Goal: Task Accomplishment & Management: Manage account settings

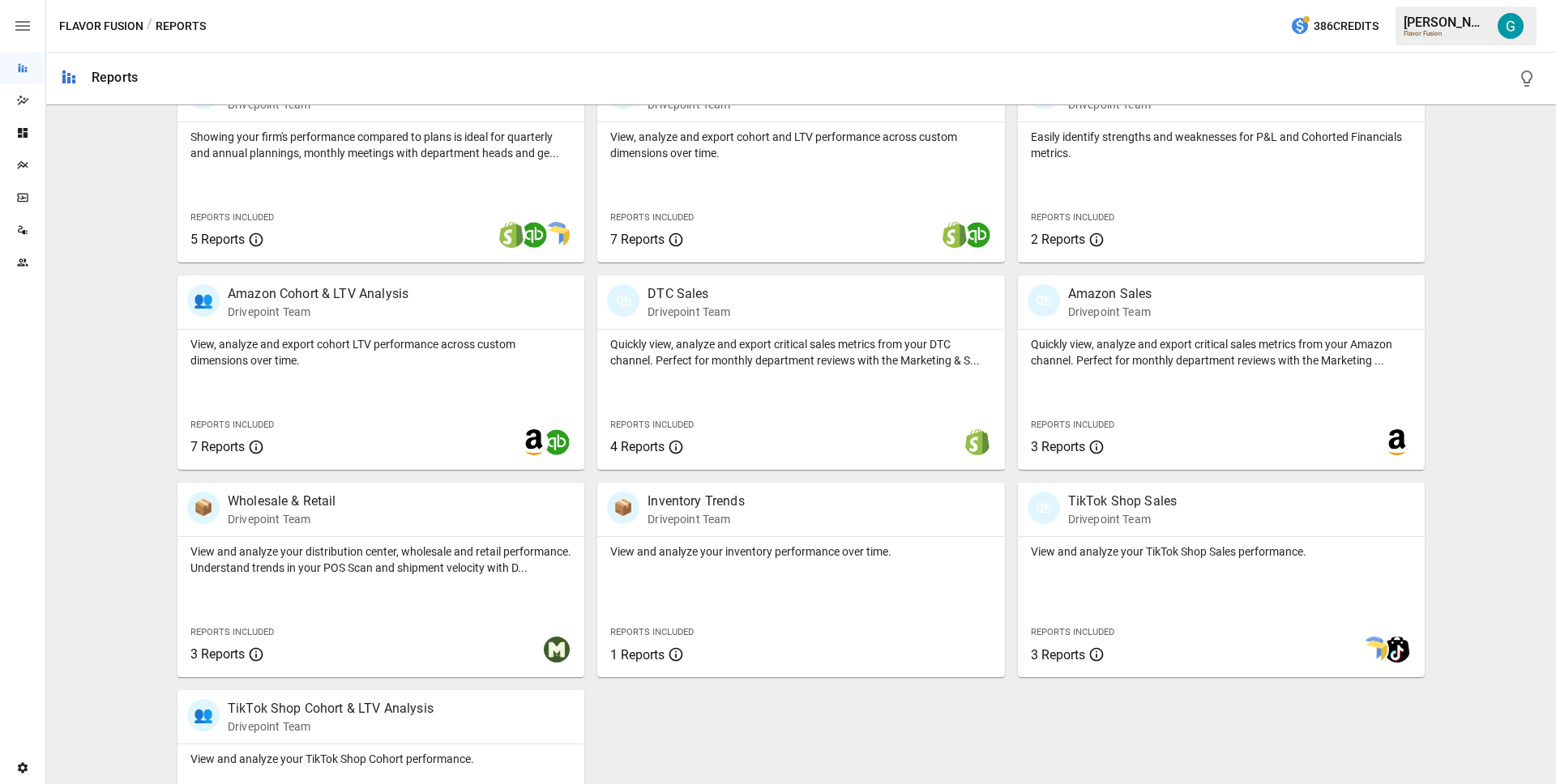
scroll to position [576, 0]
click at [382, 511] on div "📦 Wholesale & Retail Drivepoint Team" at bounding box center [349, 506] width 323 height 35
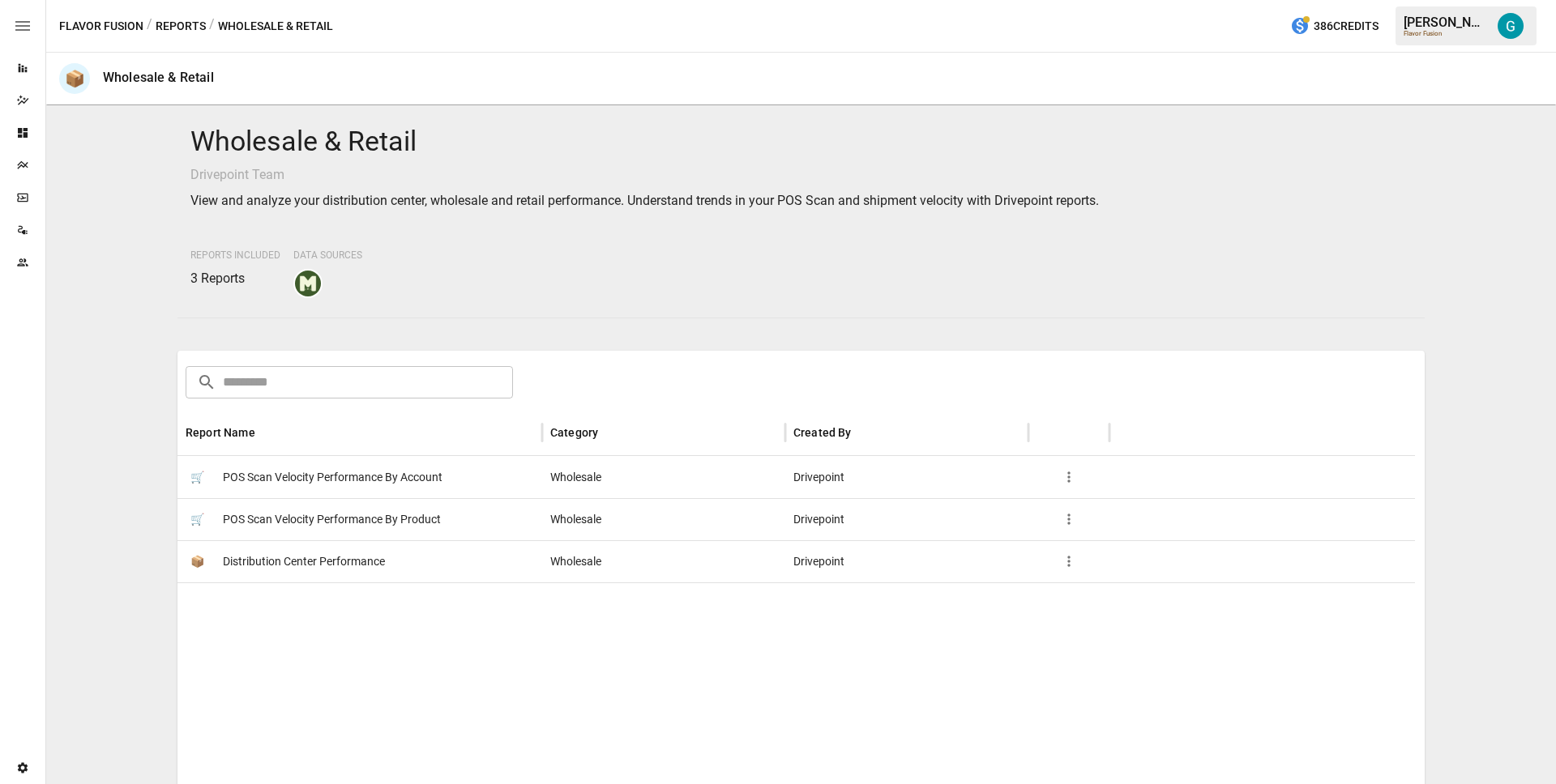
click at [409, 479] on span "POS Scan Velocity Performance By Account" at bounding box center [333, 477] width 220 height 41
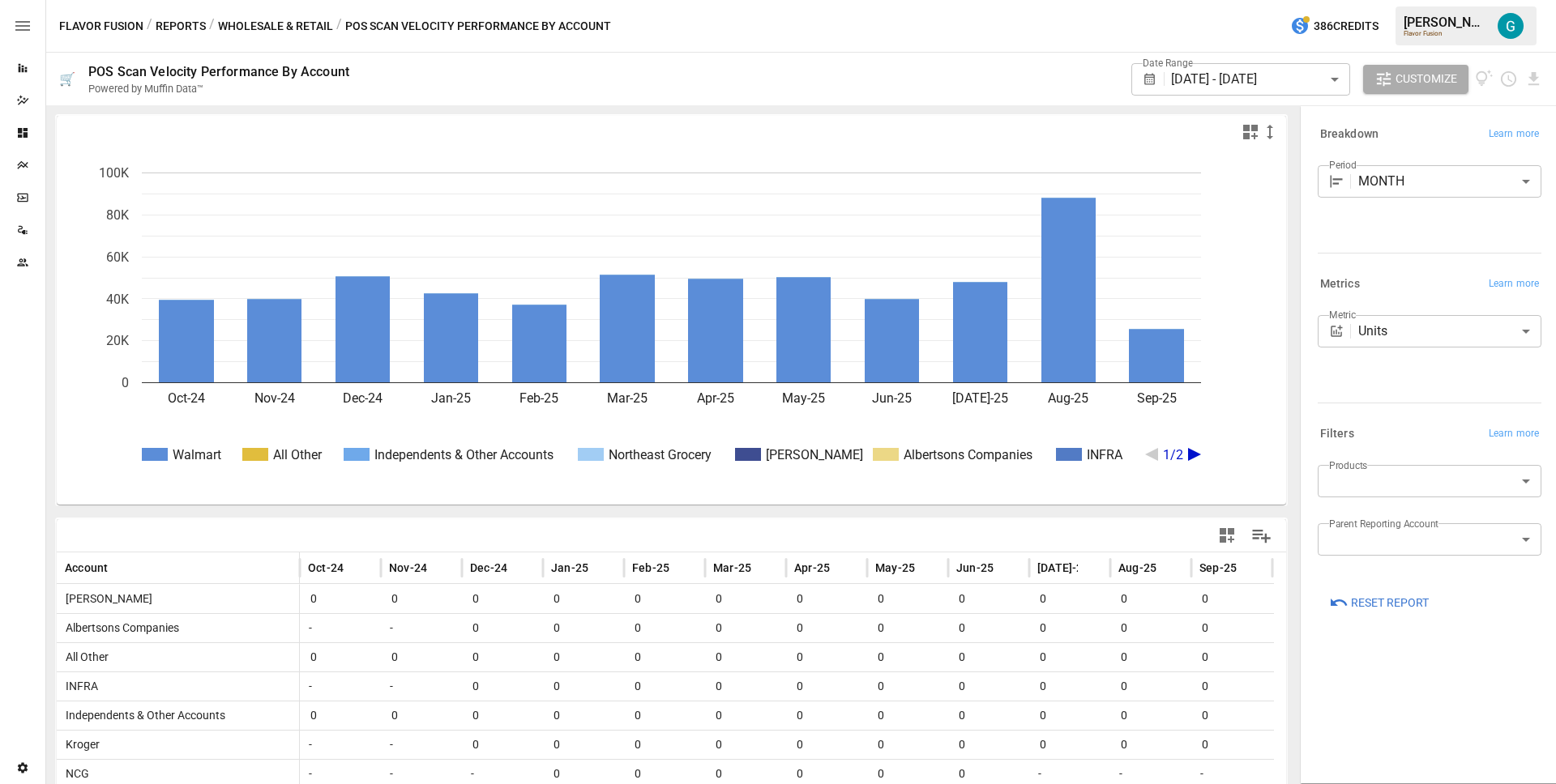
click at [314, 25] on button "Wholesale & Retail" at bounding box center [275, 26] width 115 height 20
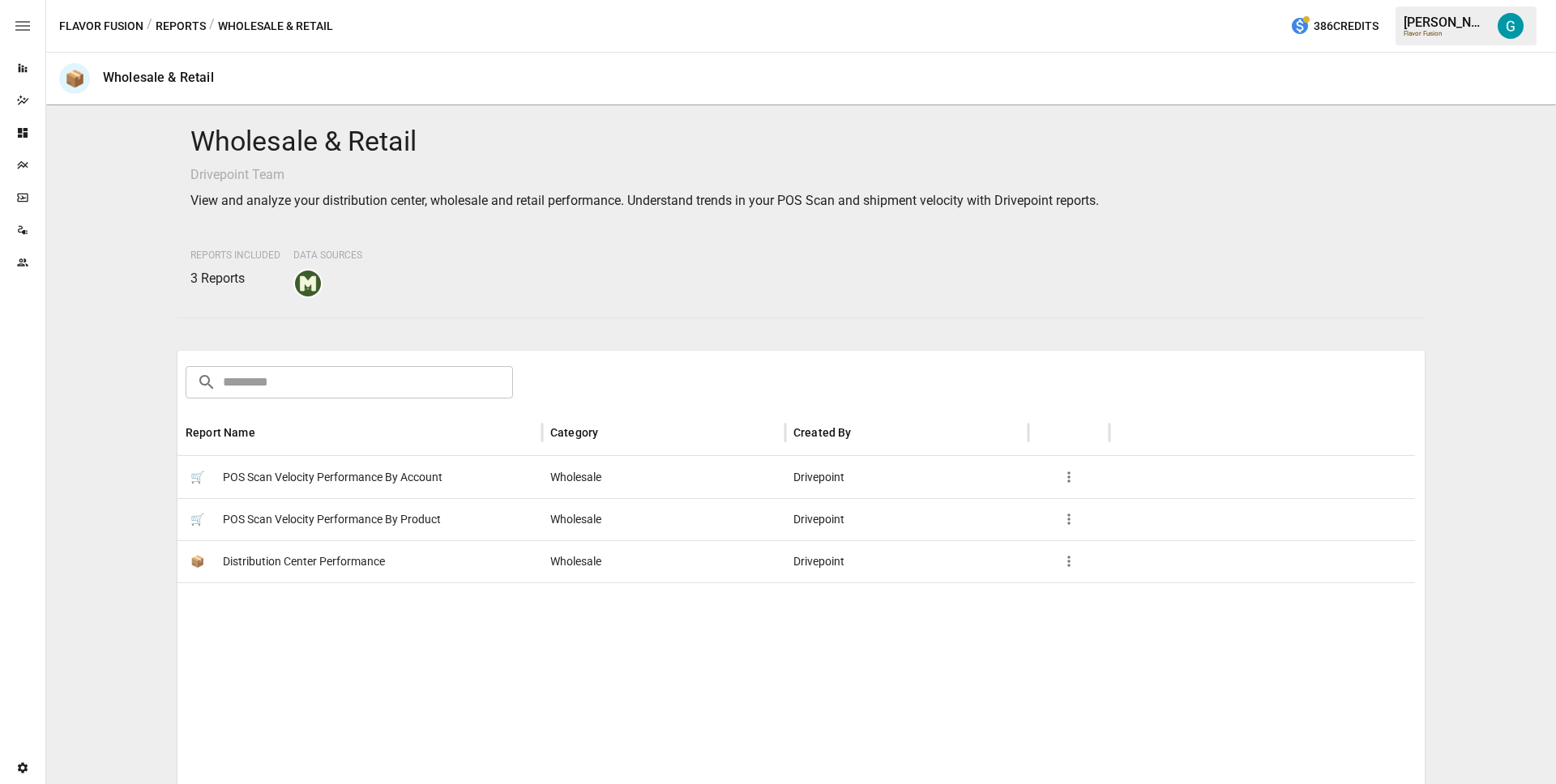
click at [317, 525] on span "POS Scan Velocity Performance By Product" at bounding box center [332, 519] width 218 height 41
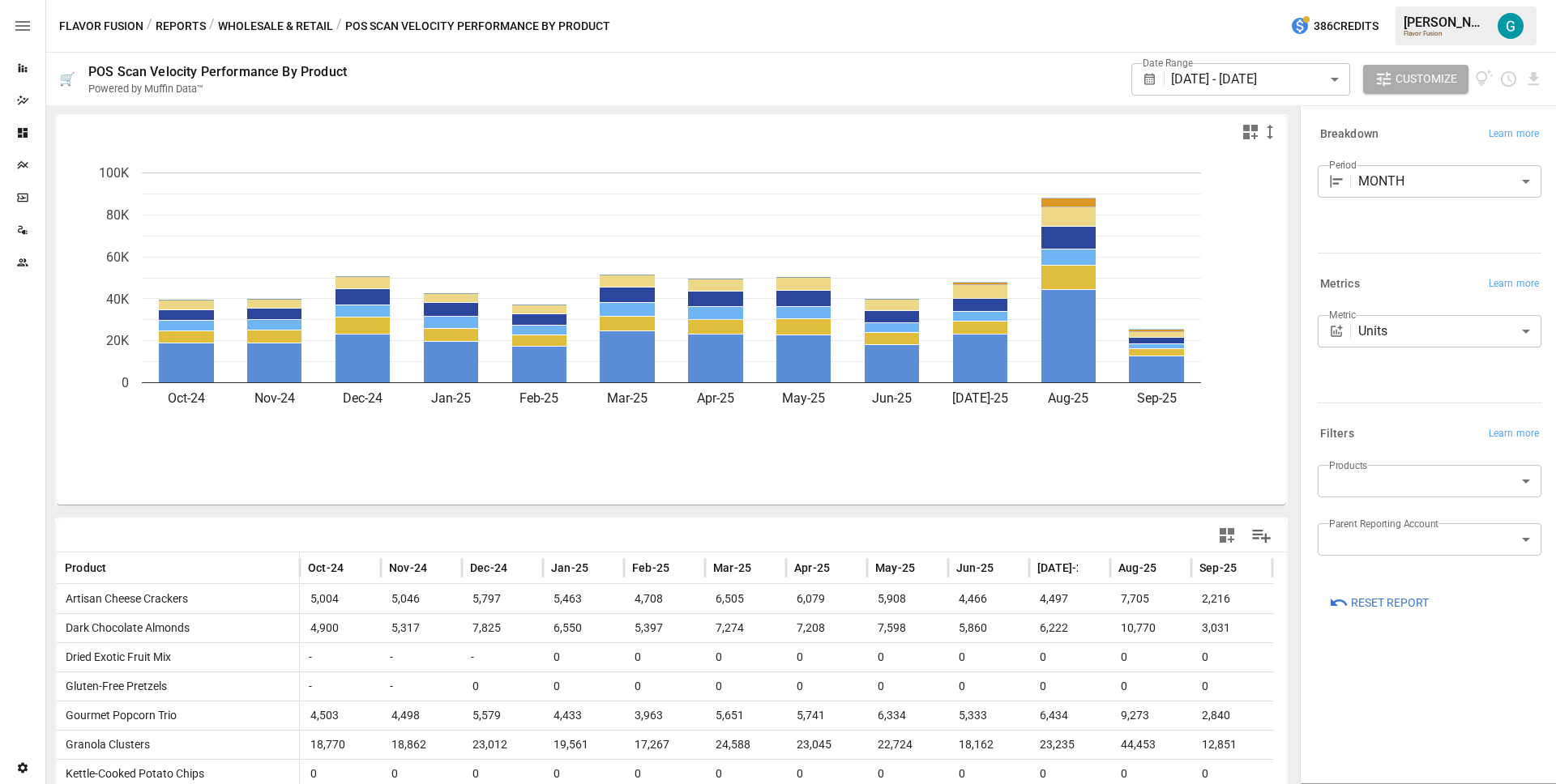
click at [246, 19] on button "Wholesale & Retail" at bounding box center [275, 26] width 115 height 20
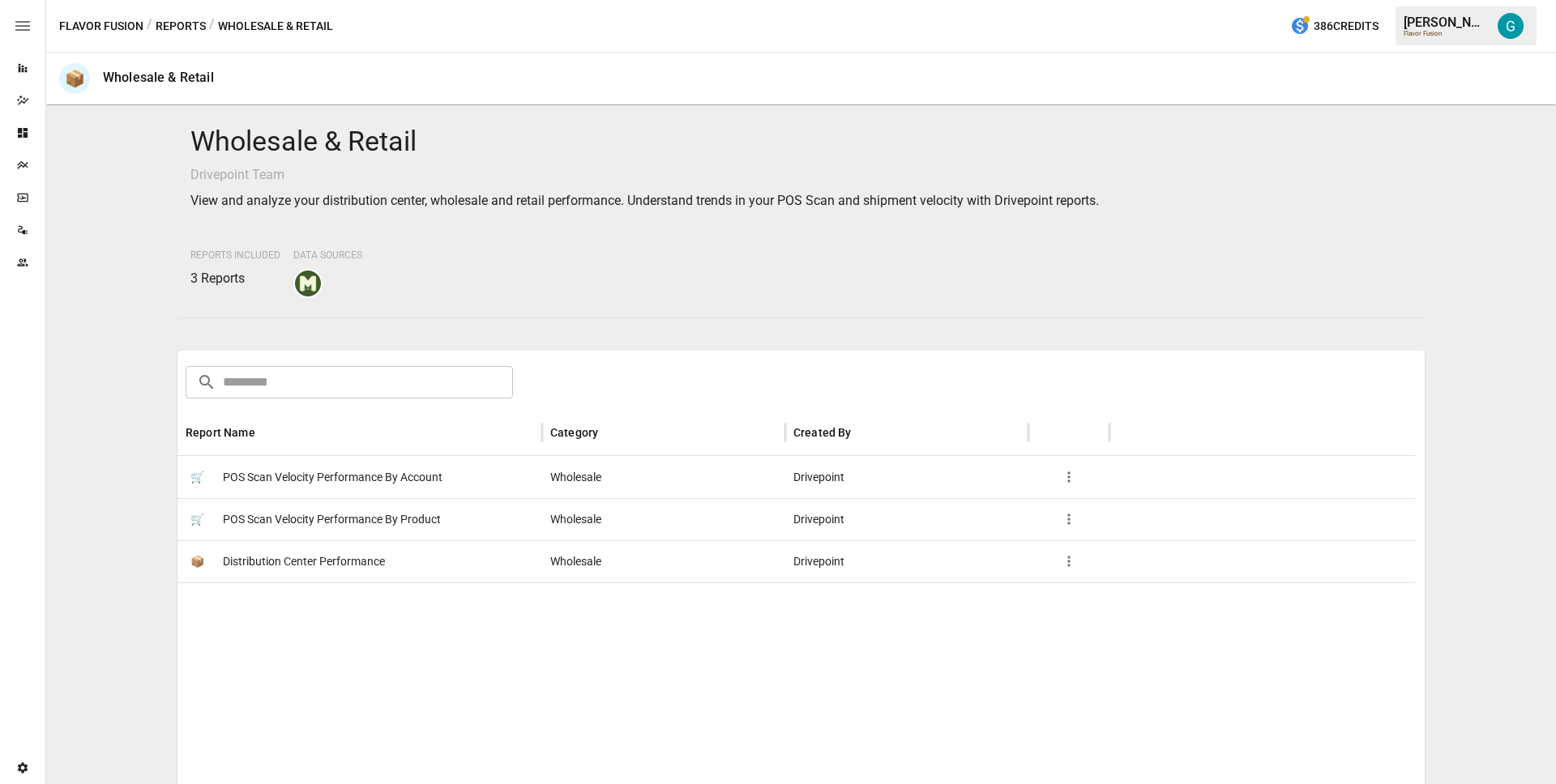
click at [351, 573] on span "Distribution Center Performance" at bounding box center [304, 561] width 162 height 41
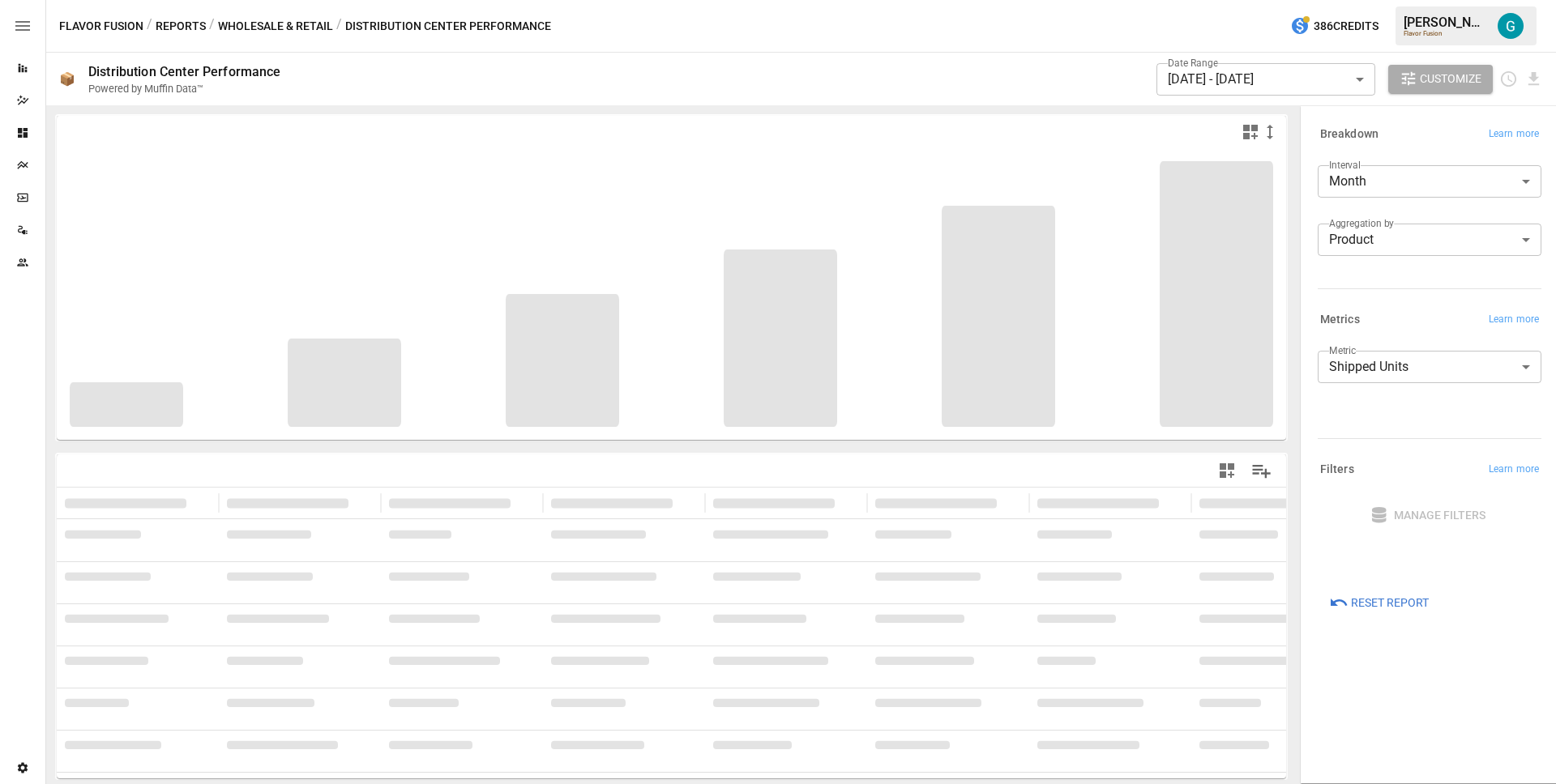
click at [258, 28] on button "Wholesale & Retail" at bounding box center [275, 26] width 115 height 20
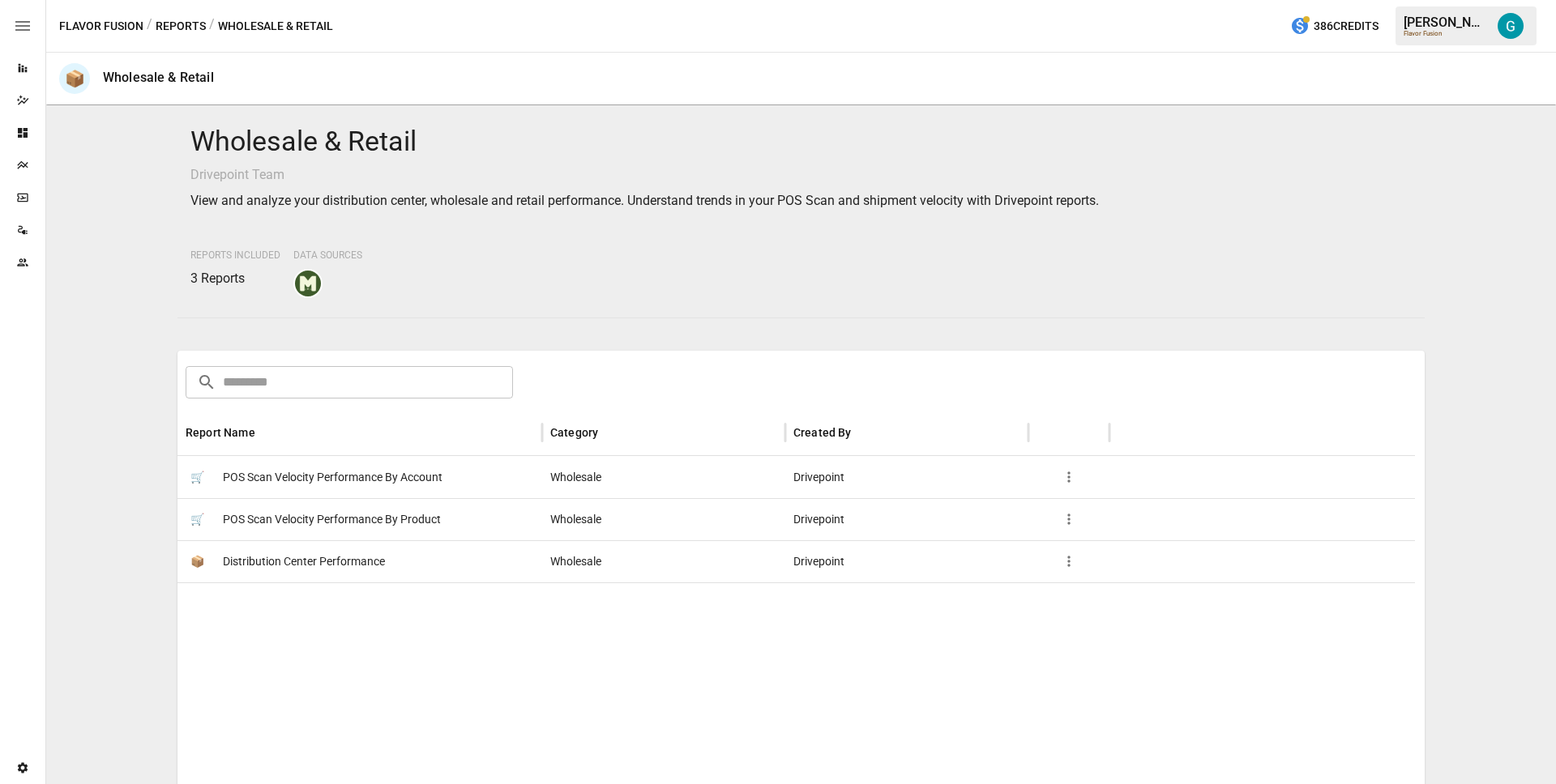
click at [191, 29] on button "Reports" at bounding box center [181, 26] width 51 height 20
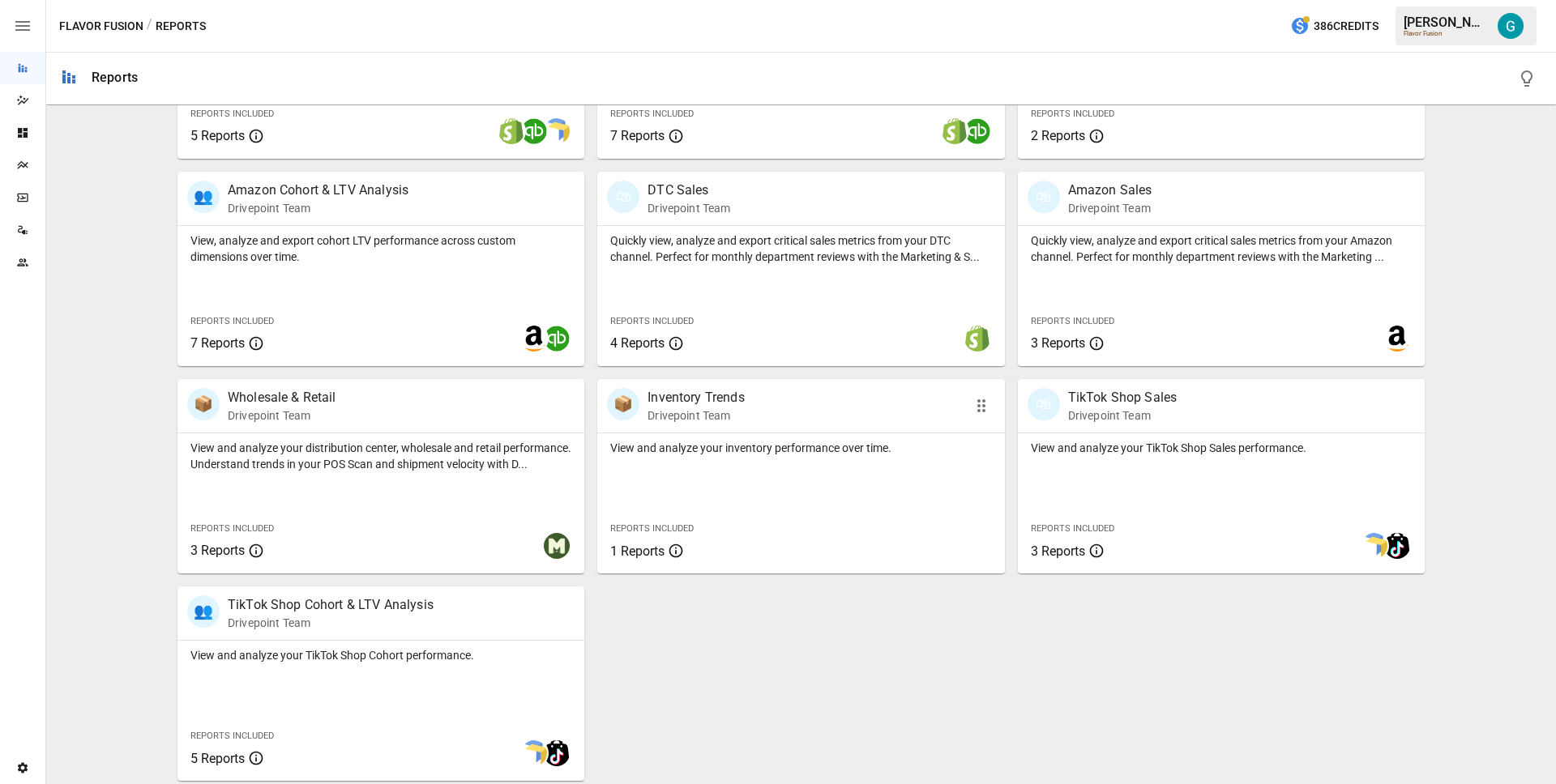
scroll to position [676, 0]
click at [718, 451] on p "View and analyze your inventory performance over time." at bounding box center [800, 447] width 381 height 16
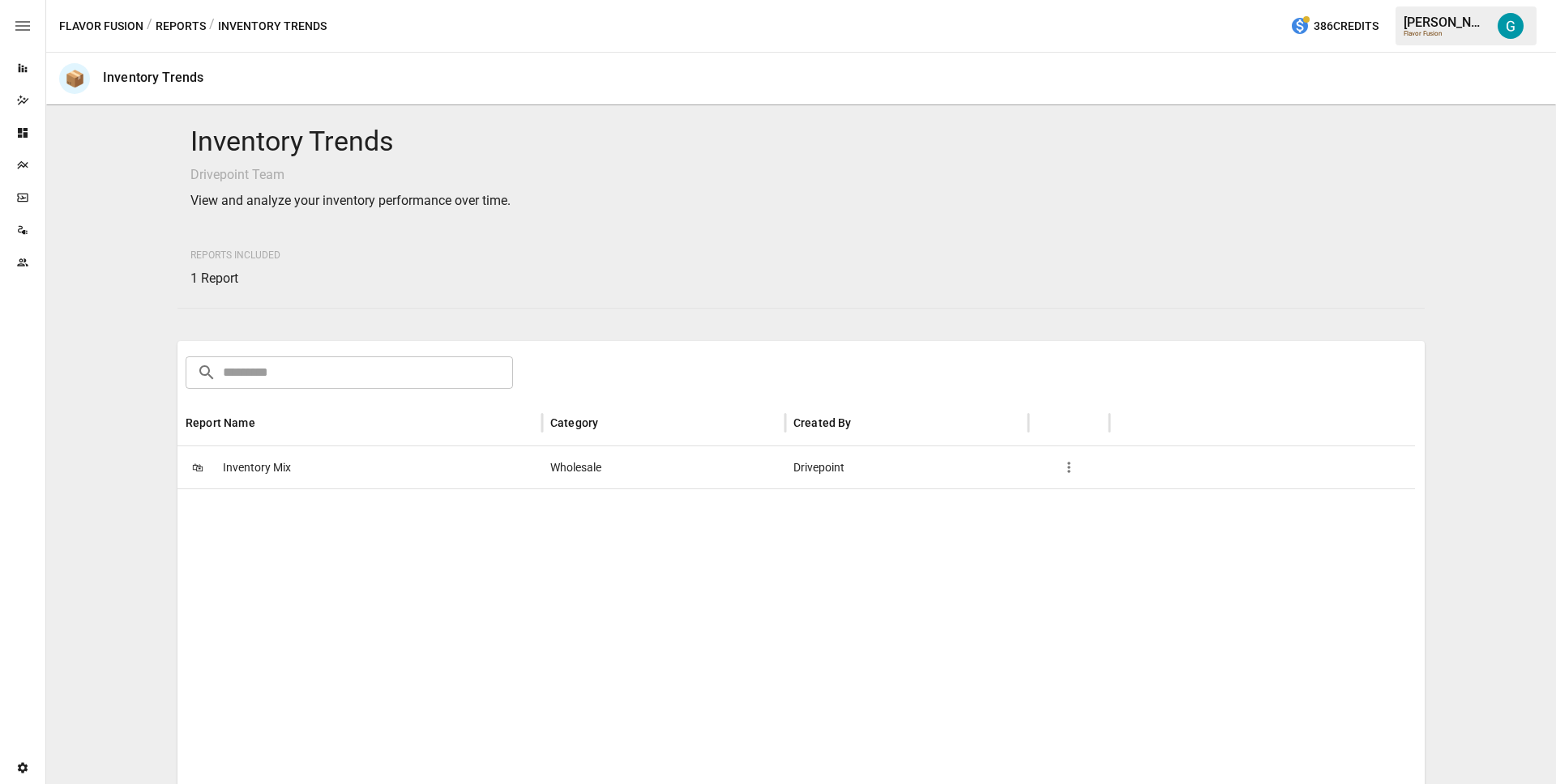
click at [333, 473] on div "🛍 Inventory Mix" at bounding box center [360, 468] width 365 height 42
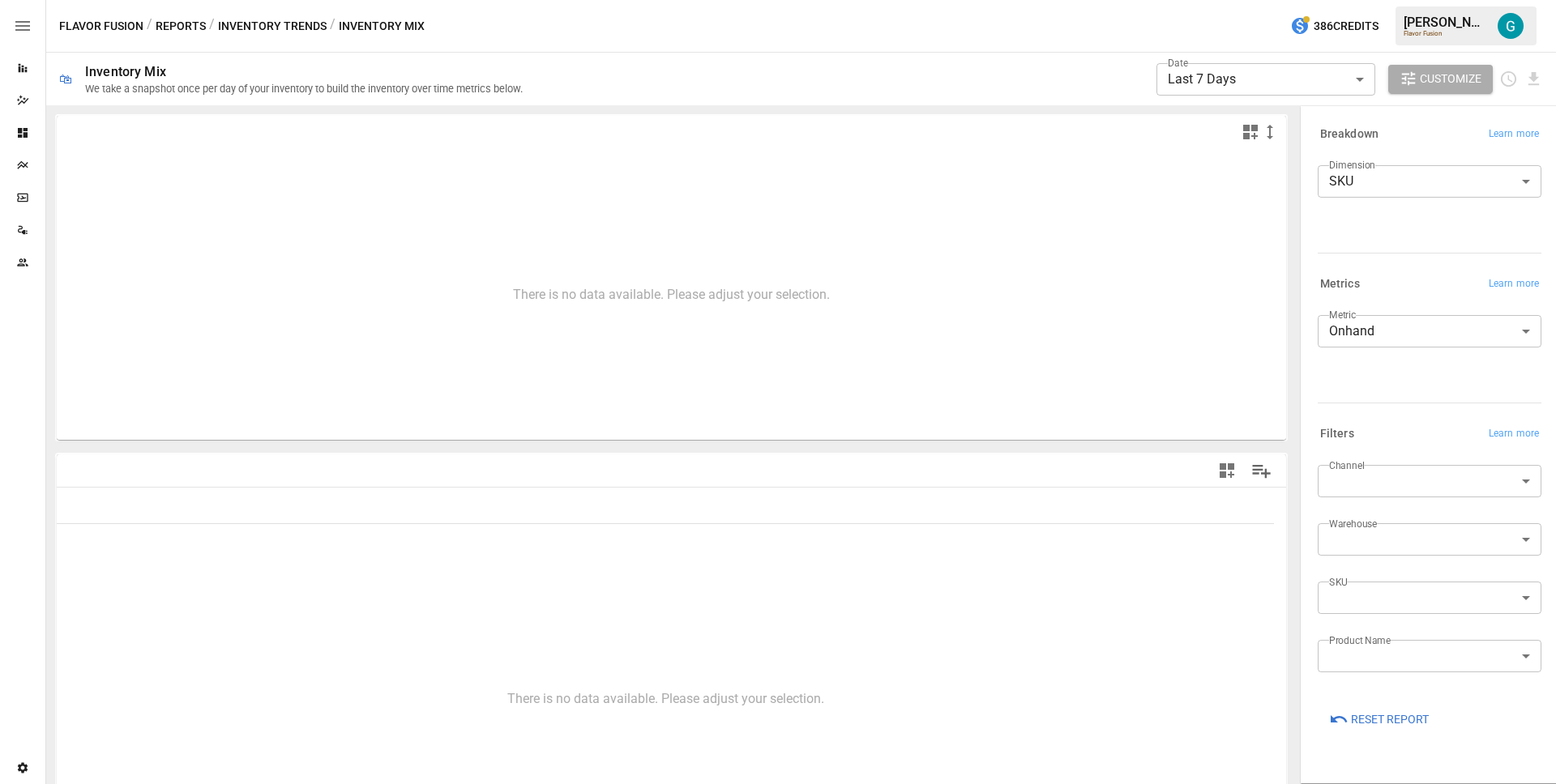
click at [239, 18] on button "Inventory Trends" at bounding box center [272, 26] width 109 height 20
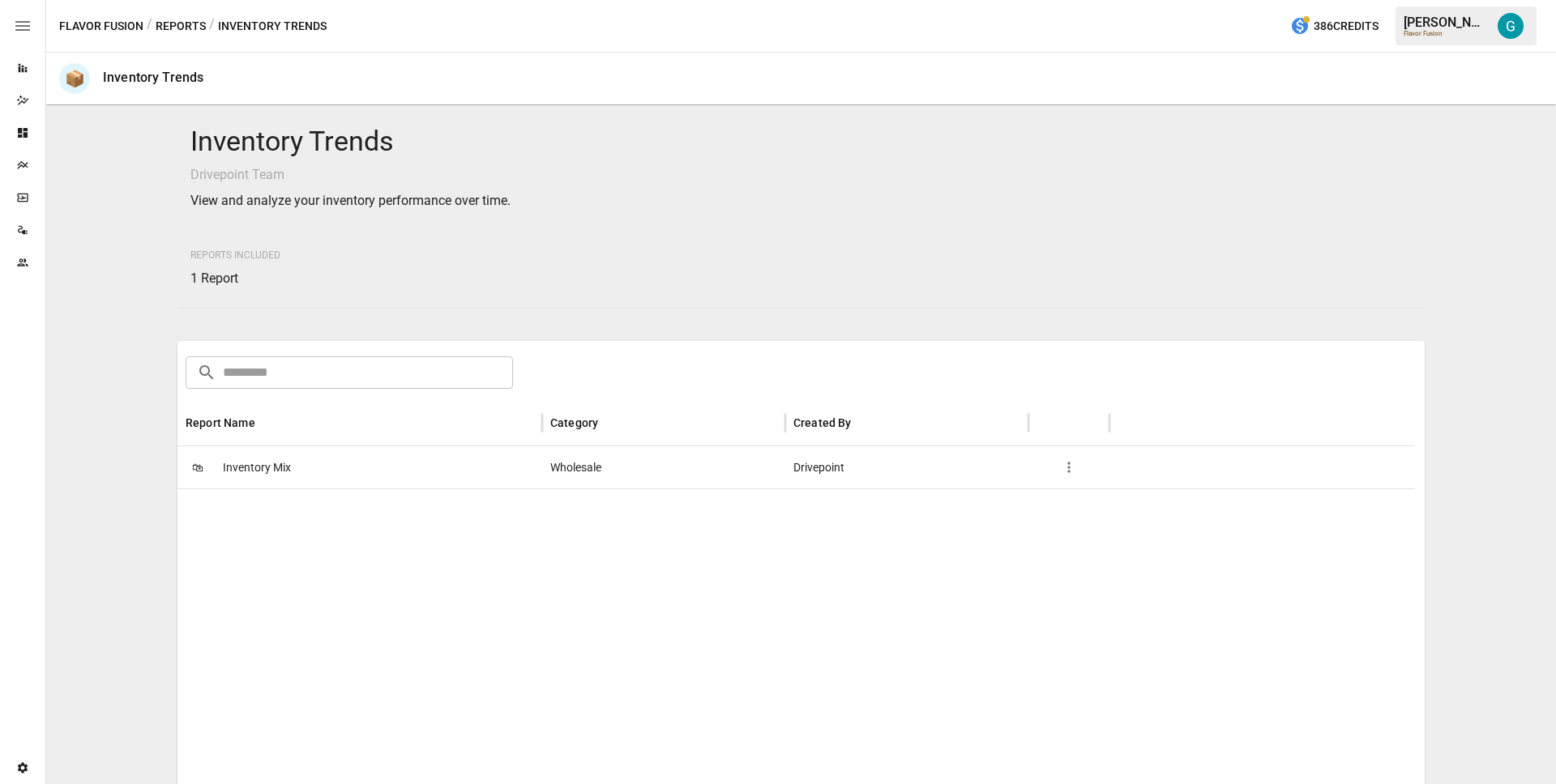
click at [198, 26] on button "Reports" at bounding box center [181, 26] width 51 height 20
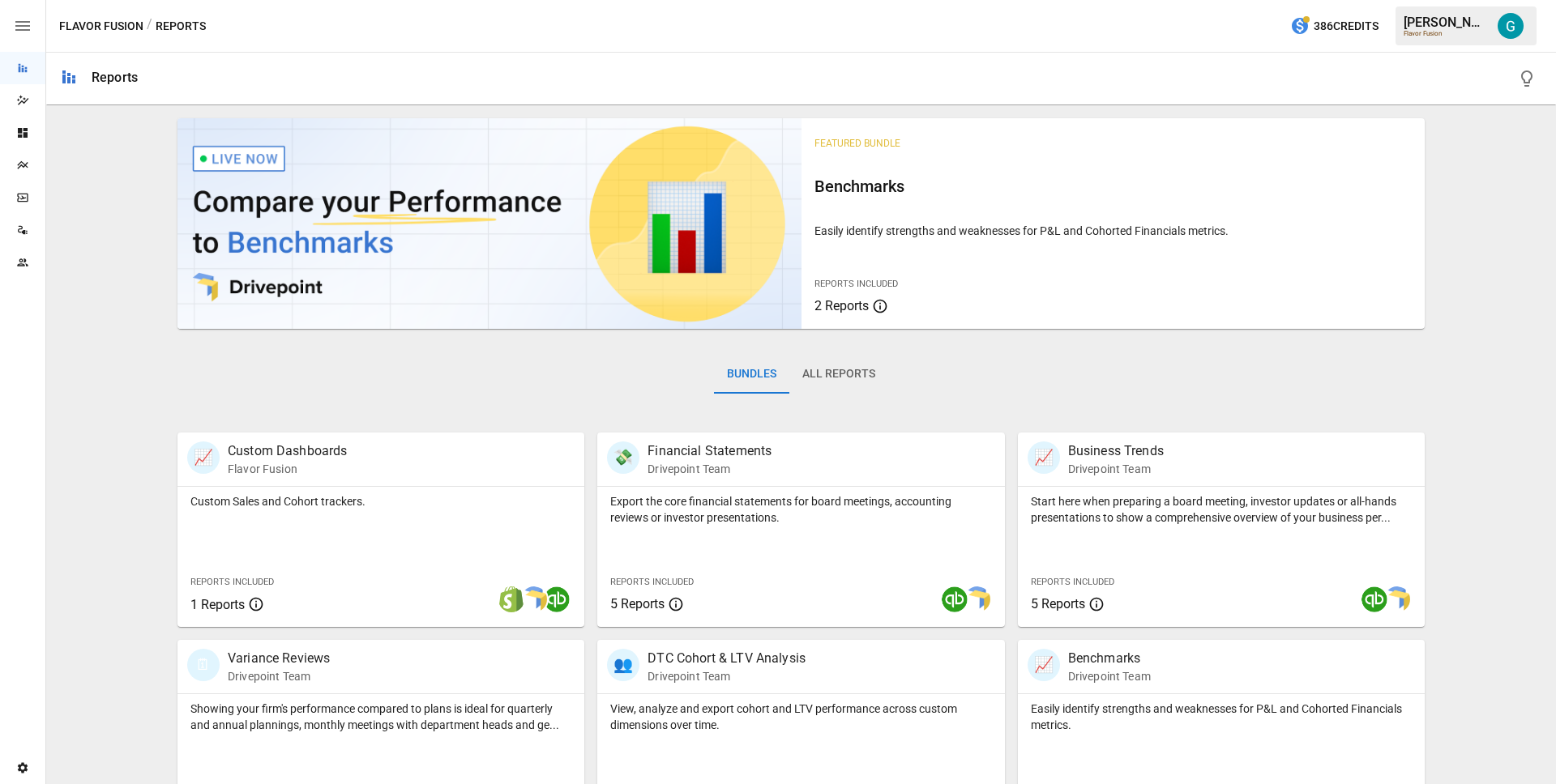
click at [770, 81] on div at bounding box center [847, 78] width 1392 height 51
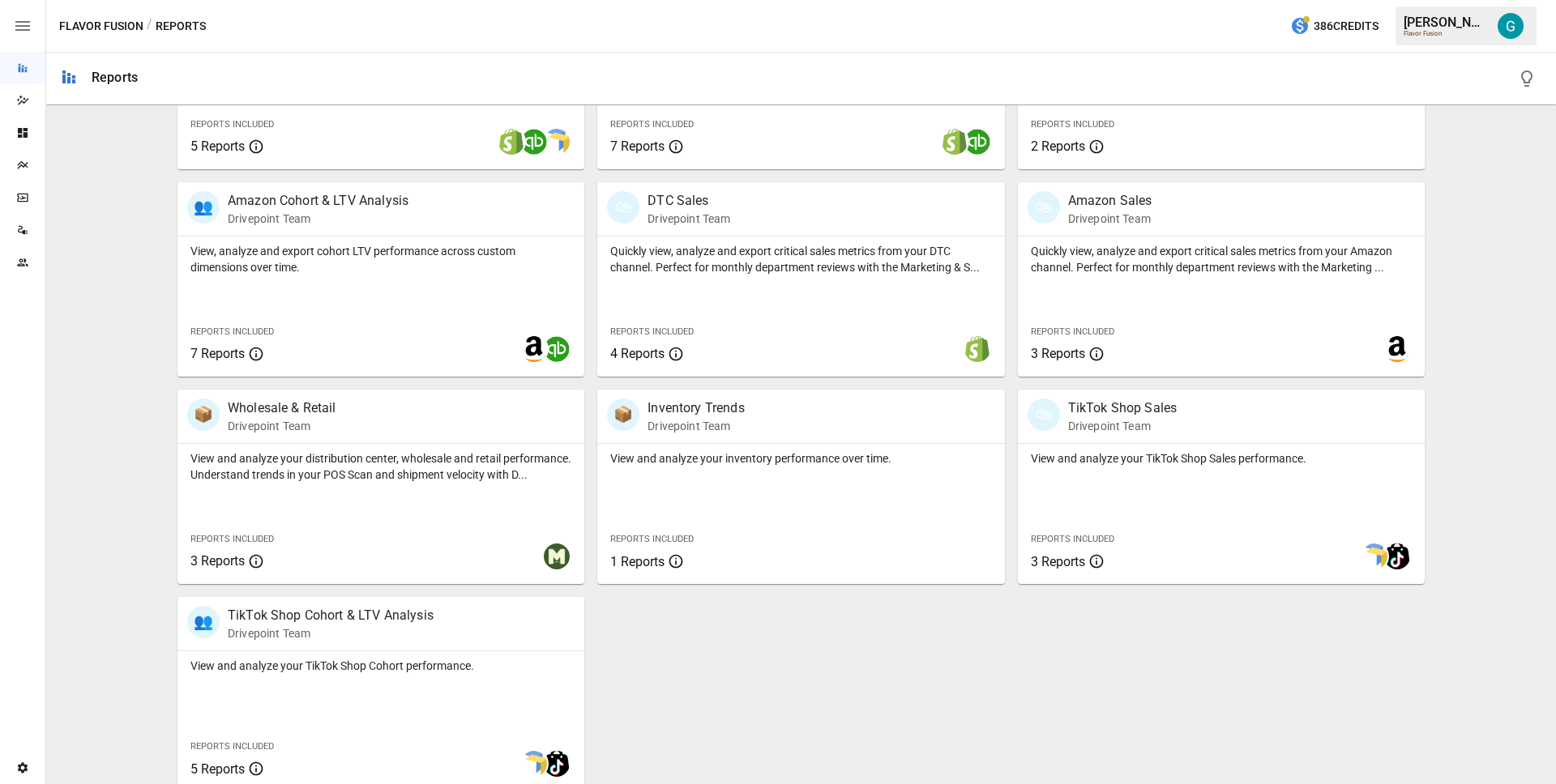
scroll to position [663, 0]
click at [28, 100] on icon "Dazzler Studio" at bounding box center [22, 100] width 13 height 13
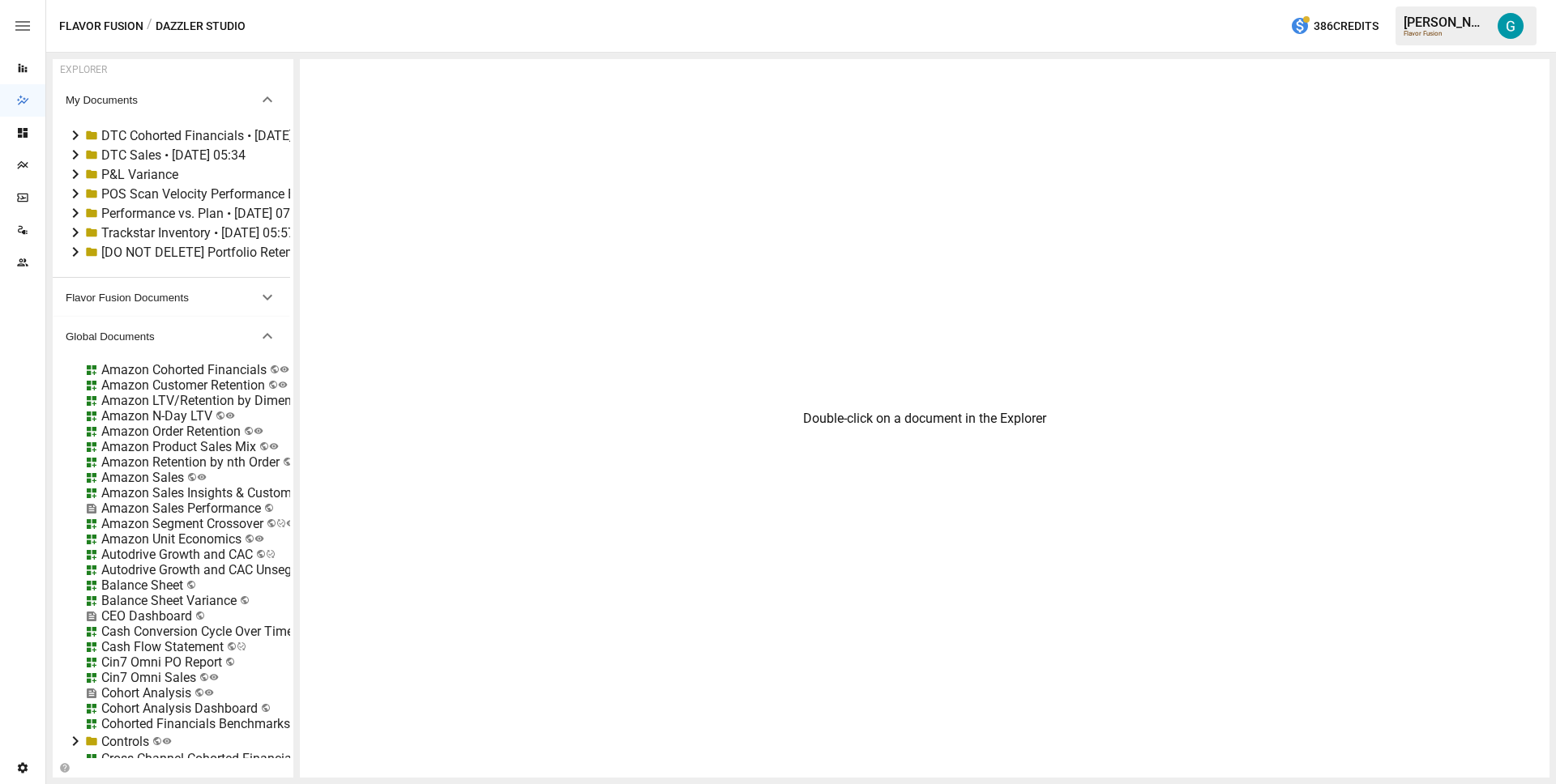
click at [185, 430] on div "Amazon Order Retention" at bounding box center [171, 431] width 139 height 15
click at [155, 593] on div "Balance Sheet Variance" at bounding box center [169, 601] width 135 height 15
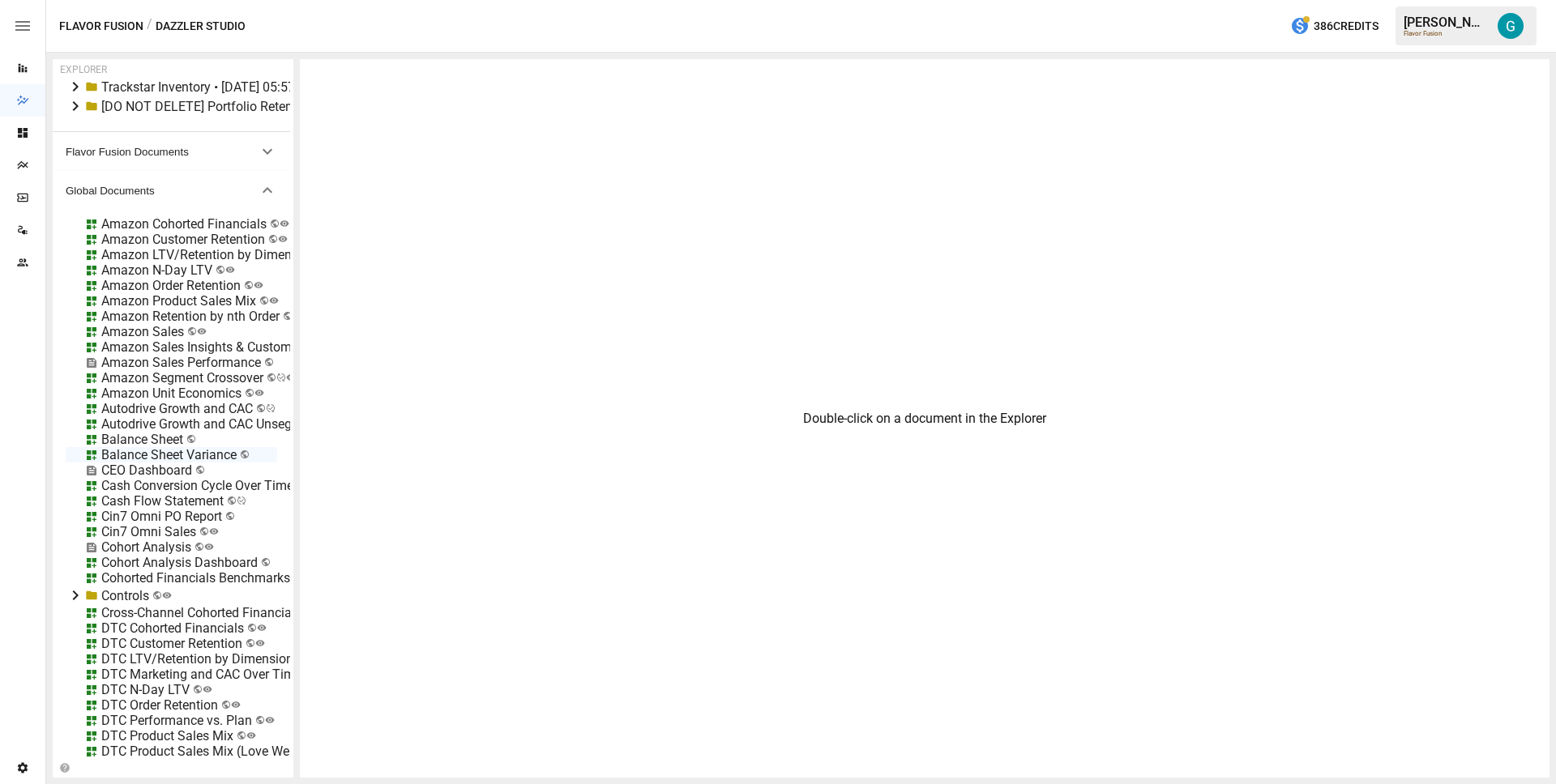
scroll to position [144, 0]
drag, startPoint x: 293, startPoint y: 254, endPoint x: 373, endPoint y: 260, distance: 80.2
click at [373, 260] on div "EXPLORER My Documents DTC Cohorted Financials • [DATE] 08:42 DTC Sales • [DATE]…" at bounding box center [800, 419] width 1497 height 719
click at [167, 375] on div "Amazon Segment Crossover" at bounding box center [182, 380] width 162 height 15
click at [314, 349] on div "Amazon Sales Insights & Customer Metrics" at bounding box center [225, 349] width 247 height 15
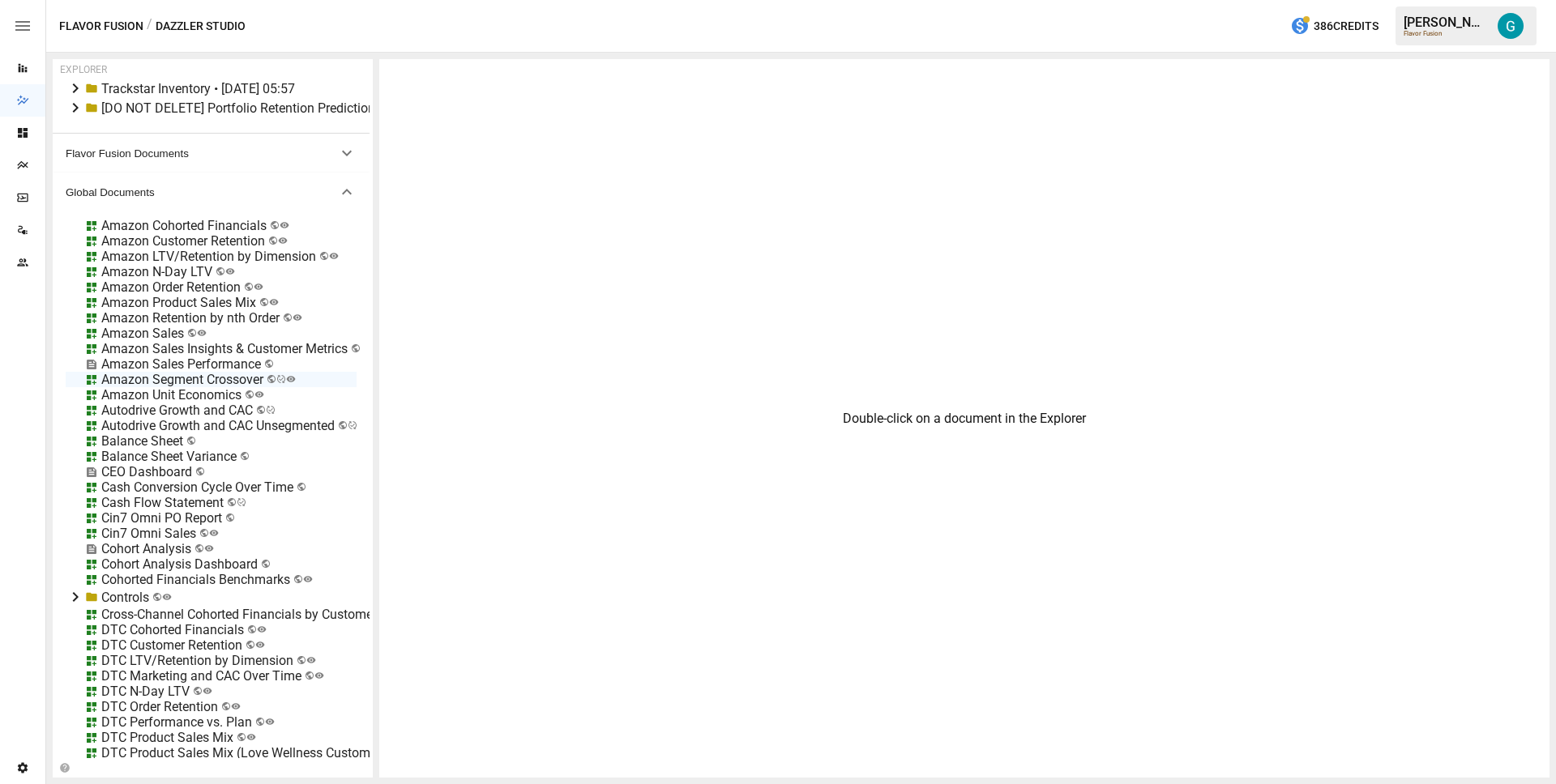
click at [314, 349] on div "Amazon Sales Insights & Customer Metrics" at bounding box center [225, 349] width 247 height 15
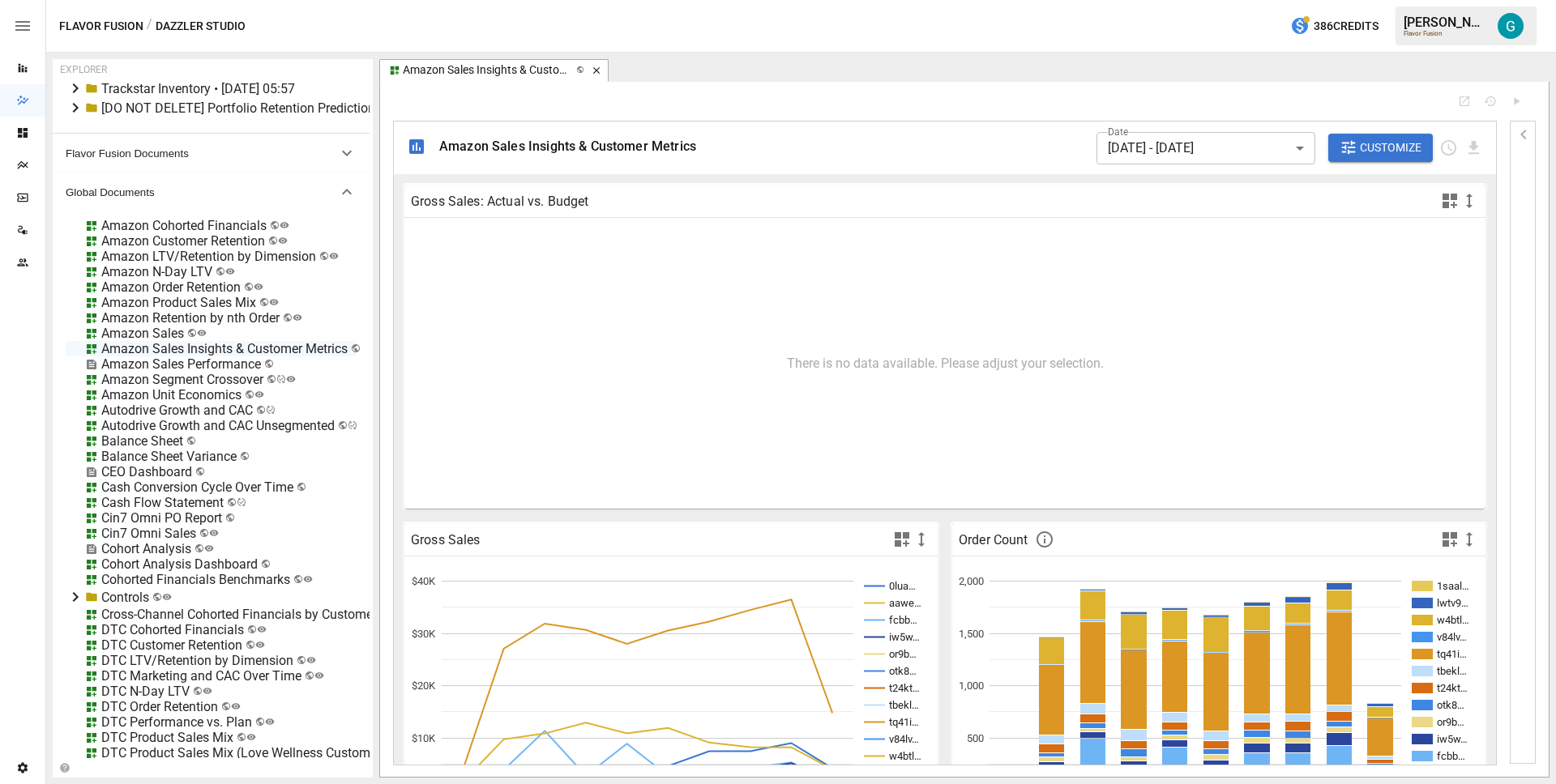
click at [598, 73] on icon "button" at bounding box center [596, 70] width 11 height 11
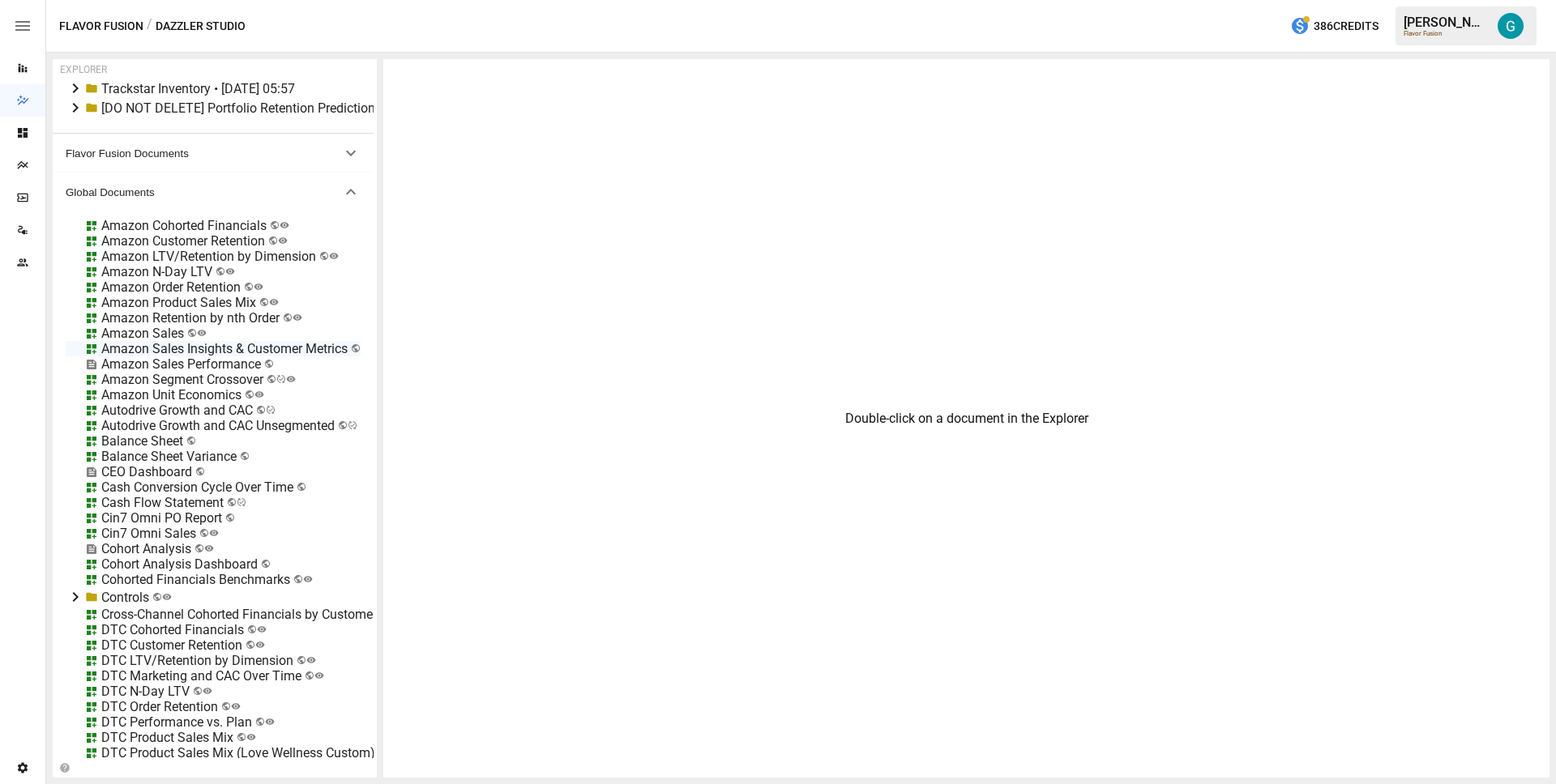
drag, startPoint x: 371, startPoint y: 342, endPoint x: 458, endPoint y: 351, distance: 87.5
click at [458, 351] on div "EXPLORER My Documents DTC Cohorted Financials • [DATE] 08:42 DTC Sales • [DATE]…" at bounding box center [800, 419] width 1497 height 719
click at [224, 281] on div "Amazon Order Retention" at bounding box center [171, 287] width 139 height 15
click at [201, 396] on div "Amazon Unit Economics" at bounding box center [171, 395] width 140 height 15
click at [233, 492] on li "Edit" at bounding box center [234, 485] width 111 height 32
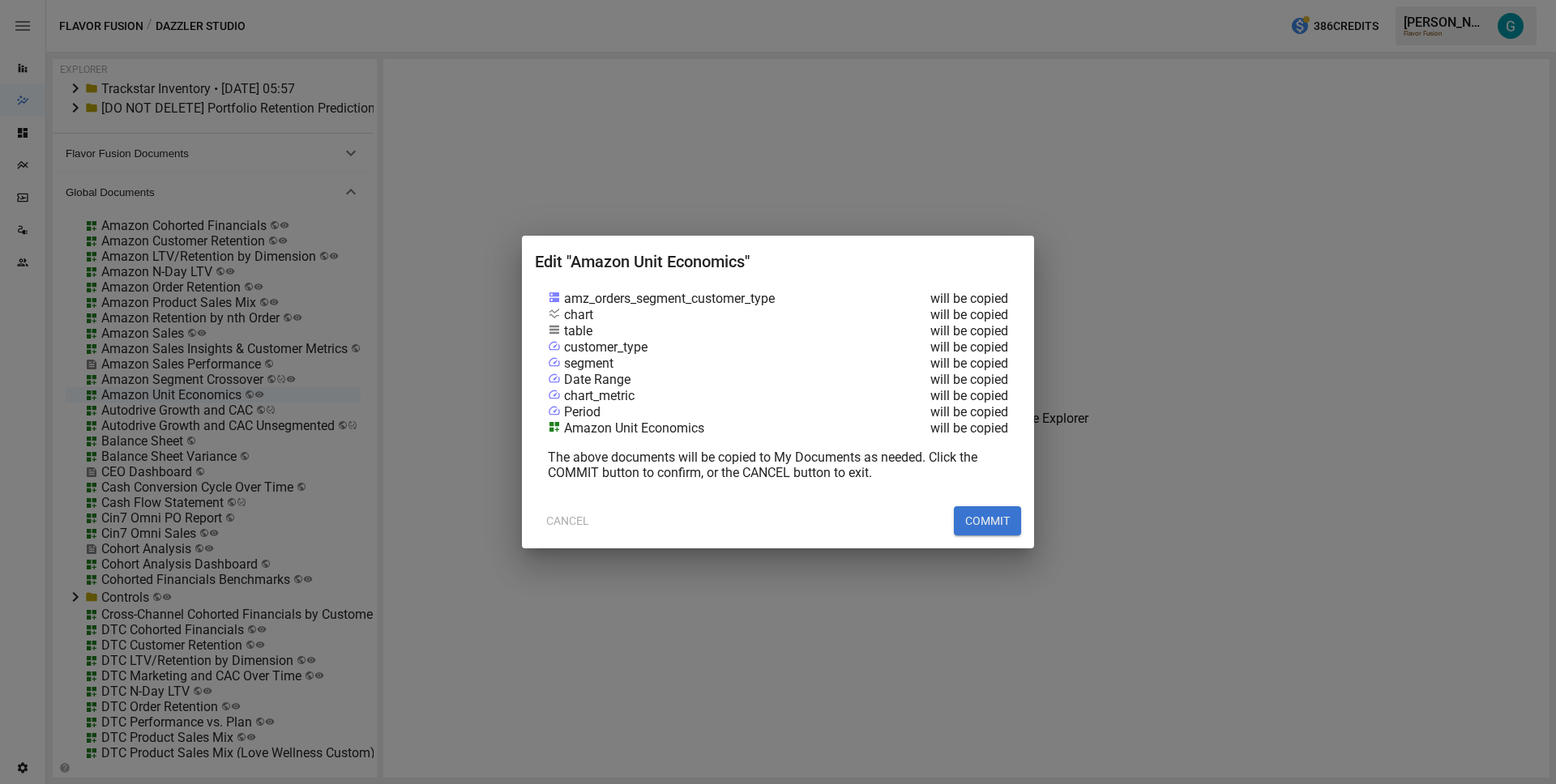
click at [992, 526] on button "COMMIT" at bounding box center [988, 521] width 68 height 30
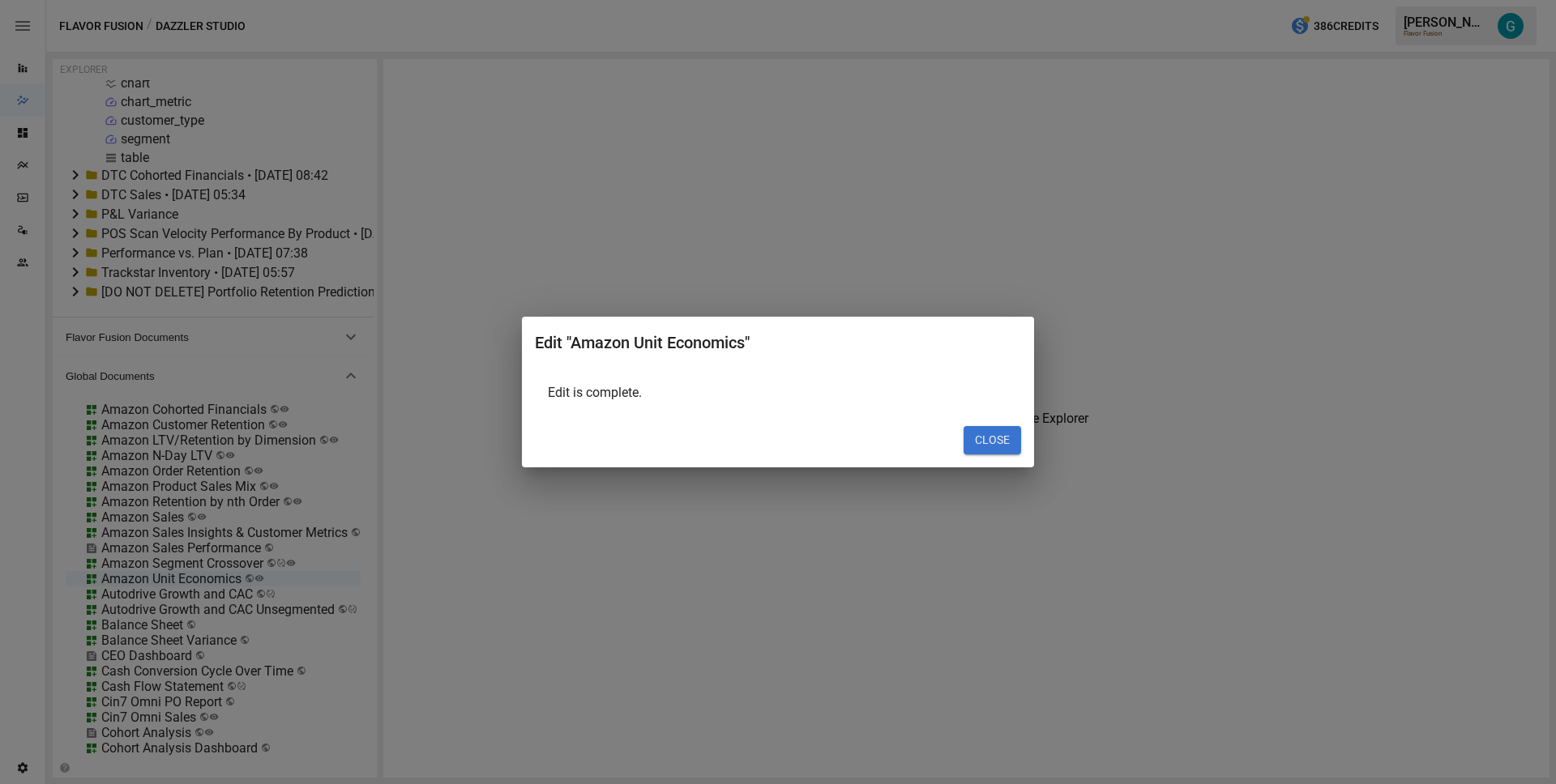
click at [984, 440] on button "CLOSE" at bounding box center [993, 441] width 57 height 30
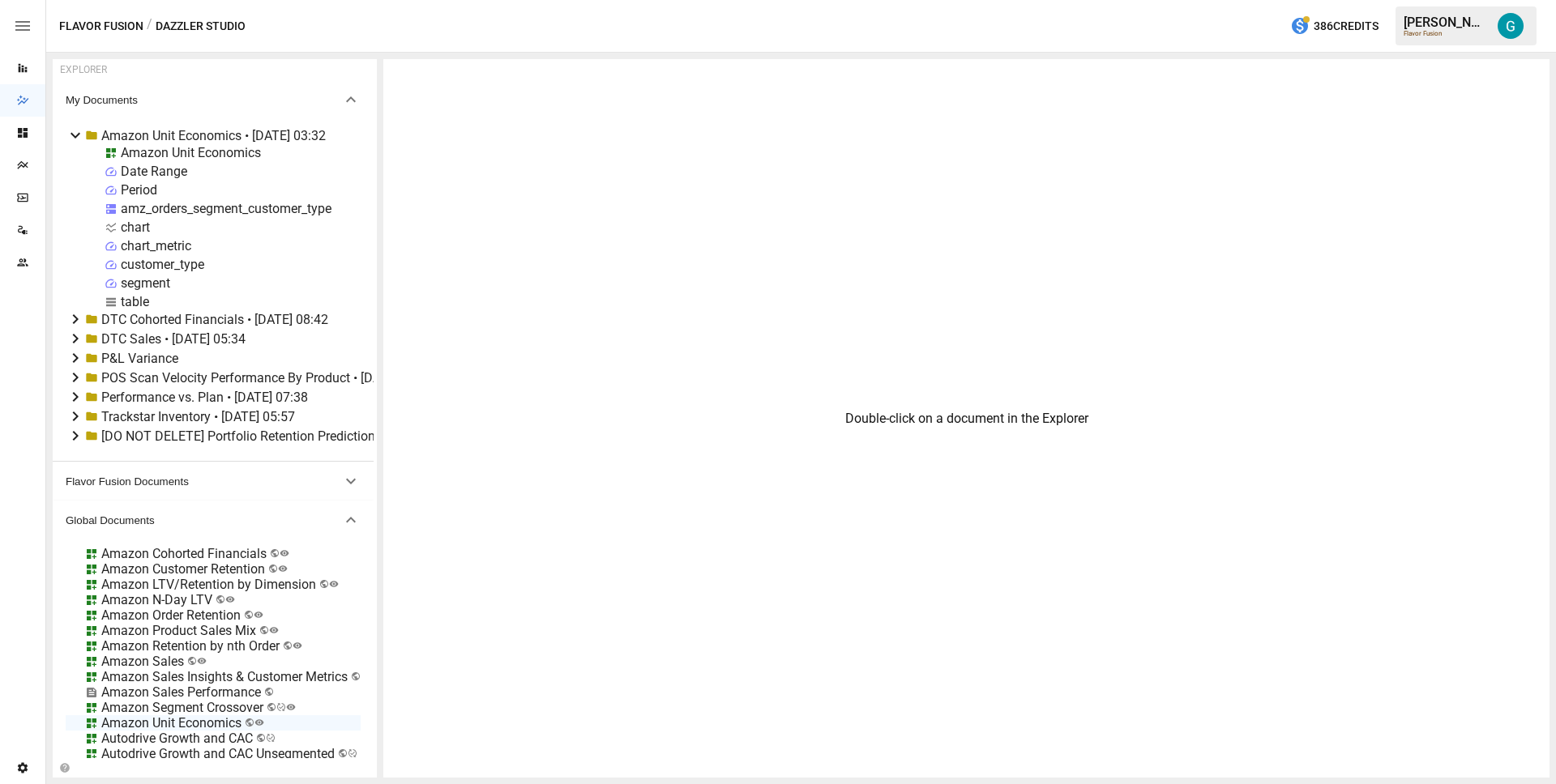
click at [178, 154] on div "Amazon Unit Economics" at bounding box center [191, 153] width 140 height 15
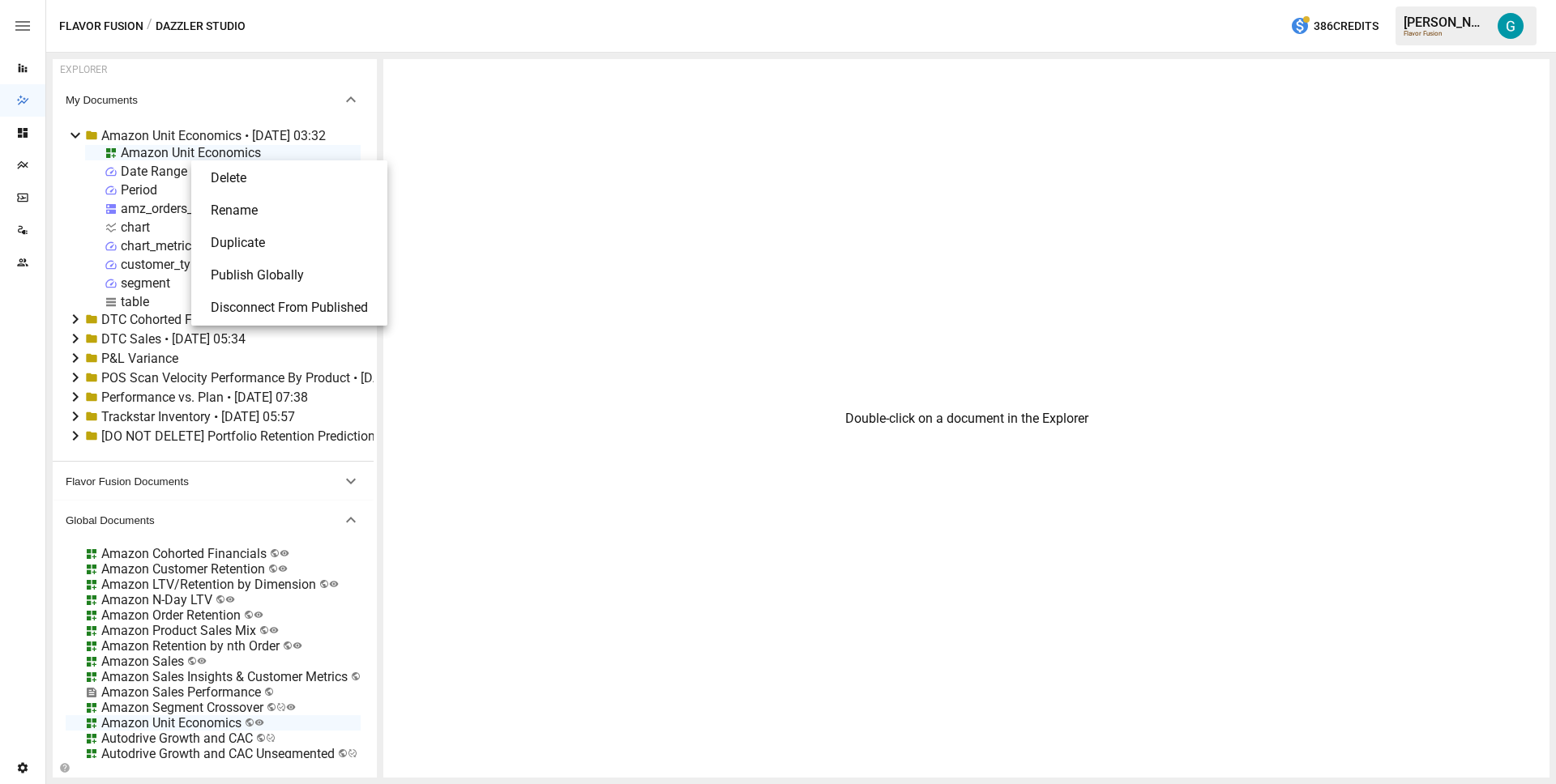
click at [268, 215] on li "Rename" at bounding box center [289, 210] width 183 height 32
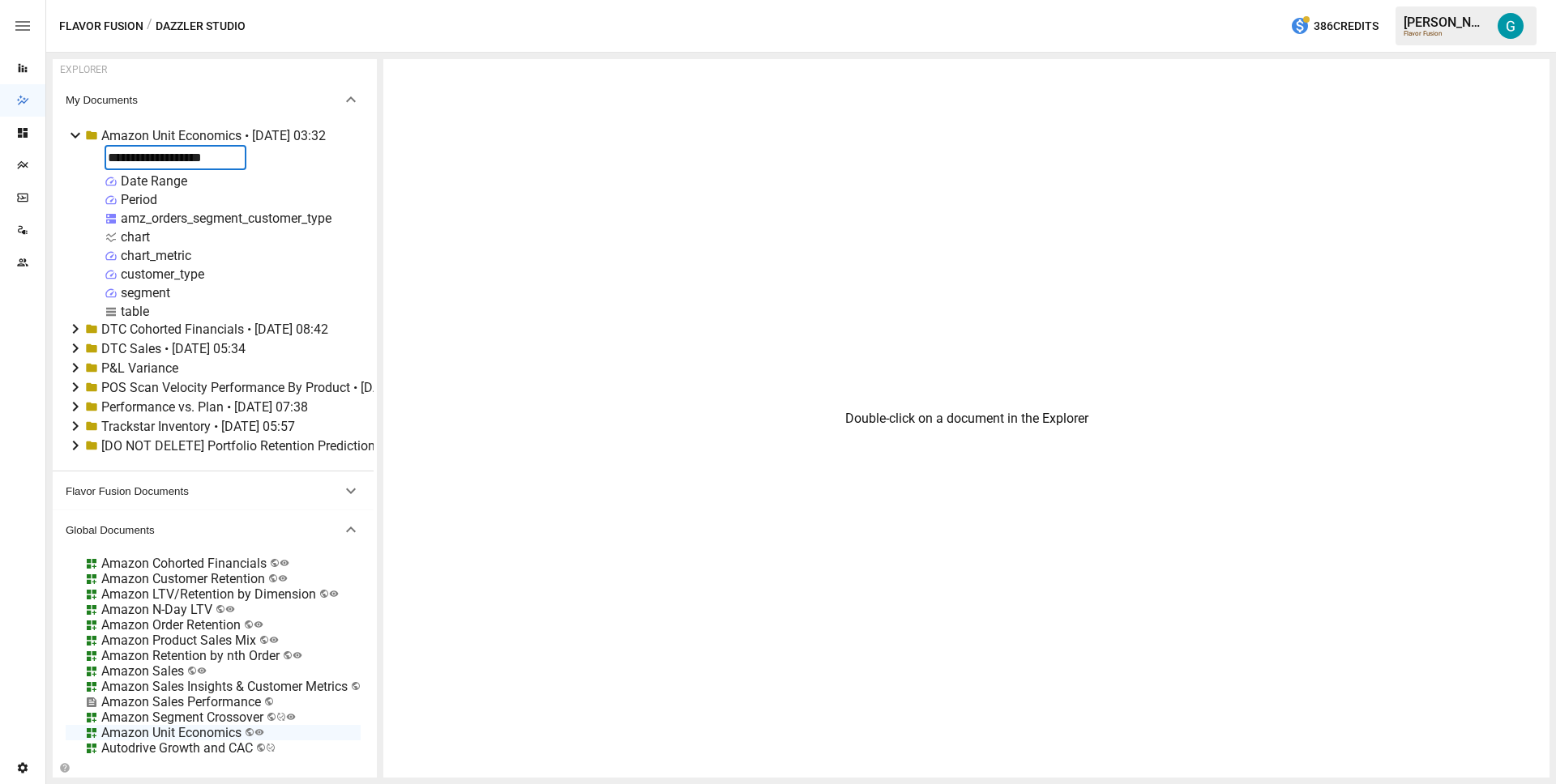
type input "**********"
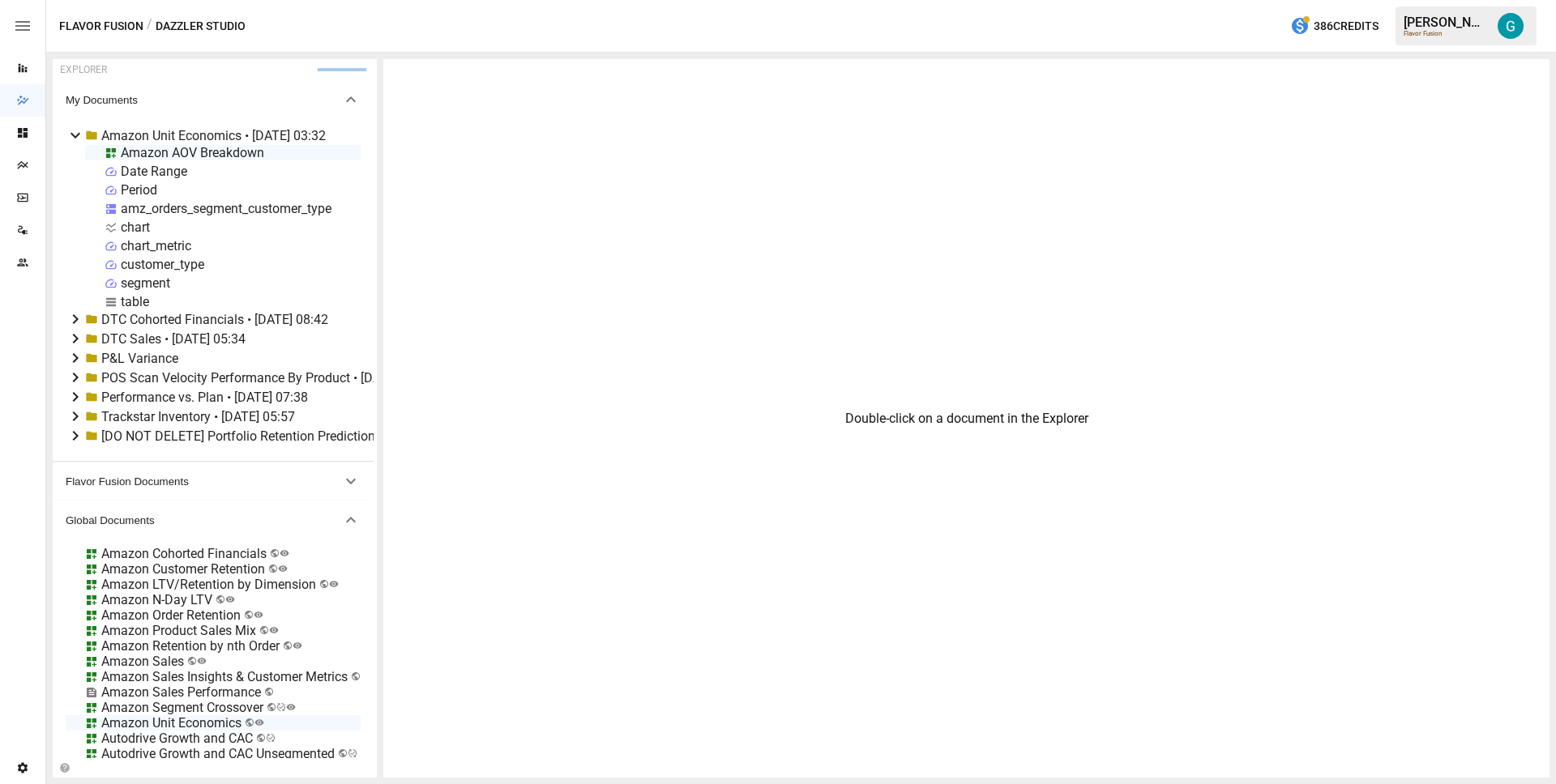
click at [244, 149] on div "Amazon AOV Breakdown" at bounding box center [192, 153] width 144 height 15
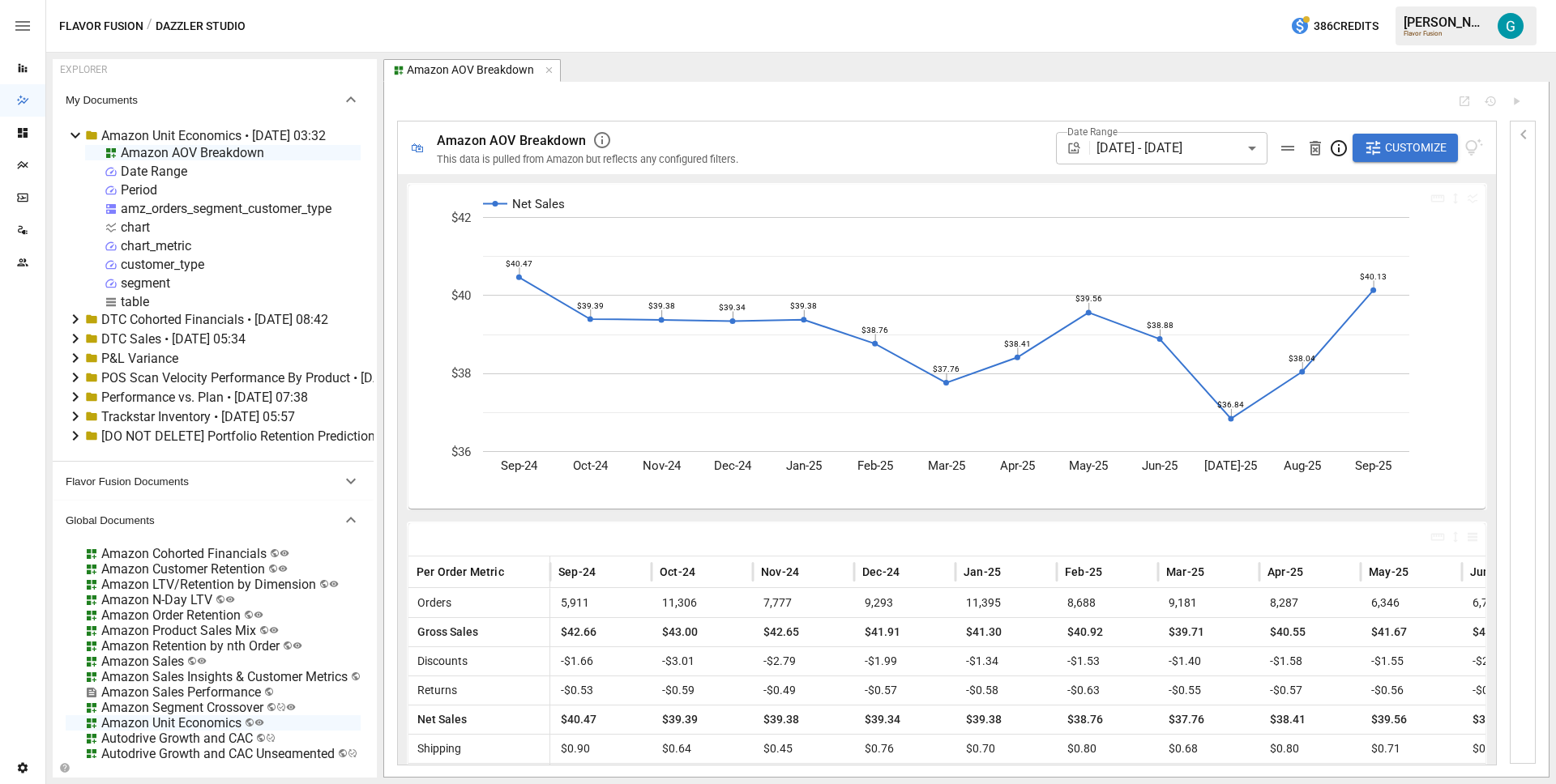
click at [142, 189] on div "Period" at bounding box center [138, 190] width 36 height 15
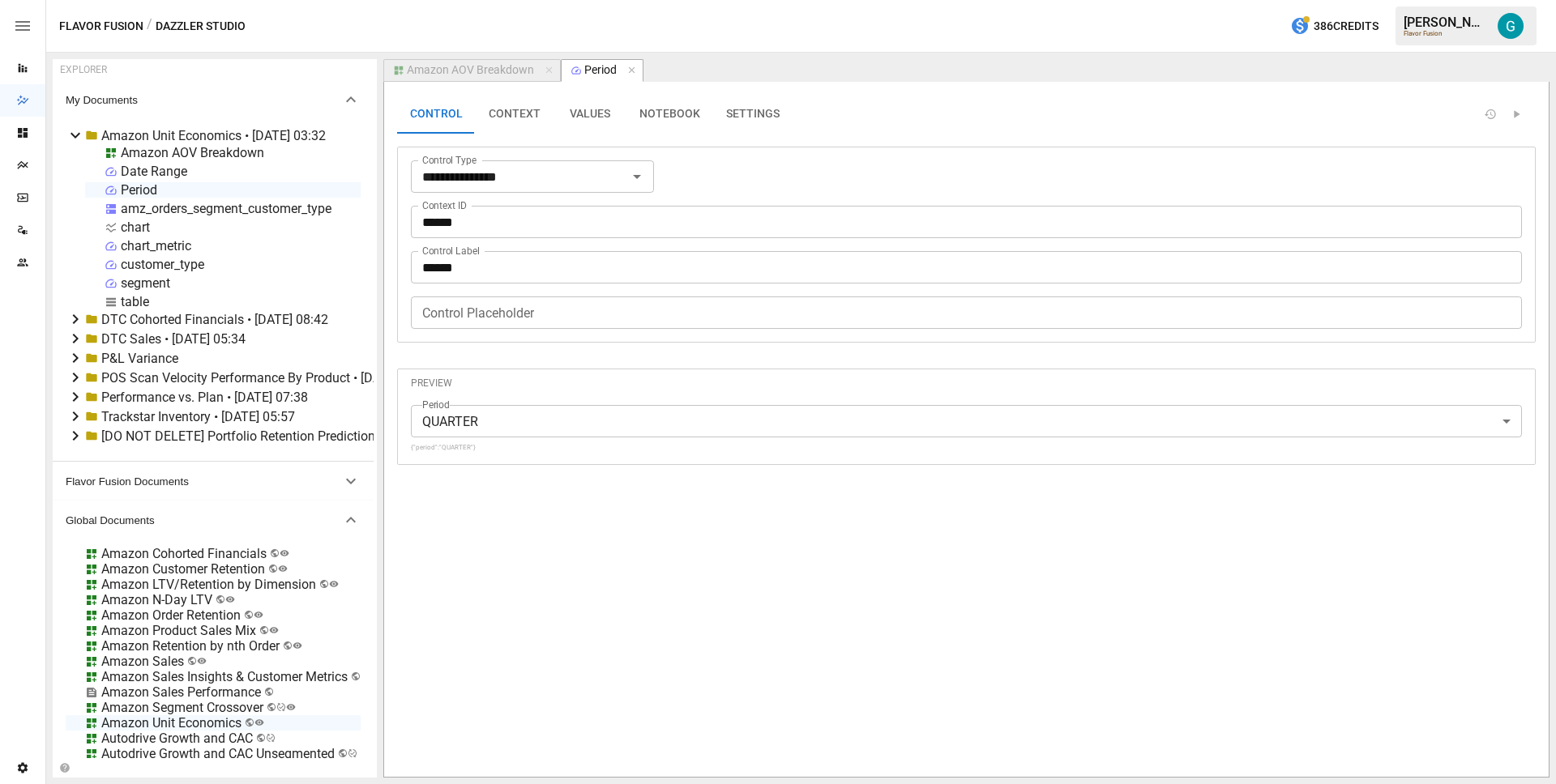
click at [609, 105] on button "VALUES" at bounding box center [590, 114] width 73 height 39
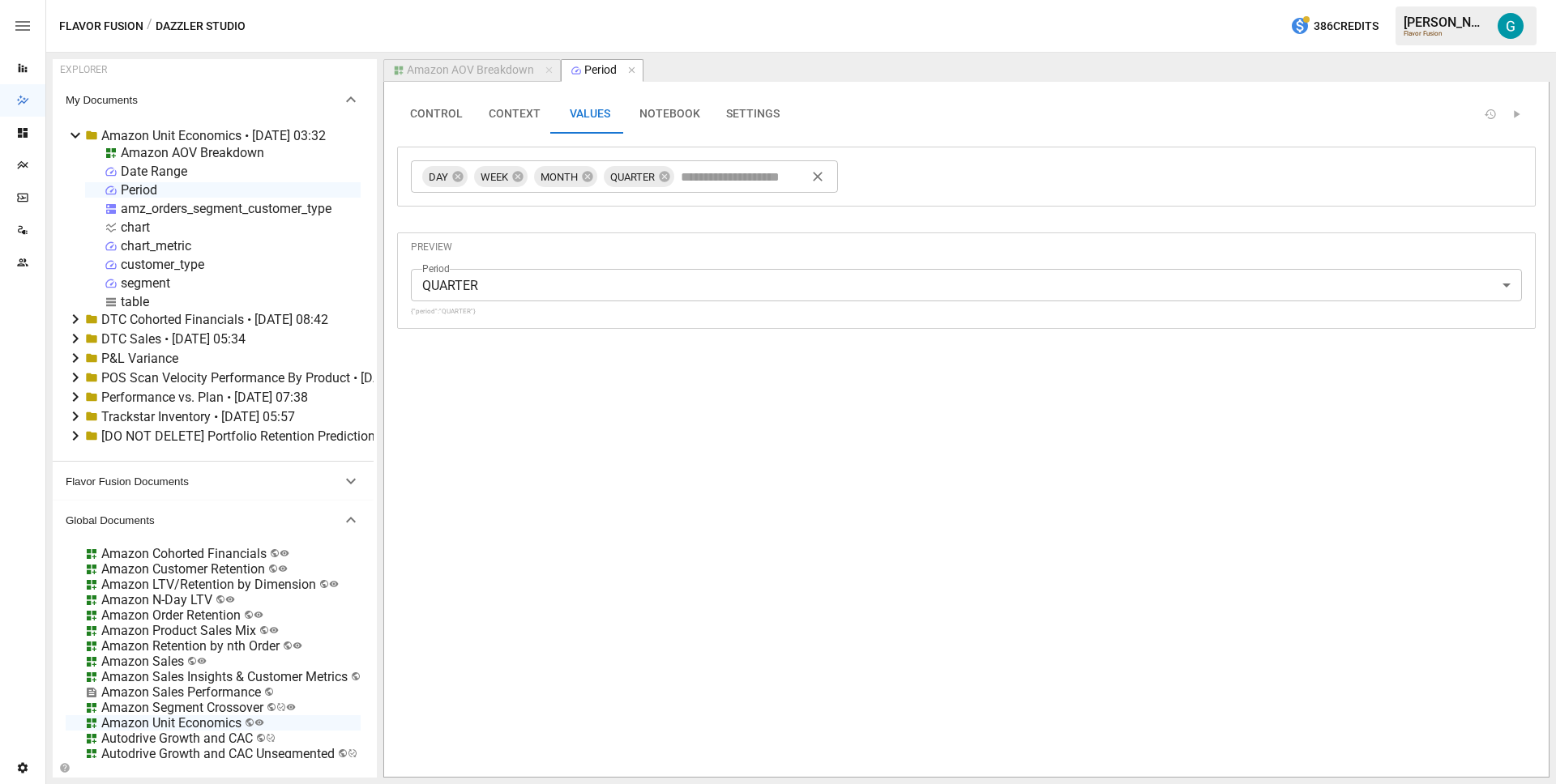
click at [705, 186] on input "text" at bounding box center [745, 176] width 136 height 24
type input "*"
type input "*********"
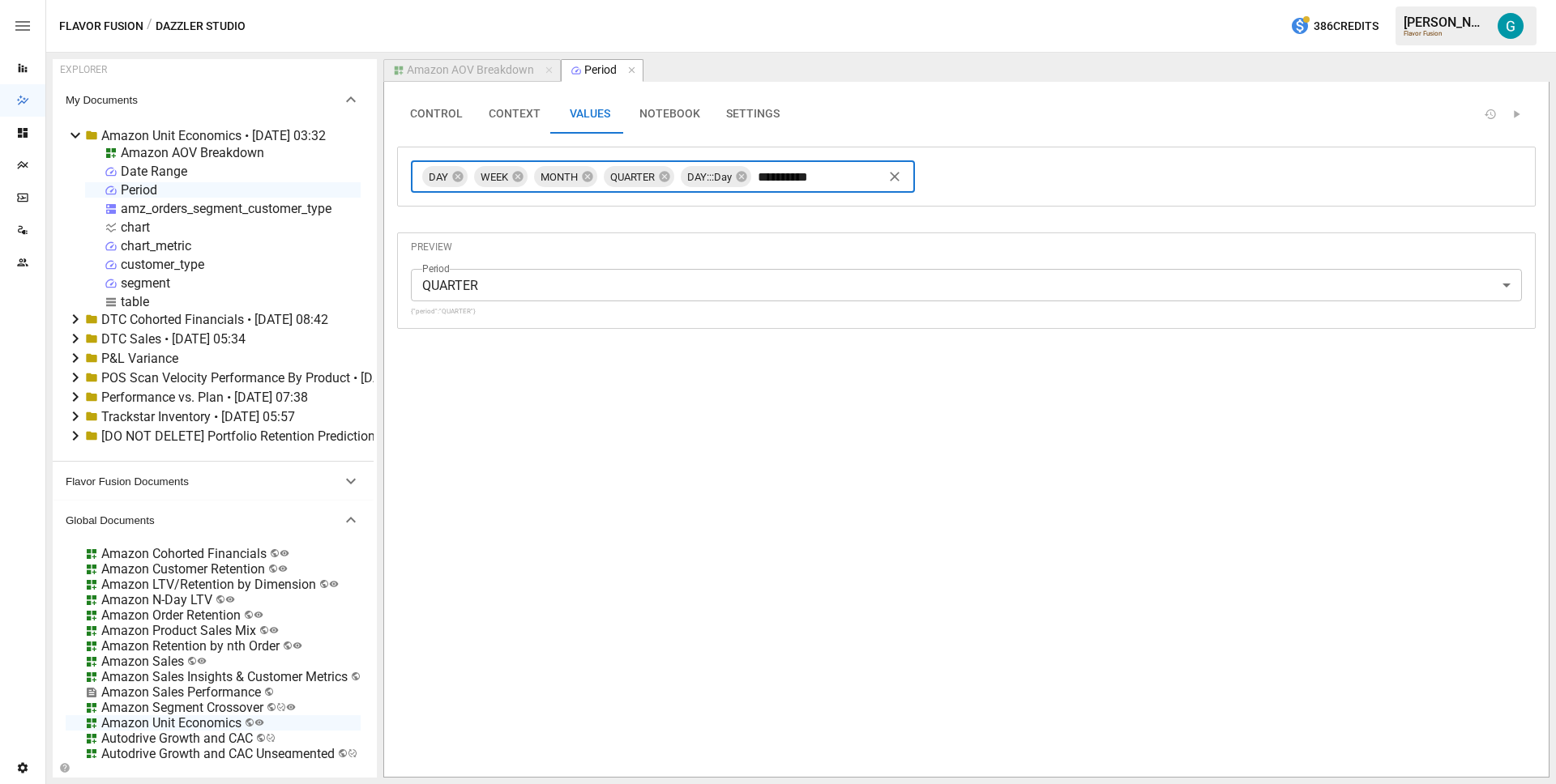
type input "**********"
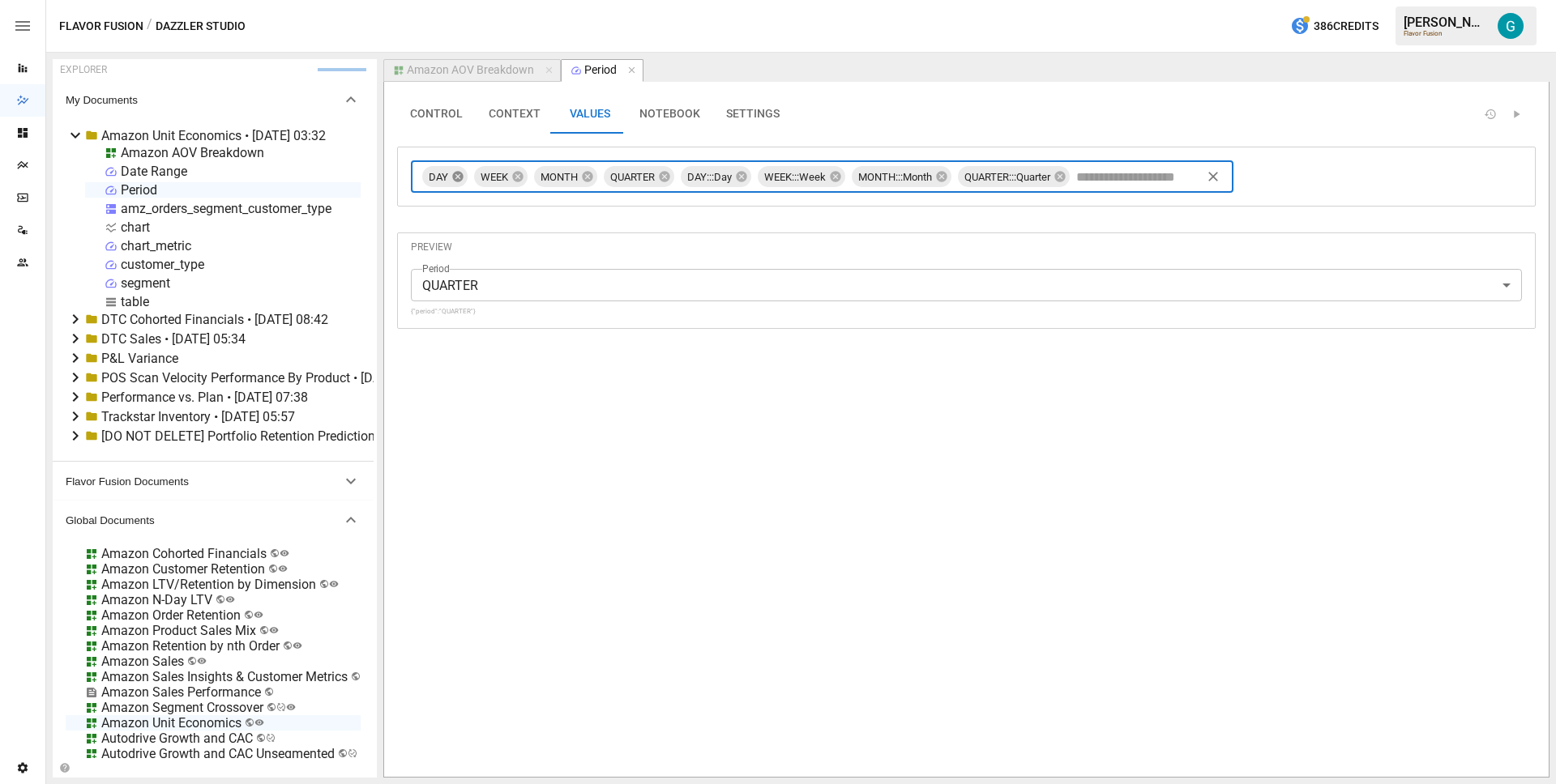
click at [458, 172] on icon at bounding box center [458, 176] width 10 height 10
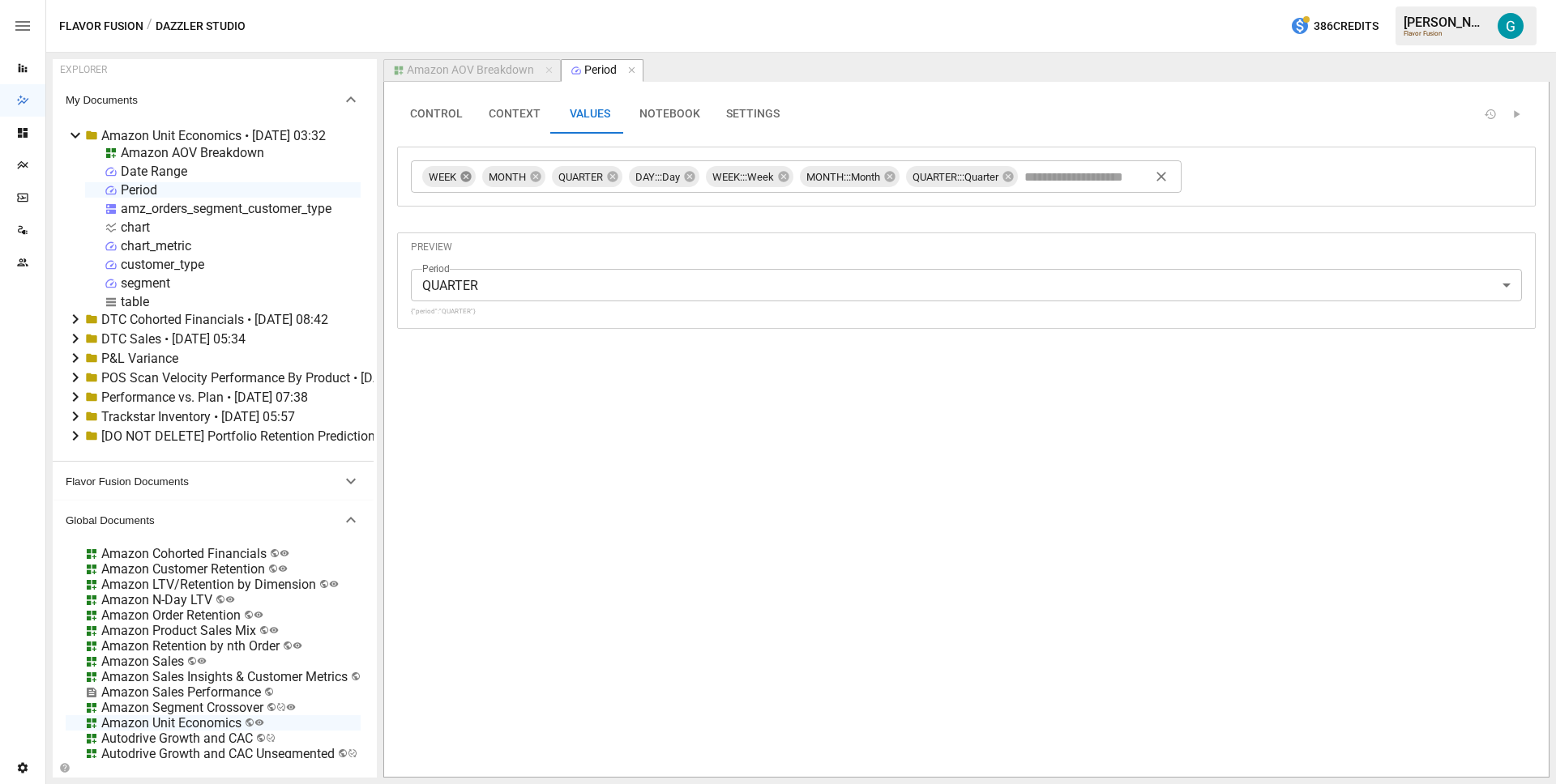
click at [464, 177] on icon at bounding box center [465, 176] width 10 height 10
click at [474, 177] on icon at bounding box center [475, 176] width 13 height 13
click at [480, 177] on icon at bounding box center [482, 176] width 10 height 10
click at [481, 70] on div "Amazon AOV Breakdown" at bounding box center [470, 70] width 127 height 14
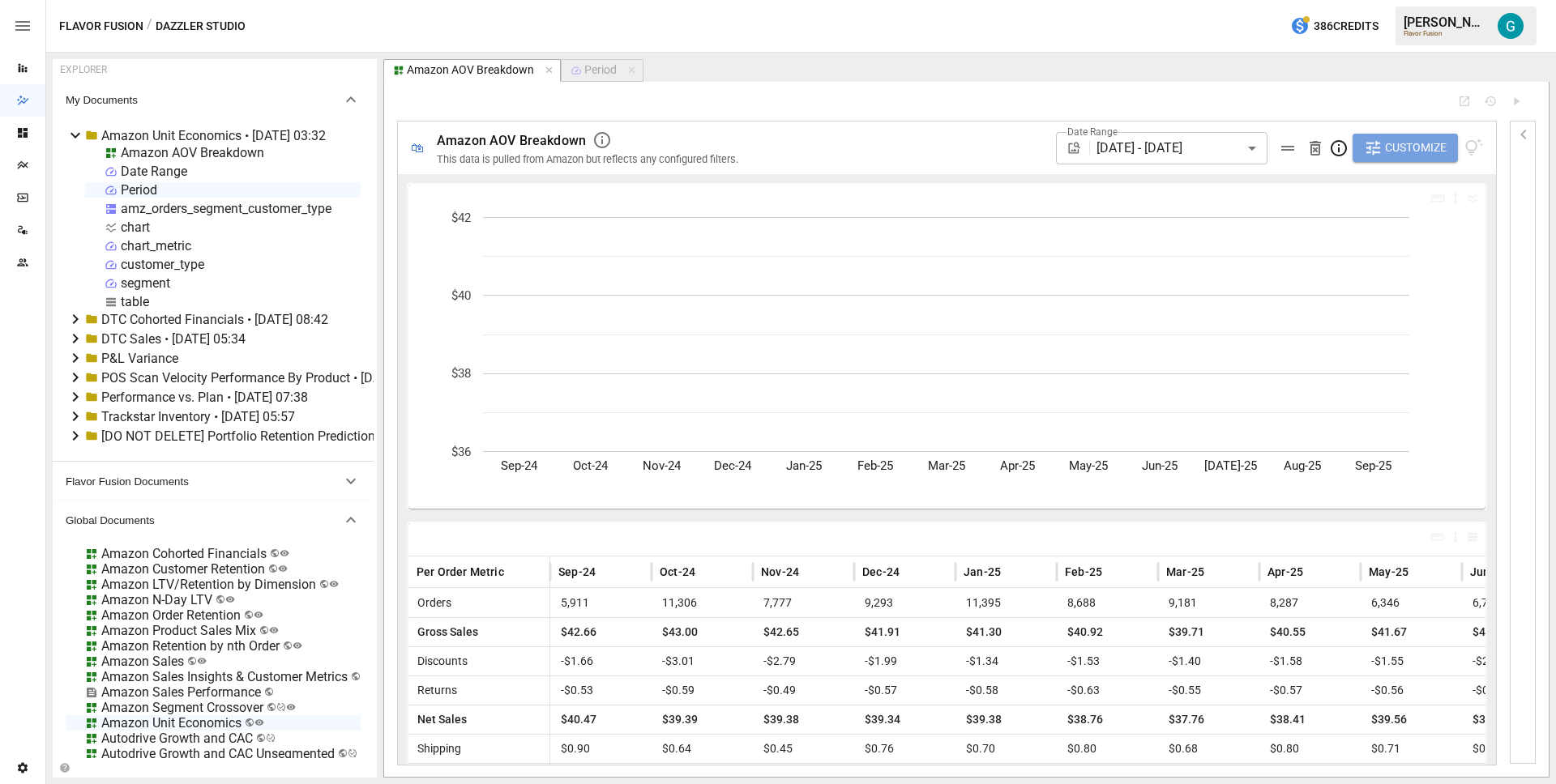
click at [1399, 149] on span "Customize" at bounding box center [1416, 148] width 62 height 20
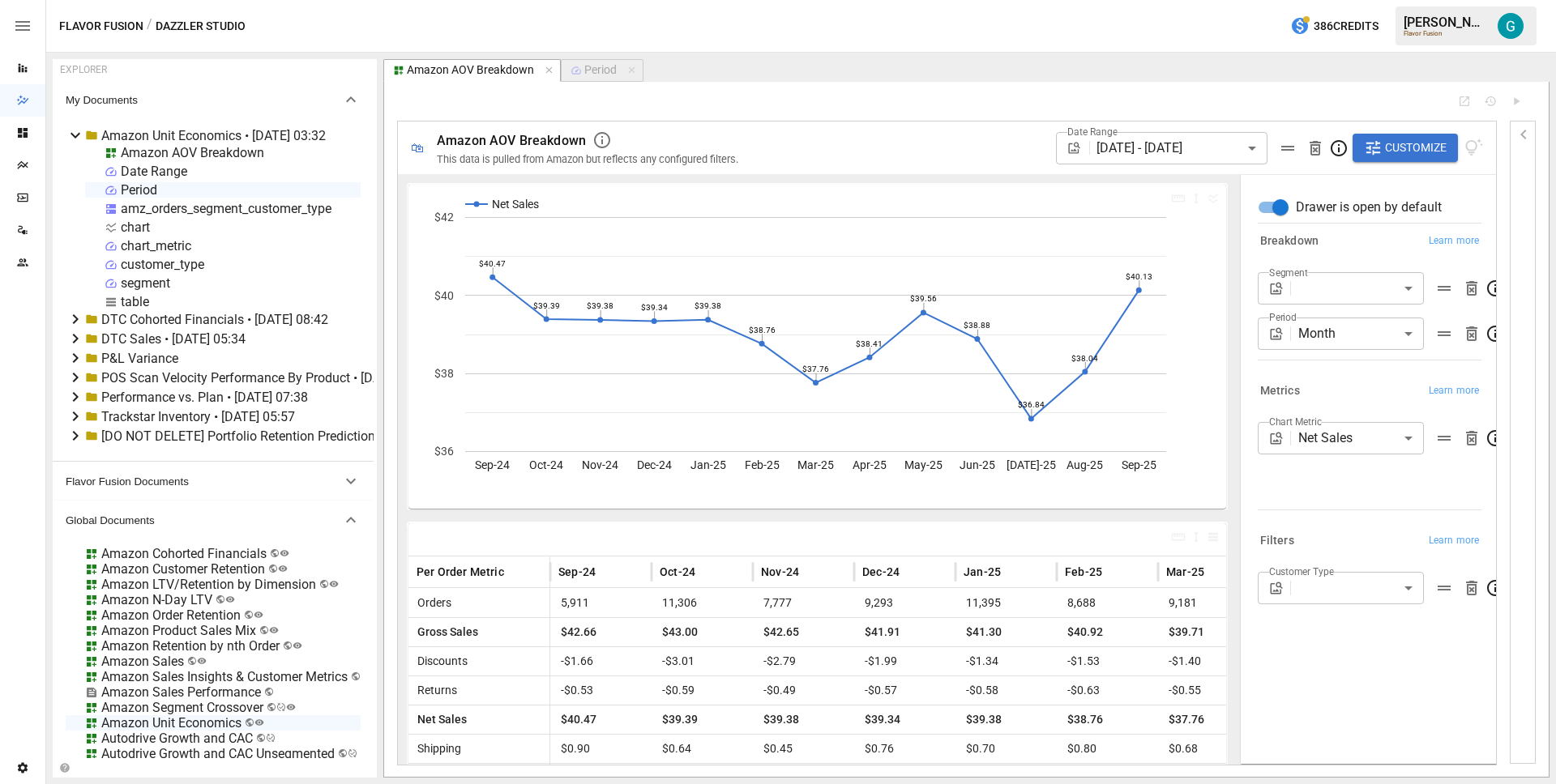
click at [1387, 0] on body "Reports Dazzler Studio Dashboards Plans SmartModel ™ Data Sources Team Settings…" at bounding box center [778, 0] width 1556 height 0
click at [1332, 396] on span "Week" at bounding box center [1341, 405] width 140 height 19
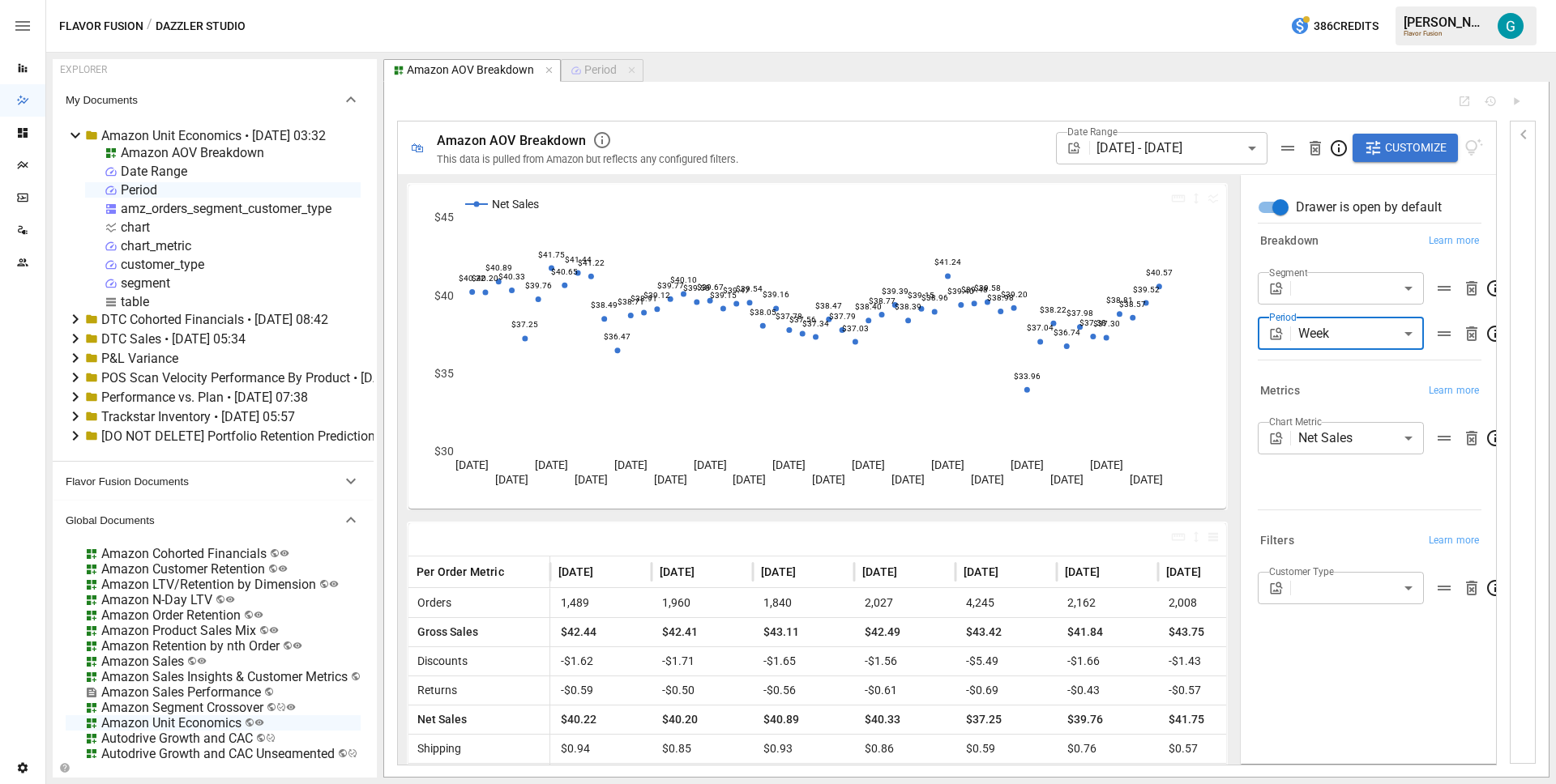
click at [1336, 0] on body "Reports Dazzler Studio Dashboards Plans SmartModel ™ Data Sources Team Settings…" at bounding box center [778, 0] width 1556 height 0
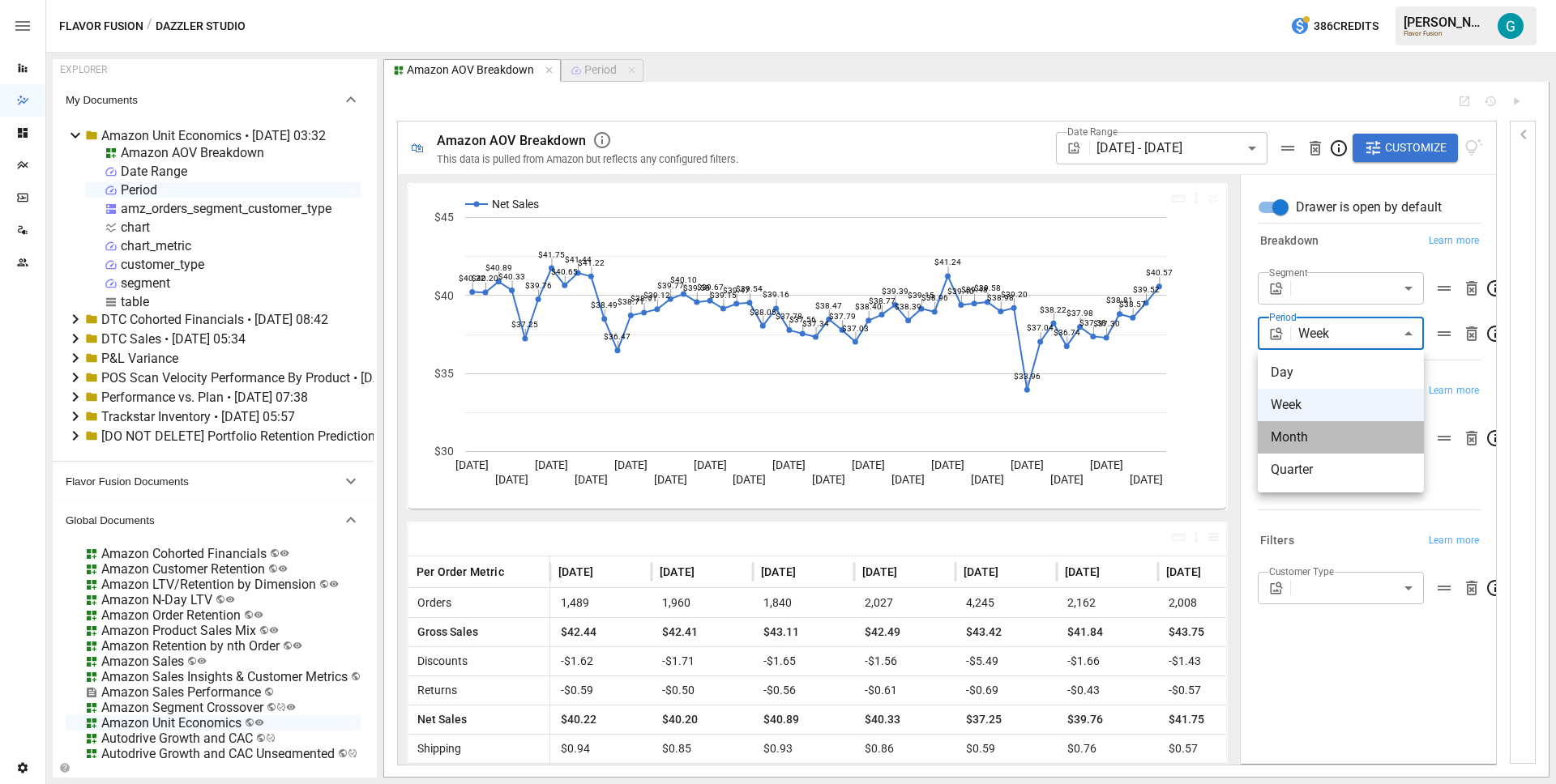
click at [1346, 443] on span "Month" at bounding box center [1341, 437] width 140 height 19
type input "*****"
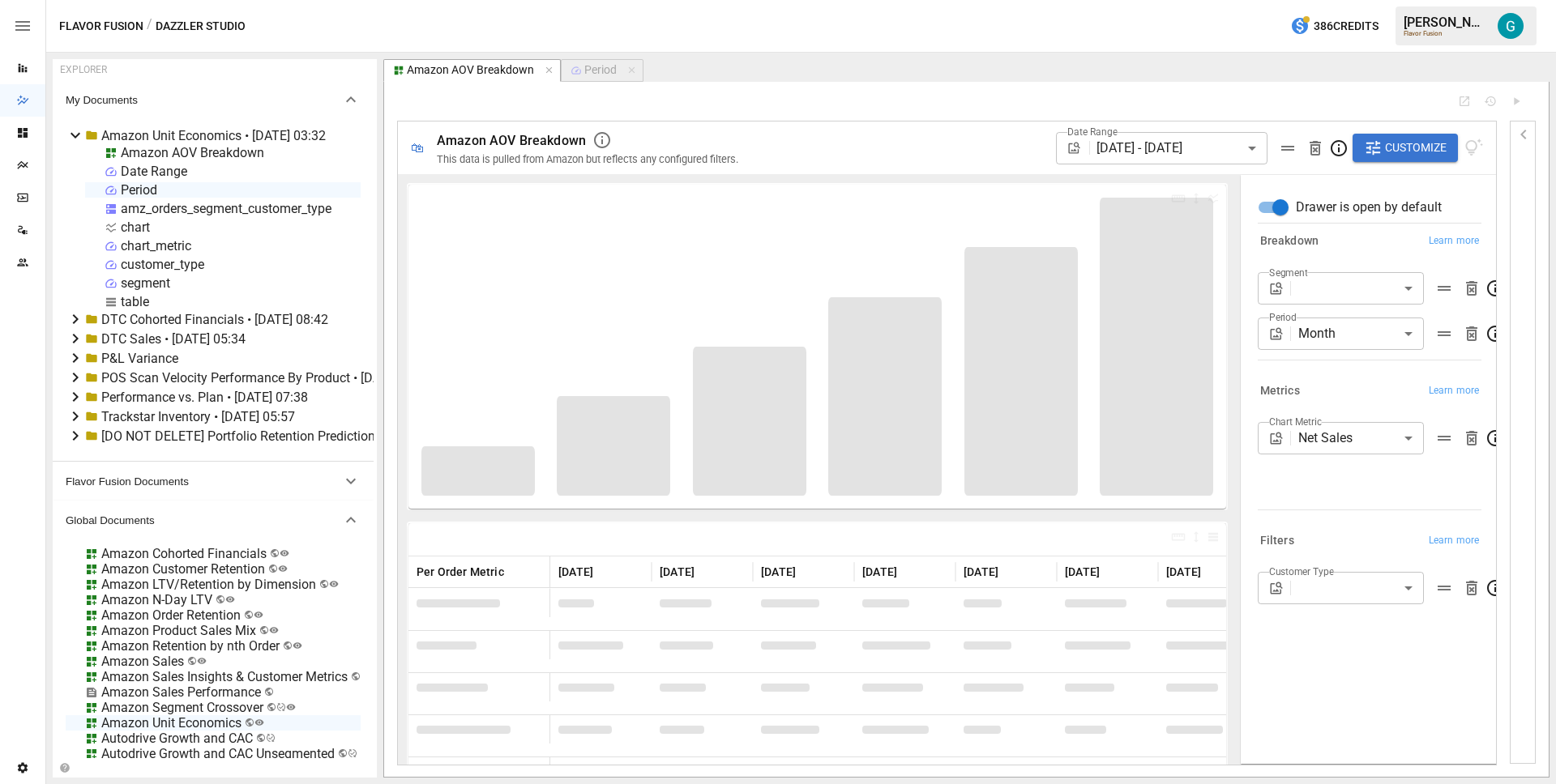
click at [1524, 130] on icon "button" at bounding box center [1523, 134] width 19 height 19
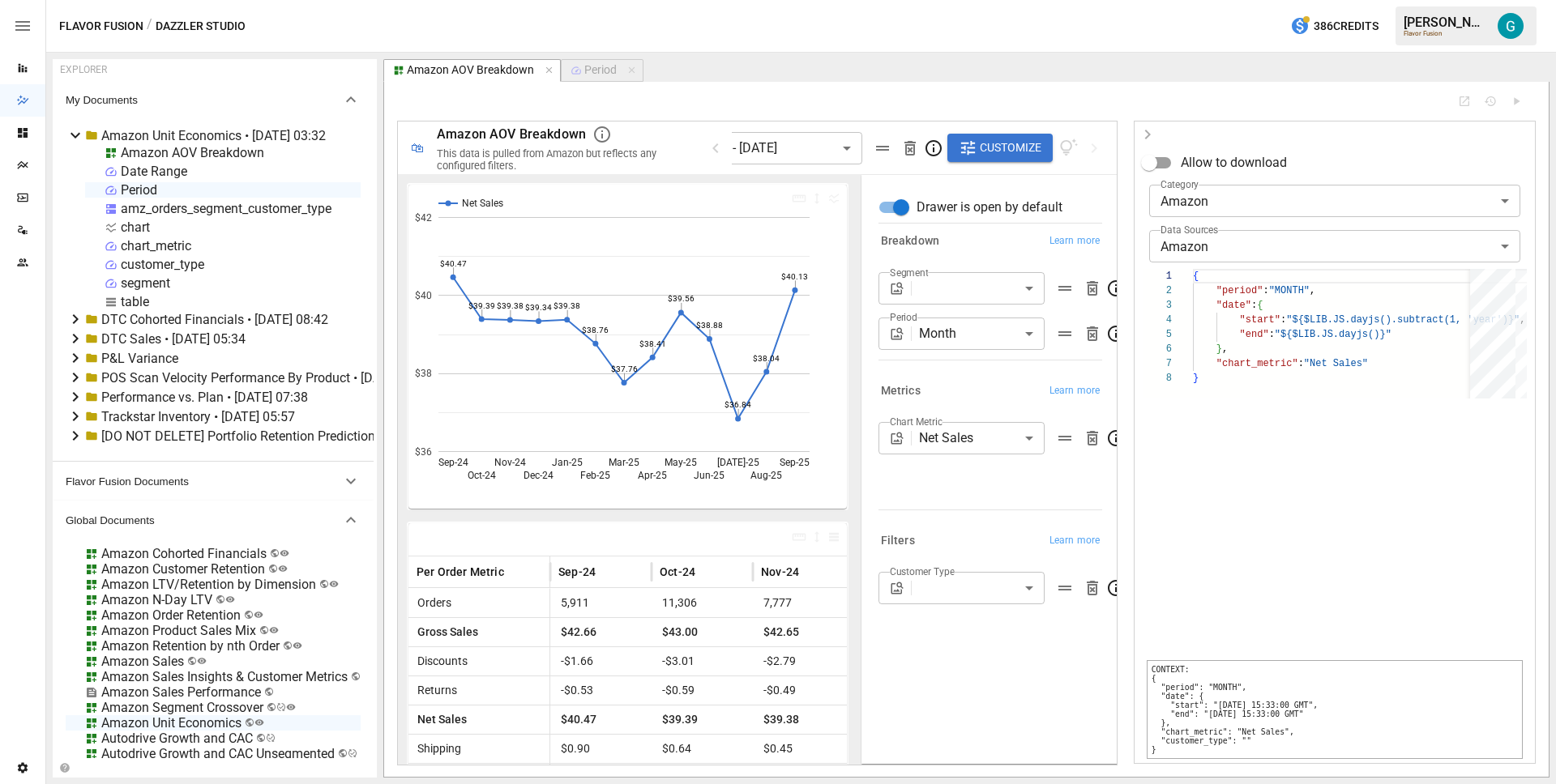
click at [1147, 137] on icon "button" at bounding box center [1147, 134] width 19 height 19
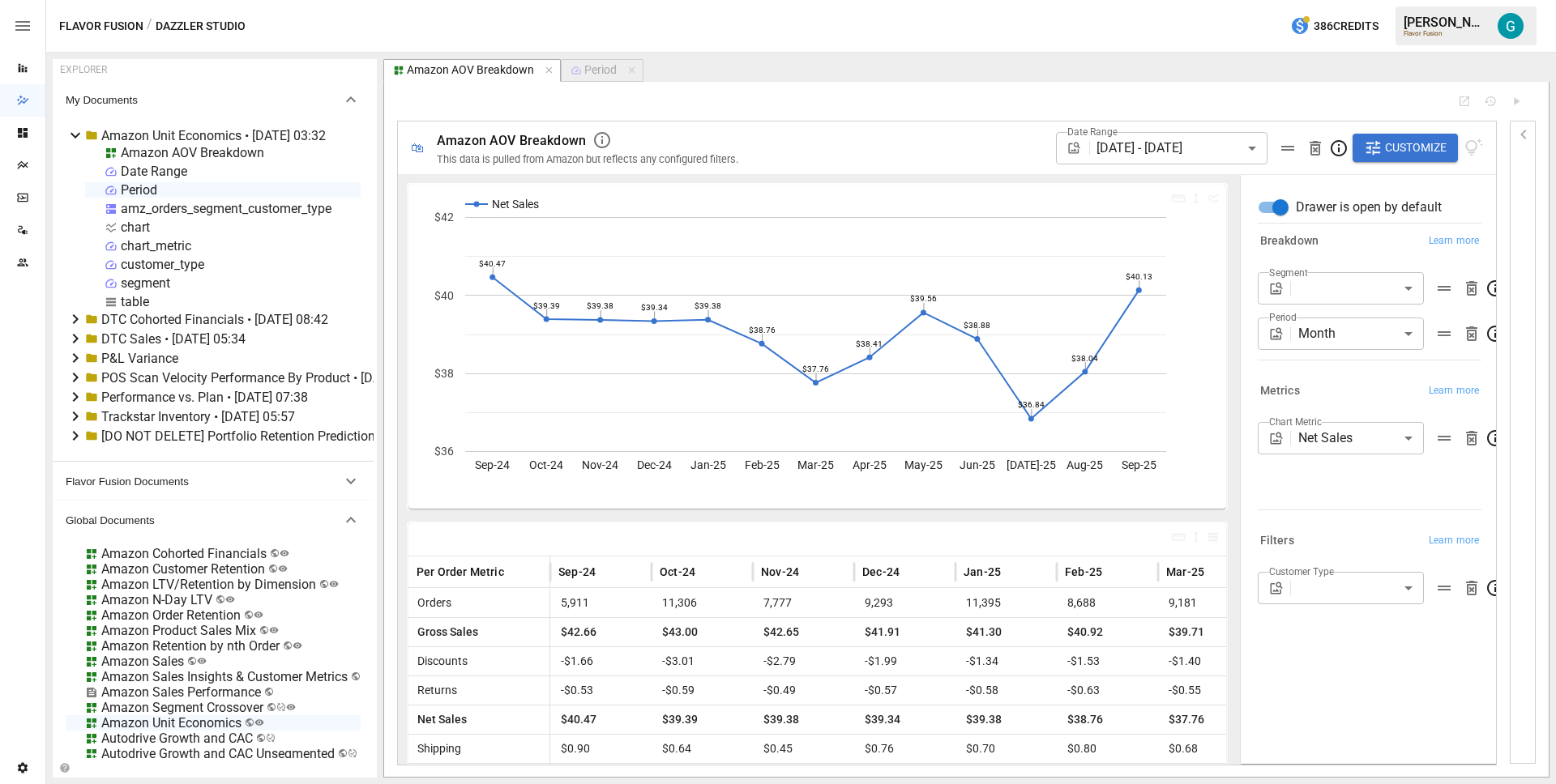
click at [600, 74] on div "Period" at bounding box center [600, 70] width 32 height 14
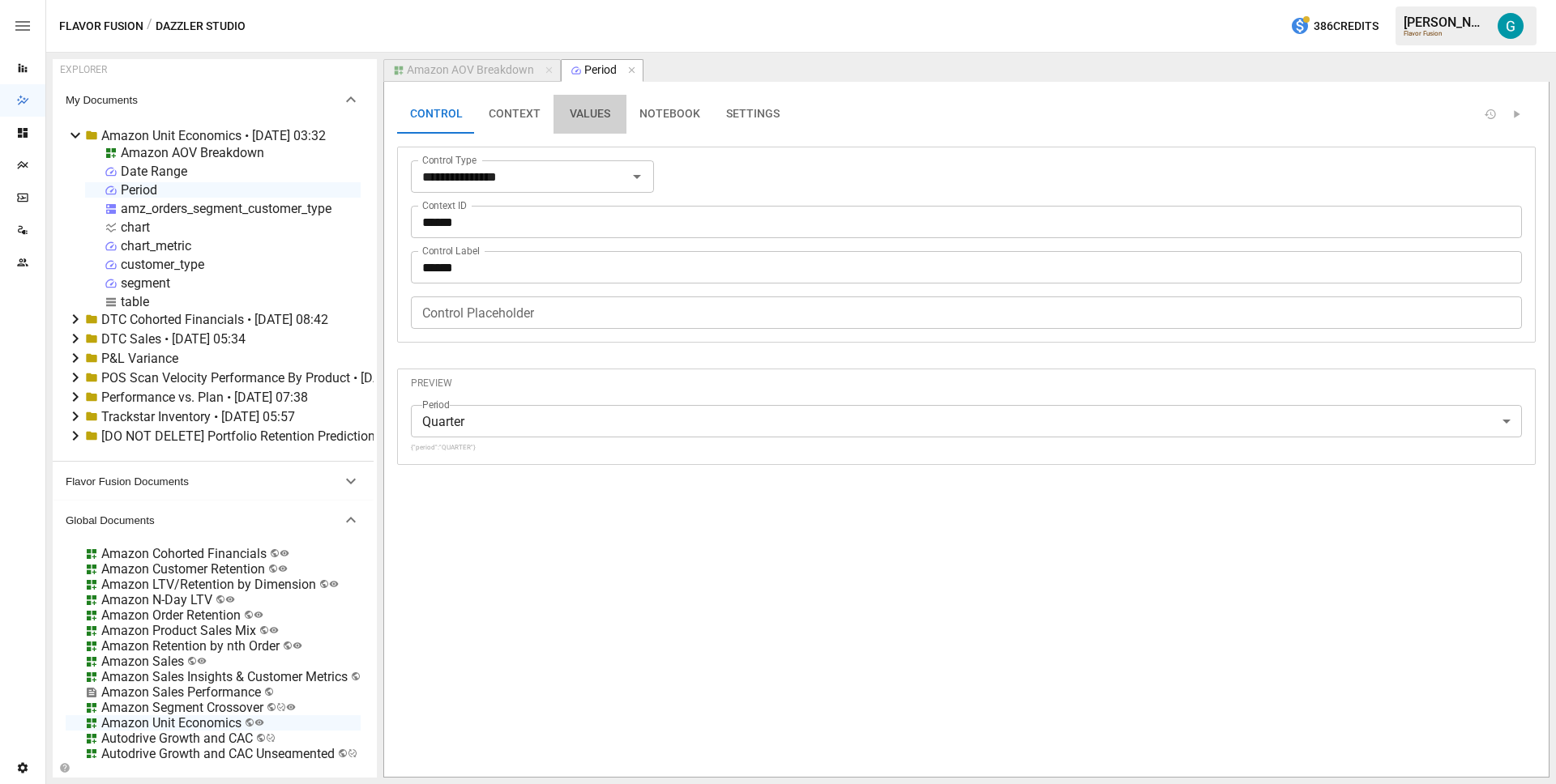
click at [558, 119] on button "VALUES" at bounding box center [590, 114] width 73 height 39
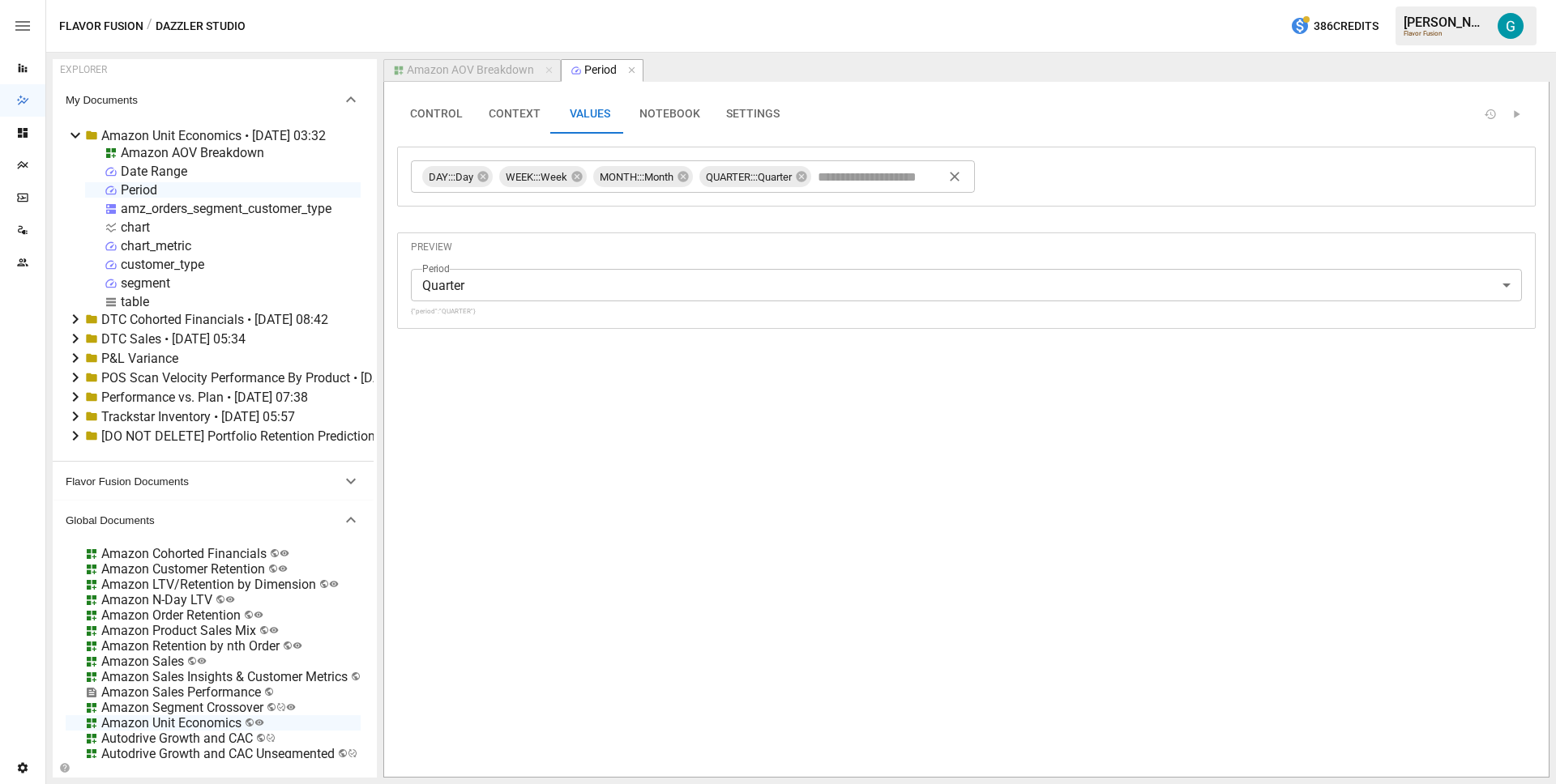
click at [471, 67] on div "Amazon AOV Breakdown" at bounding box center [470, 70] width 127 height 14
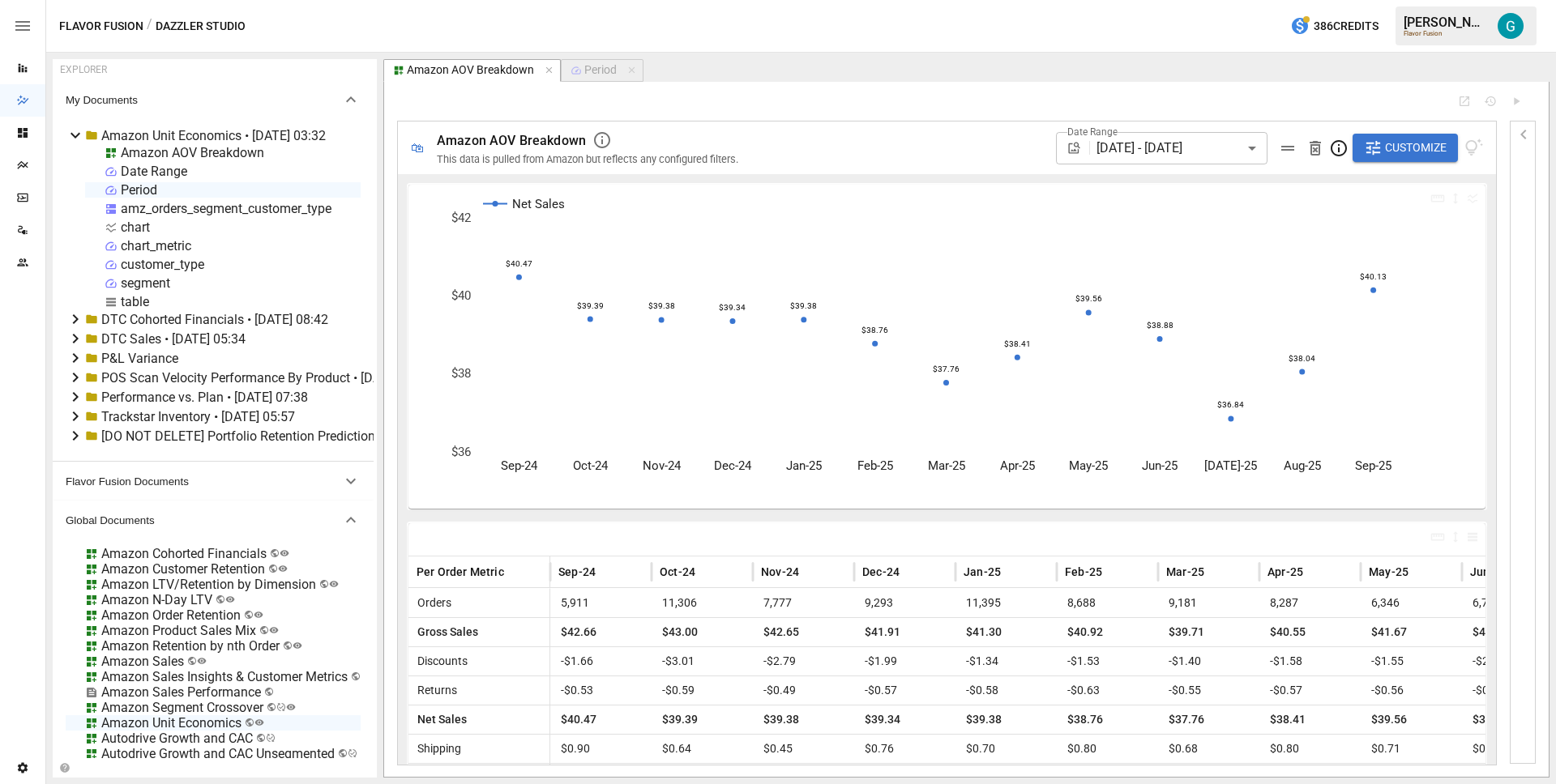
click at [207, 152] on div "Amazon AOV Breakdown" at bounding box center [192, 153] width 144 height 15
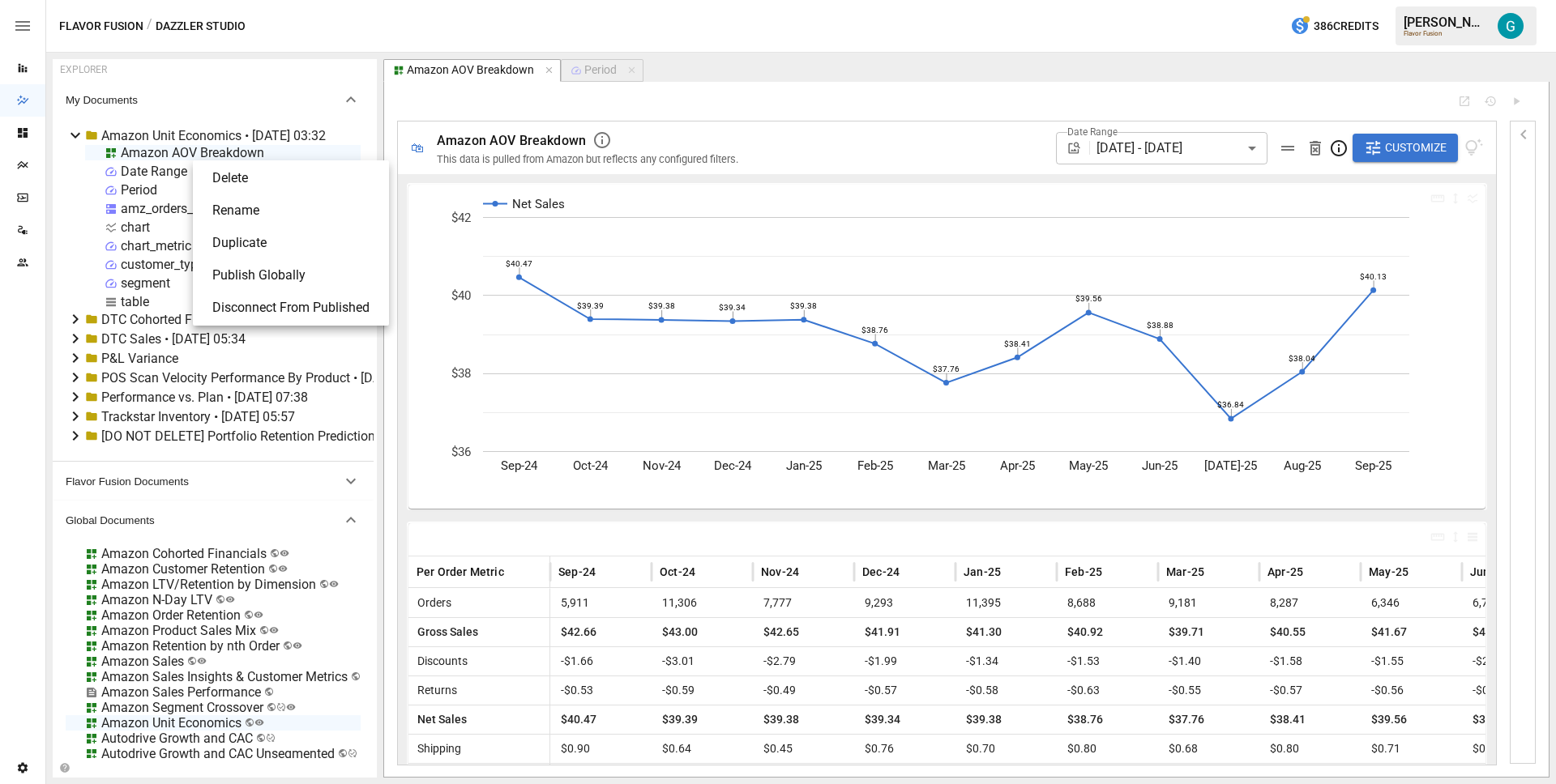
click at [248, 265] on li "Publish Globally" at bounding box center [290, 275] width 183 height 32
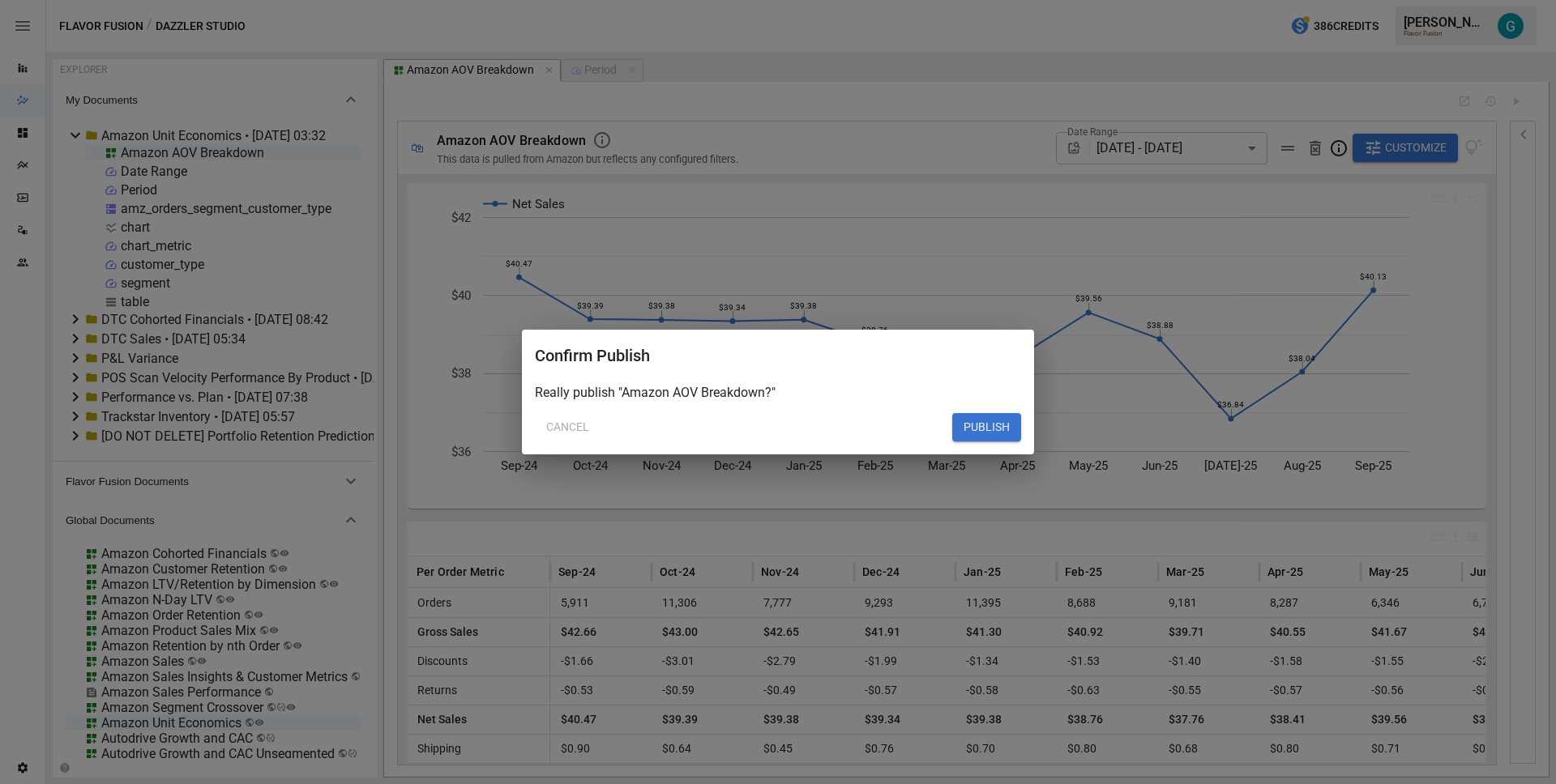
click at [992, 430] on button "PUBLISH" at bounding box center [987, 428] width 69 height 30
click at [981, 425] on button "PUBLISH" at bounding box center [987, 428] width 69 height 30
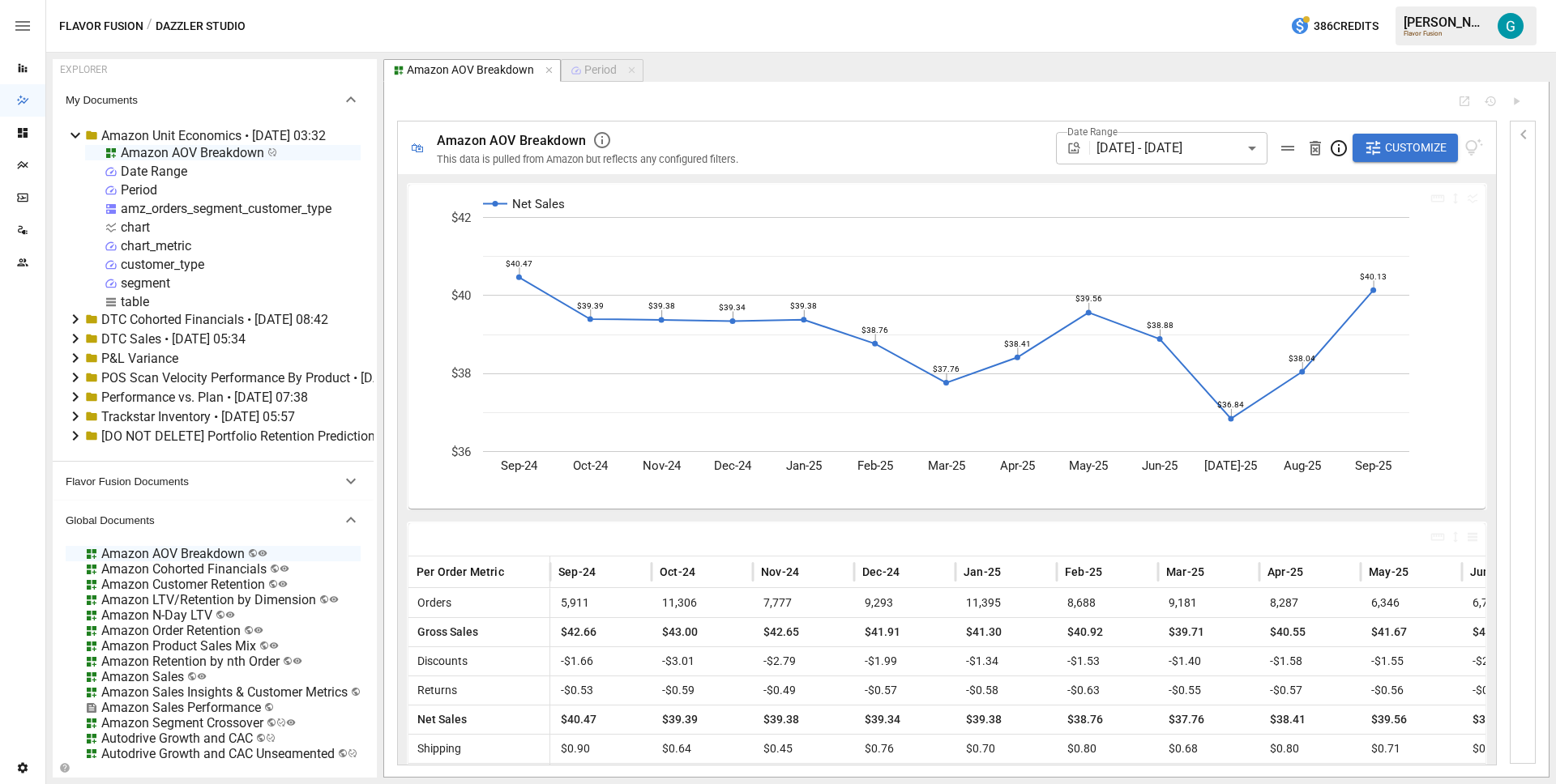
click at [215, 132] on div "Amazon Unit Economics • [DATE] 03:32" at bounding box center [214, 136] width 225 height 15
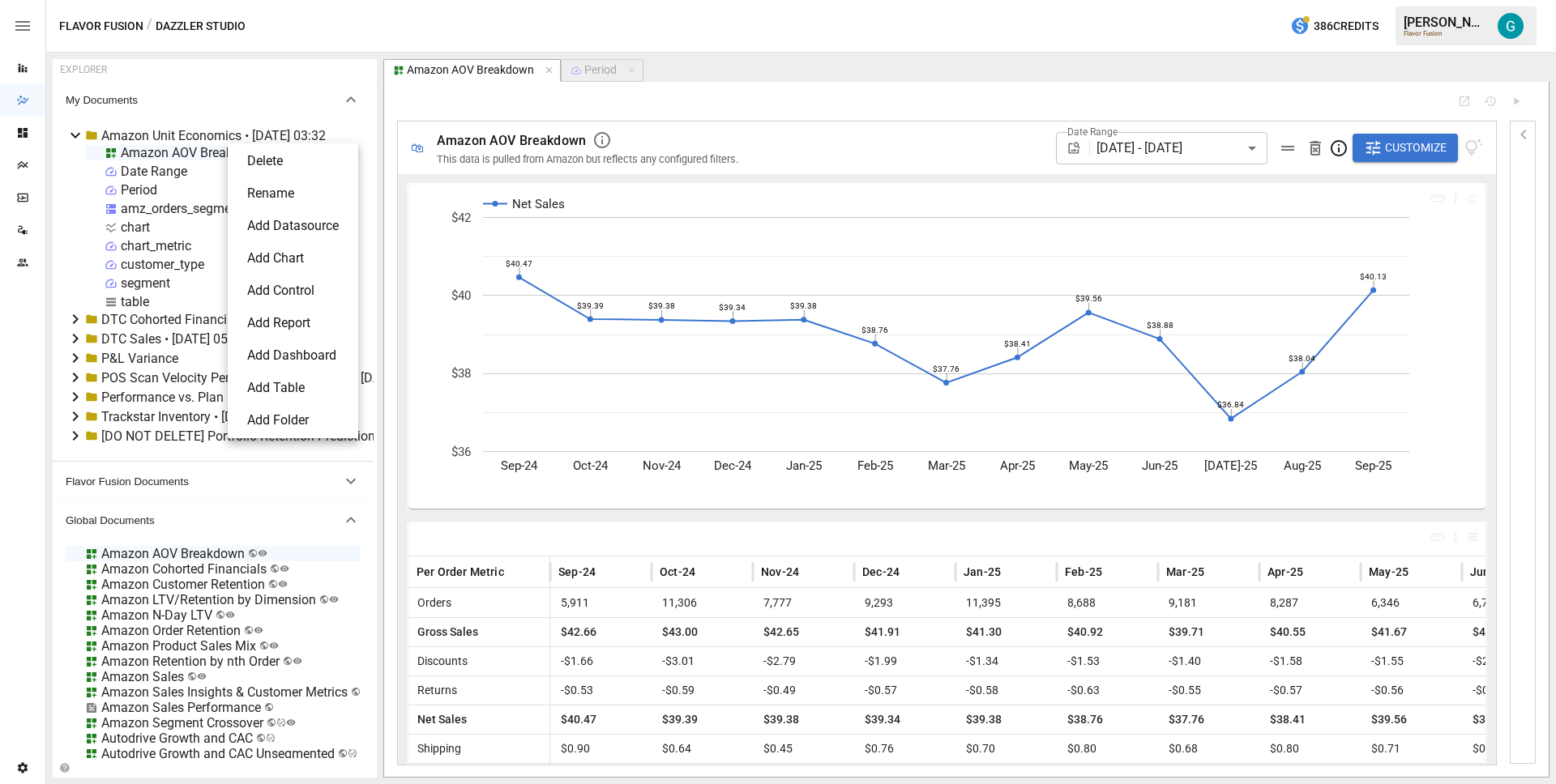
click at [290, 166] on li "Delete" at bounding box center [292, 161] width 117 height 32
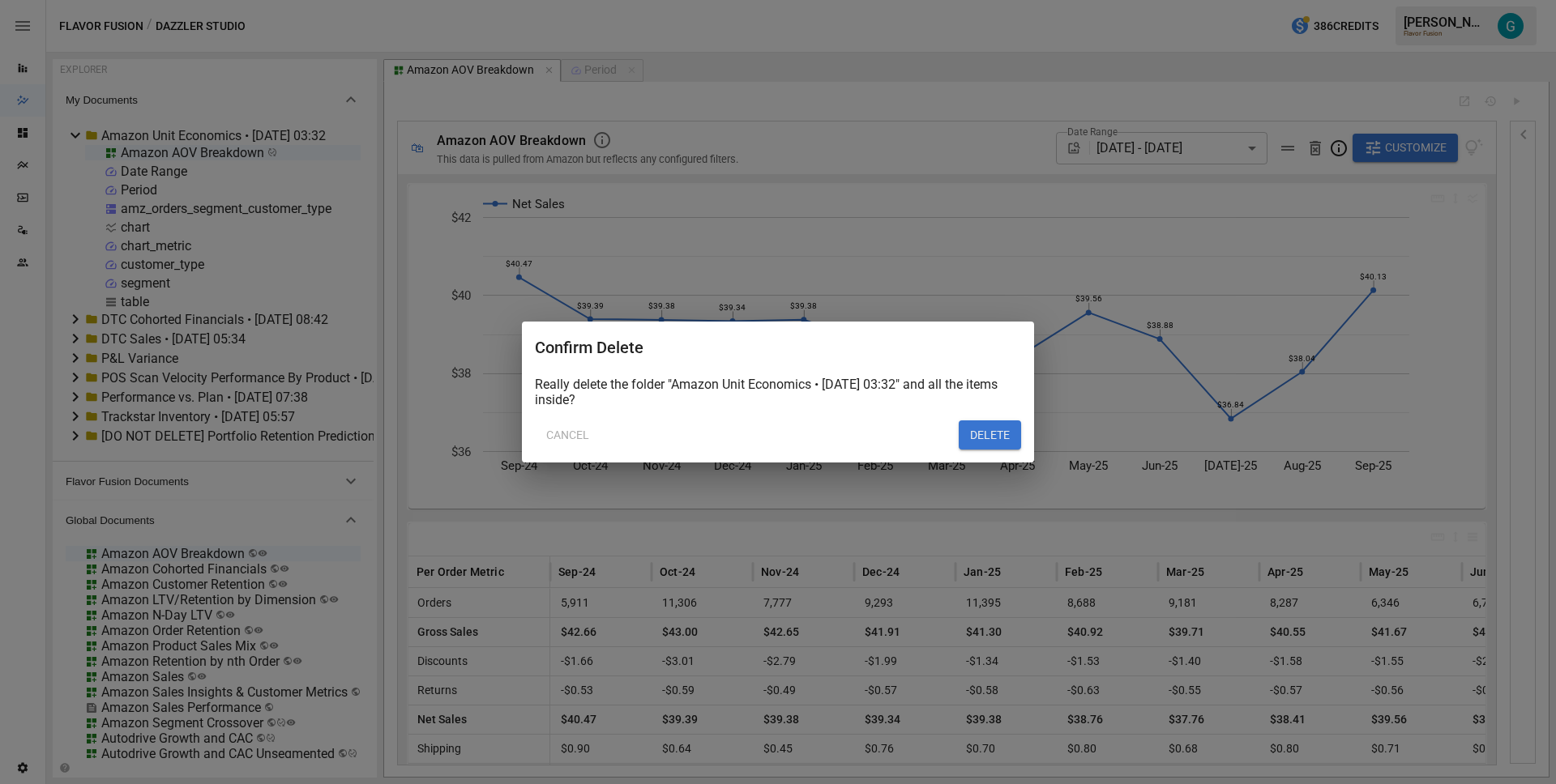
click at [980, 434] on button "DELETE" at bounding box center [990, 435] width 62 height 30
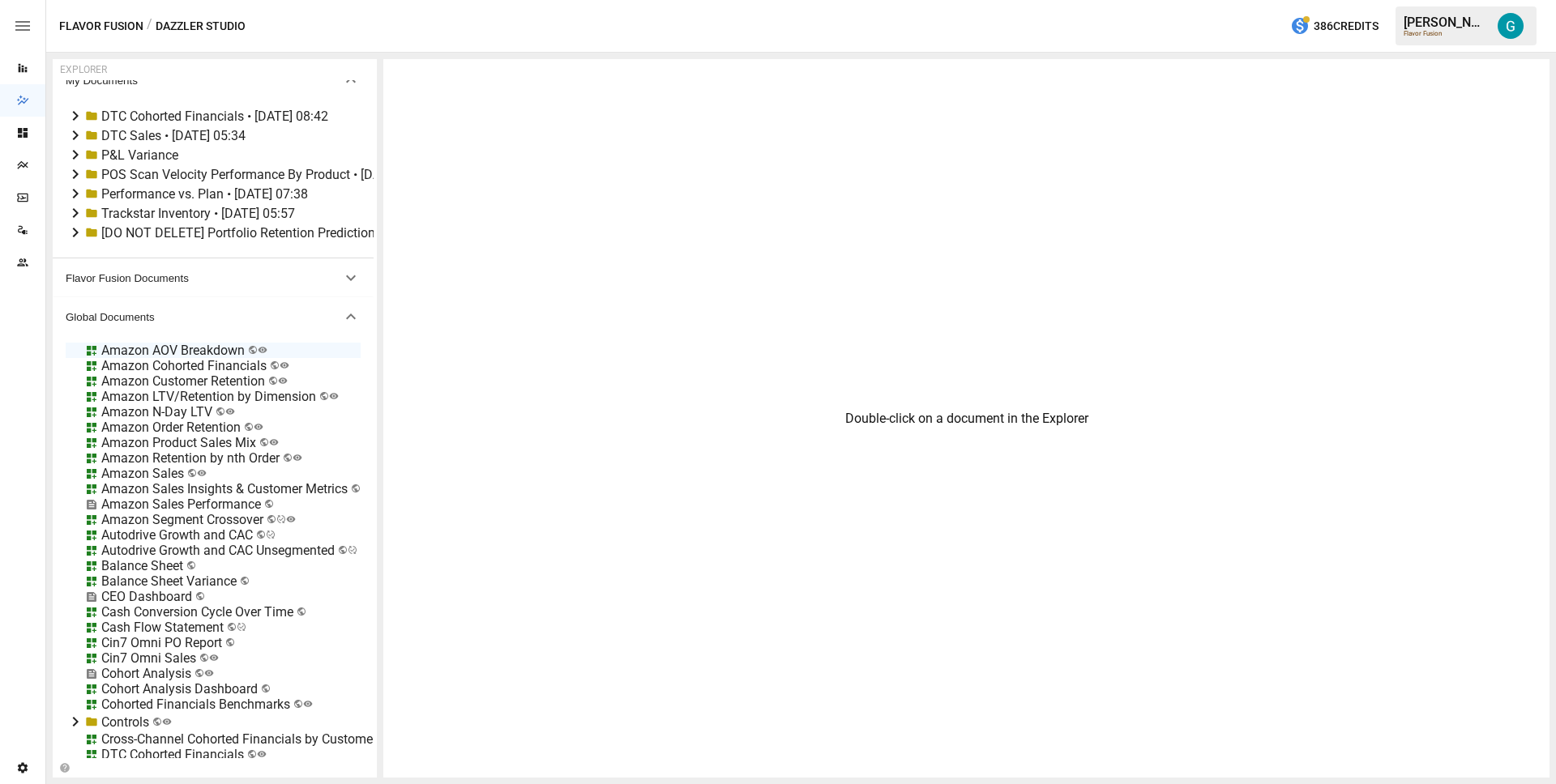
scroll to position [45, 0]
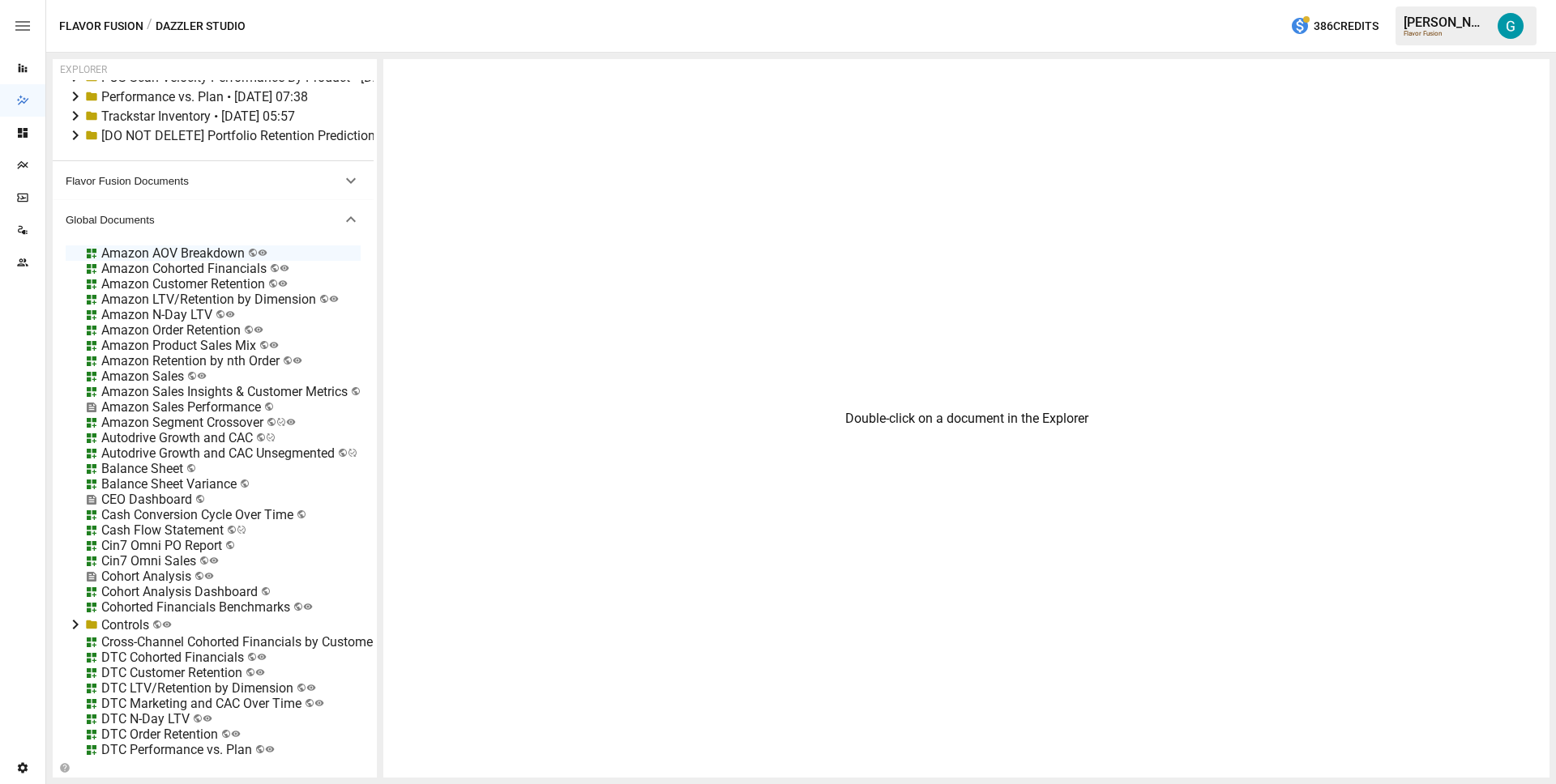
click at [159, 686] on div "DTC LTV/Retention by Dimension" at bounding box center [198, 688] width 192 height 15
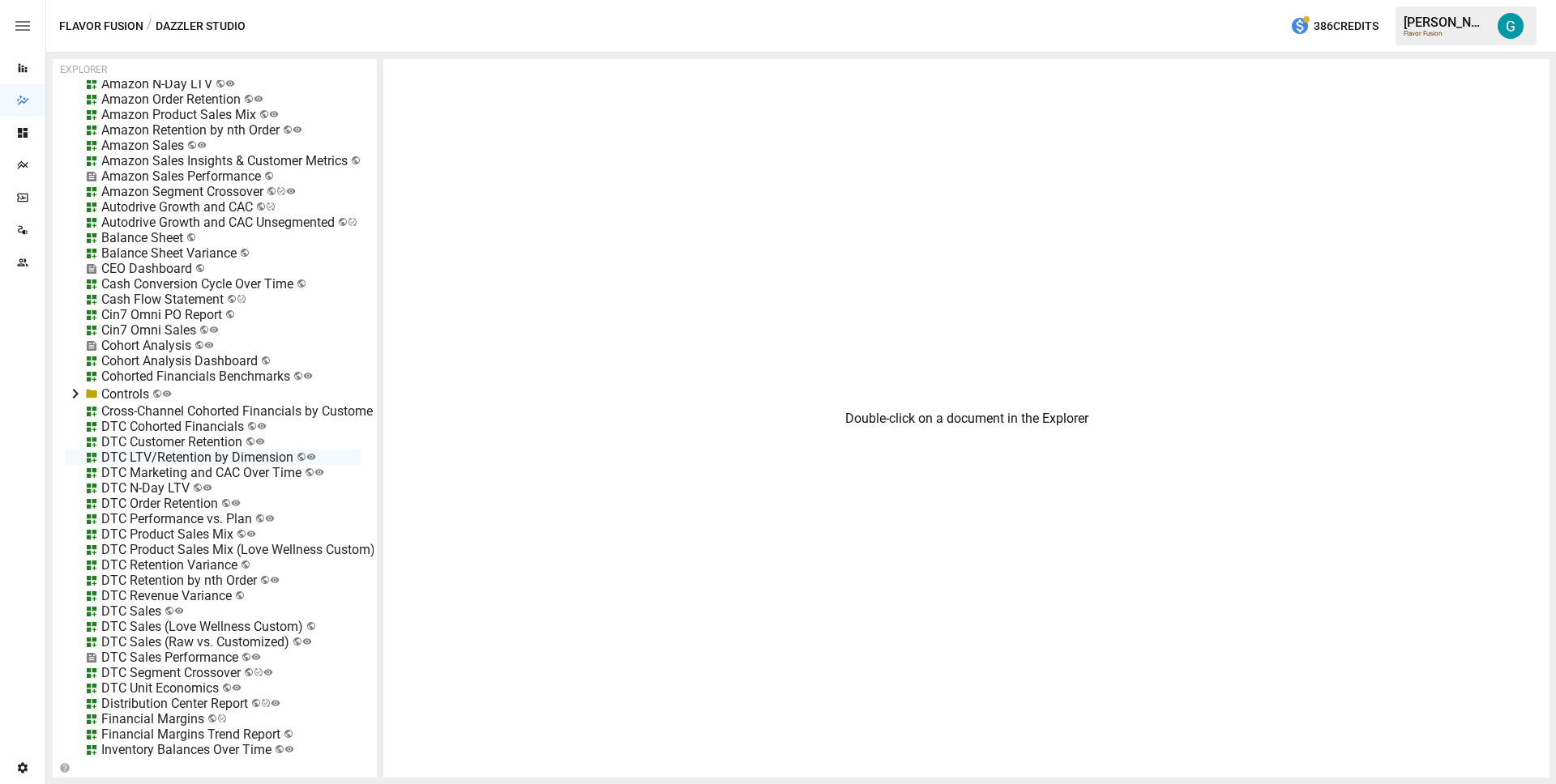
scroll to position [374, 0]
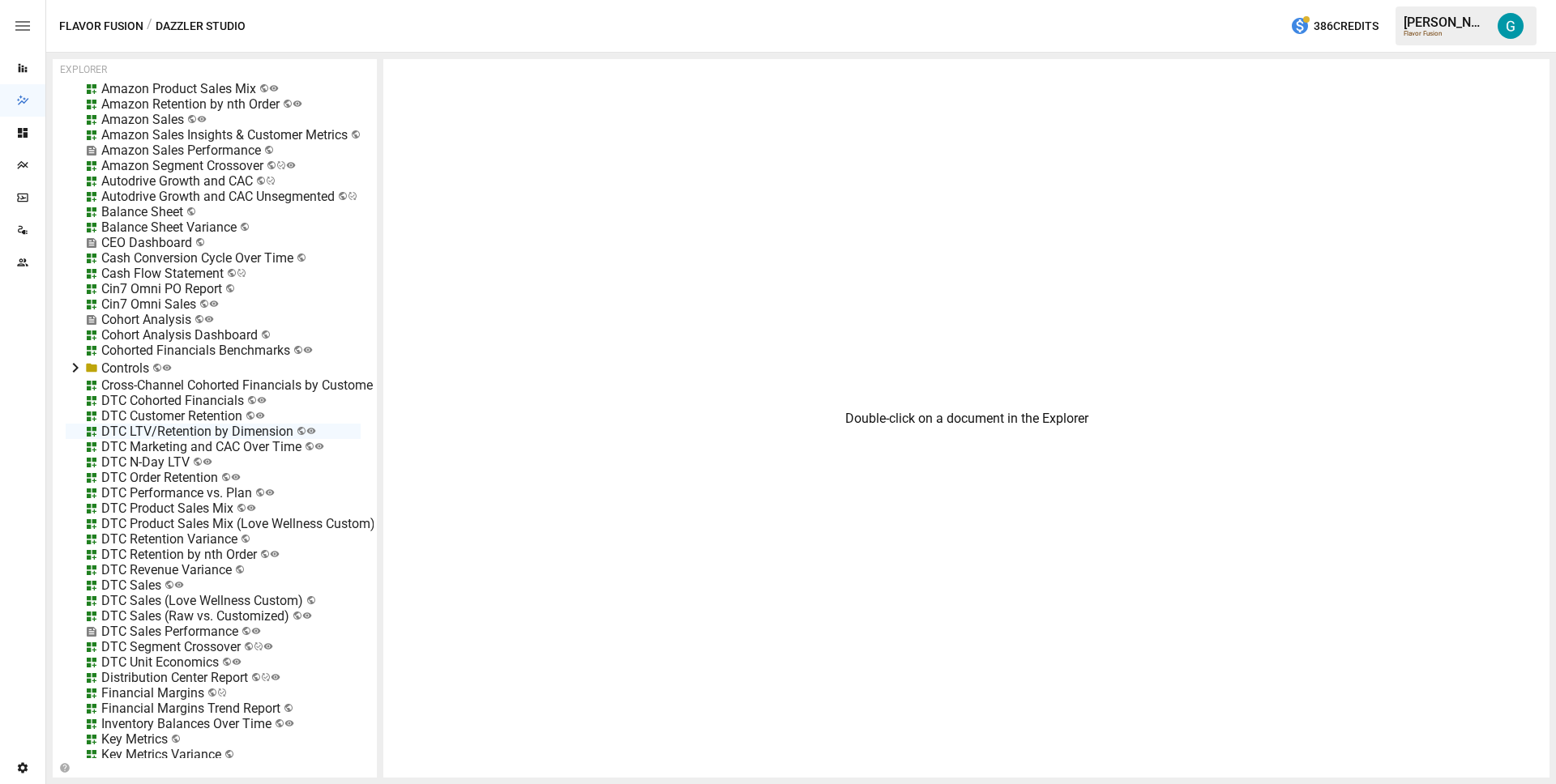
click at [167, 450] on div "DTC Marketing and CAC Over Time" at bounding box center [201, 446] width 200 height 15
click at [166, 397] on div "DTC Cohorted Financials" at bounding box center [172, 401] width 143 height 15
click at [167, 662] on div "DTC Unit Economics" at bounding box center [160, 662] width 117 height 15
click at [245, 719] on li "Edit" at bounding box center [223, 721] width 111 height 32
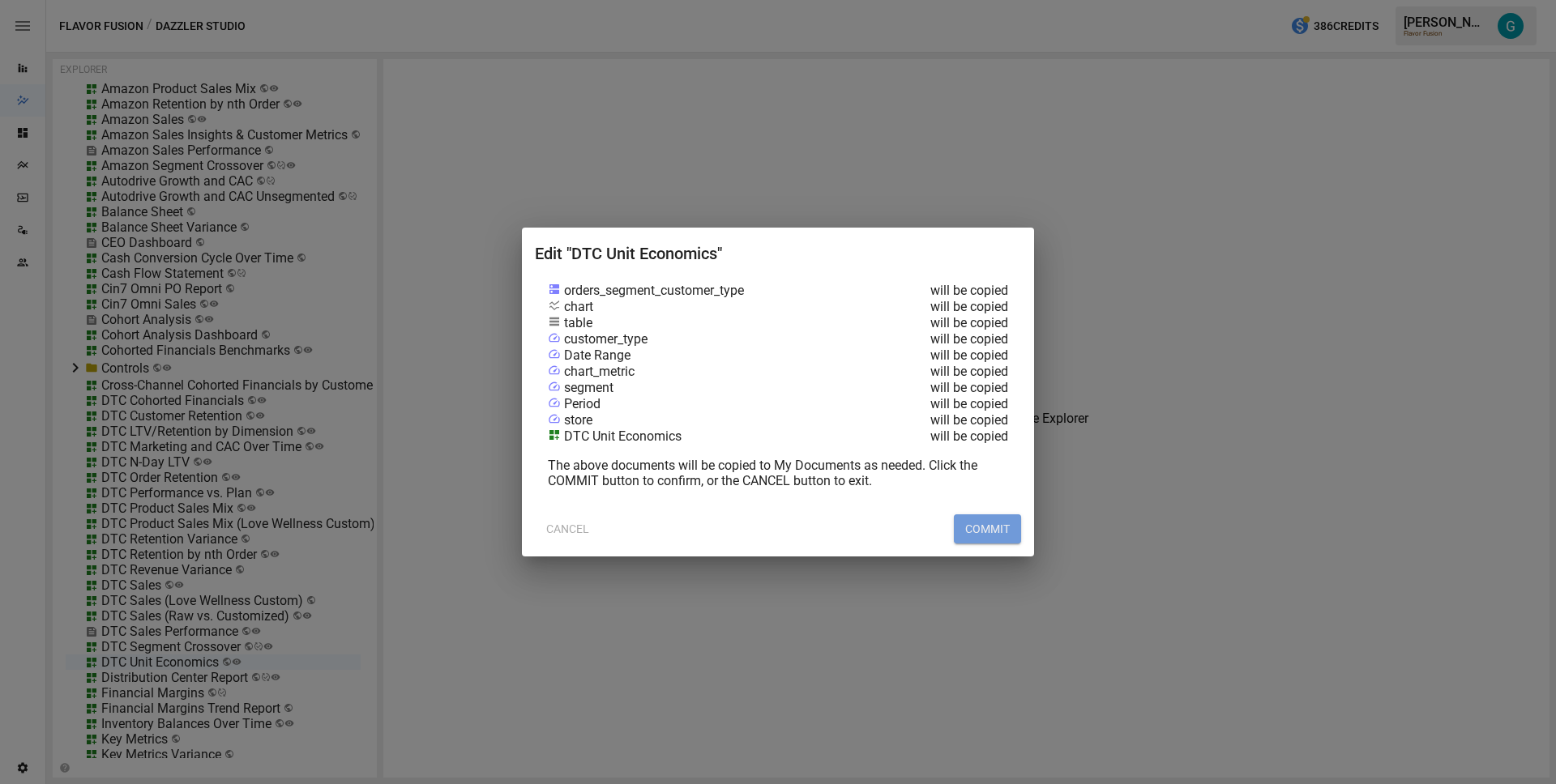
click at [1002, 519] on button "COMMIT" at bounding box center [988, 529] width 68 height 30
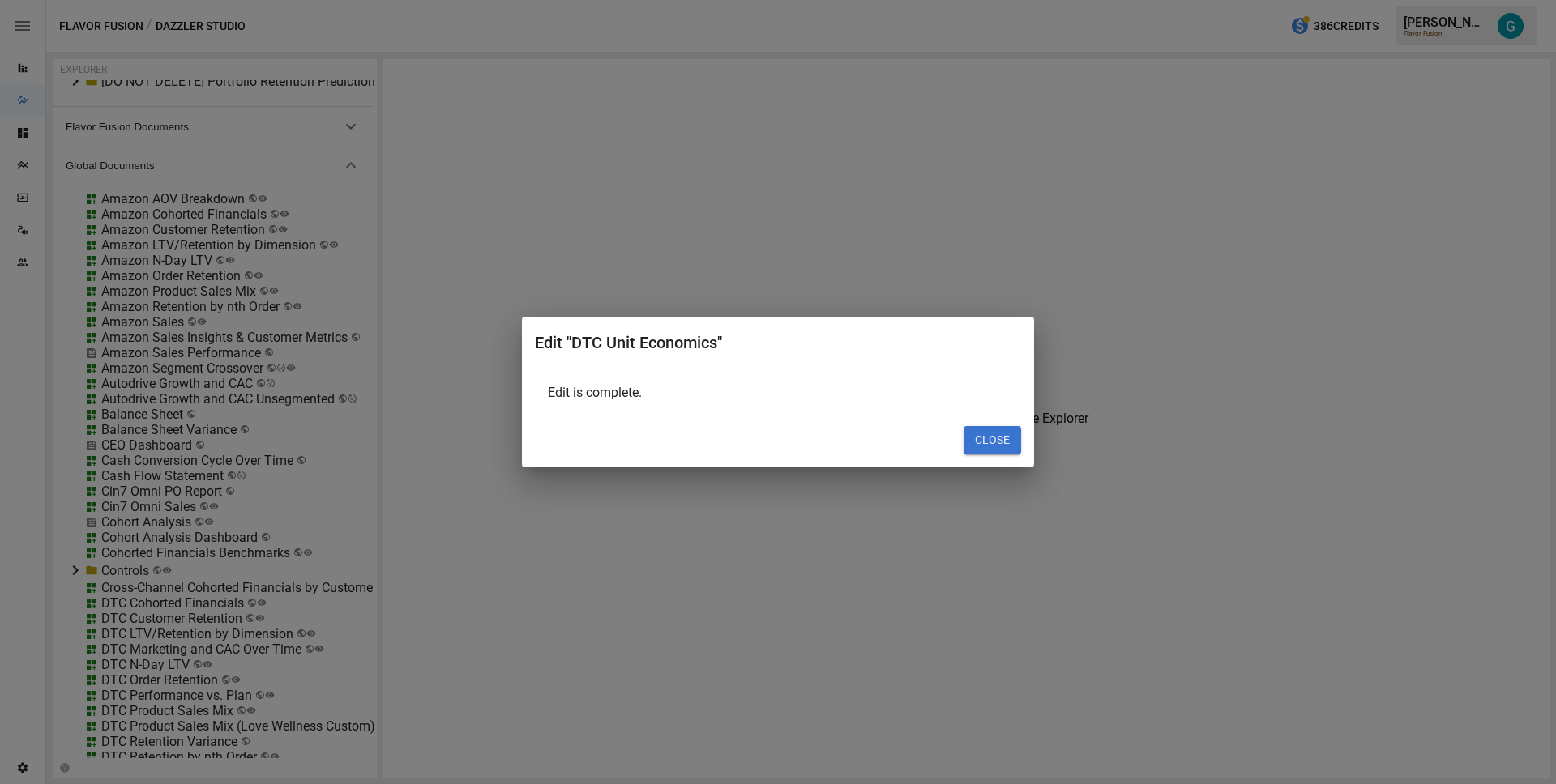
click at [1006, 431] on button "CLOSE" at bounding box center [993, 441] width 57 height 30
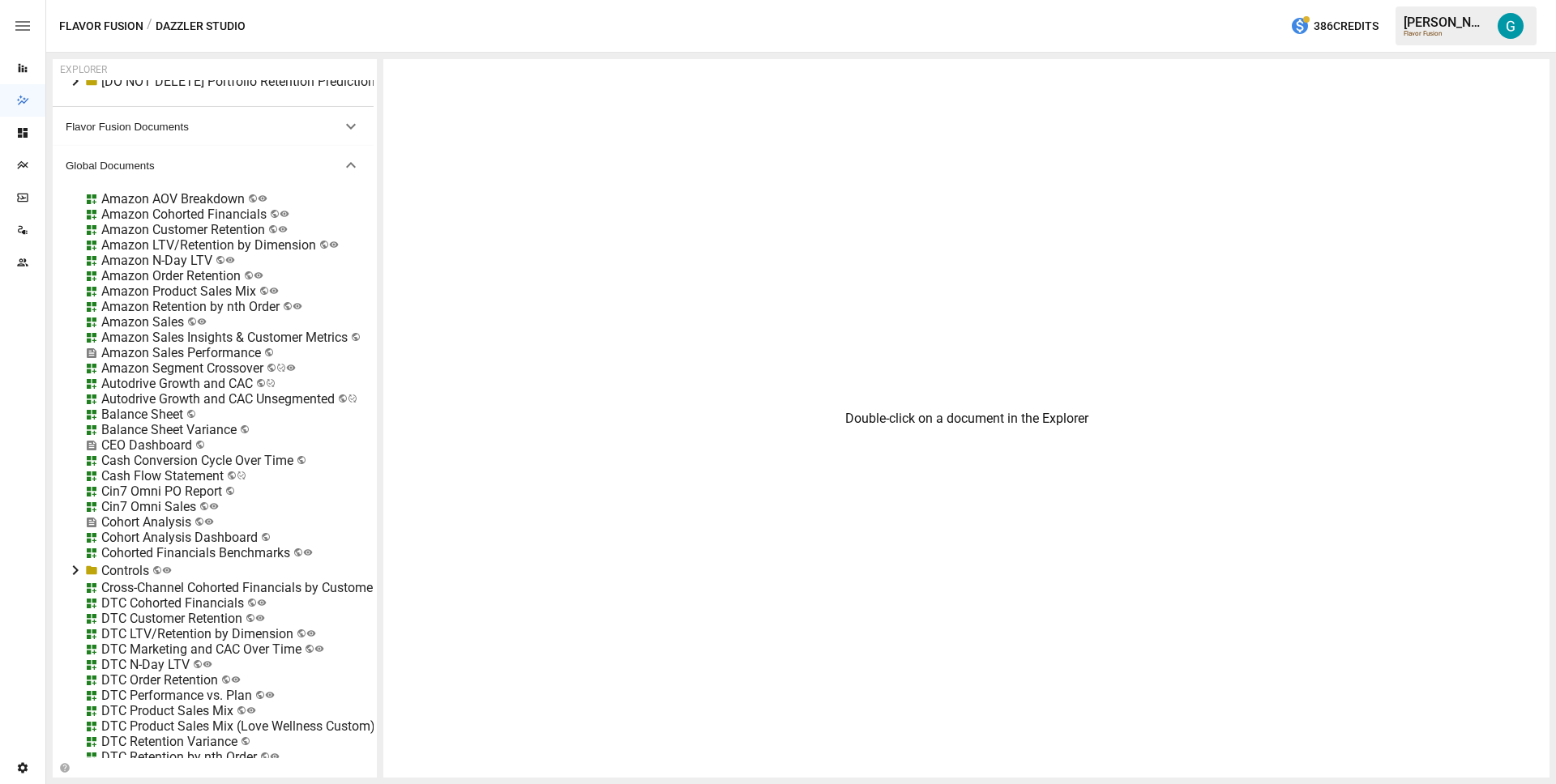
scroll to position [0, 0]
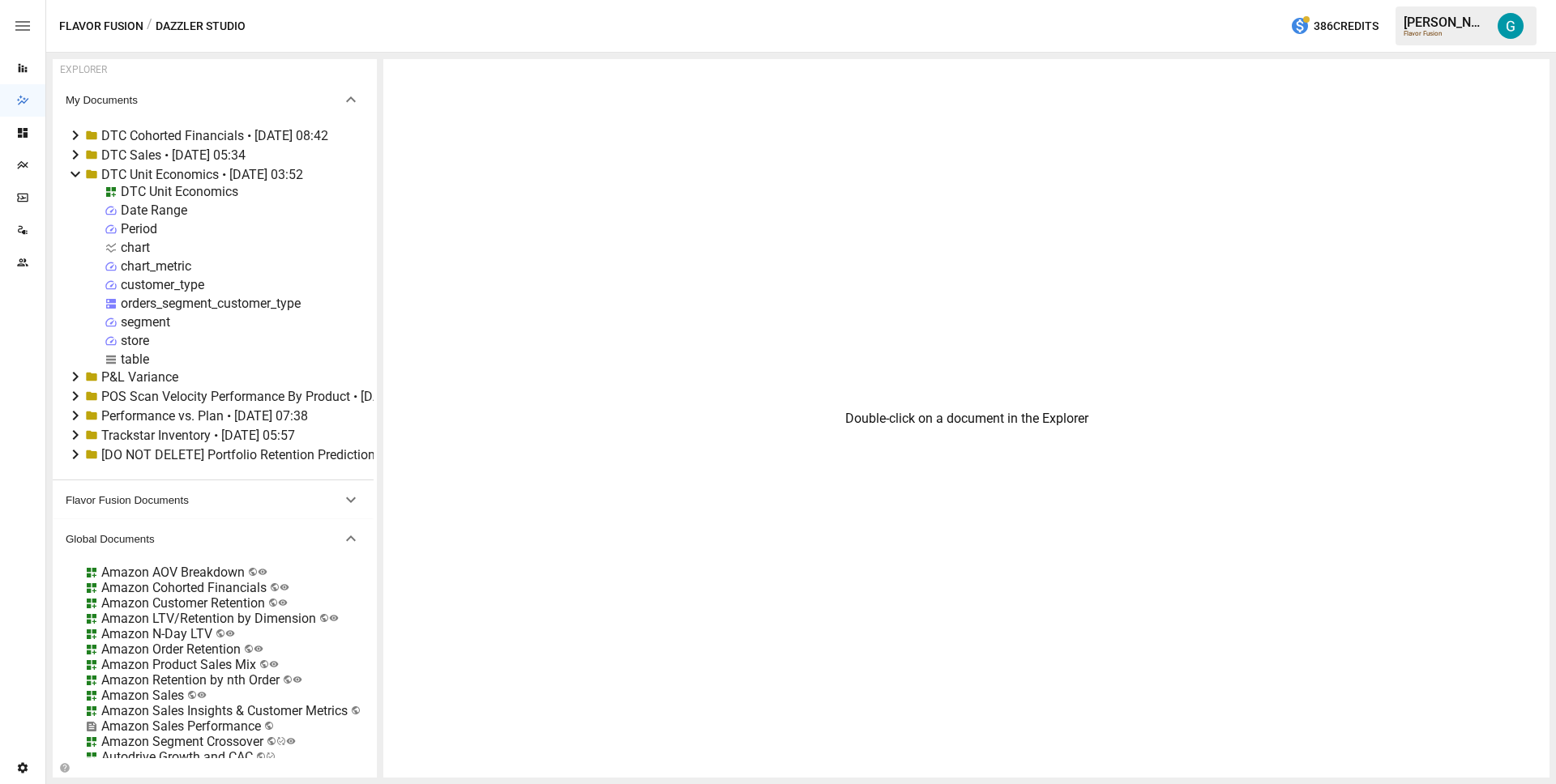
click at [161, 193] on div "DTC Unit Economics" at bounding box center [179, 192] width 117 height 15
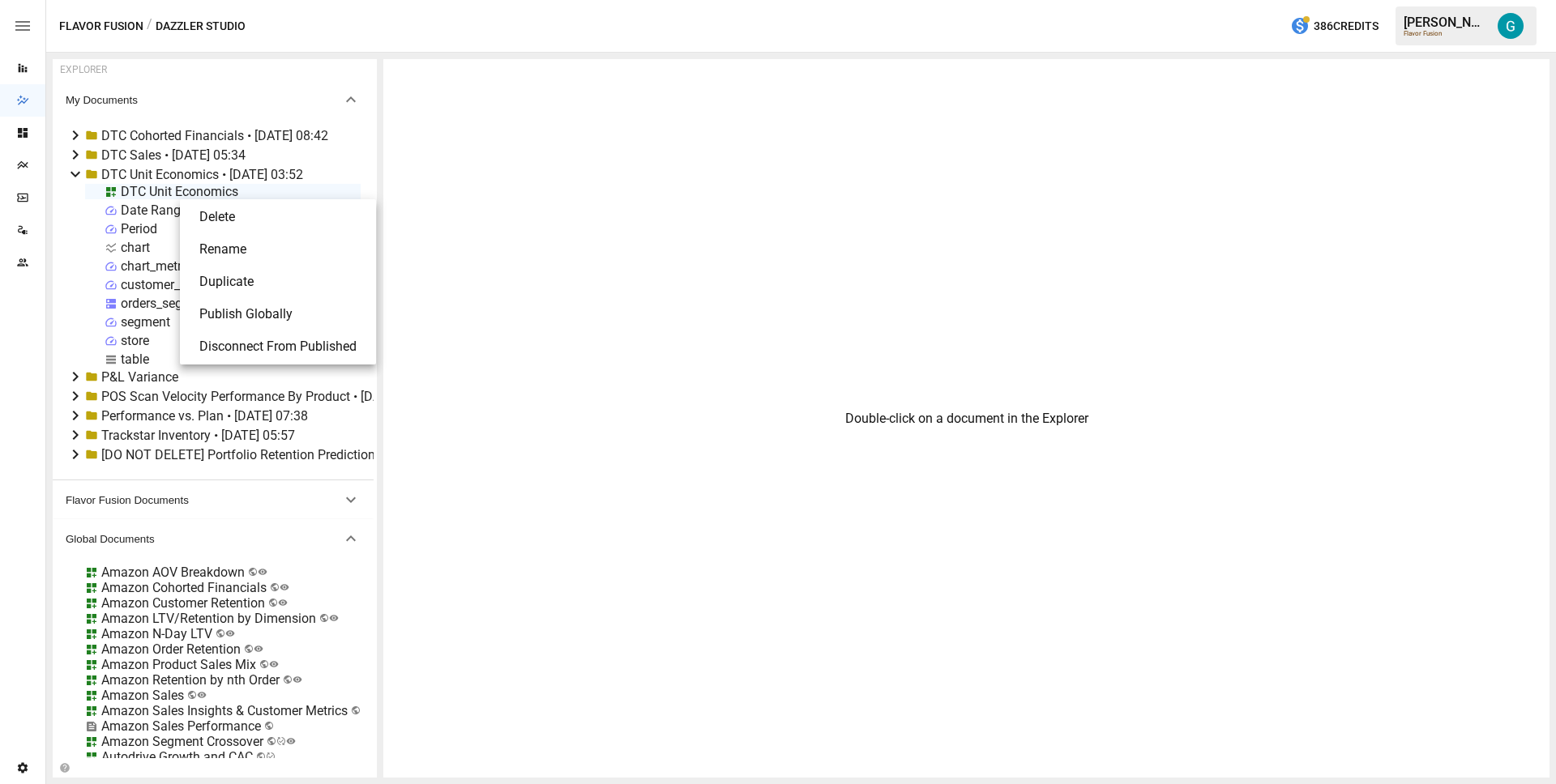
click at [204, 249] on li "Rename" at bounding box center [278, 250] width 183 height 32
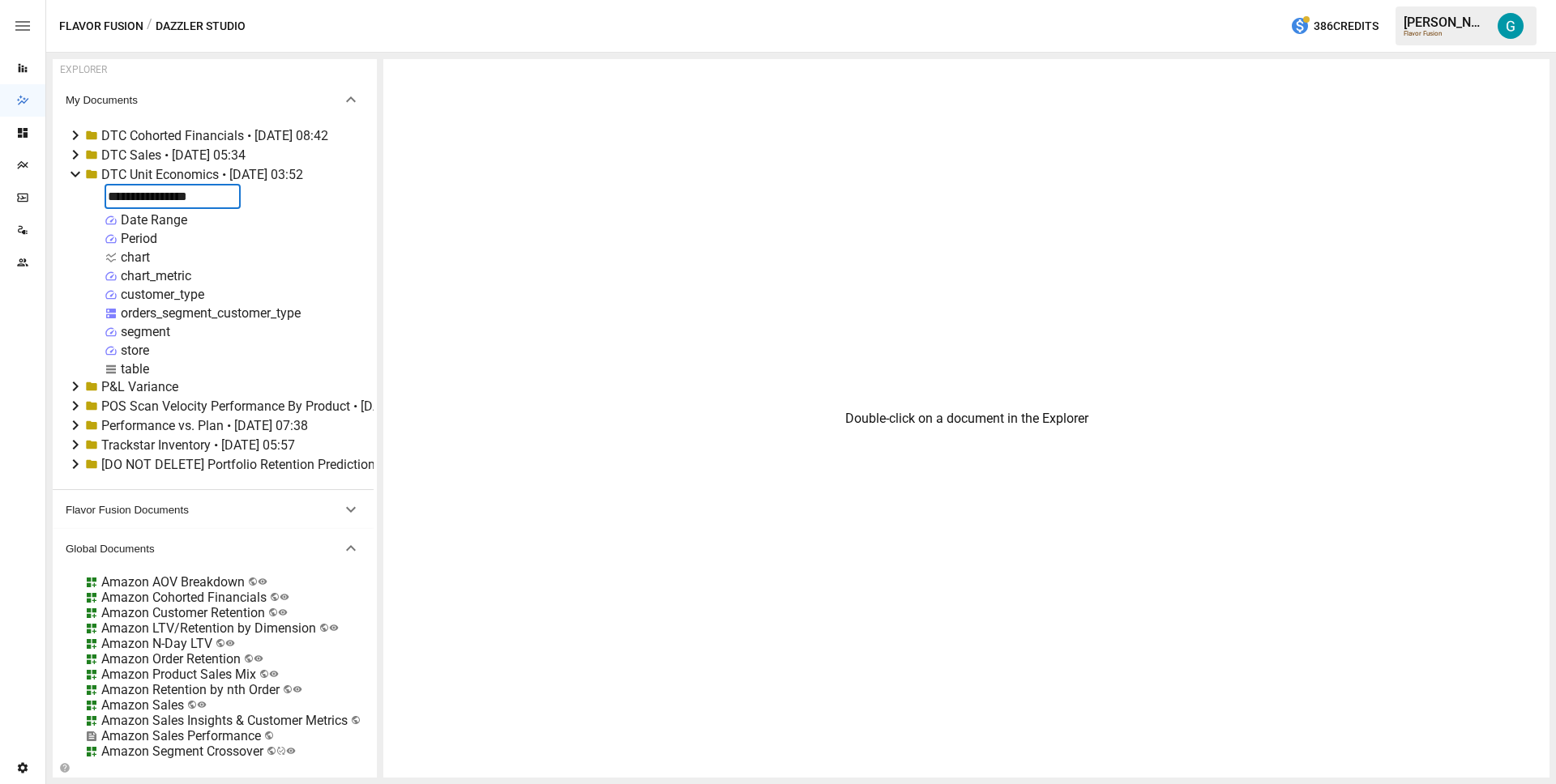
type input "**********"
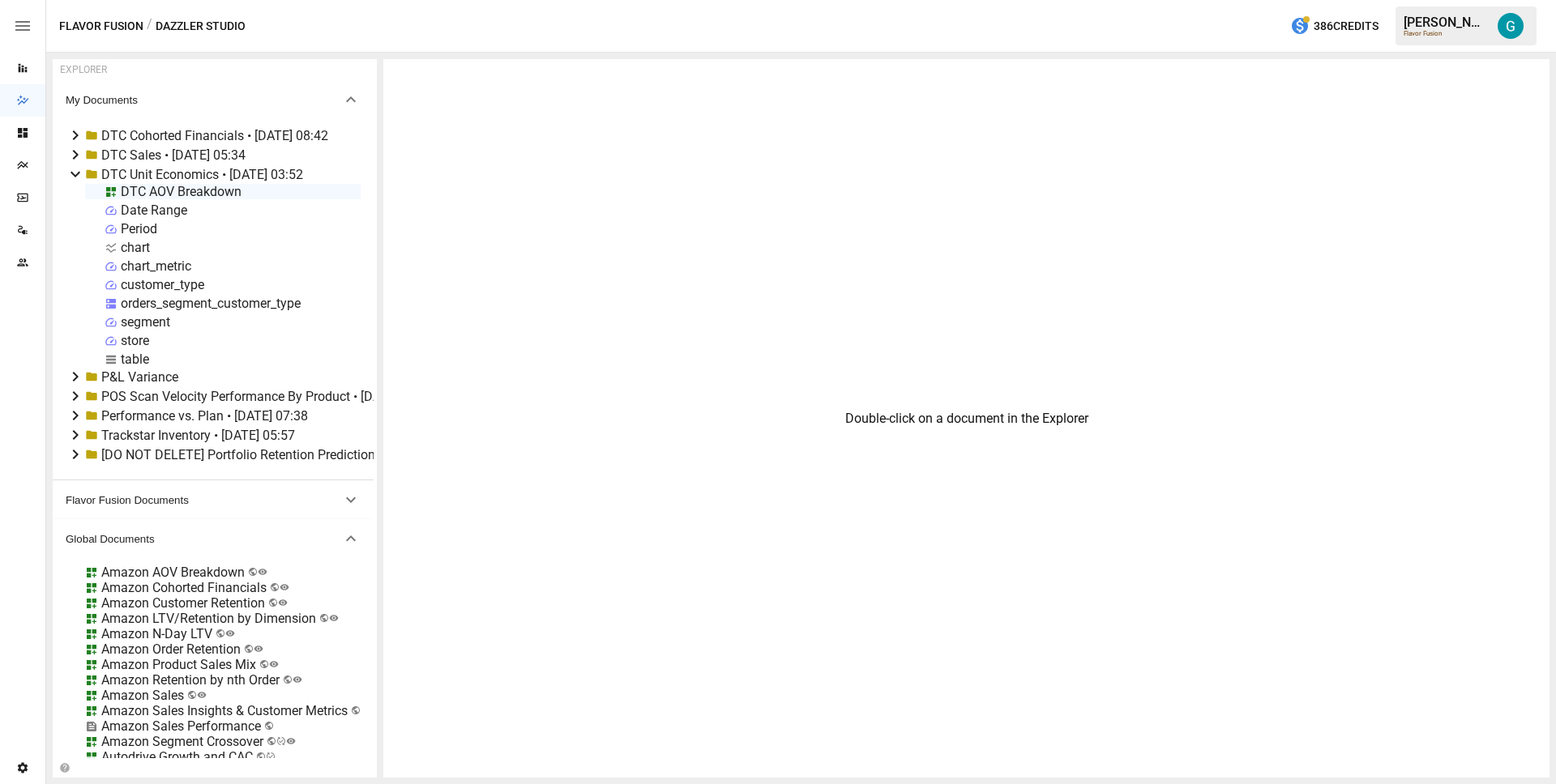
click at [138, 228] on div "Period" at bounding box center [138, 229] width 36 height 15
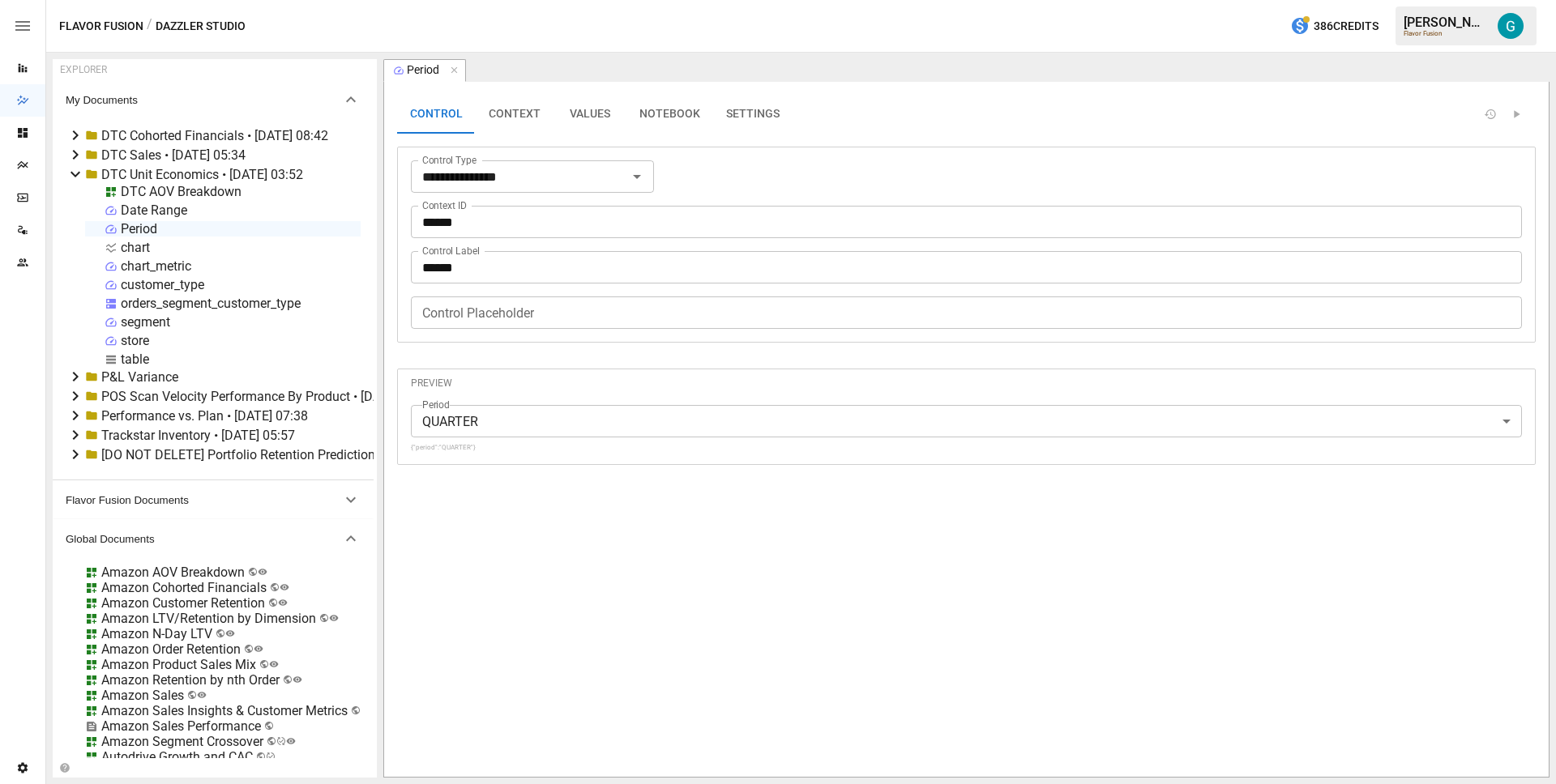
click at [584, 113] on button "VALUES" at bounding box center [590, 114] width 73 height 39
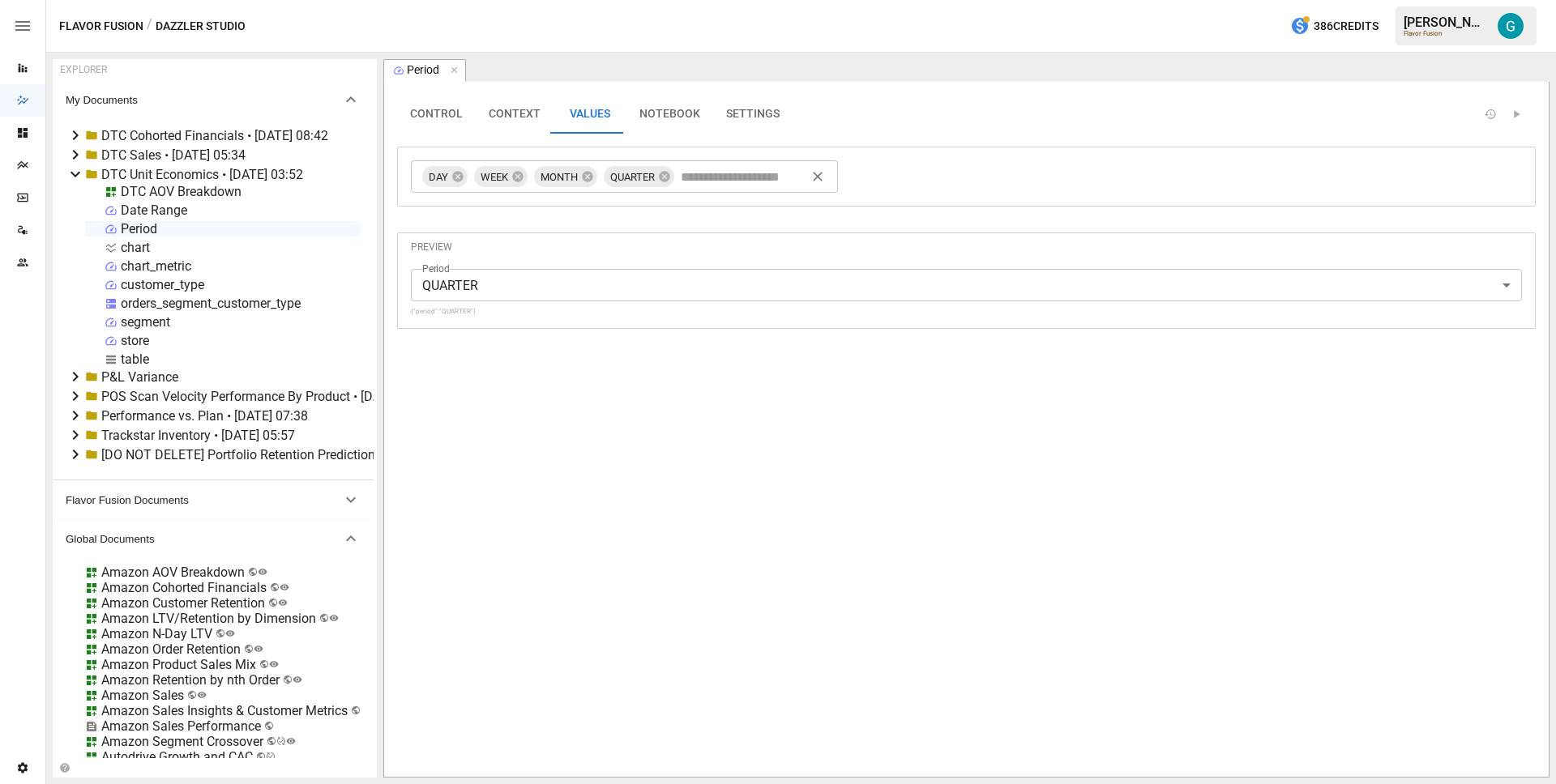
click at [693, 186] on input "text" at bounding box center [745, 176] width 136 height 24
type input "*********"
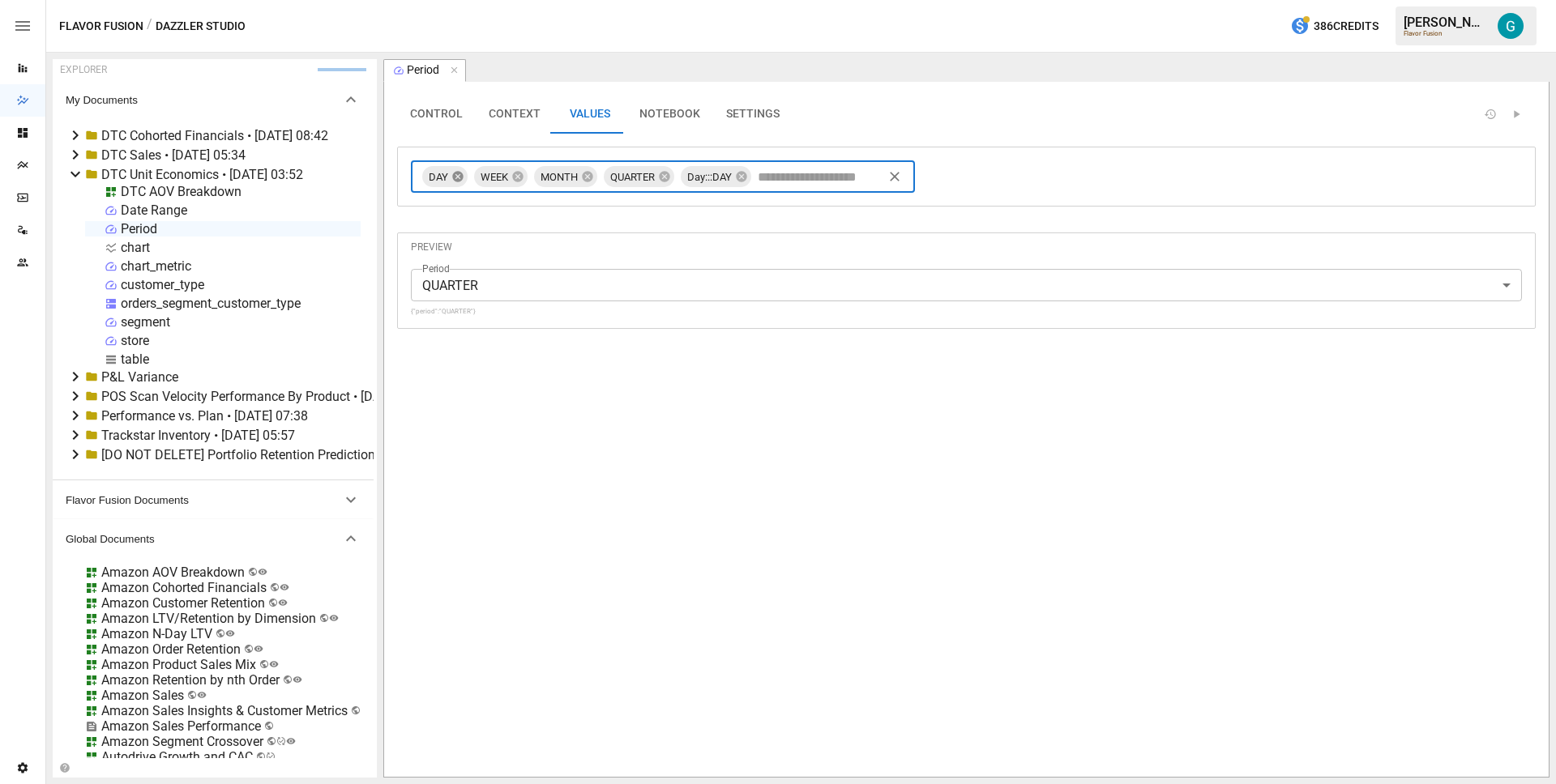
click at [456, 178] on icon at bounding box center [458, 176] width 10 height 10
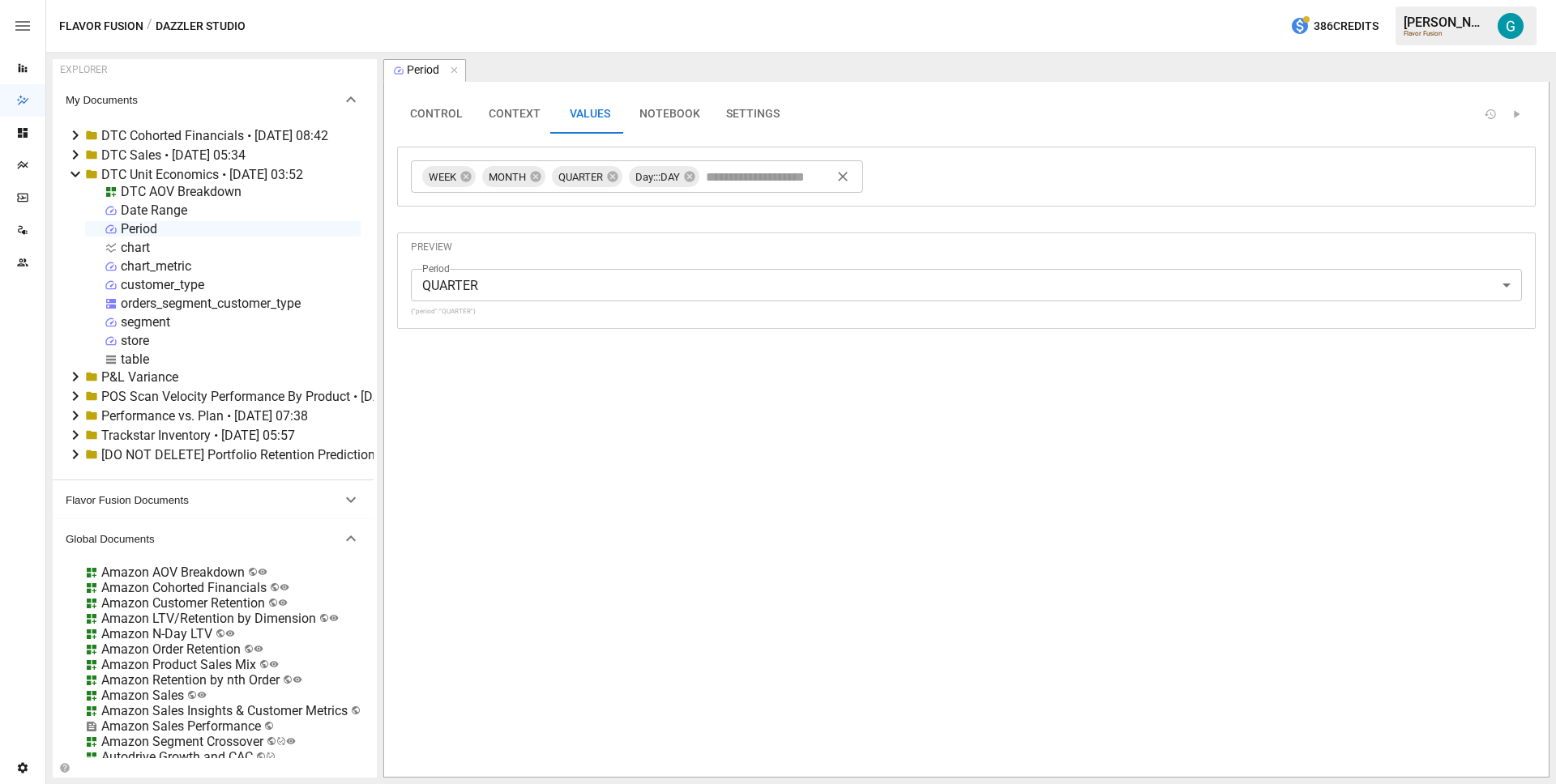
click at [149, 186] on div "DTC AOV Breakdown" at bounding box center [181, 192] width 121 height 15
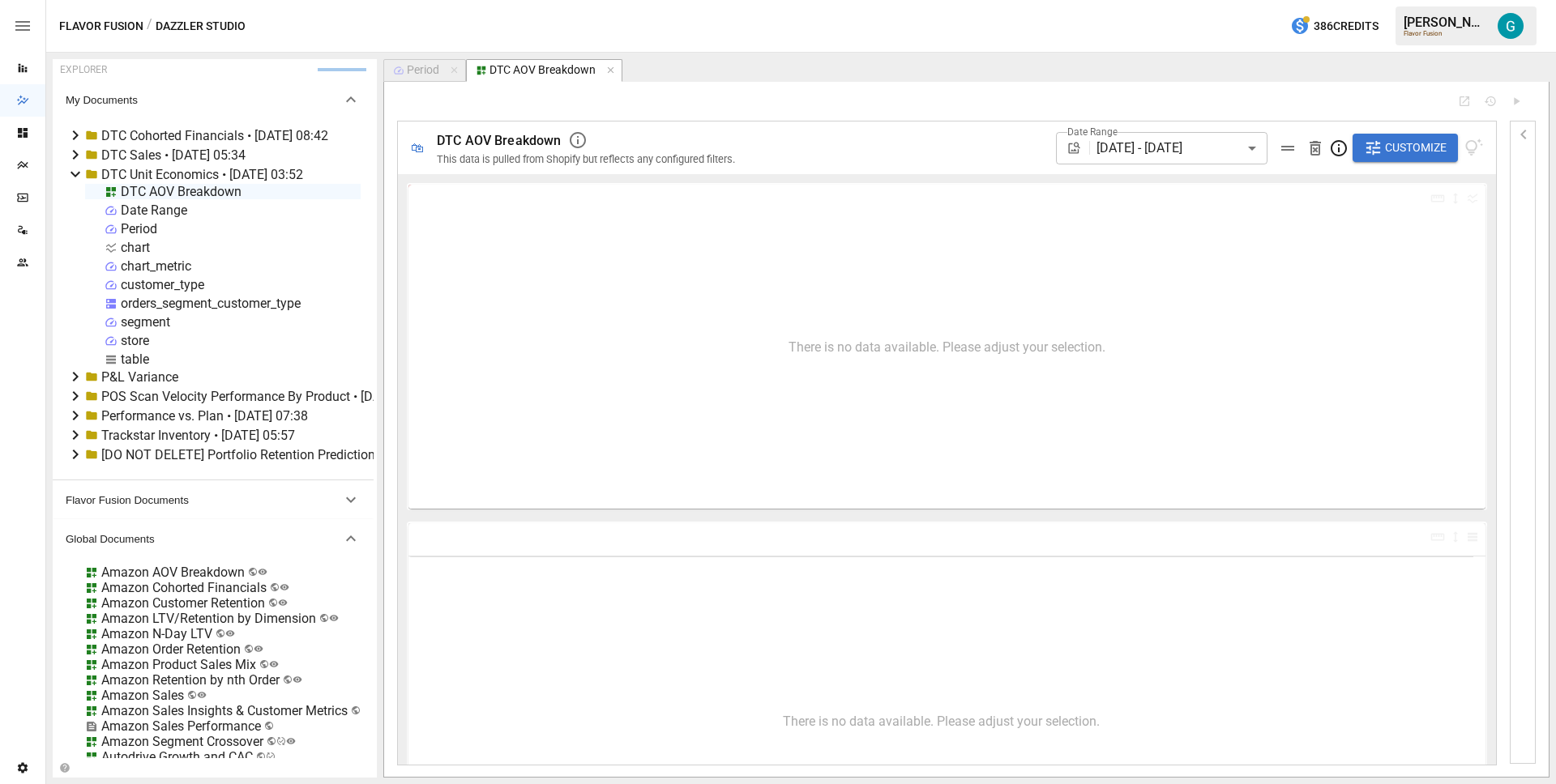
click at [1396, 139] on span "Customize" at bounding box center [1416, 148] width 62 height 20
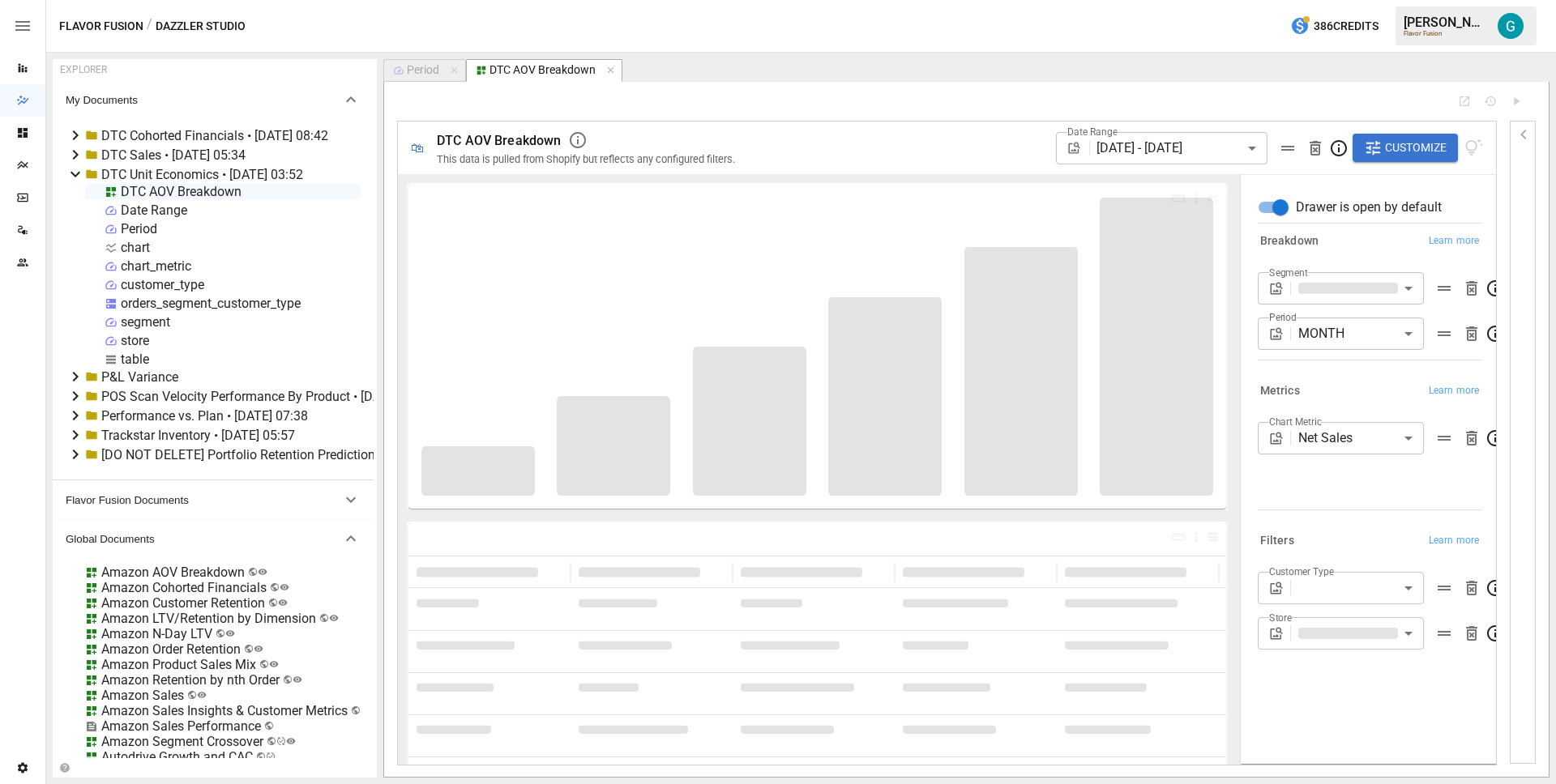
click at [1355, 0] on body "Reports Dazzler Studio Dashboards Plans SmartModel ™ Data Sources Team Settings…" at bounding box center [778, 0] width 1556 height 0
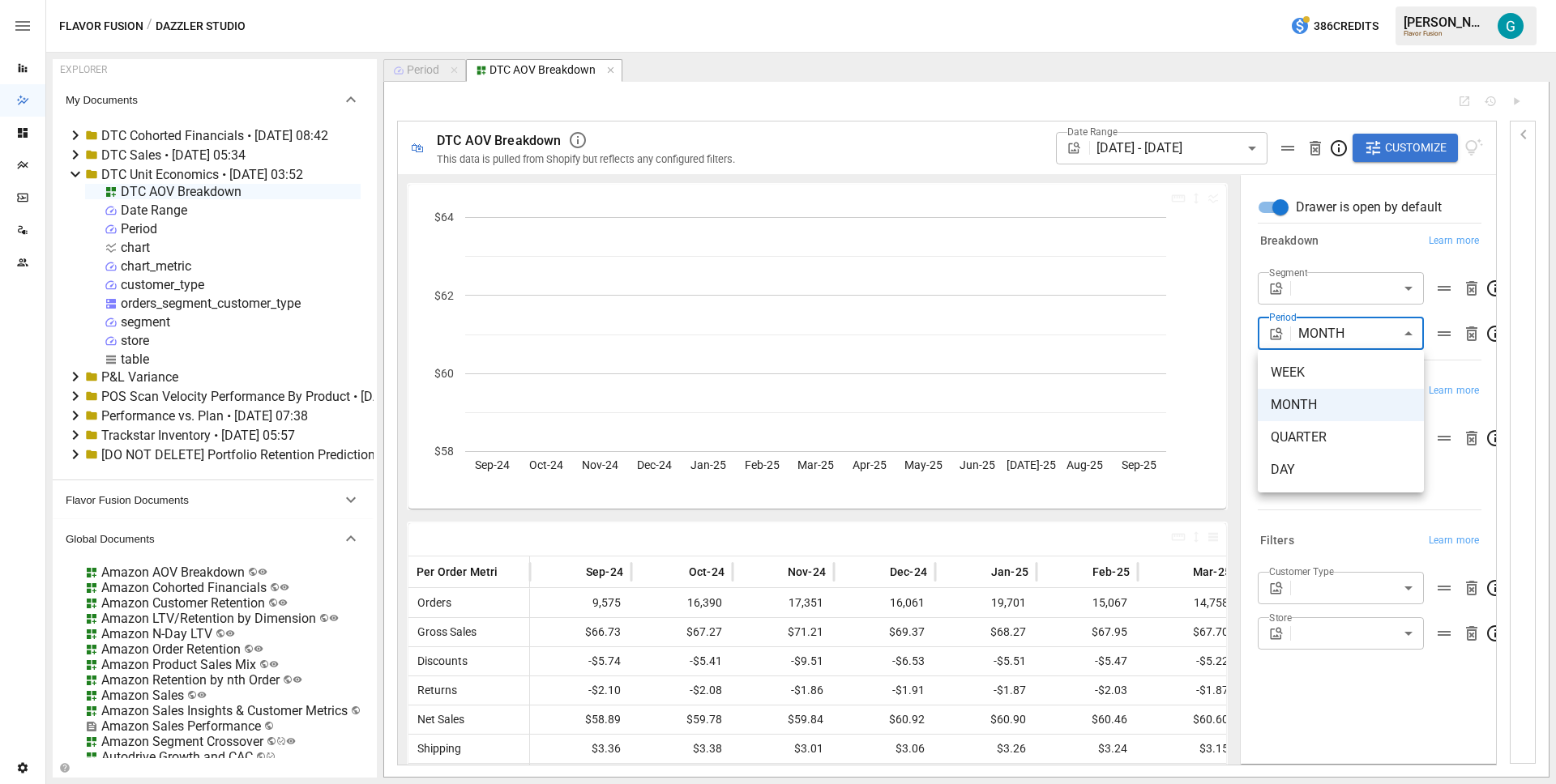
click at [1352, 252] on div at bounding box center [778, 392] width 1556 height 784
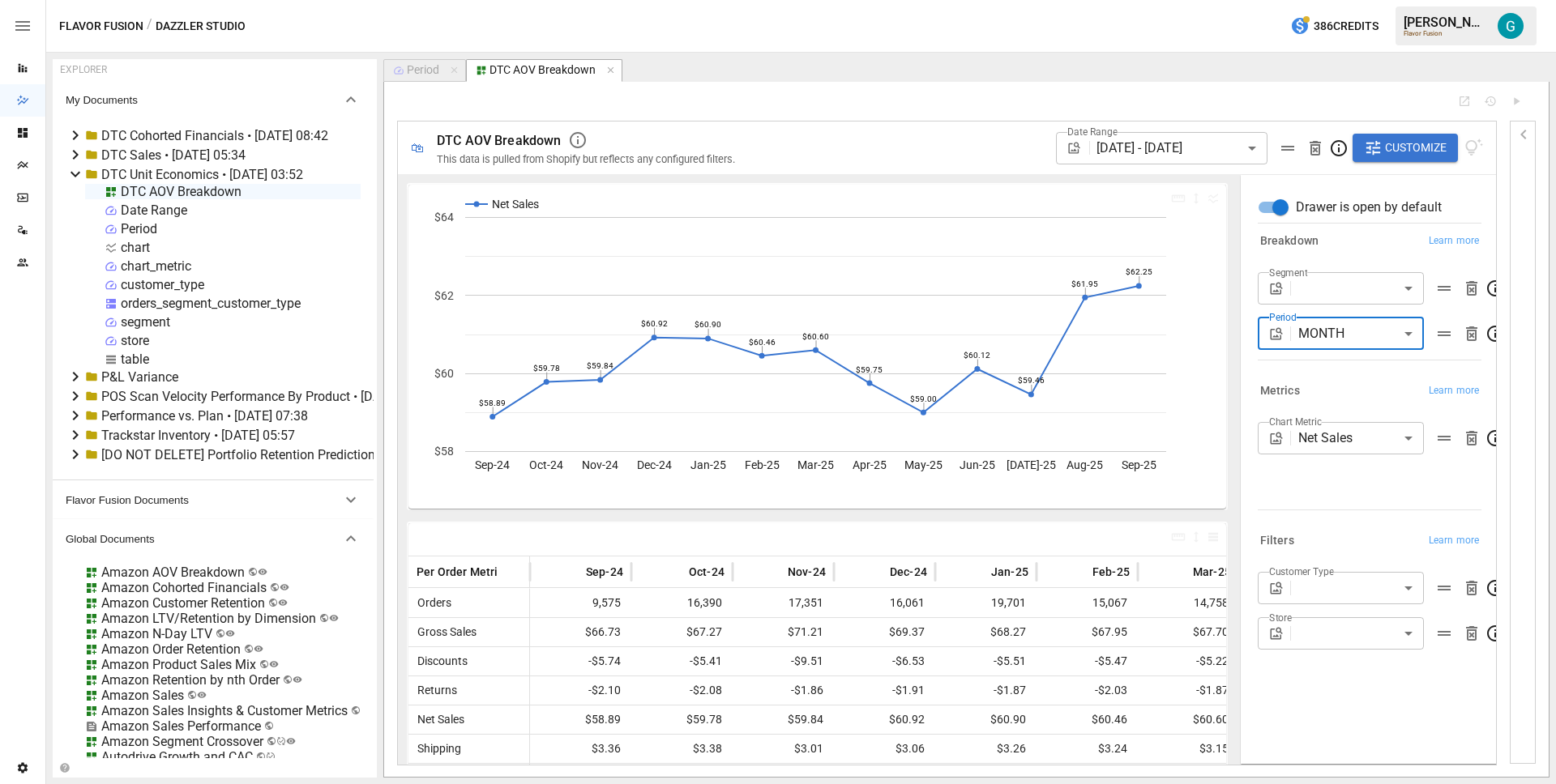
click at [418, 71] on div "Period" at bounding box center [423, 70] width 32 height 14
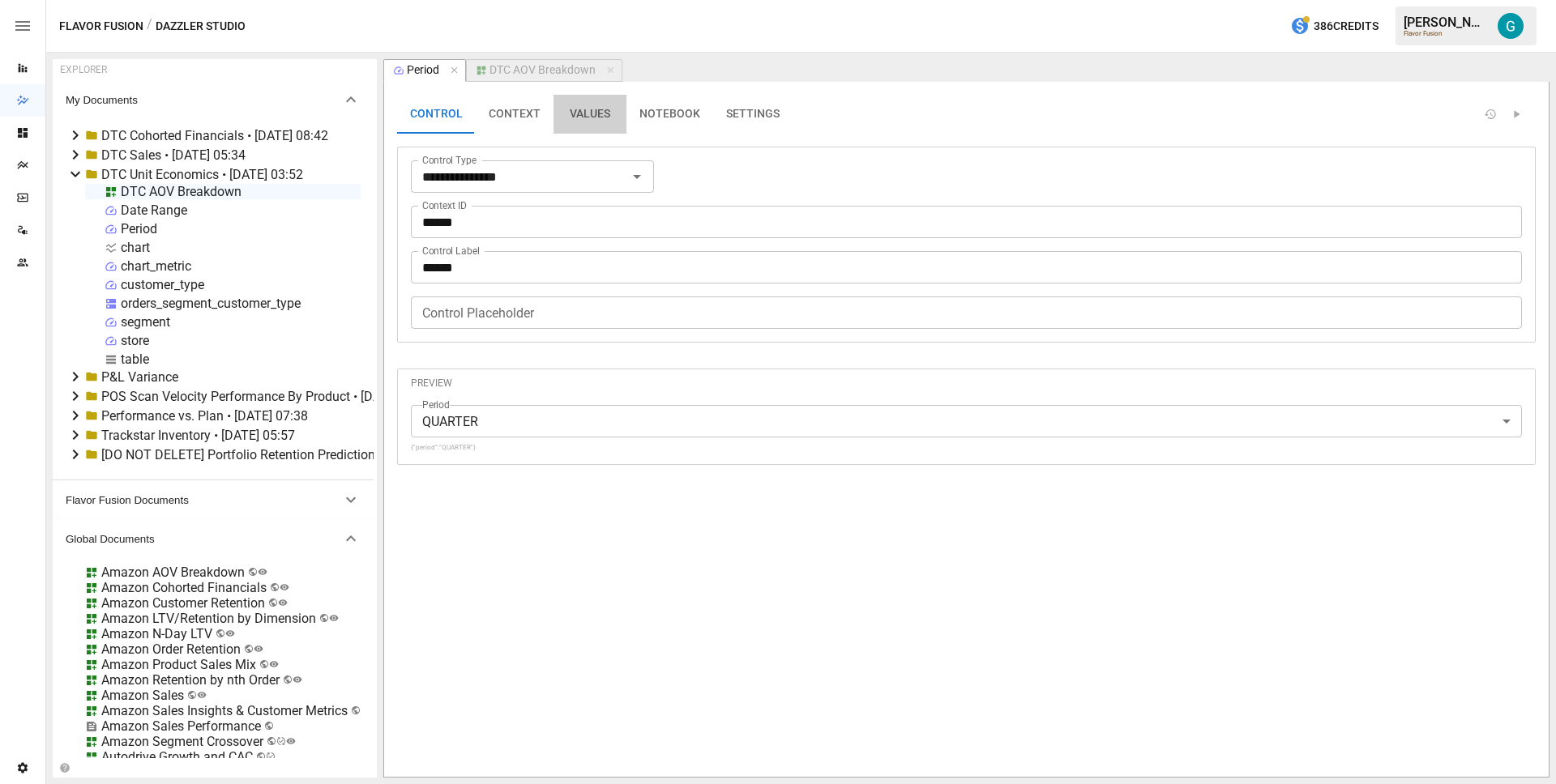
click at [603, 113] on button "VALUES" at bounding box center [590, 114] width 73 height 39
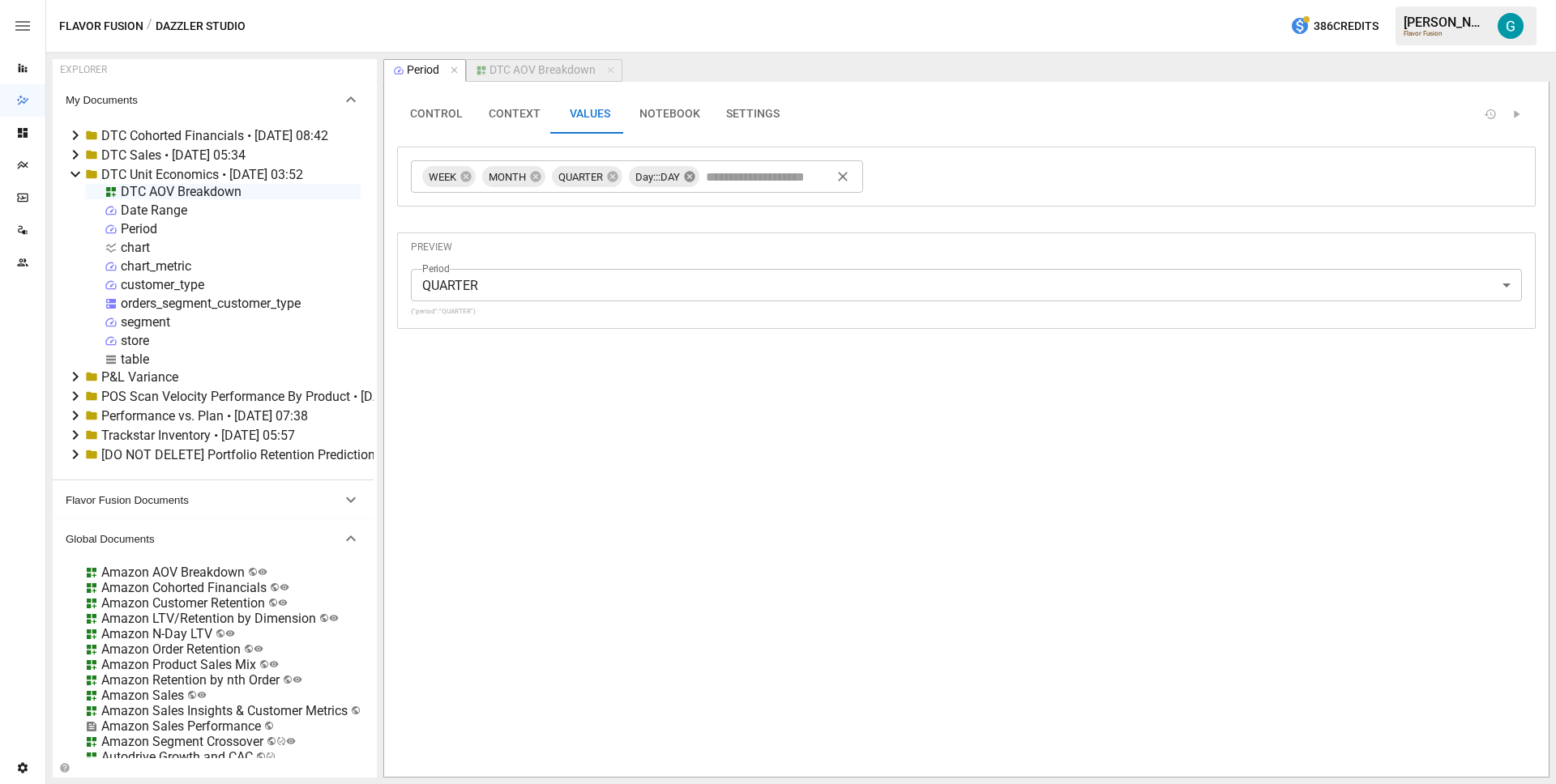
click at [691, 178] on icon at bounding box center [689, 176] width 10 height 10
click at [691, 178] on input "text" at bounding box center [693, 176] width 136 height 24
type input "*********"
click at [529, 68] on div "DTC AOV Breakdown" at bounding box center [543, 70] width 106 height 14
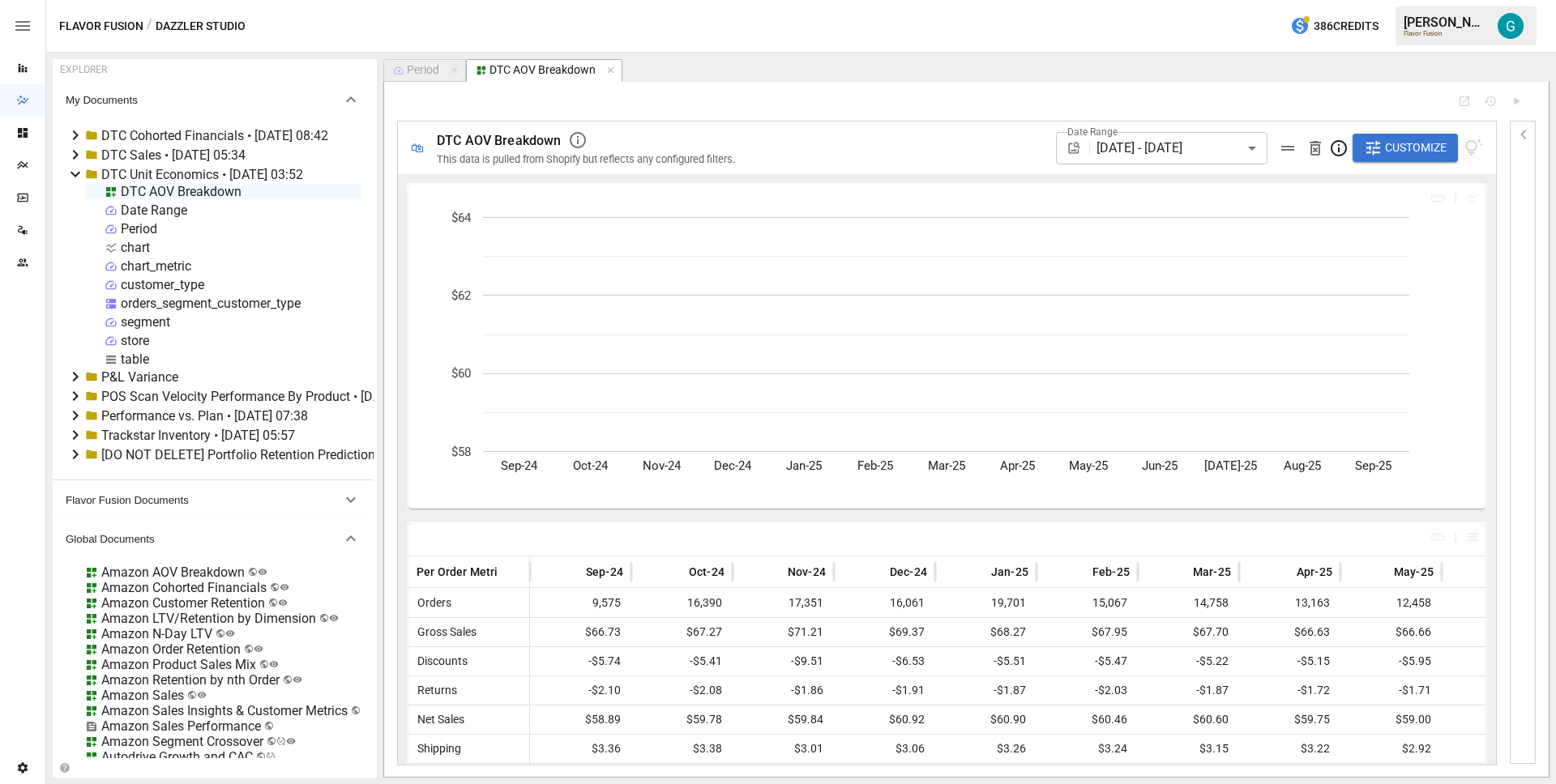
click at [1375, 152] on icon "button" at bounding box center [1374, 148] width 14 height 14
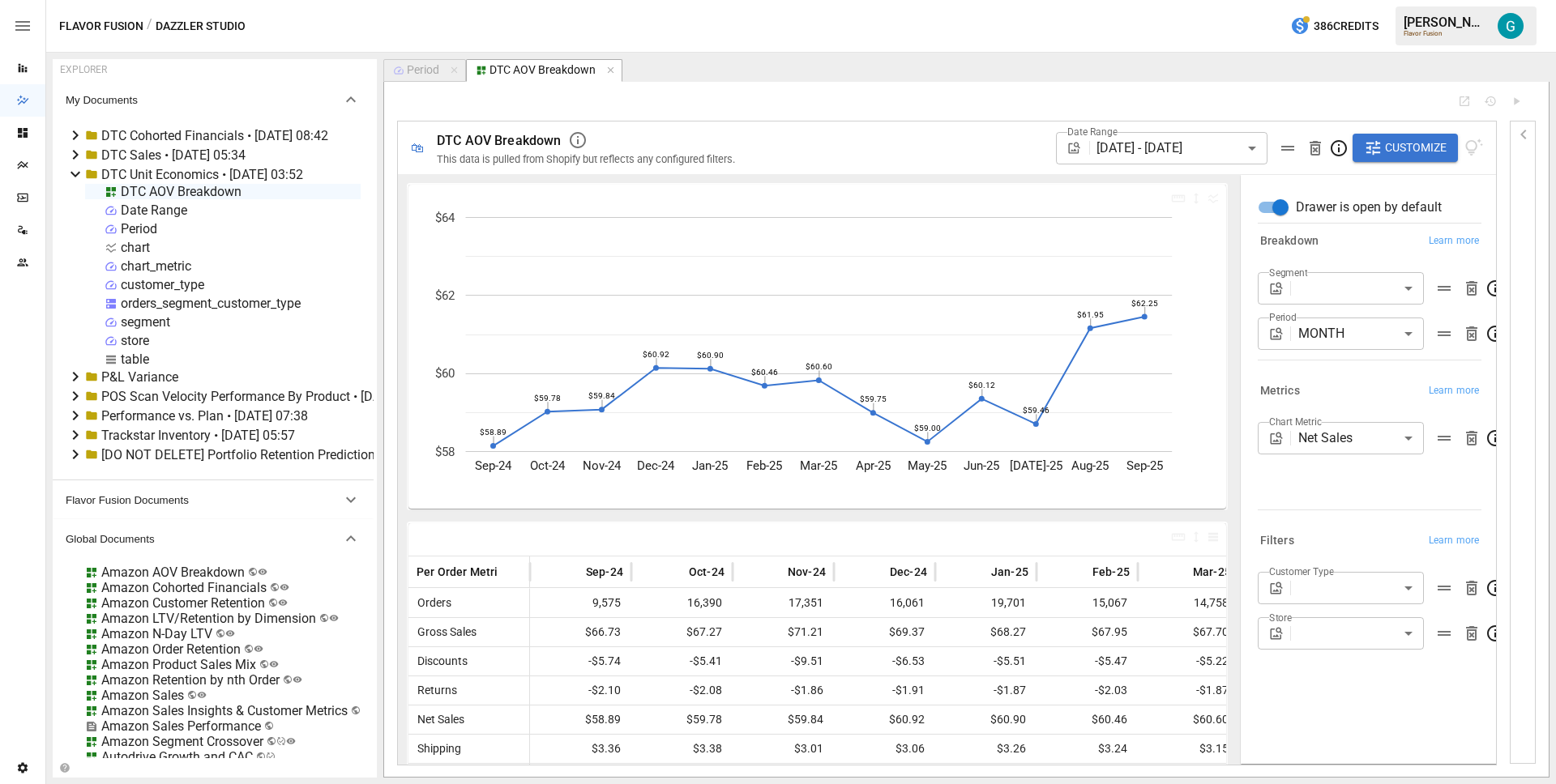
click at [1355, 0] on body "Reports Dazzler Studio Dashboards Plans SmartModel ™ Data Sources Team Settings…" at bounding box center [778, 0] width 1556 height 0
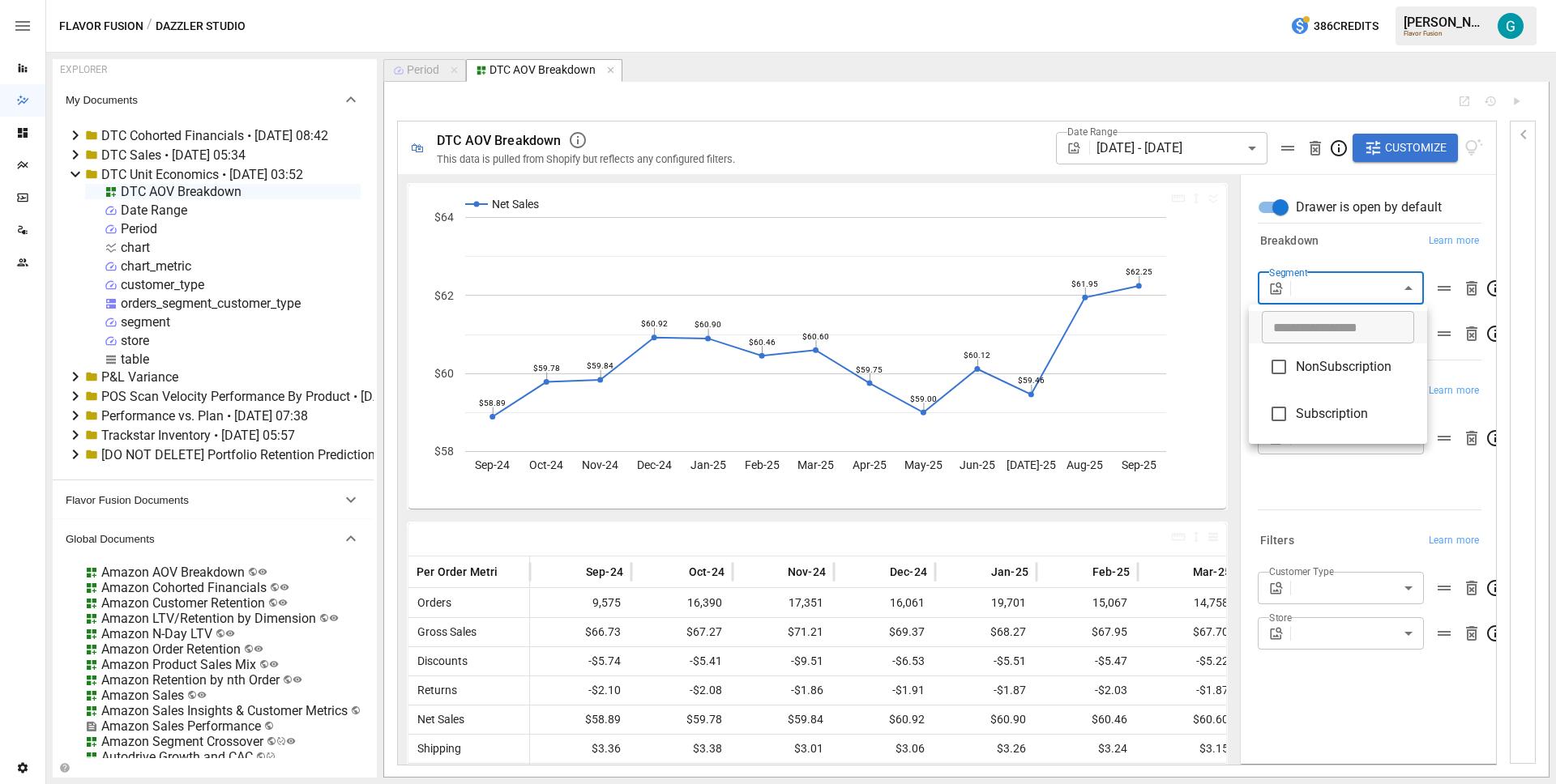
click at [1370, 252] on div at bounding box center [778, 392] width 1556 height 784
click at [1374, 0] on body "Reports Dazzler Studio Dashboards Plans SmartModel ™ Data Sources Team Settings…" at bounding box center [778, 0] width 1556 height 0
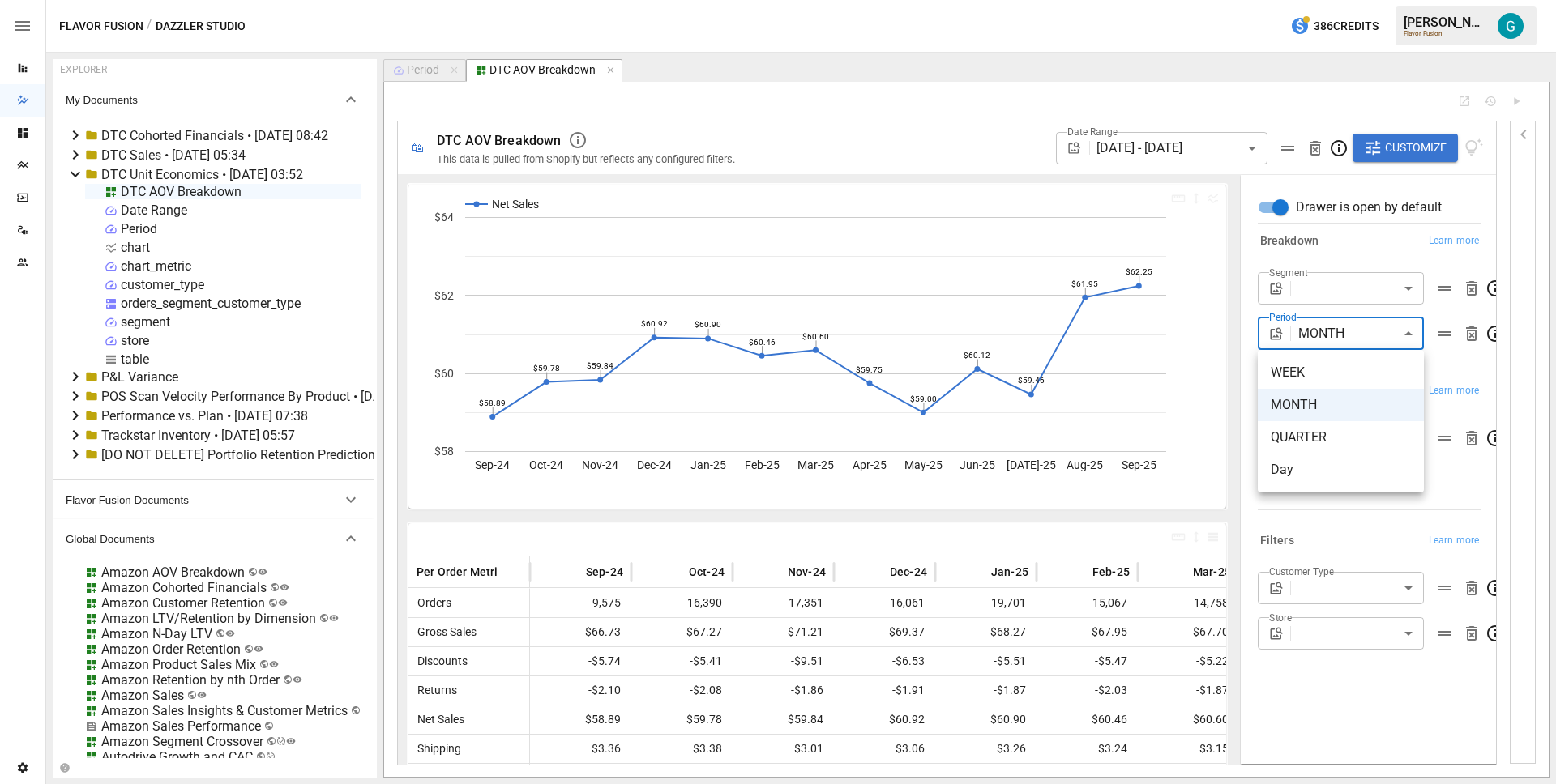
click at [1373, 247] on div at bounding box center [778, 392] width 1556 height 784
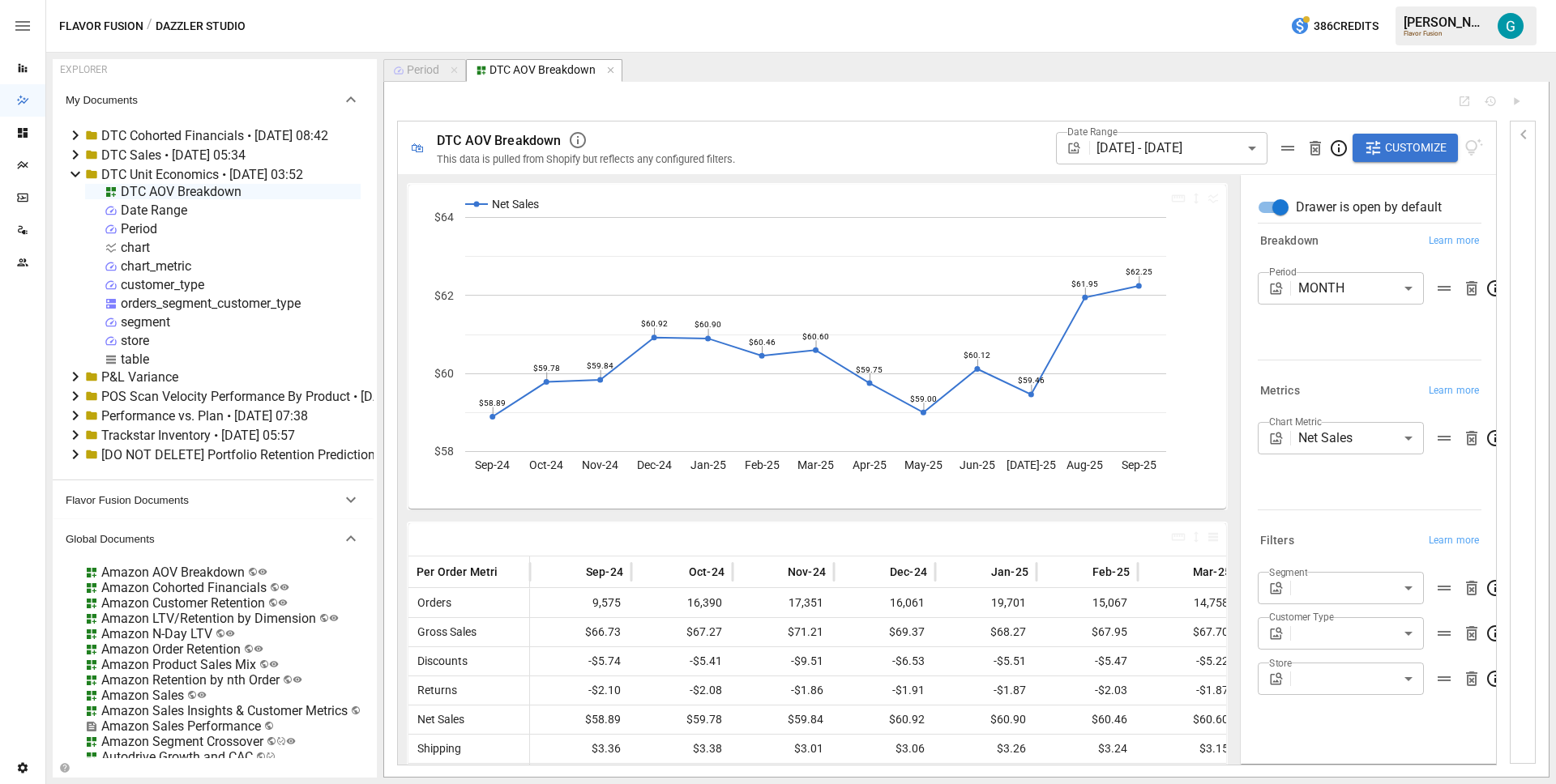
click at [1347, 0] on body "Reports Dazzler Studio Dashboards Plans SmartModel ™ Data Sources Team Settings…" at bounding box center [778, 0] width 1556 height 0
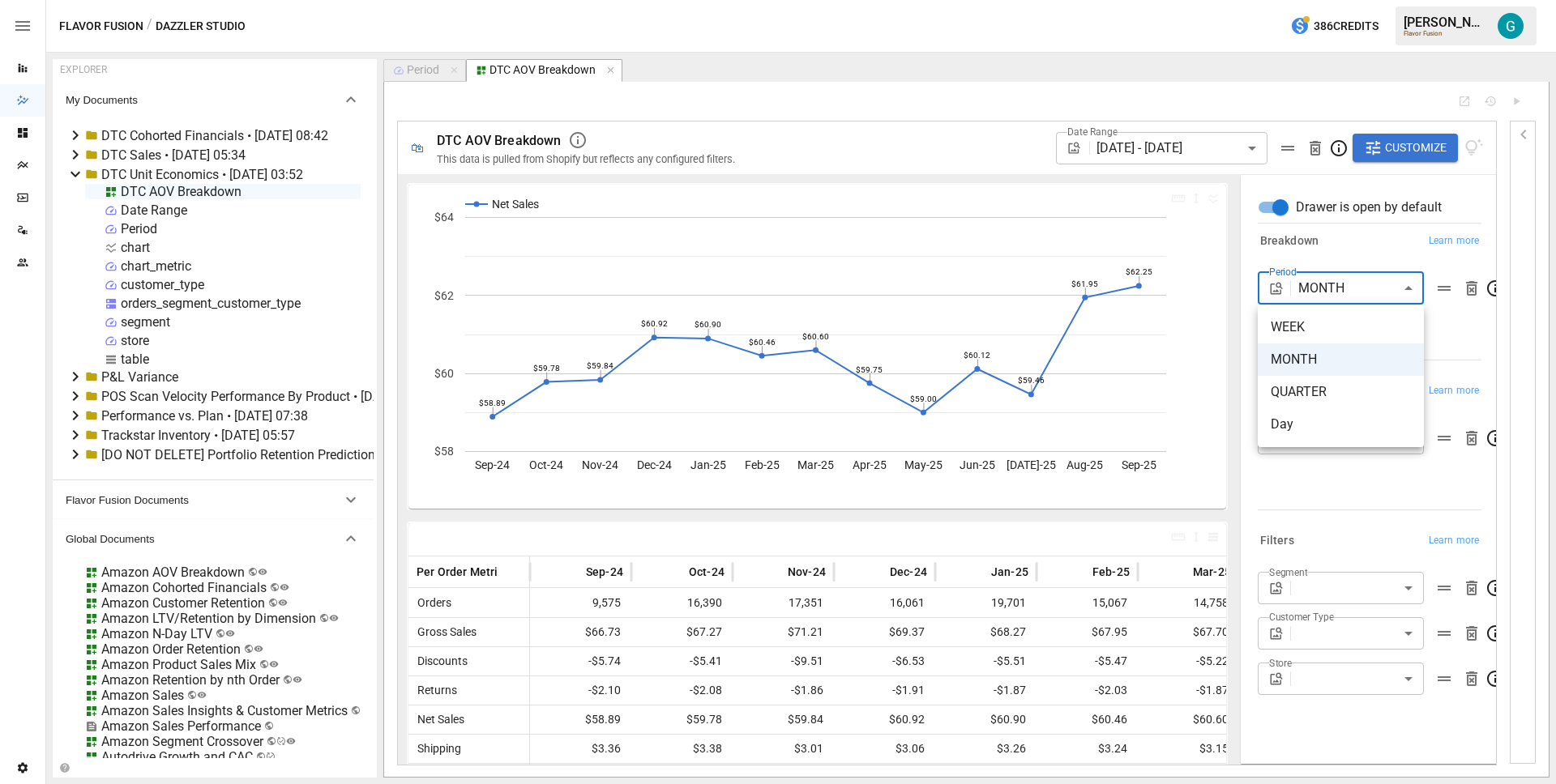
click at [1348, 262] on div at bounding box center [778, 392] width 1556 height 784
click at [405, 71] on div "Period" at bounding box center [418, 70] width 50 height 14
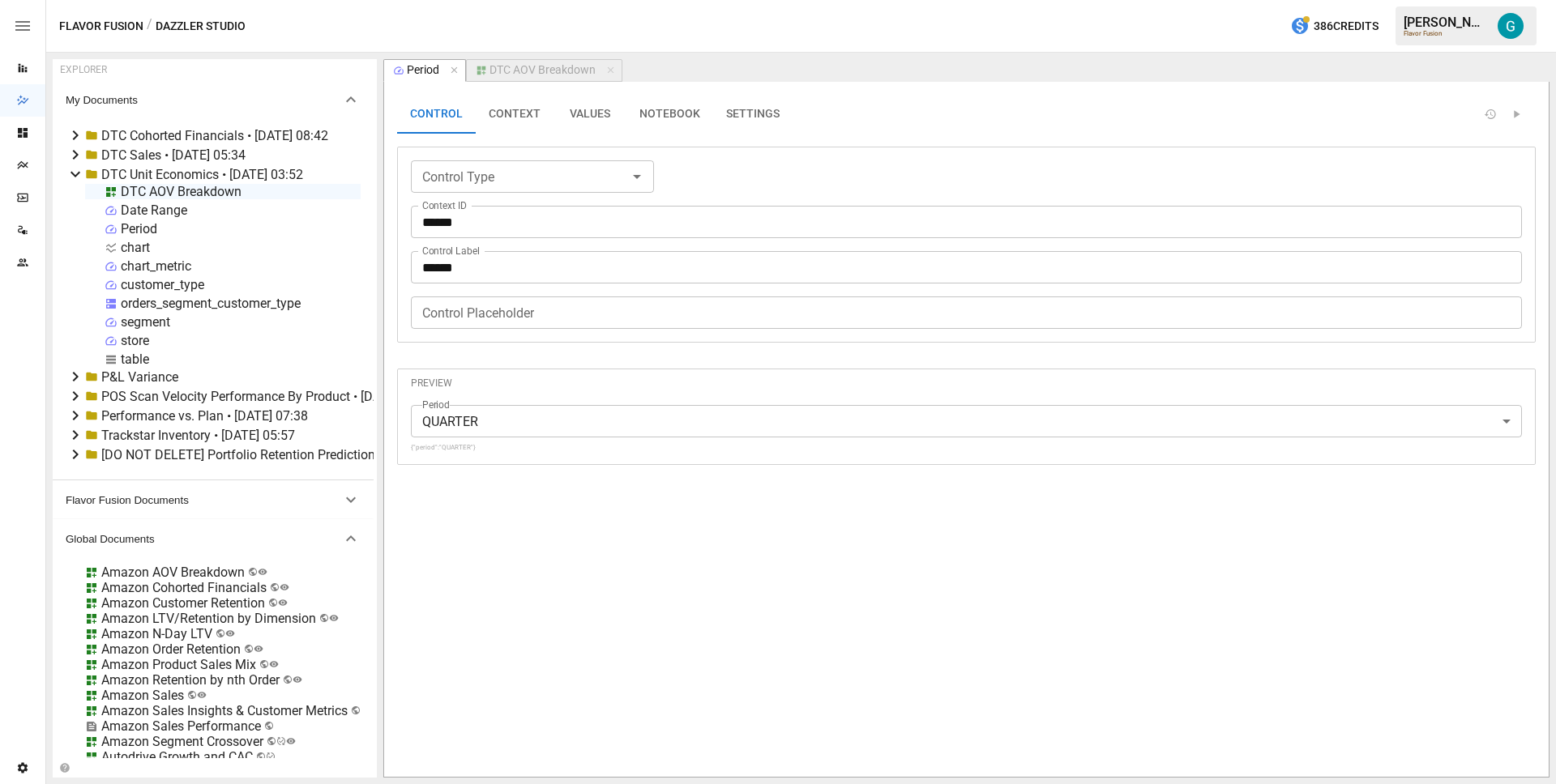
type input "**********"
click at [607, 122] on button "VALUES" at bounding box center [590, 114] width 73 height 39
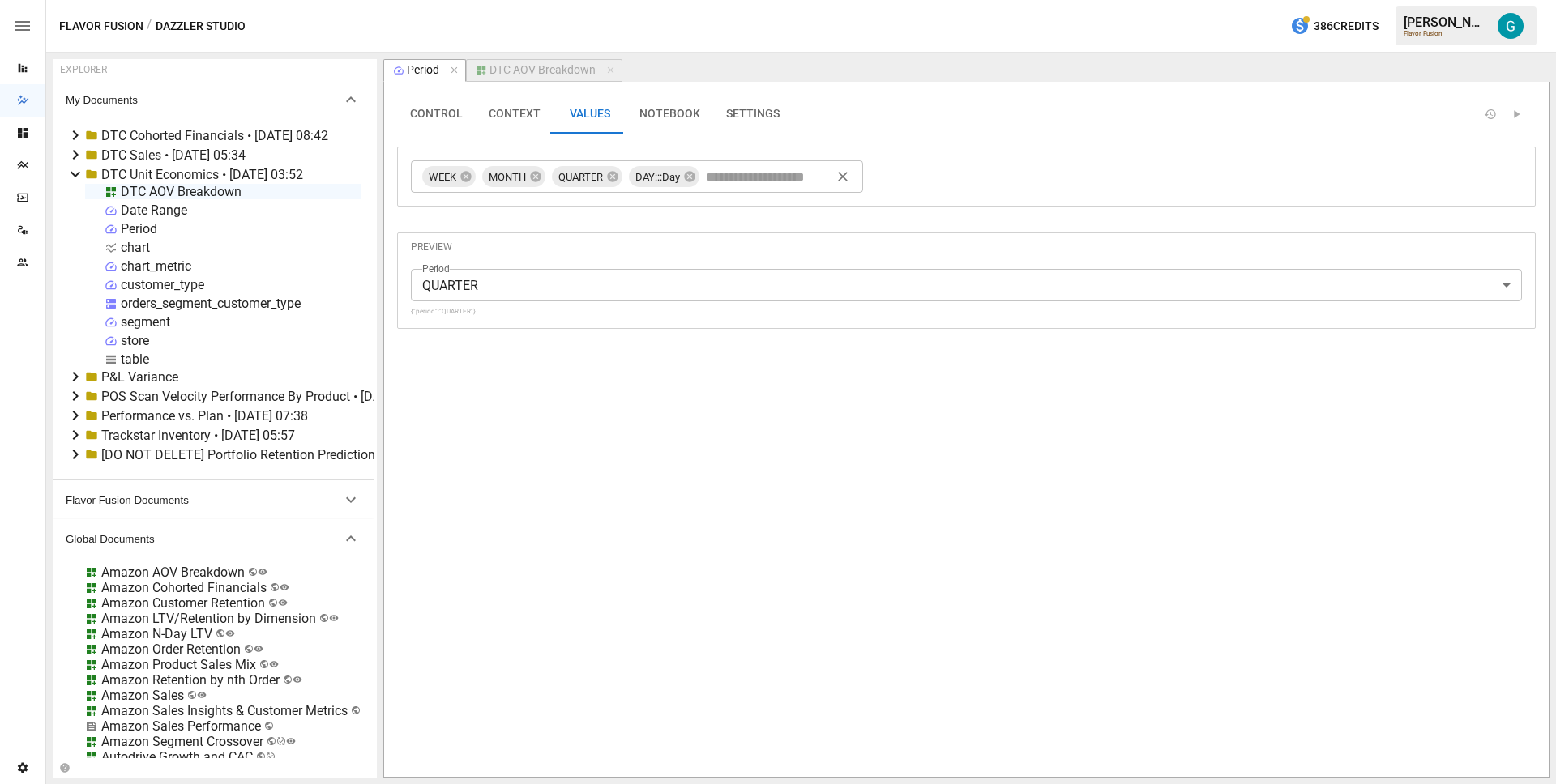
click at [726, 178] on input "text" at bounding box center [770, 176] width 136 height 24
type input "**********"
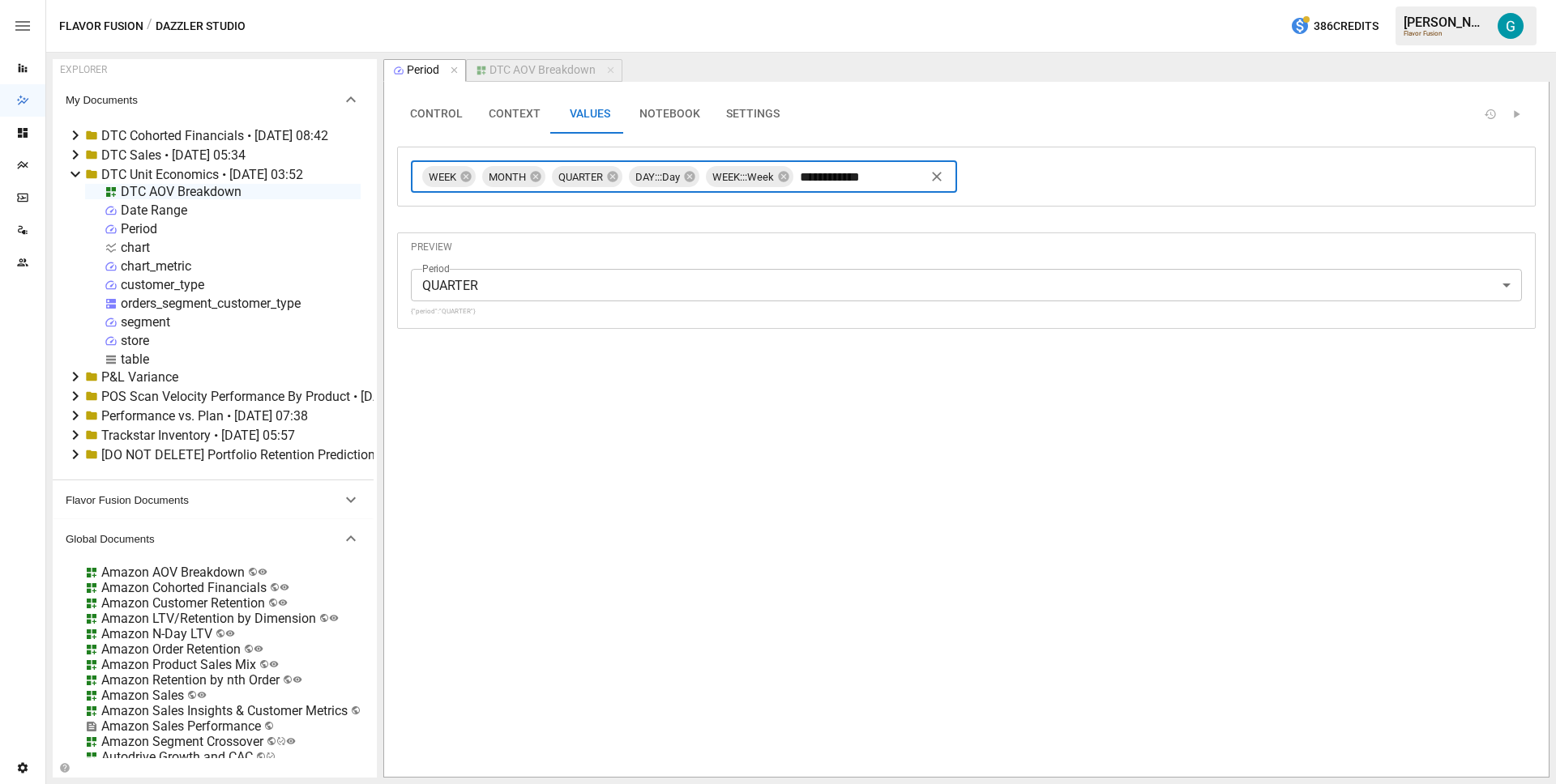
type input "**********"
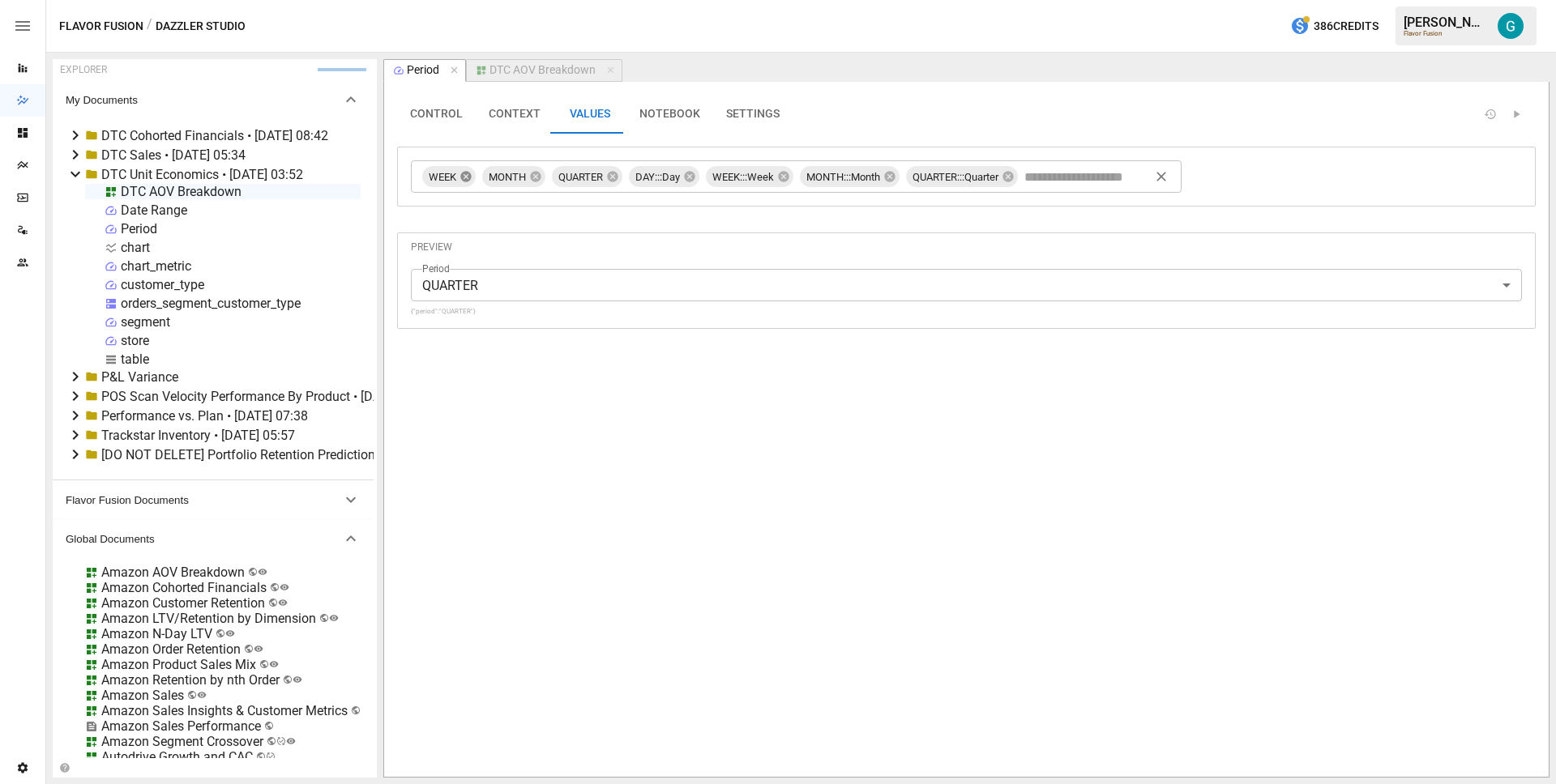
click at [469, 178] on icon at bounding box center [465, 176] width 10 height 10
click at [473, 177] on icon at bounding box center [475, 176] width 10 height 10
click at [484, 177] on icon at bounding box center [482, 176] width 10 height 10
click at [527, 71] on div "DTC AOV Breakdown" at bounding box center [543, 70] width 106 height 14
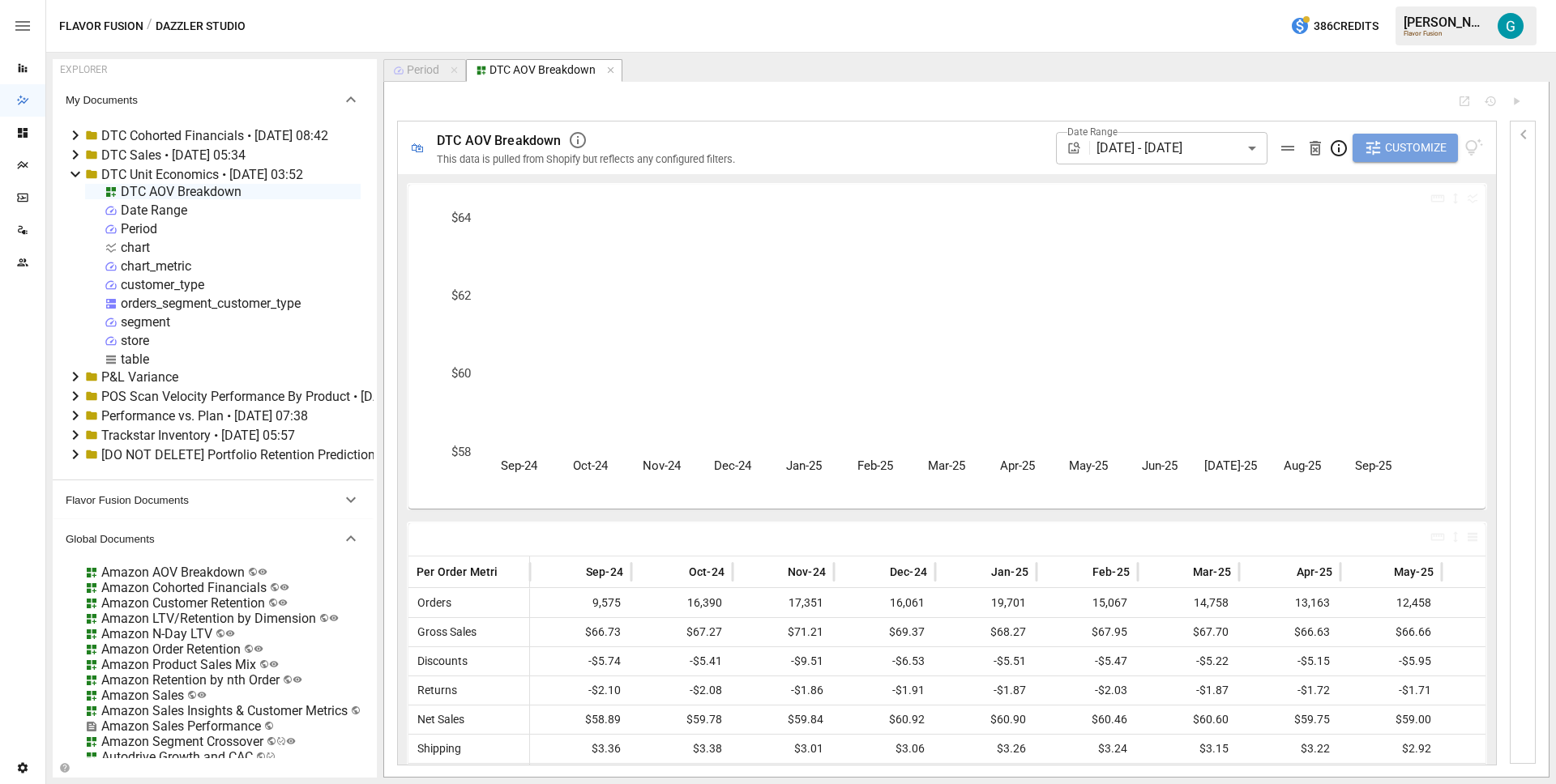
click at [1423, 150] on span "Customize" at bounding box center [1416, 148] width 62 height 20
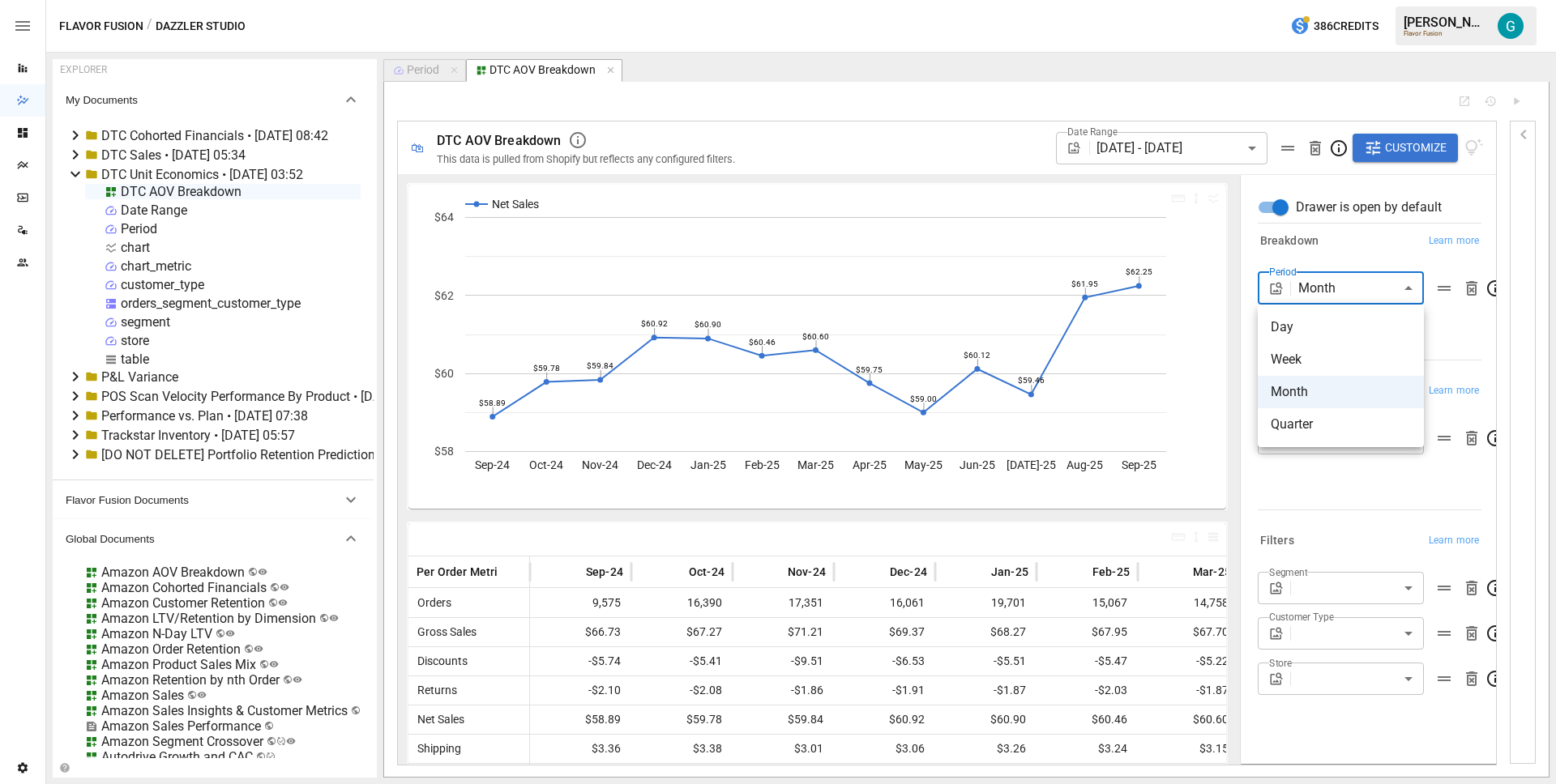
click at [1402, 0] on body "Reports Dazzler Studio Dashboards Plans SmartModel ™ Data Sources Team Settings…" at bounding box center [778, 0] width 1556 height 0
click at [1391, 251] on div at bounding box center [778, 392] width 1556 height 784
click at [427, 73] on div "Period" at bounding box center [423, 70] width 32 height 14
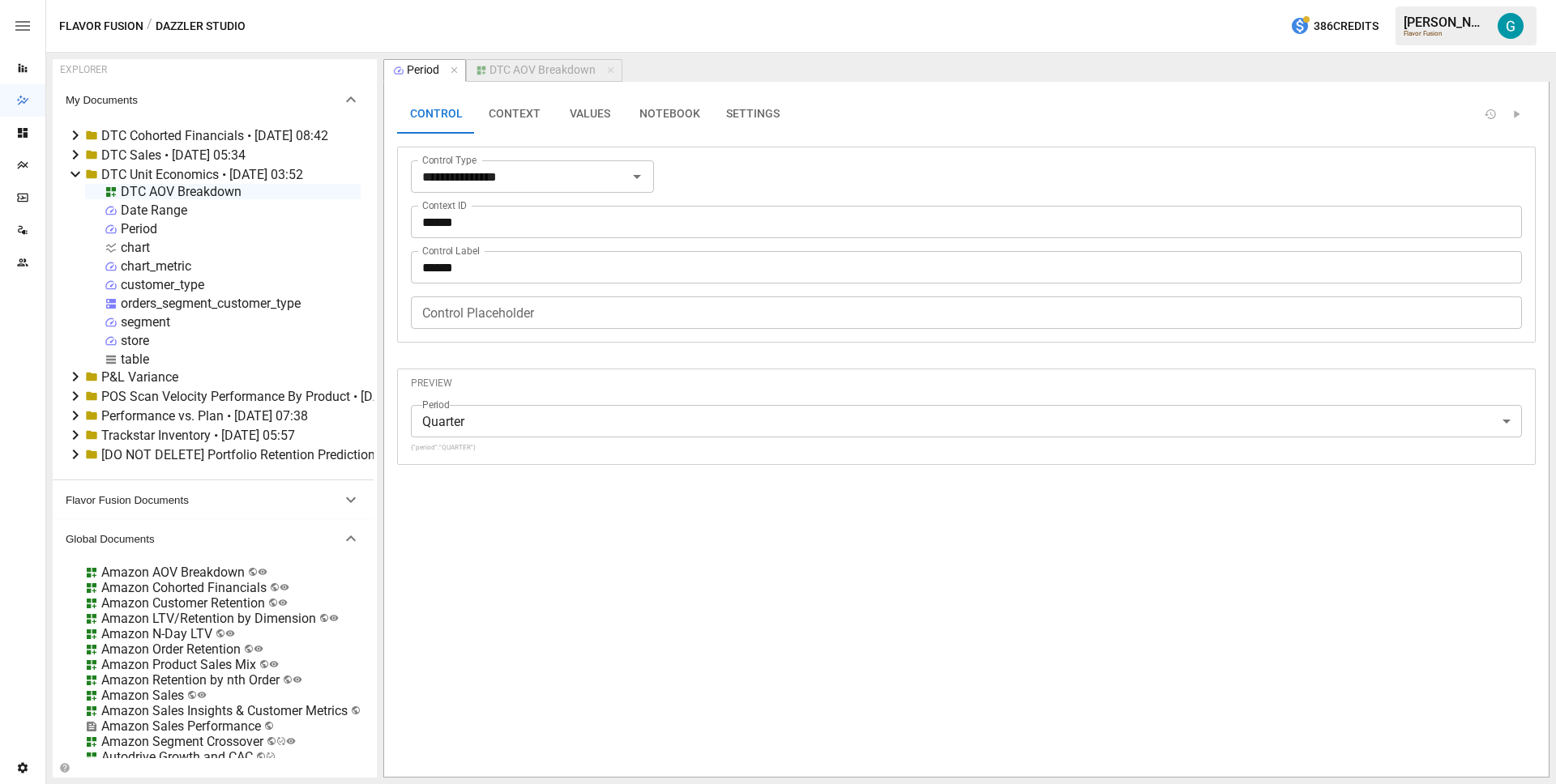
click at [602, 110] on button "VALUES" at bounding box center [590, 114] width 73 height 39
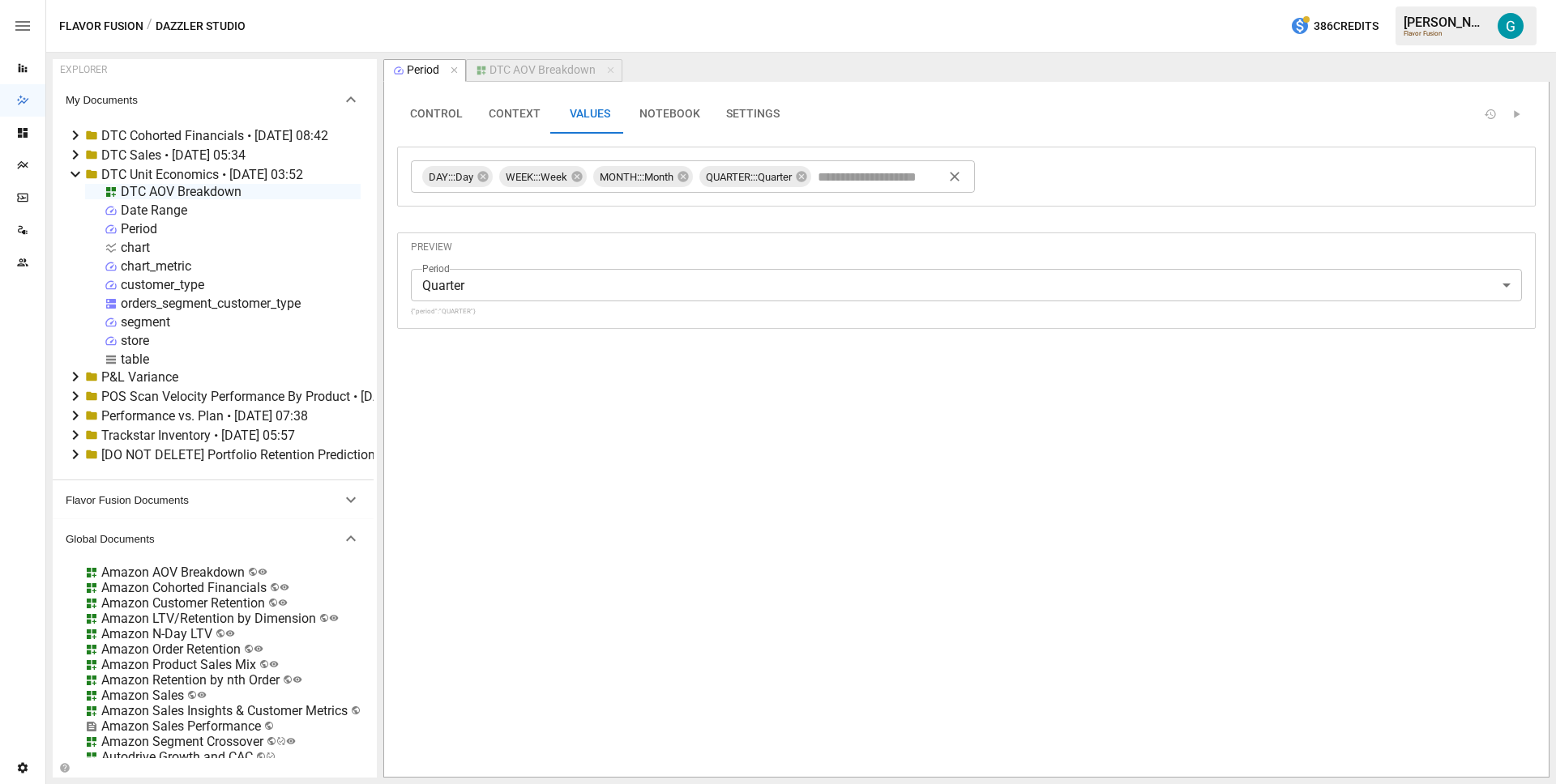
click at [583, 68] on div "DTC AOV Breakdown" at bounding box center [543, 70] width 106 height 14
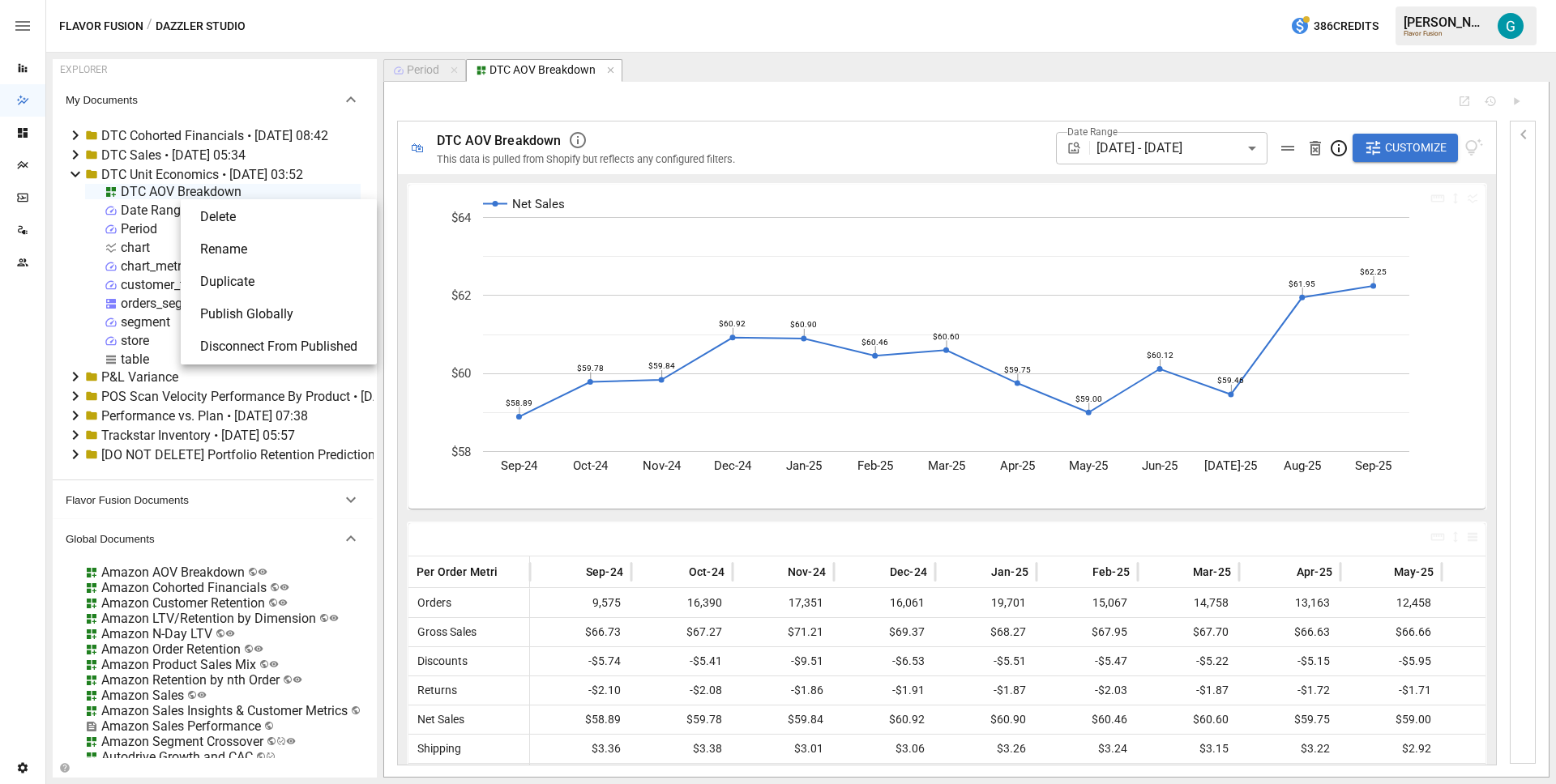
click at [263, 301] on li "Publish Globally" at bounding box center [279, 314] width 183 height 32
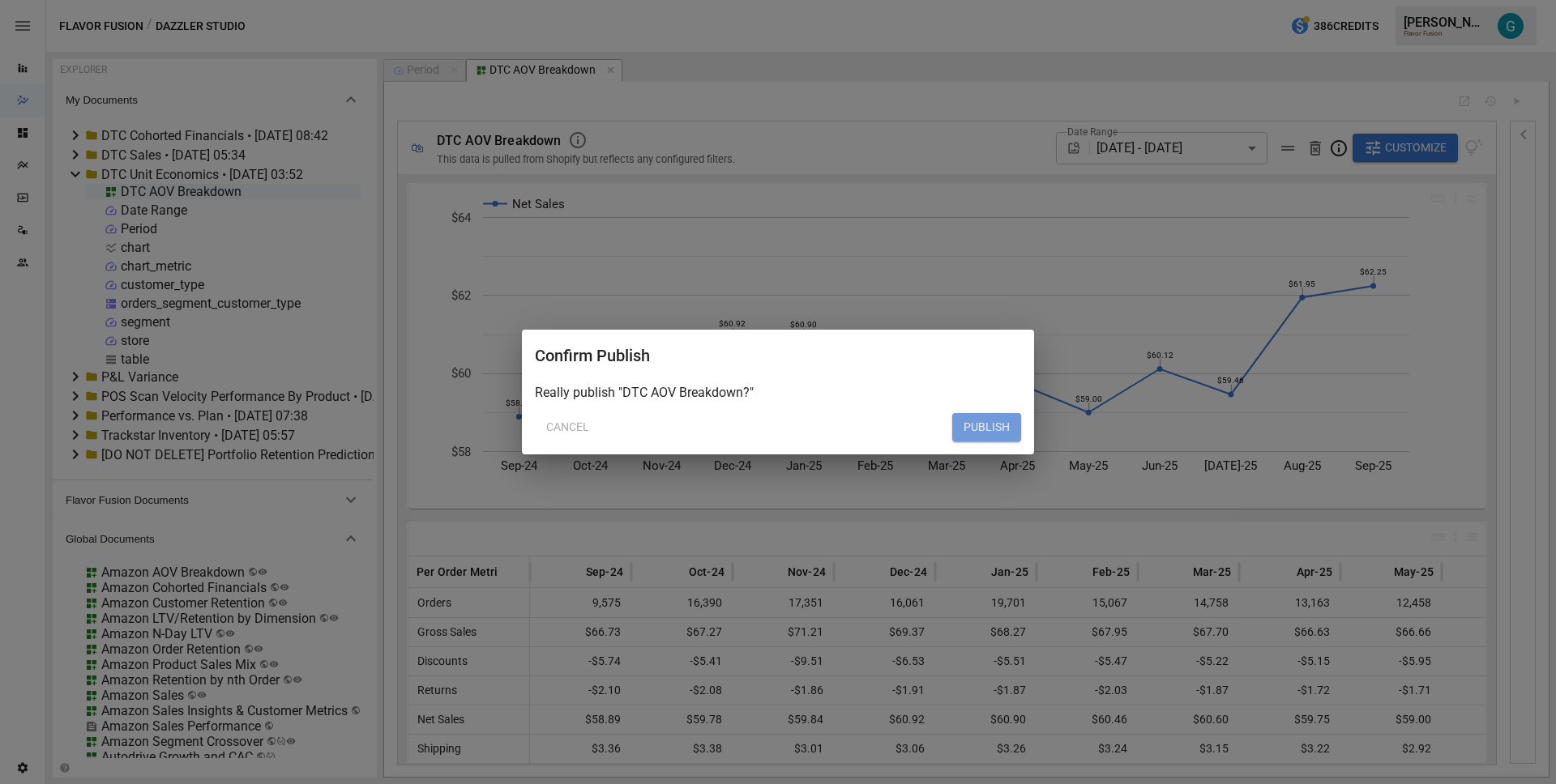
click at [984, 419] on button "PUBLISH" at bounding box center [987, 428] width 69 height 30
click at [1001, 428] on button "PUBLISH" at bounding box center [987, 428] width 69 height 30
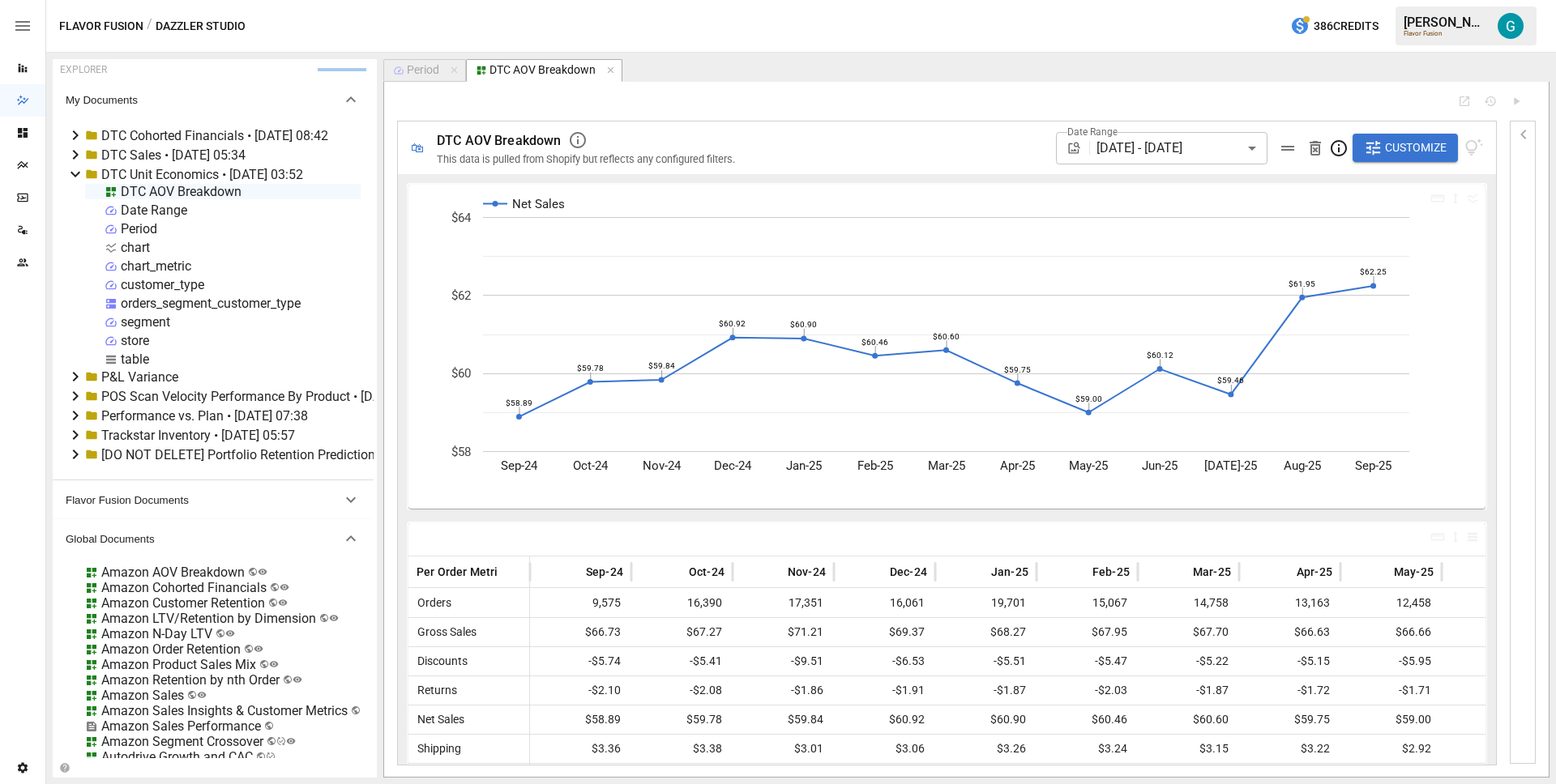
click at [161, 573] on div "Amazon AOV Breakdown" at bounding box center [173, 572] width 144 height 15
click at [210, 660] on li "Edit" at bounding box center [236, 662] width 111 height 32
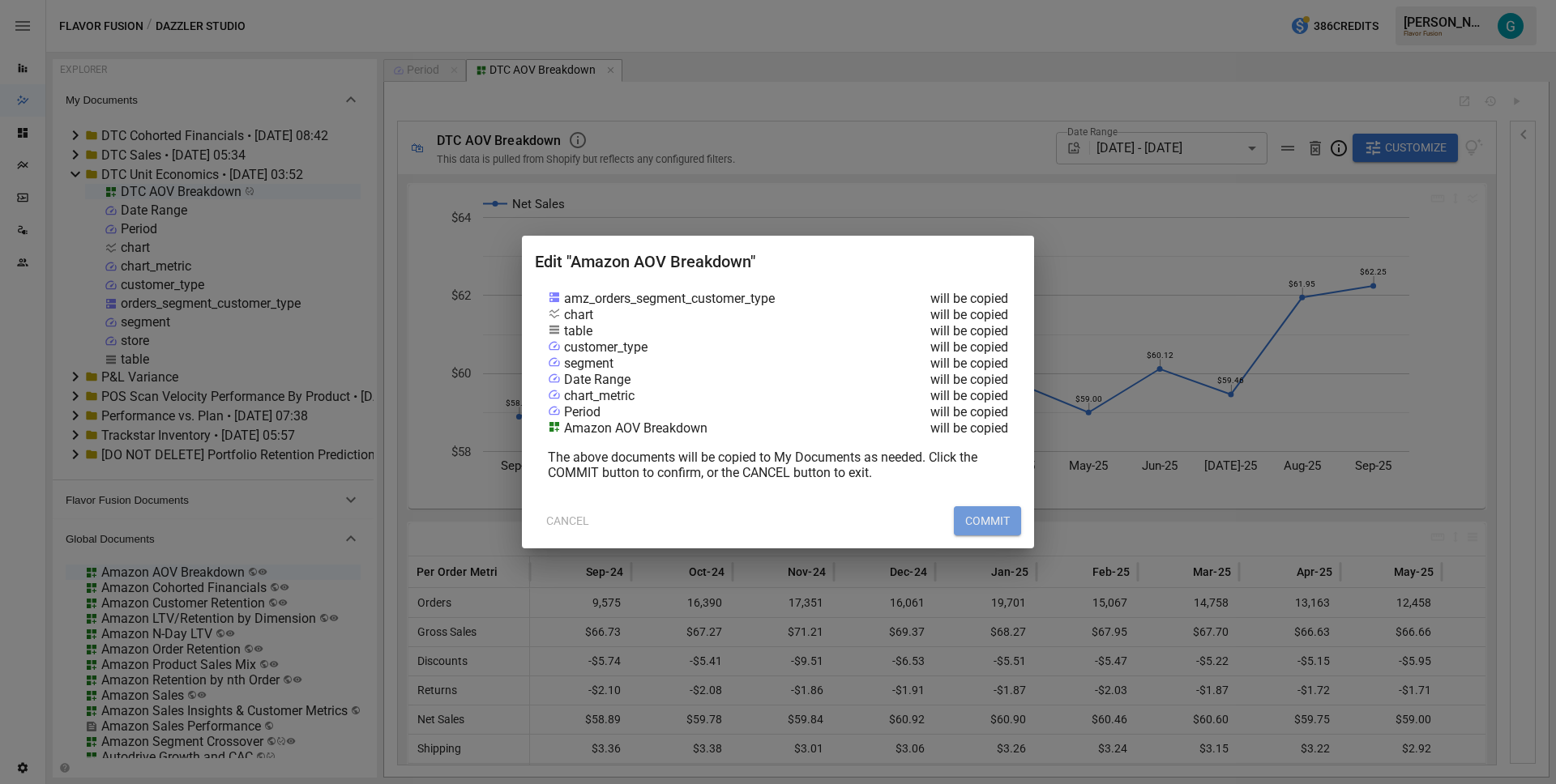
click at [983, 515] on button "COMMIT" at bounding box center [988, 521] width 68 height 30
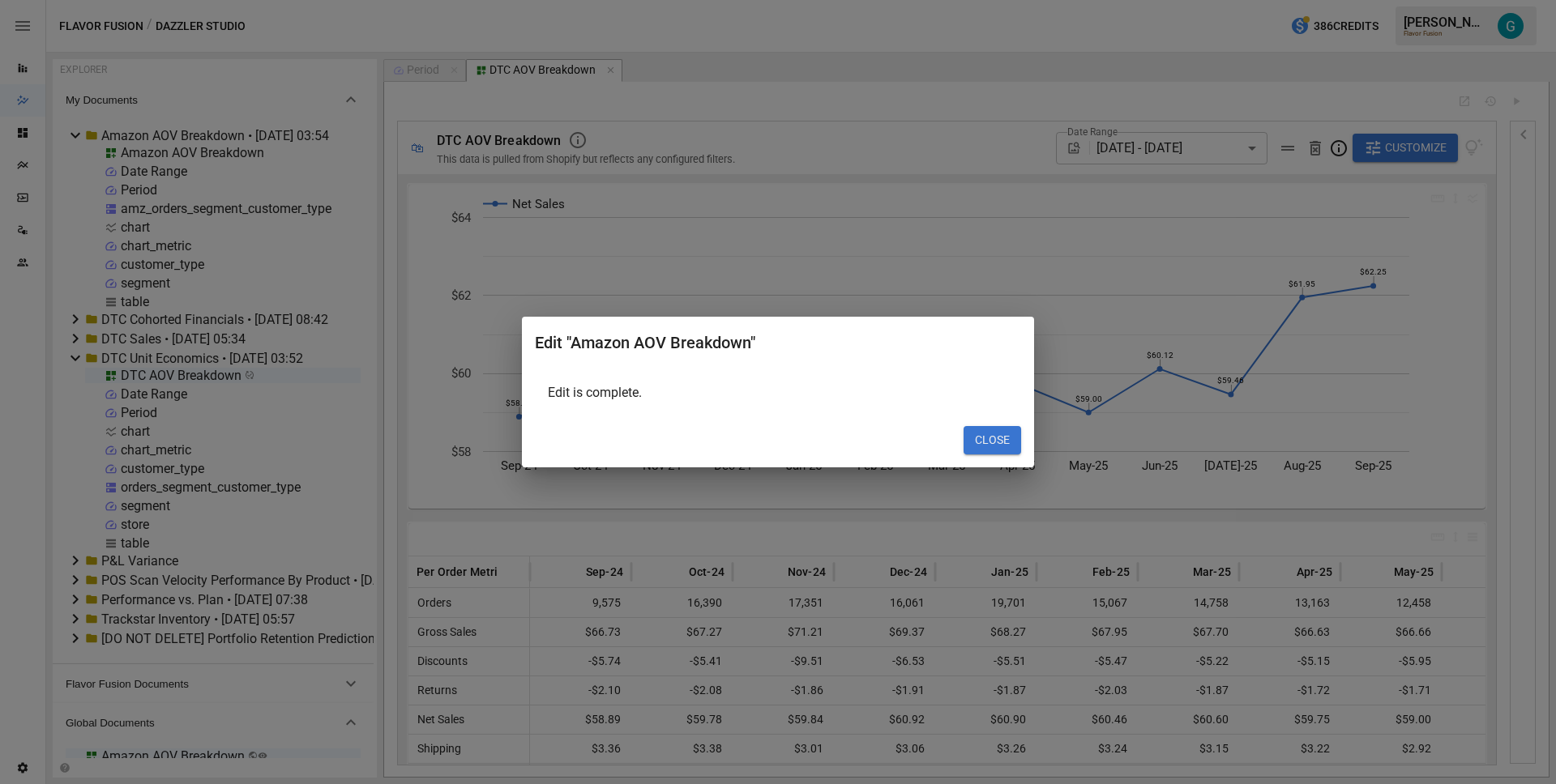
click at [983, 434] on button "CLOSE" at bounding box center [993, 441] width 57 height 30
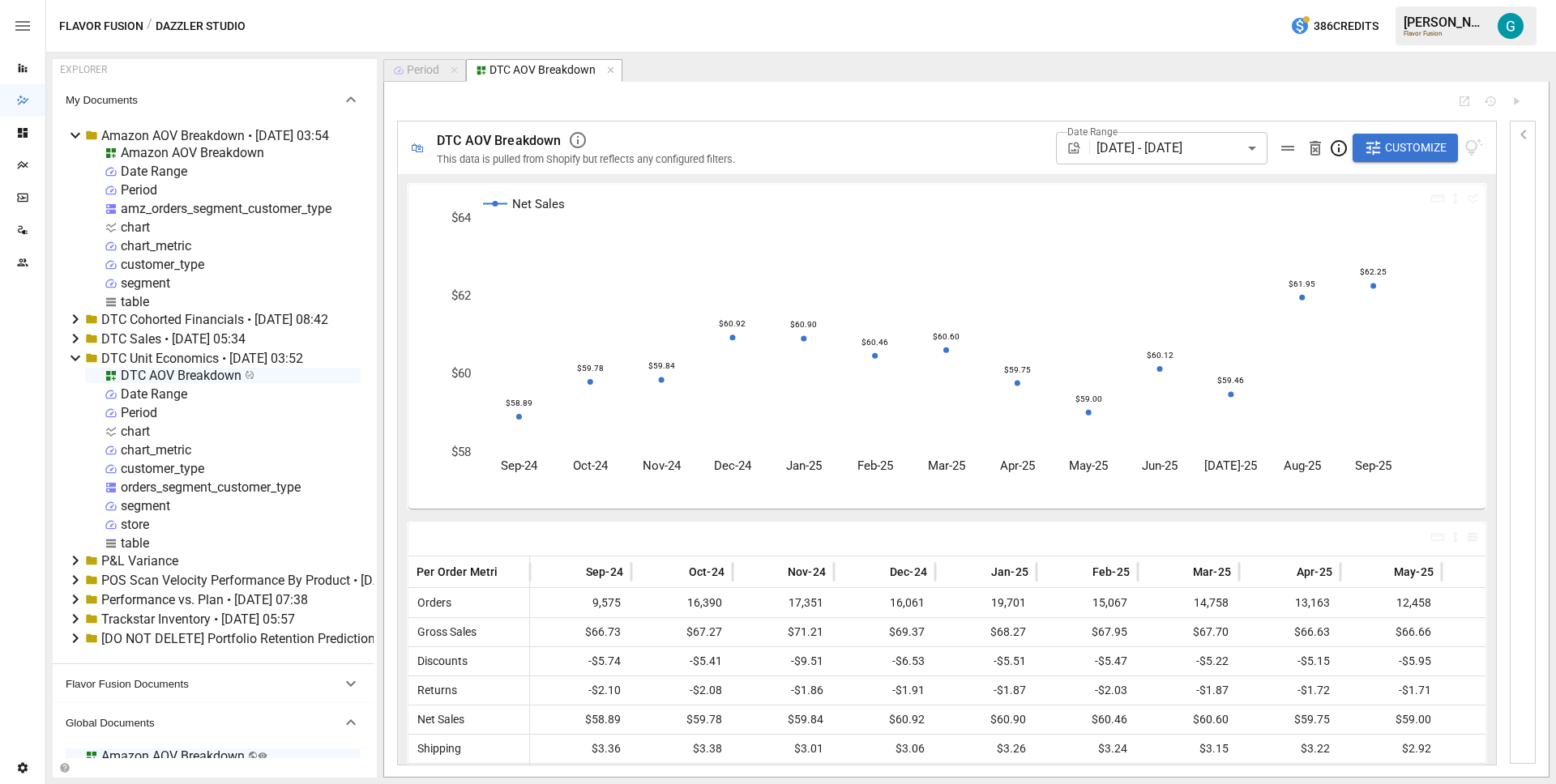
click at [176, 153] on div "Amazon AOV Breakdown" at bounding box center [192, 153] width 144 height 15
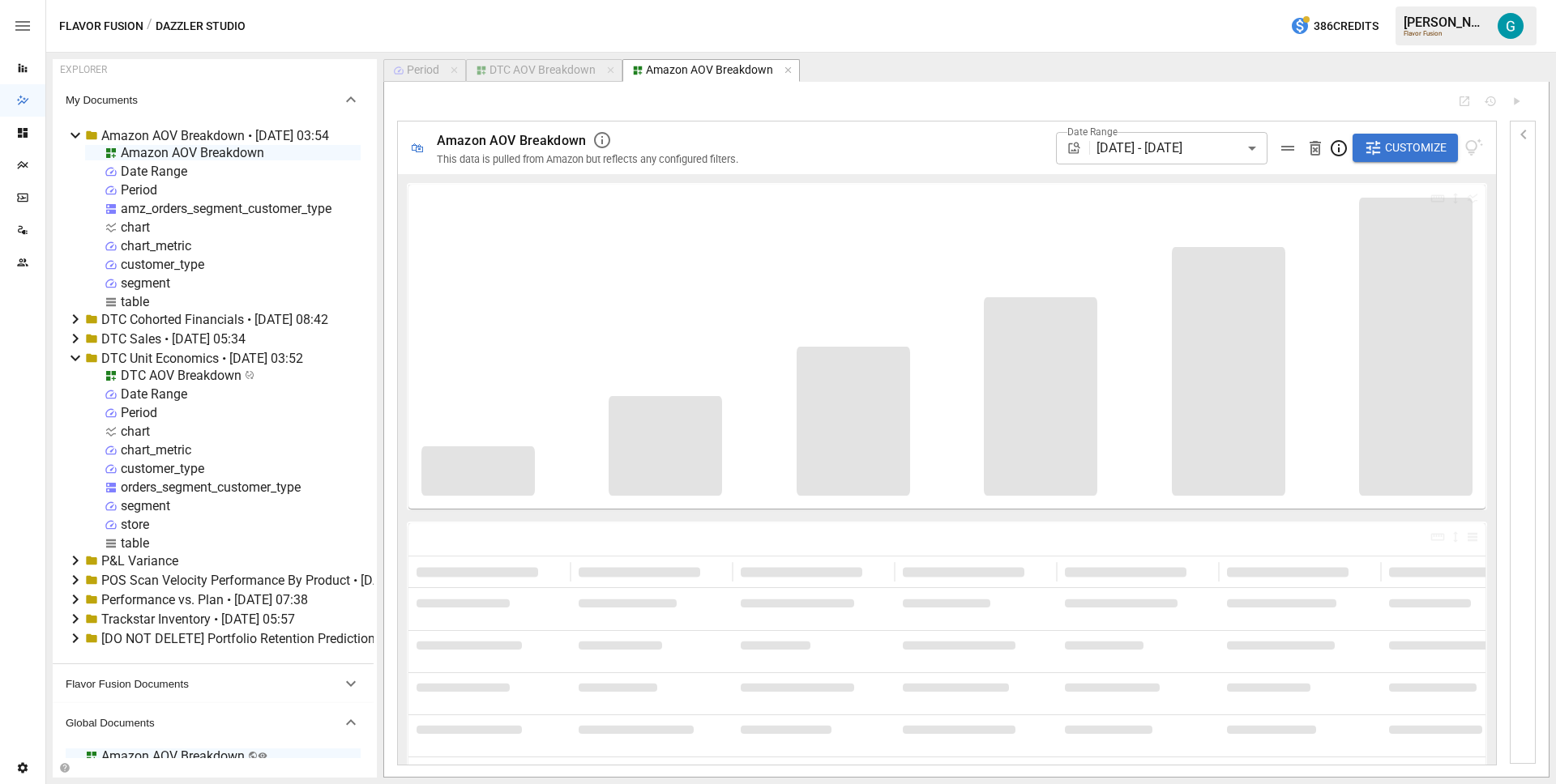
click at [1428, 138] on span "Customize" at bounding box center [1416, 148] width 62 height 20
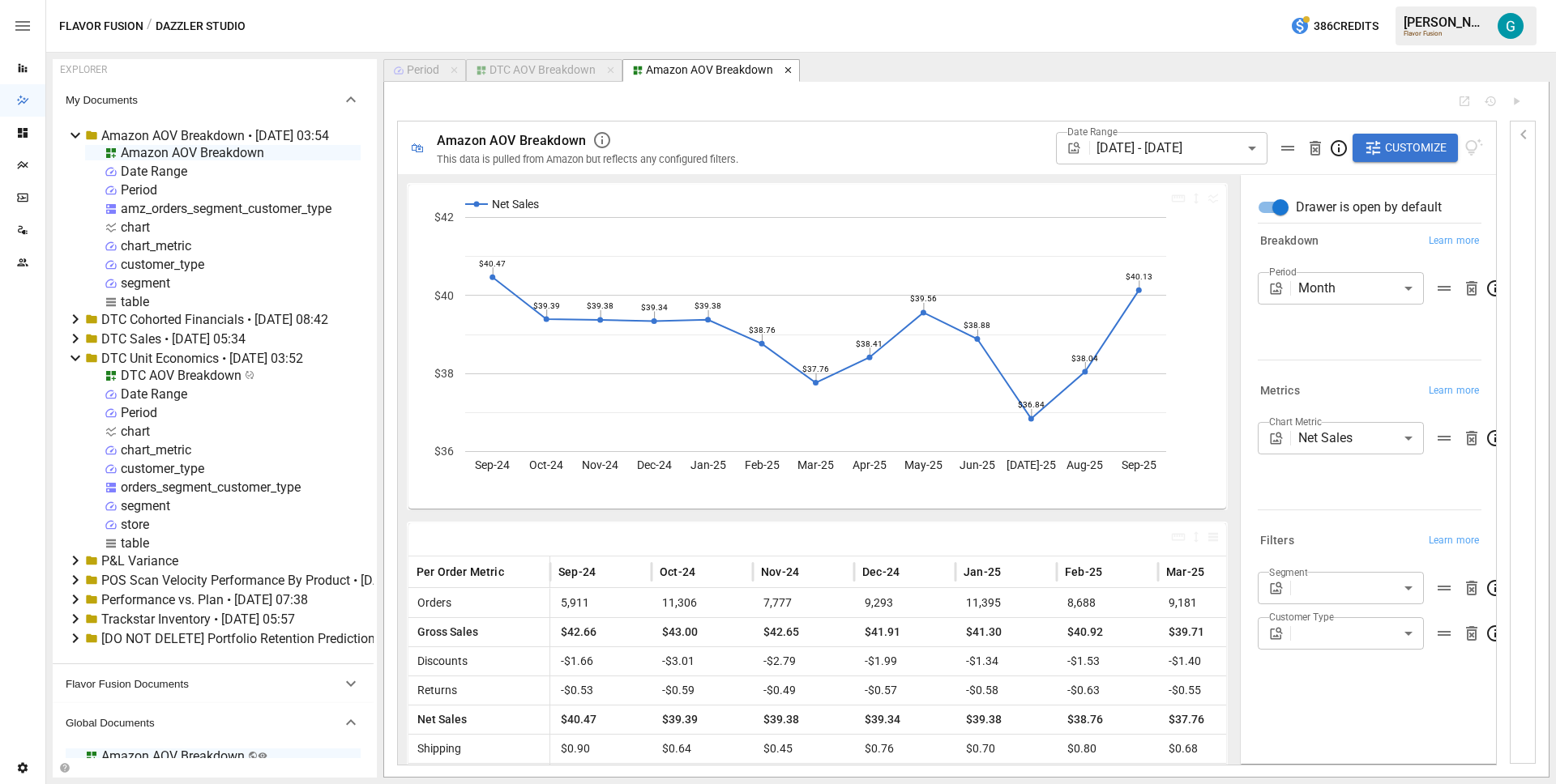
click at [788, 73] on icon "button" at bounding box center [788, 70] width 11 height 11
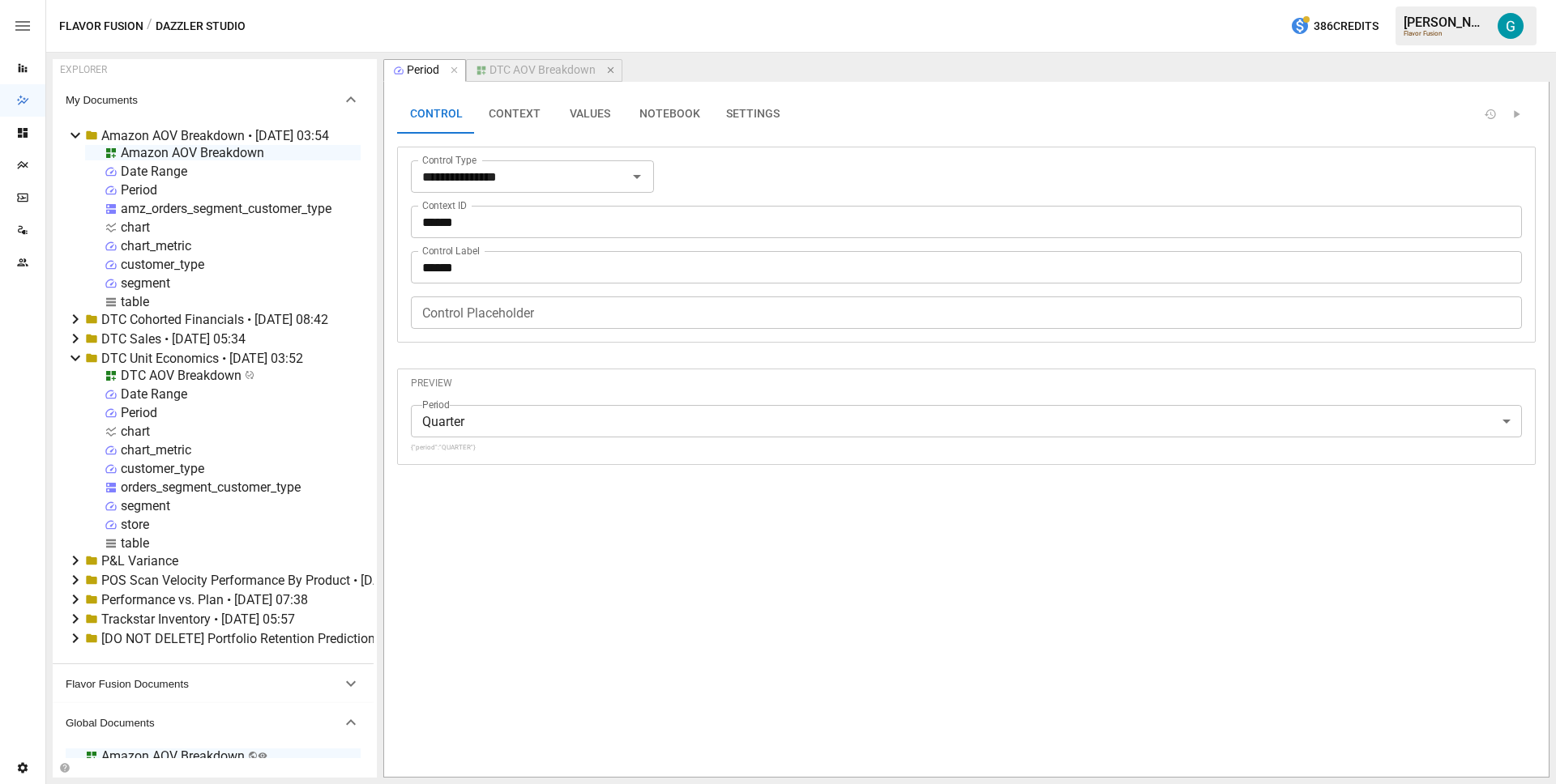
click at [612, 73] on icon "button" at bounding box center [610, 71] width 7 height 7
click at [575, 109] on button "VALUES" at bounding box center [590, 114] width 73 height 39
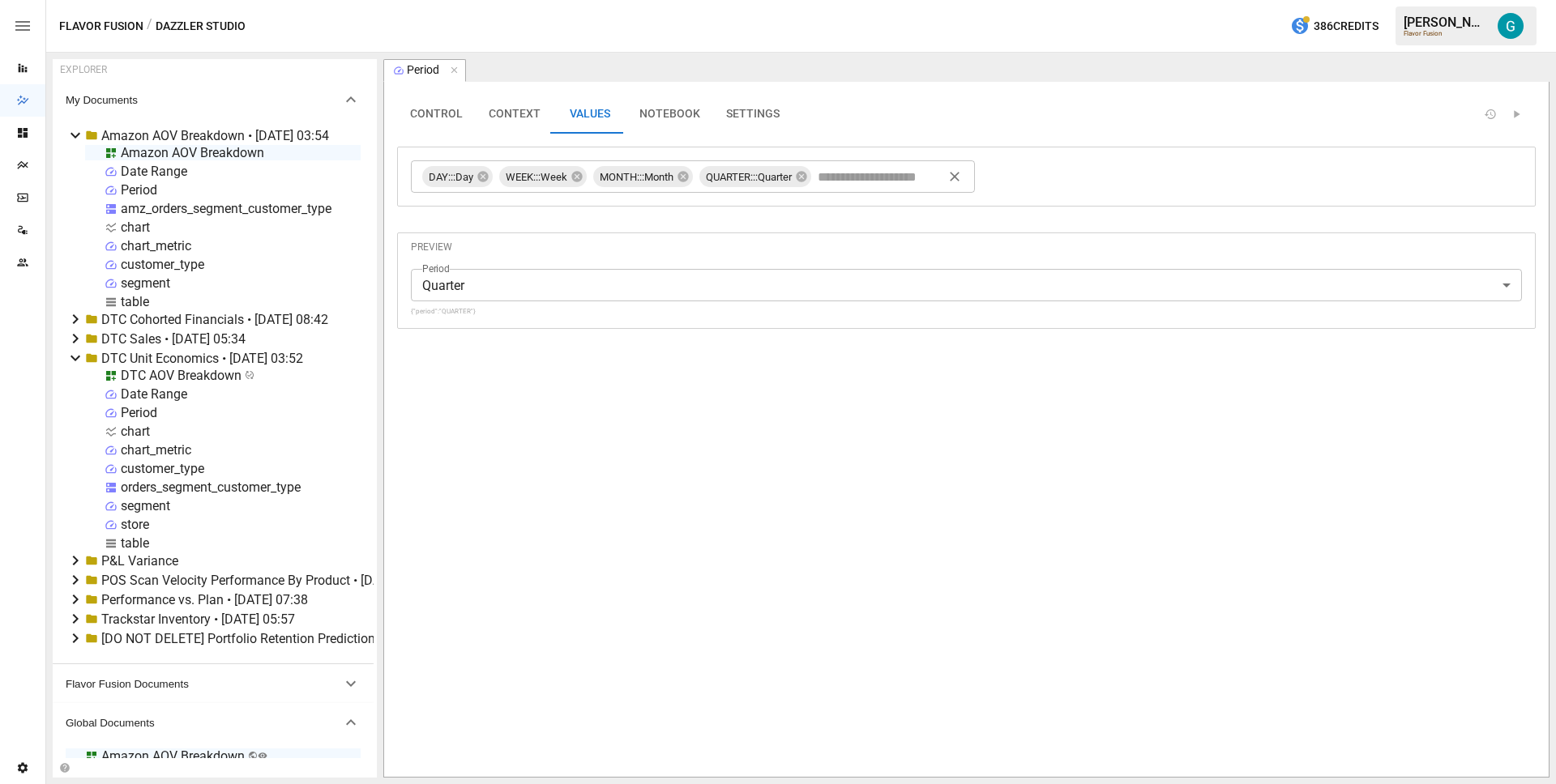
click at [183, 154] on div "Amazon AOV Breakdown" at bounding box center [192, 153] width 144 height 15
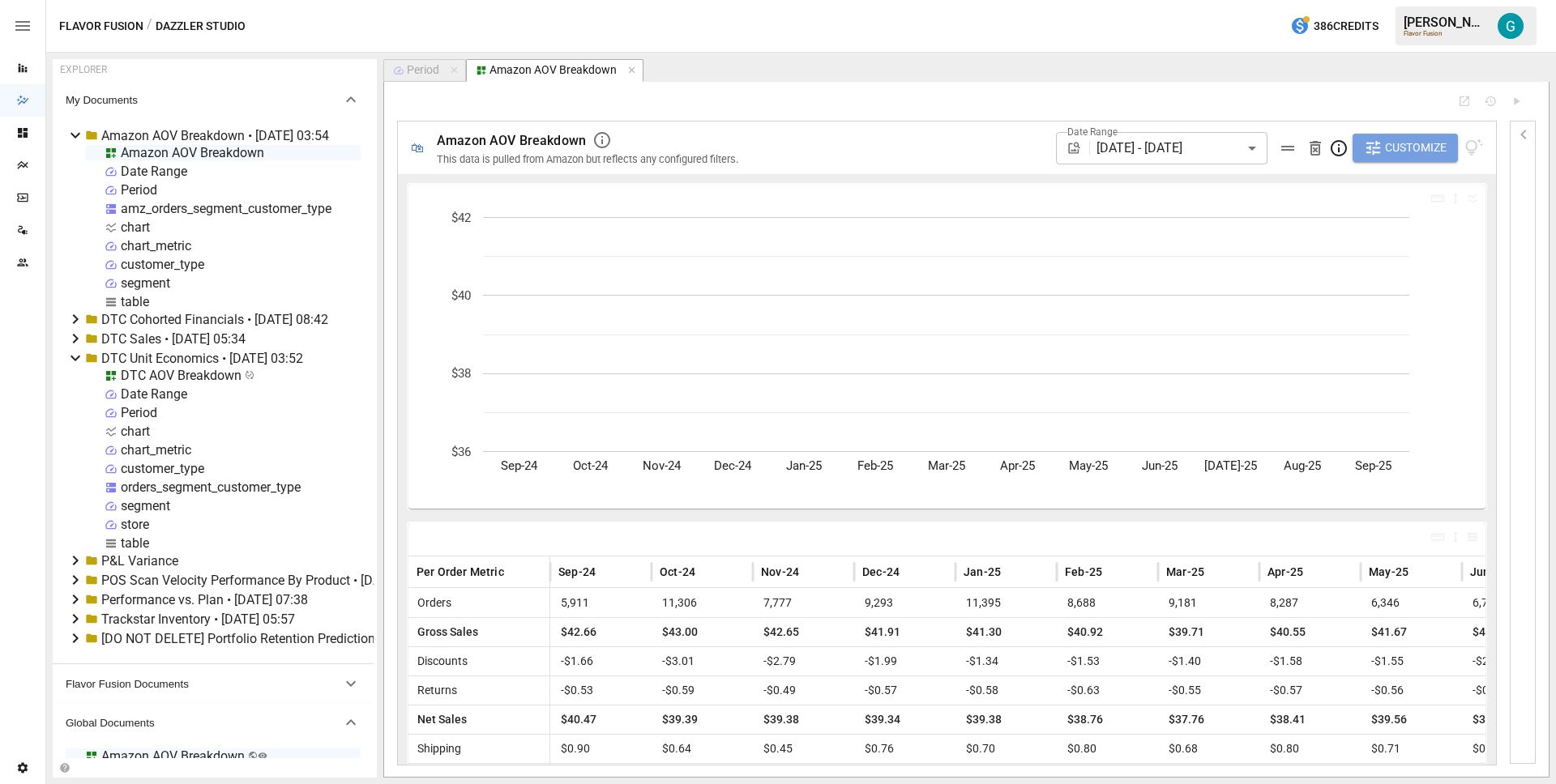
click at [1445, 158] on button "Customize" at bounding box center [1405, 148] width 106 height 30
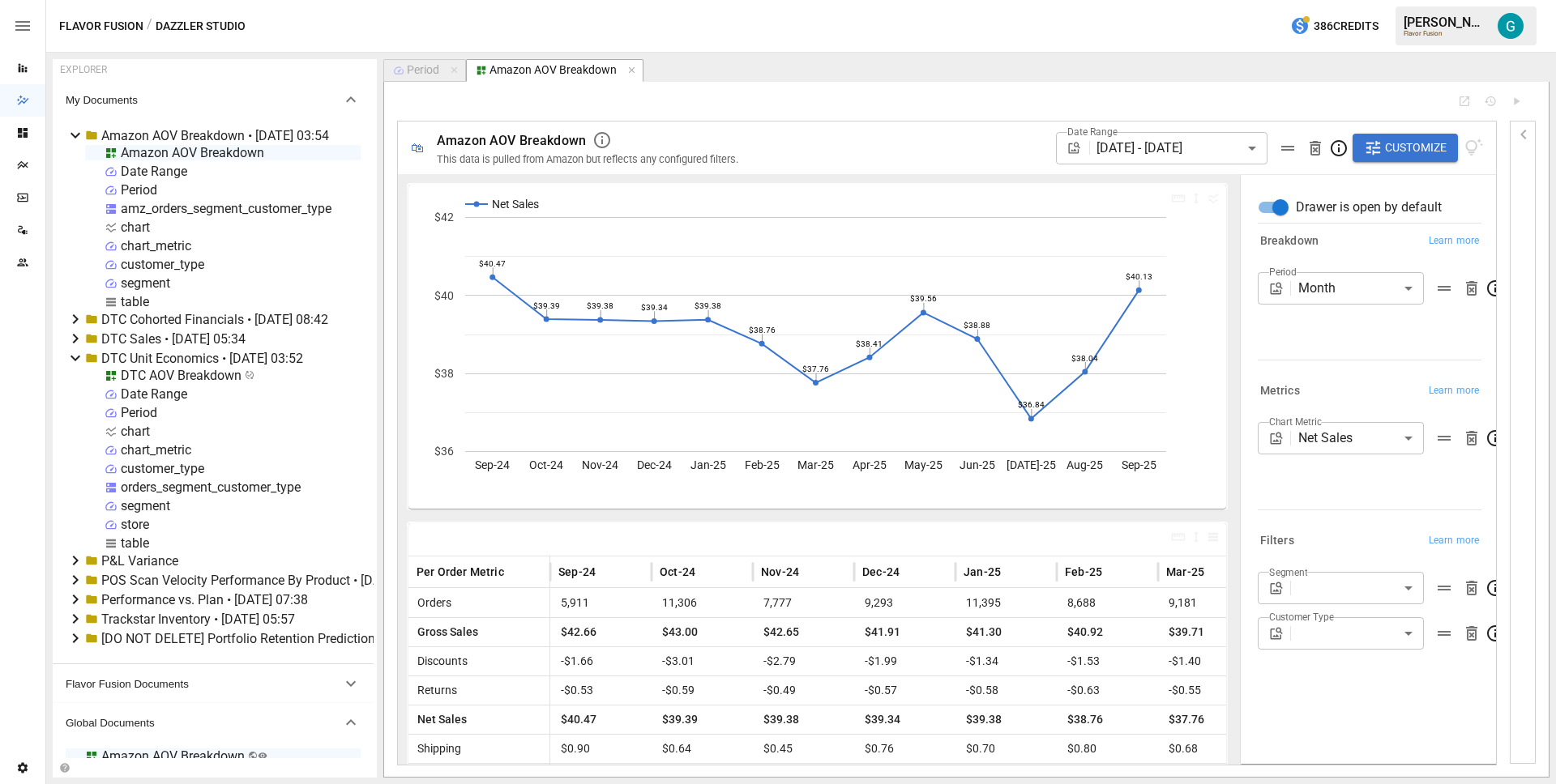
click at [179, 376] on div "DTC AOV Breakdown" at bounding box center [181, 376] width 121 height 15
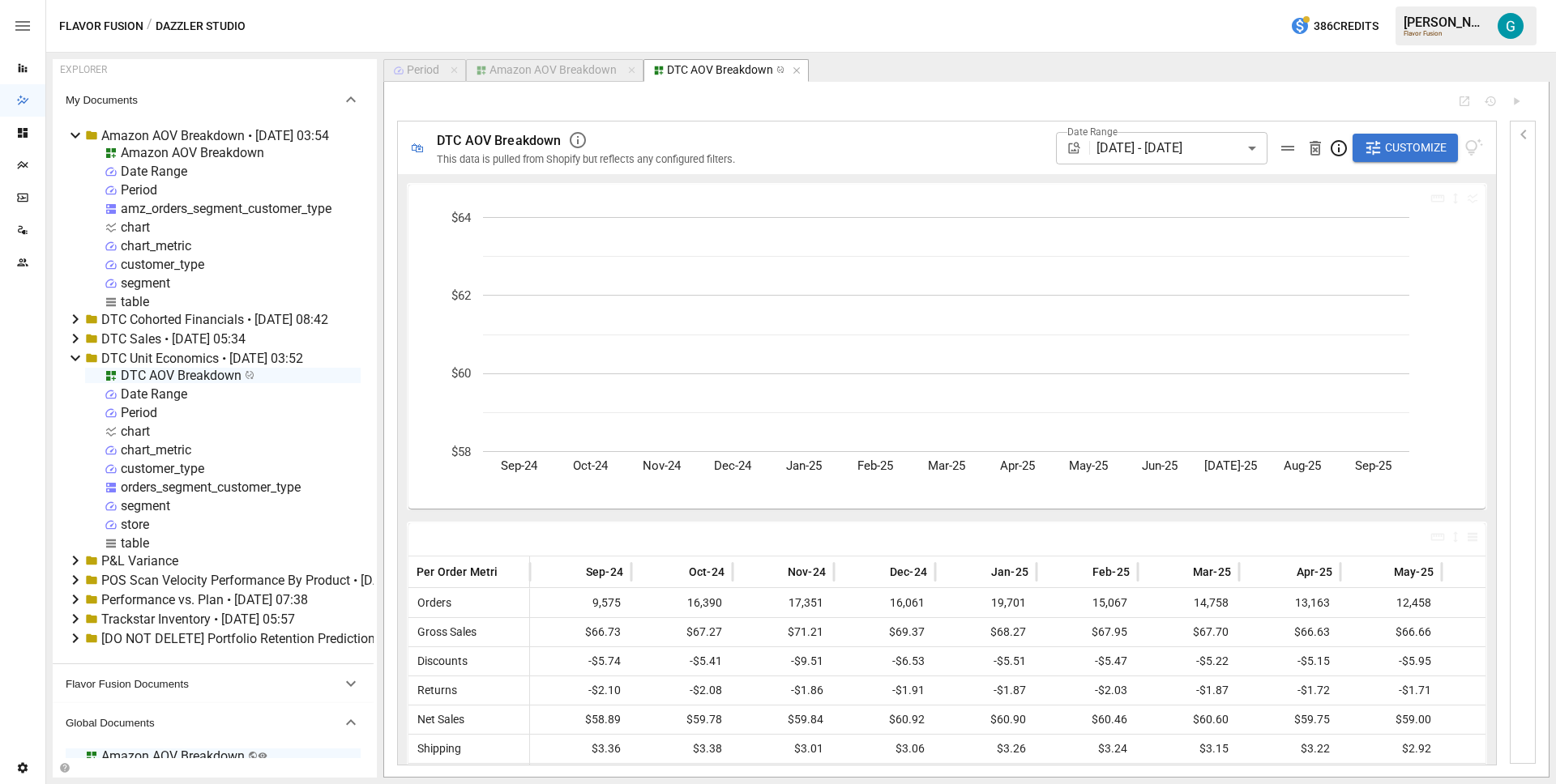
click at [1420, 141] on span "Customize" at bounding box center [1416, 148] width 62 height 20
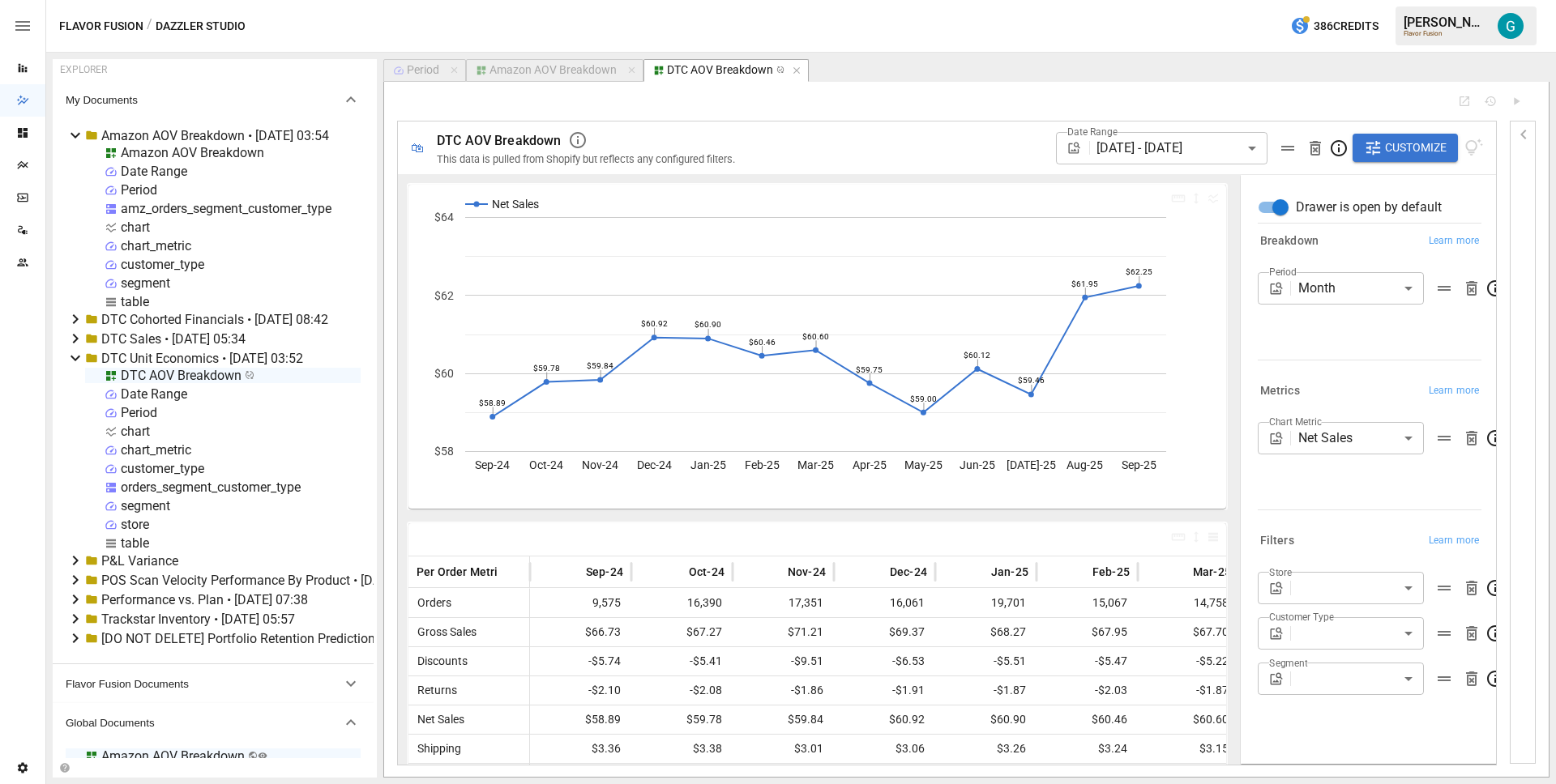
click at [175, 373] on div "DTC AOV Breakdown" at bounding box center [181, 376] width 121 height 15
click at [245, 489] on li "Publish Globally" at bounding box center [279, 498] width 183 height 32
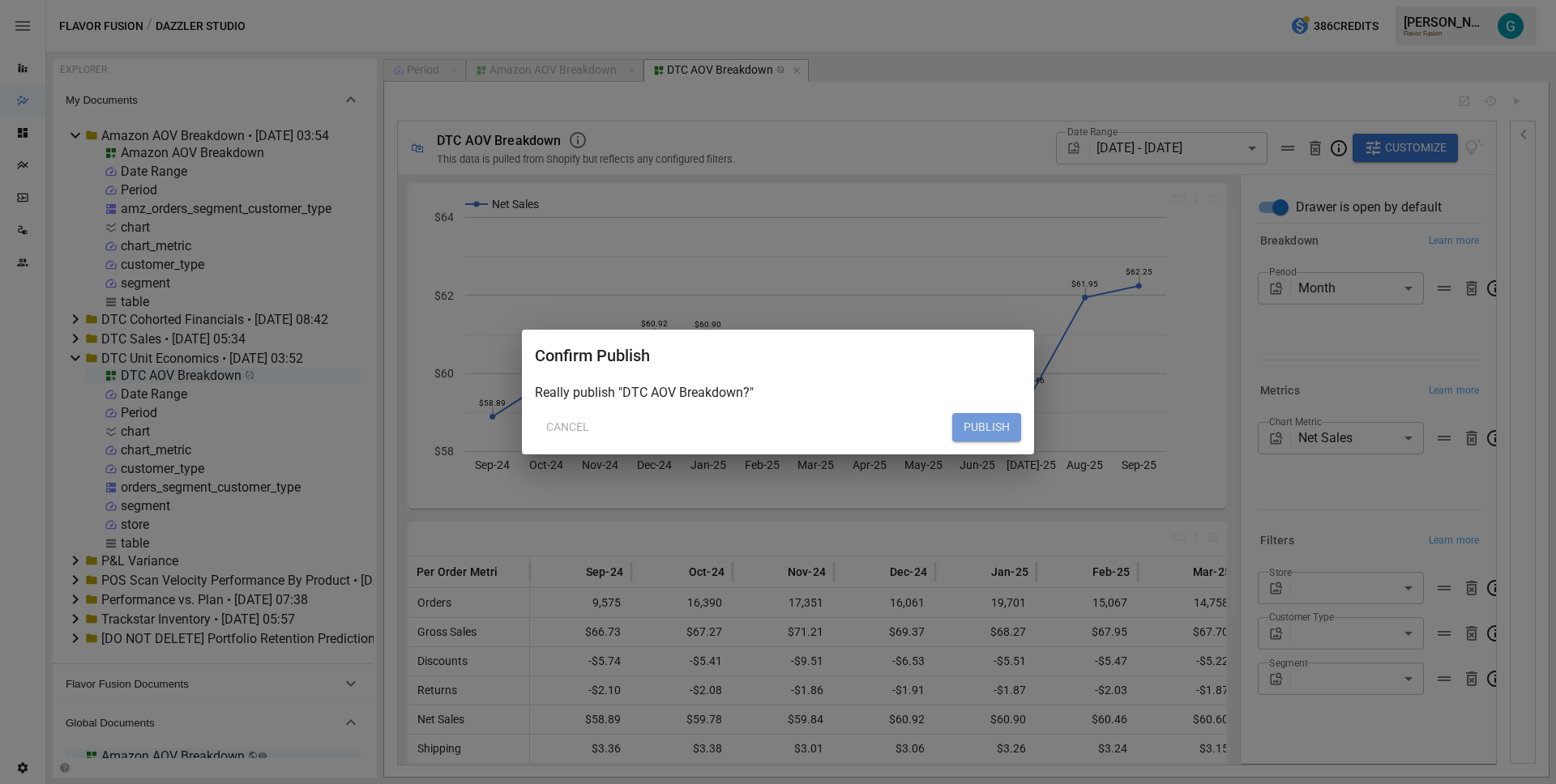
click at [972, 430] on button "PUBLISH" at bounding box center [987, 428] width 69 height 30
click at [976, 425] on button "PUBLISH" at bounding box center [987, 428] width 69 height 30
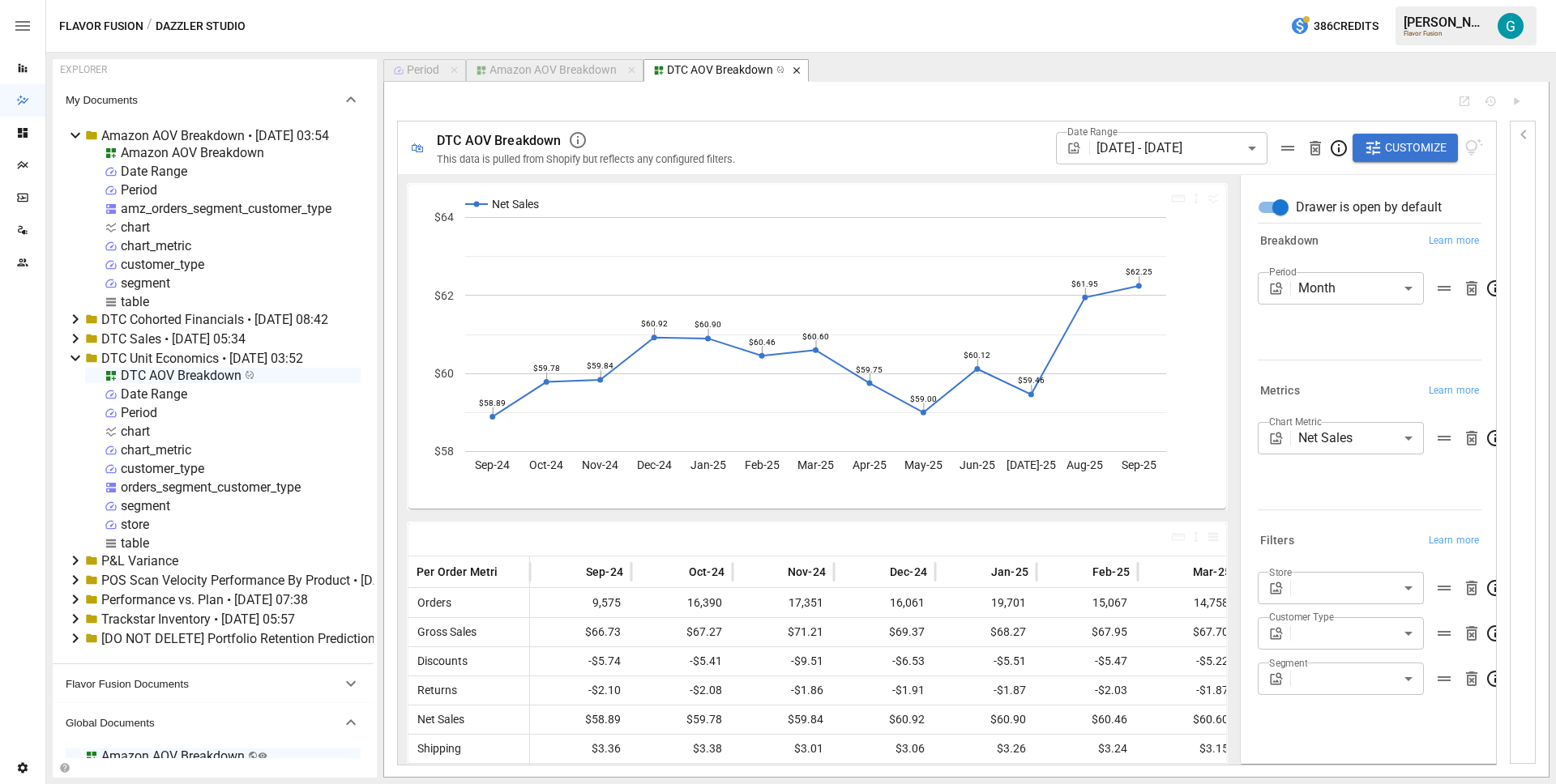
click at [794, 72] on icon "button" at bounding box center [796, 70] width 11 height 11
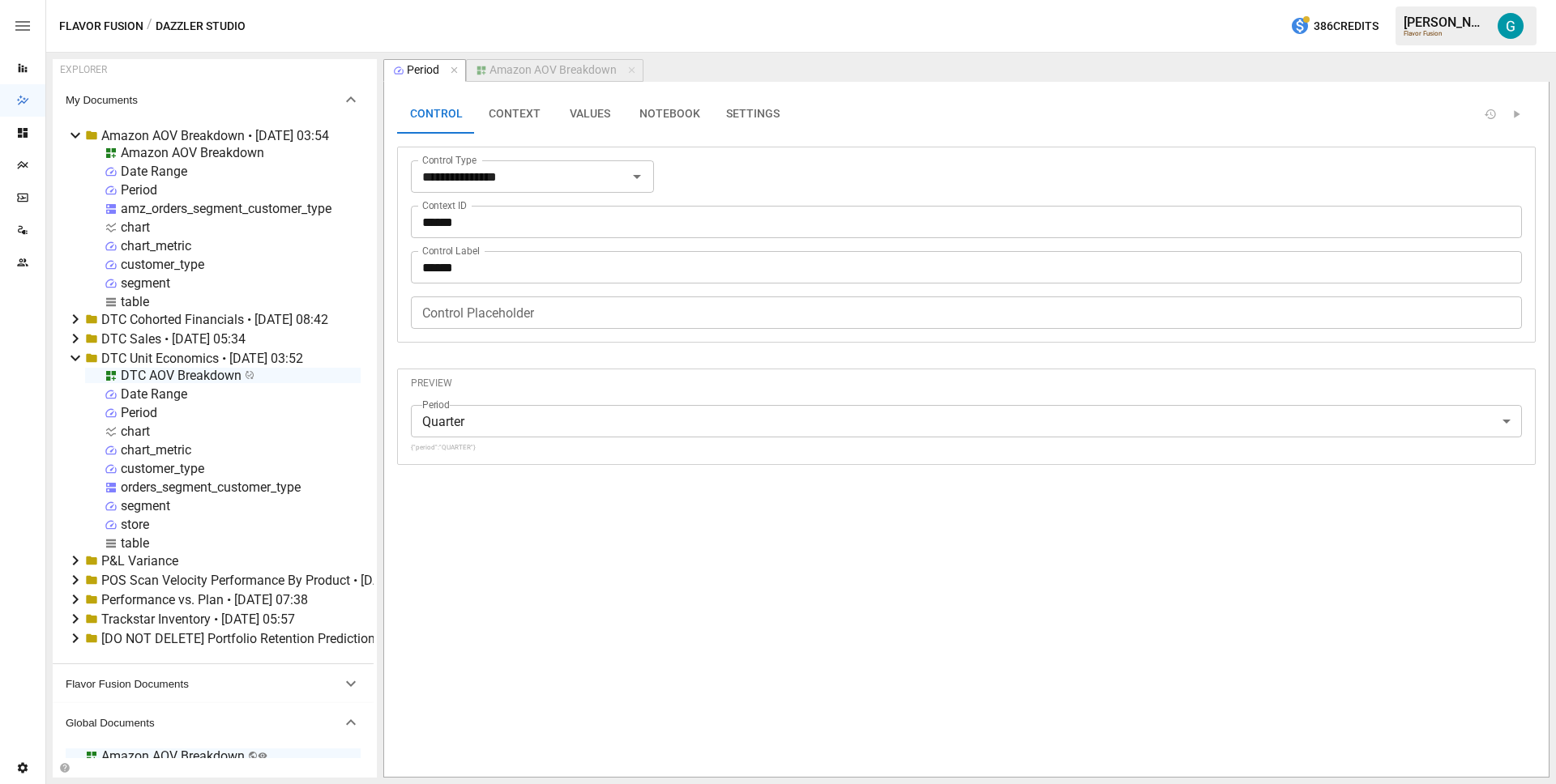
click at [557, 72] on div "Amazon AOV Breakdown" at bounding box center [553, 70] width 127 height 14
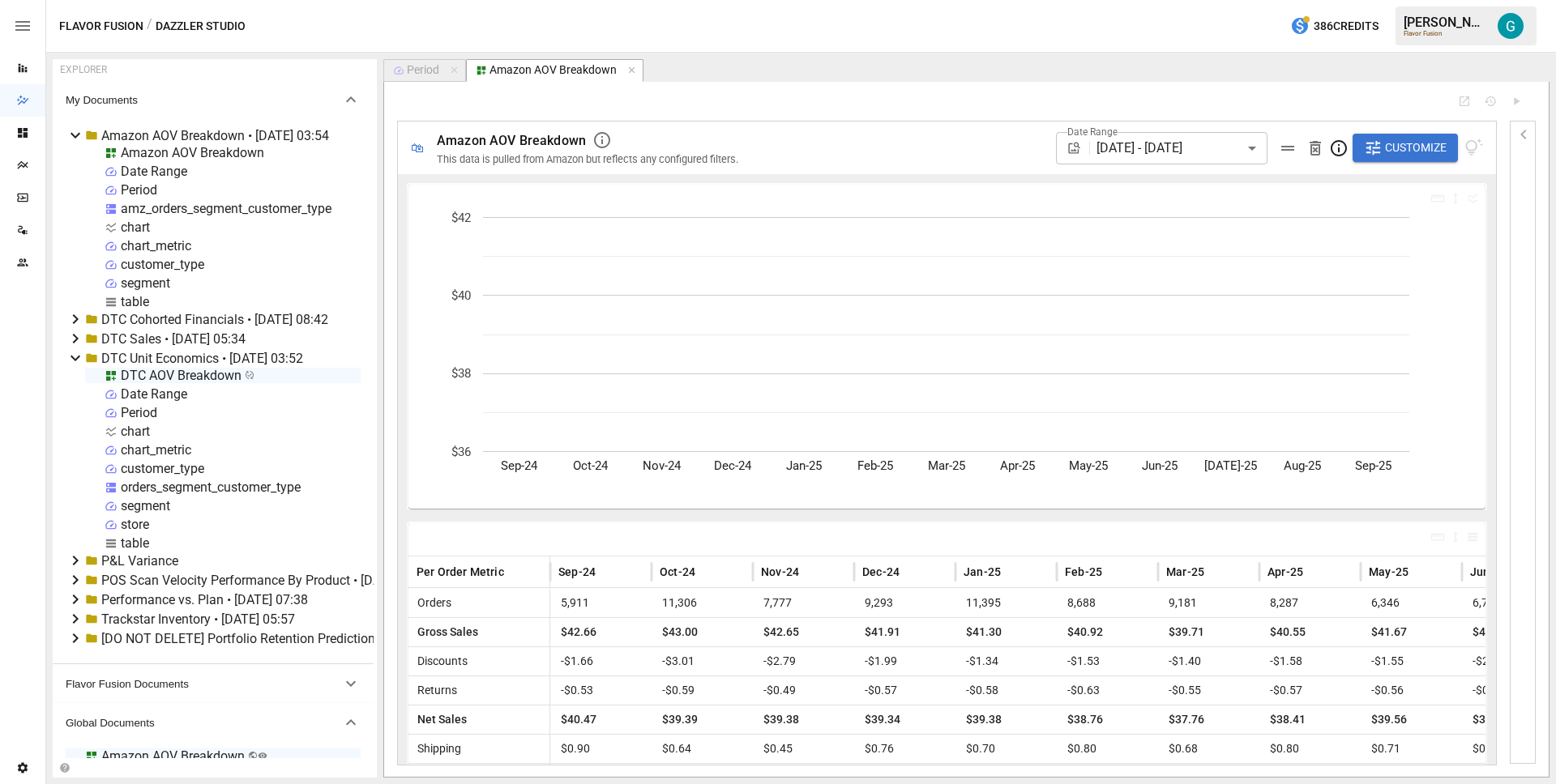
click at [1411, 143] on span "Customize" at bounding box center [1416, 148] width 62 height 20
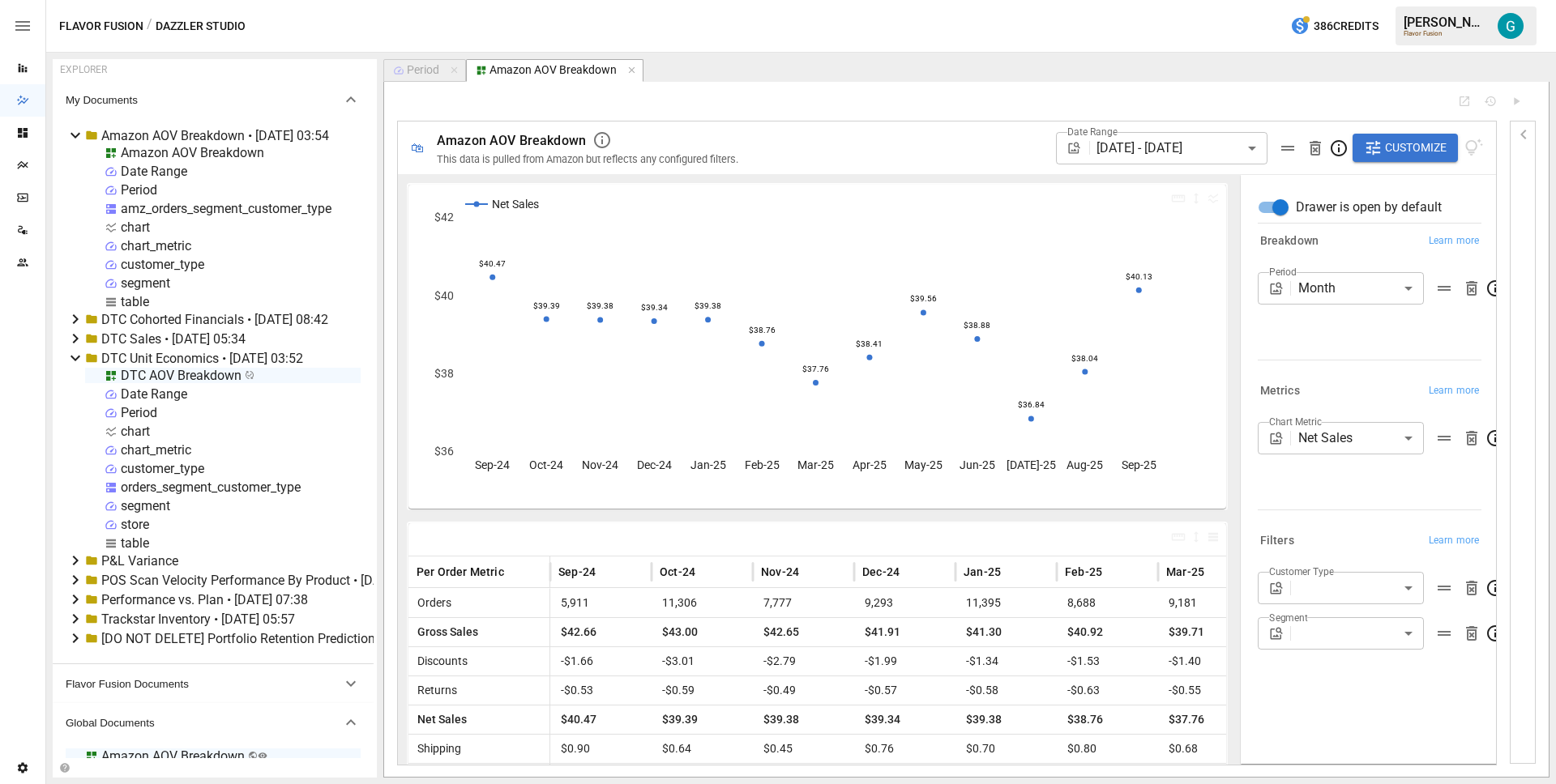
click at [249, 151] on div "Amazon AOV Breakdown" at bounding box center [192, 153] width 144 height 15
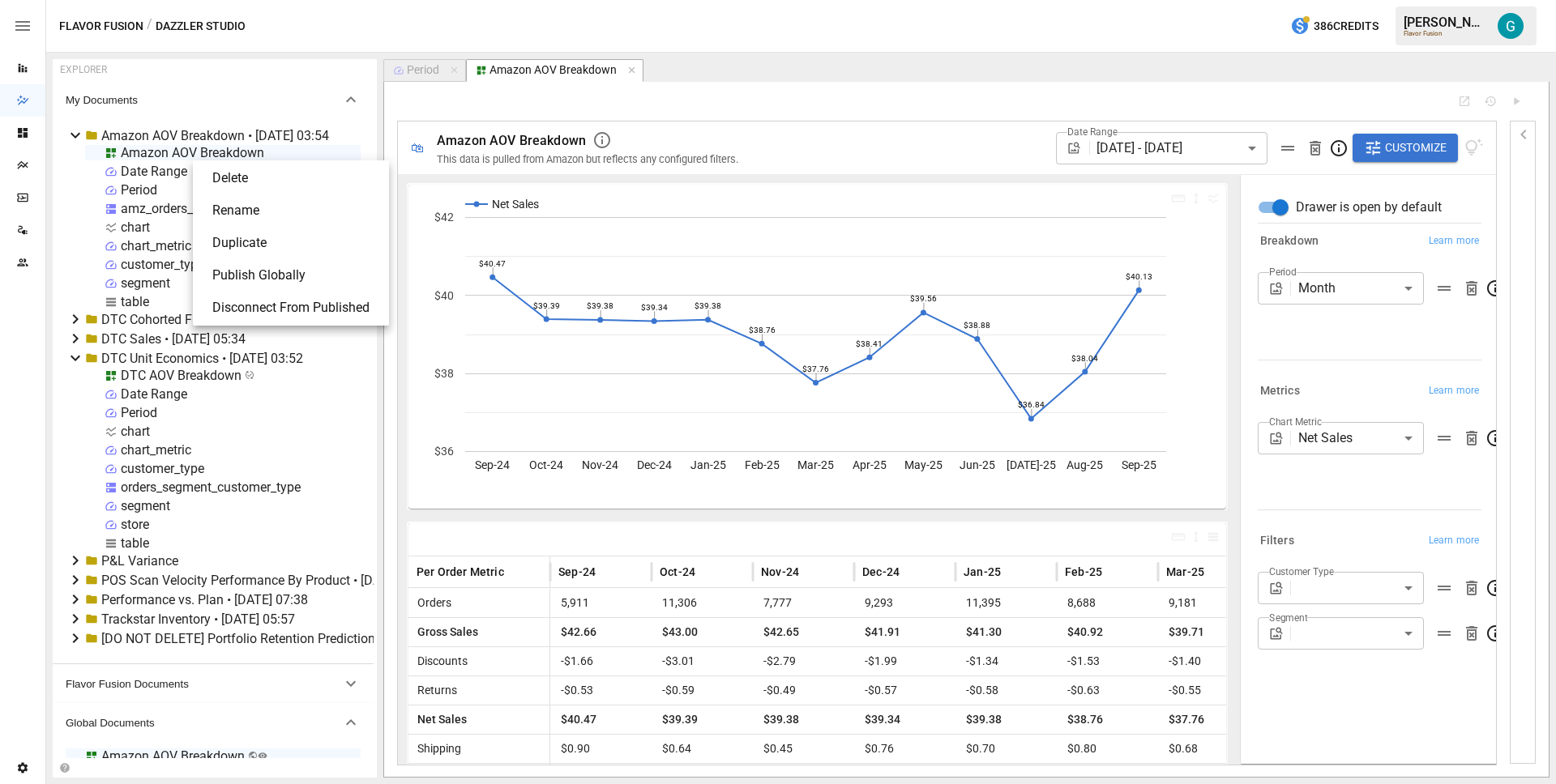
click at [301, 267] on li "Publish Globally" at bounding box center [290, 275] width 183 height 32
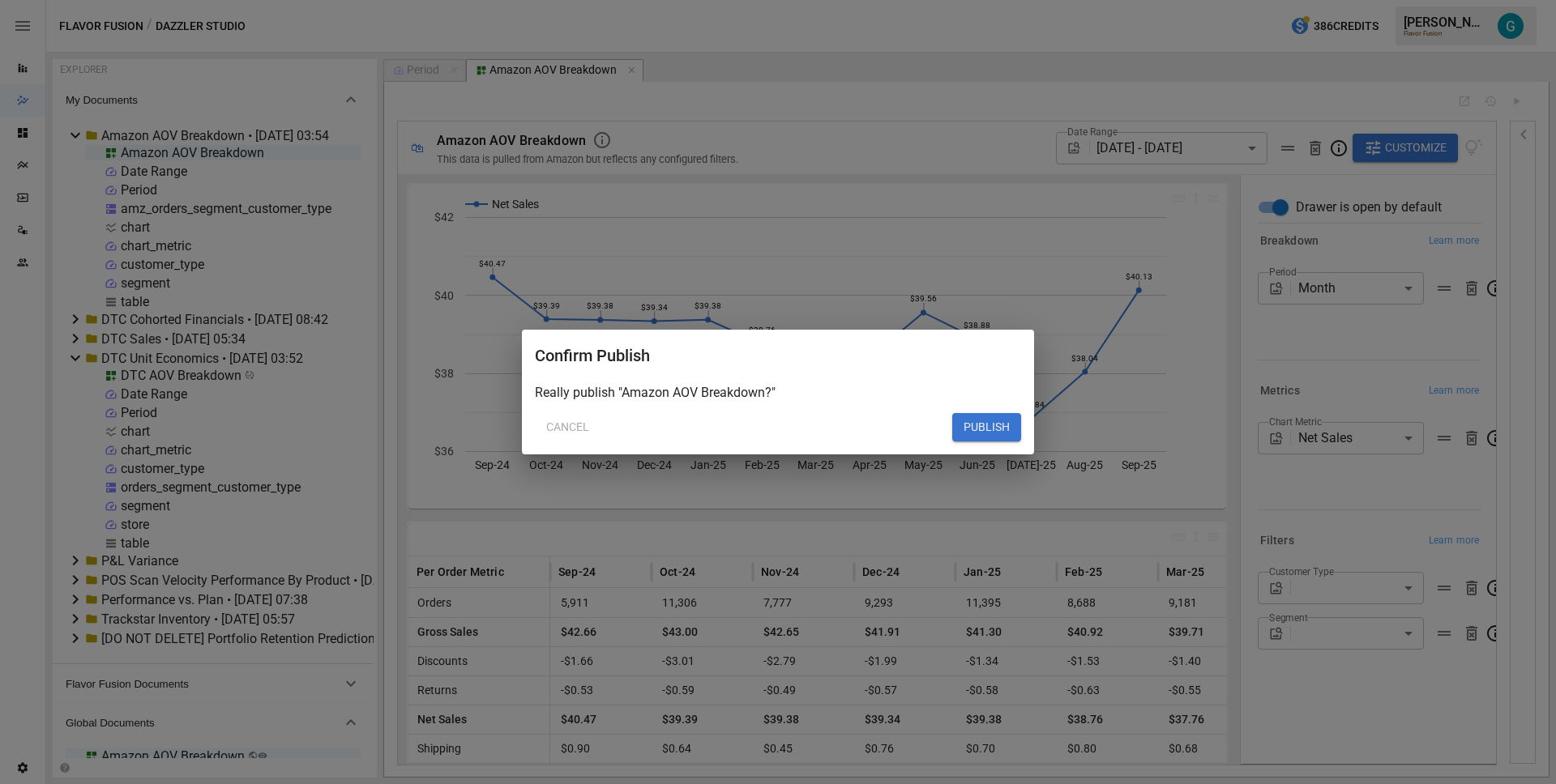
click at [971, 429] on button "PUBLISH" at bounding box center [987, 428] width 69 height 30
click at [995, 438] on button "PUBLISH" at bounding box center [987, 428] width 69 height 30
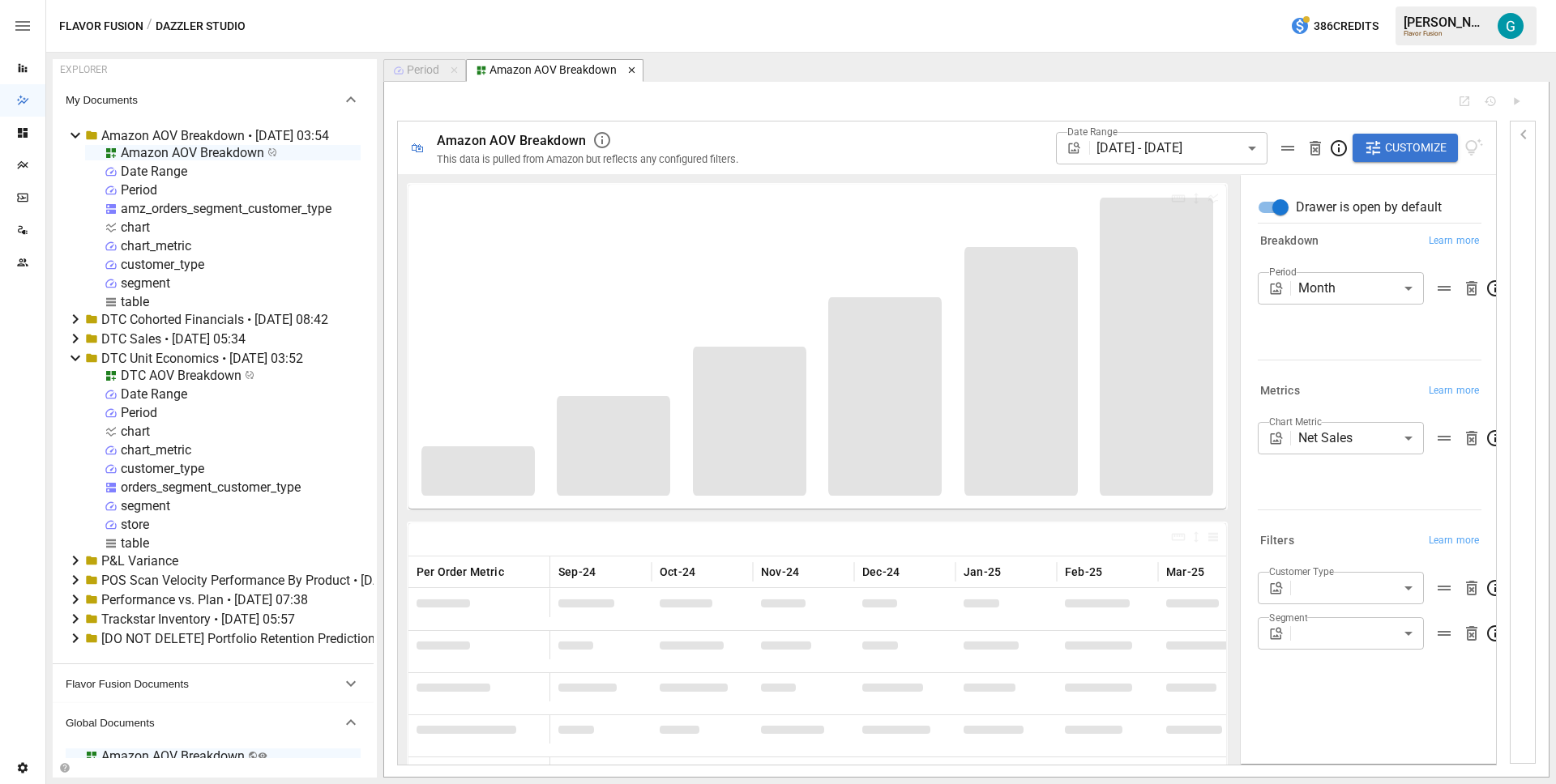
click at [635, 69] on icon "button" at bounding box center [632, 70] width 11 height 11
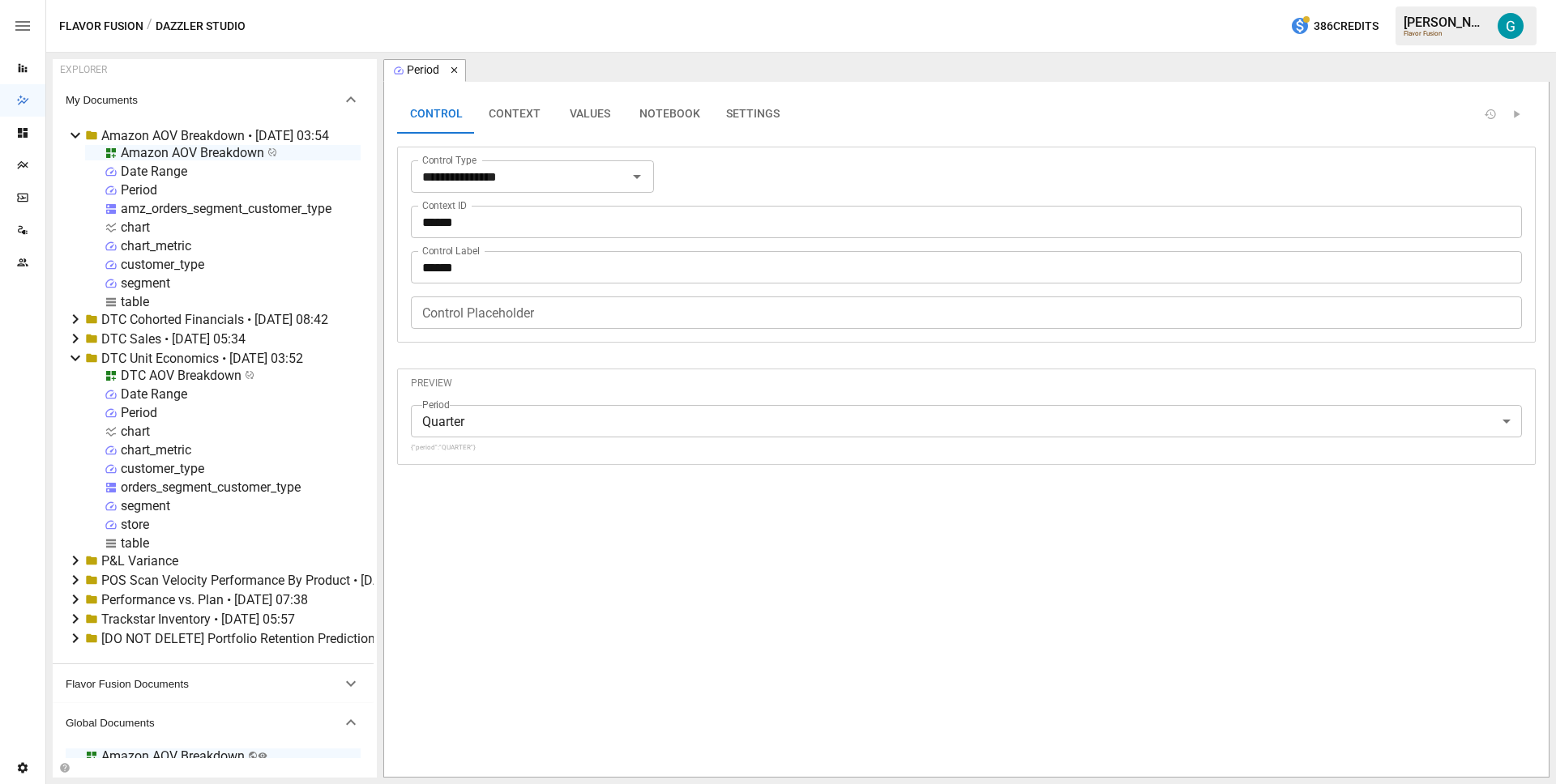
click at [451, 71] on icon "button" at bounding box center [454, 70] width 11 height 11
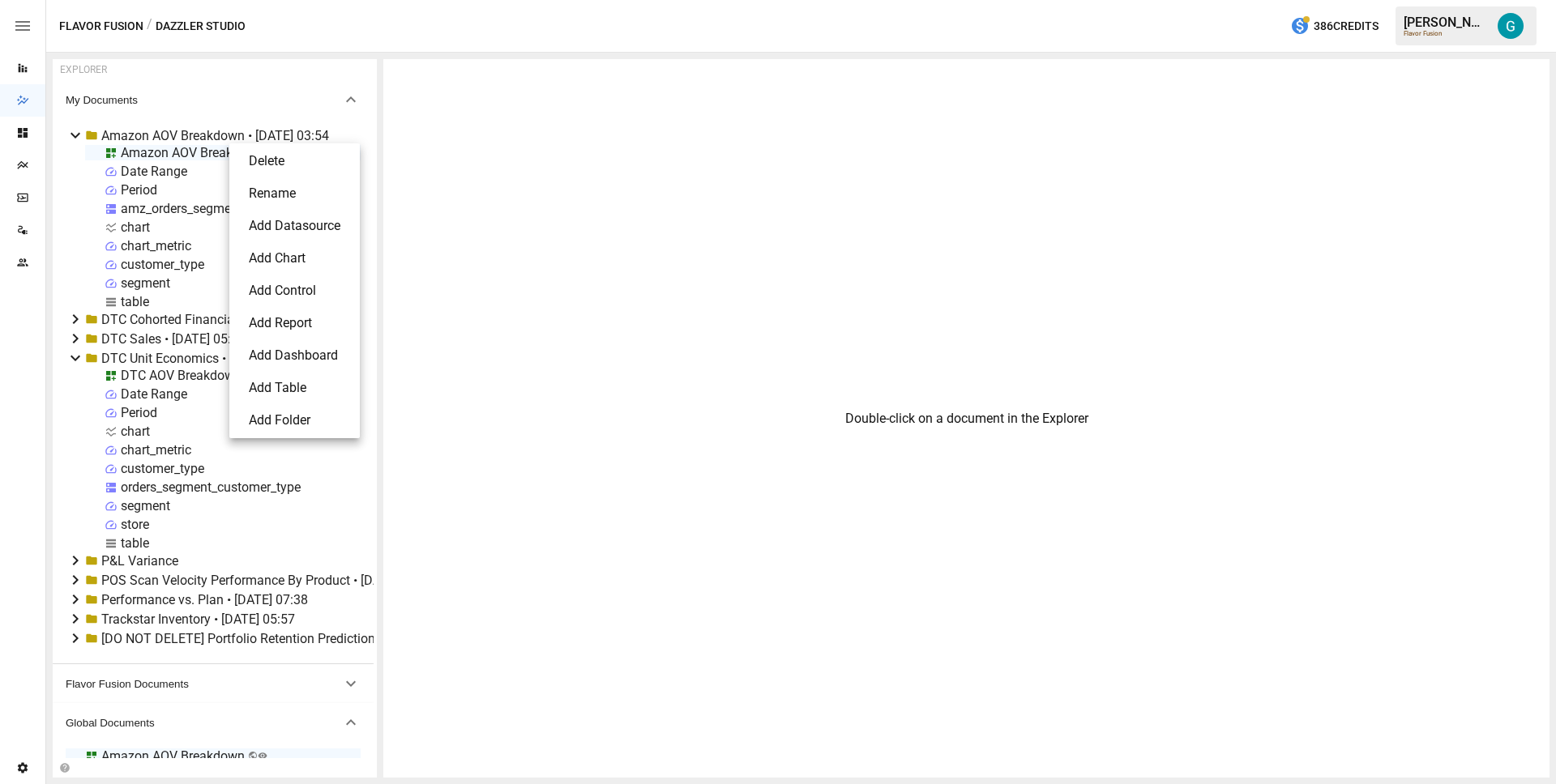
click at [249, 169] on li "Delete" at bounding box center [294, 161] width 117 height 32
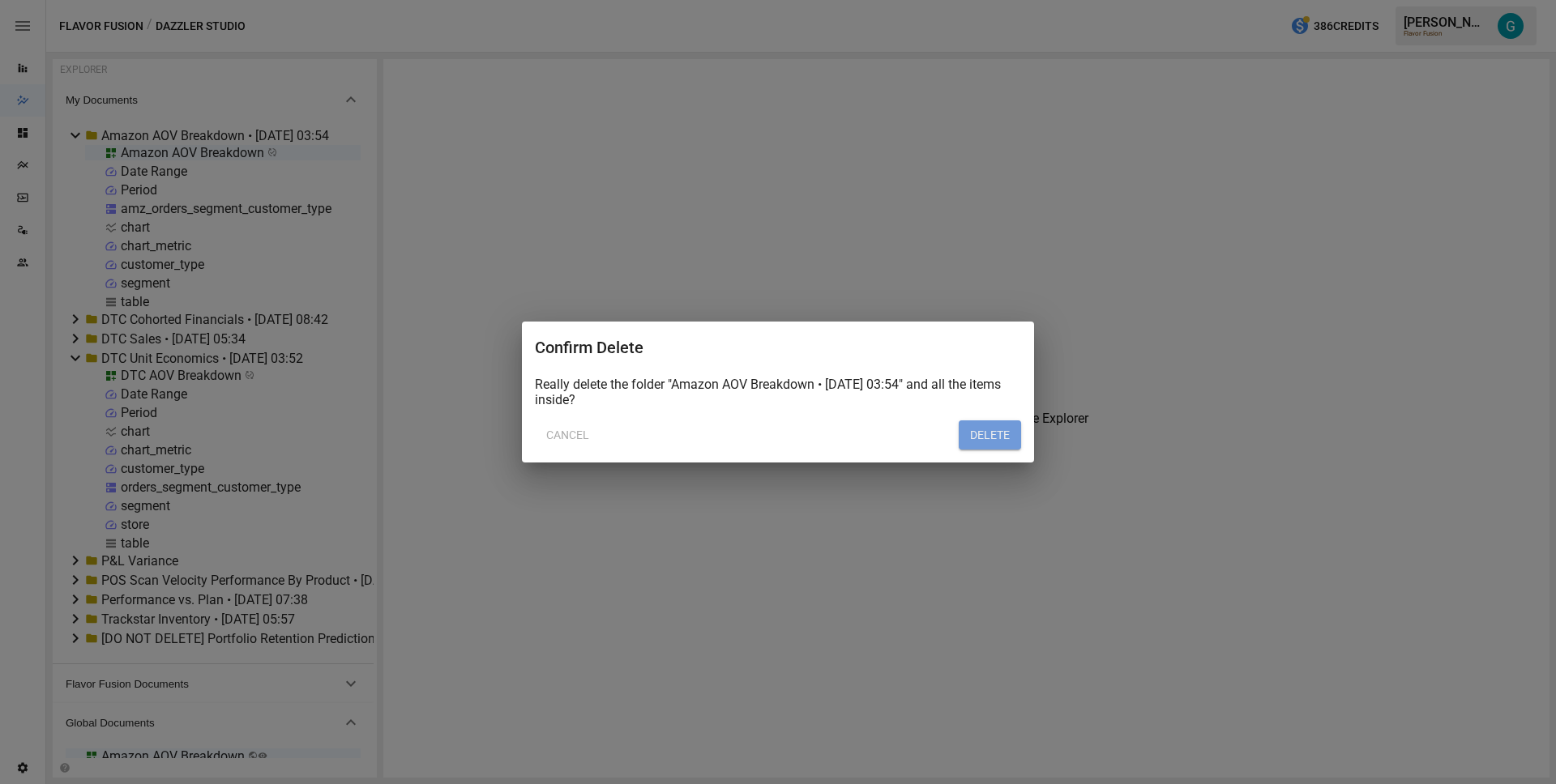
click at [989, 430] on button "DELETE" at bounding box center [990, 435] width 62 height 30
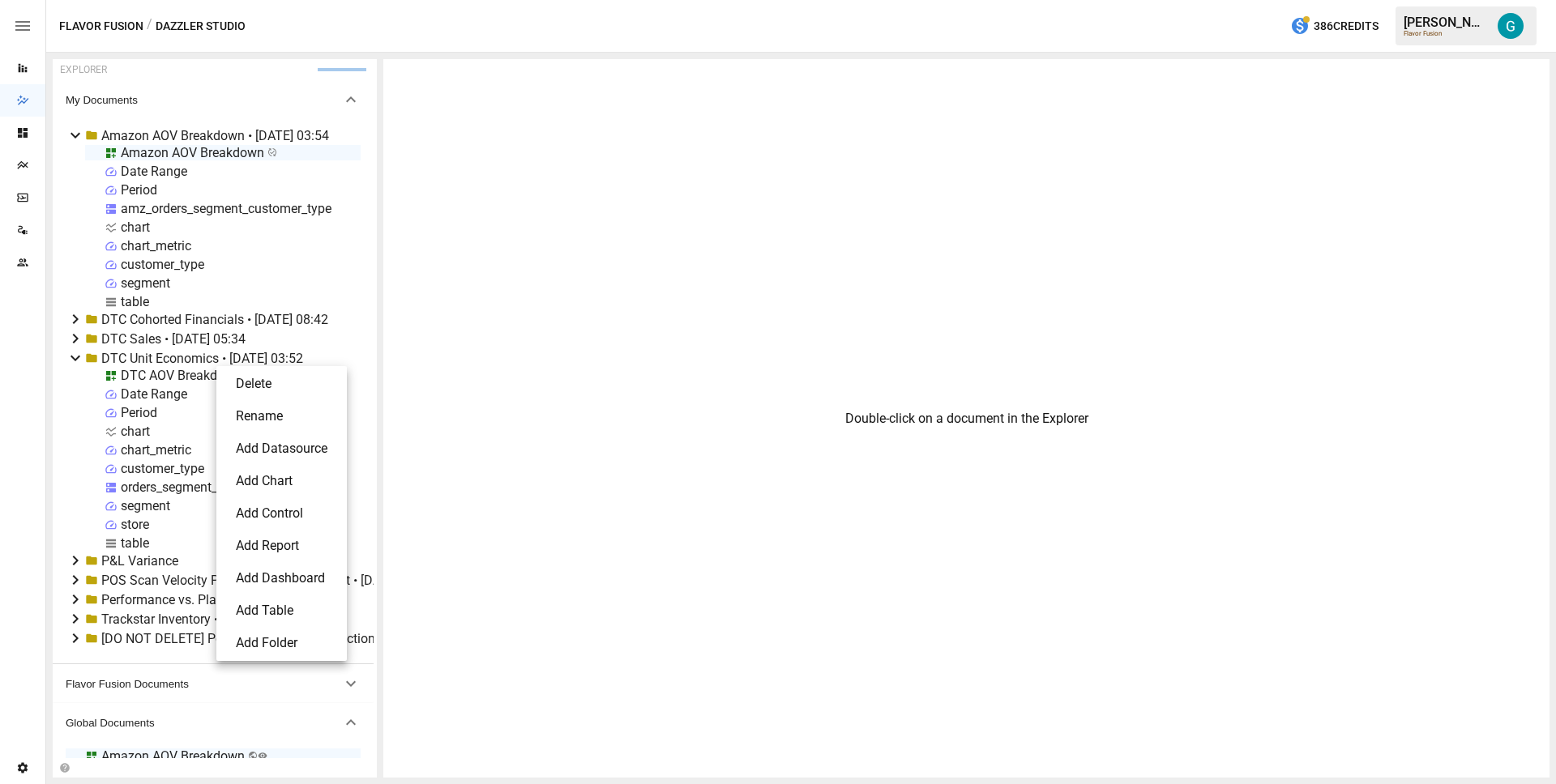
click at [279, 386] on li "Delete" at bounding box center [281, 384] width 117 height 32
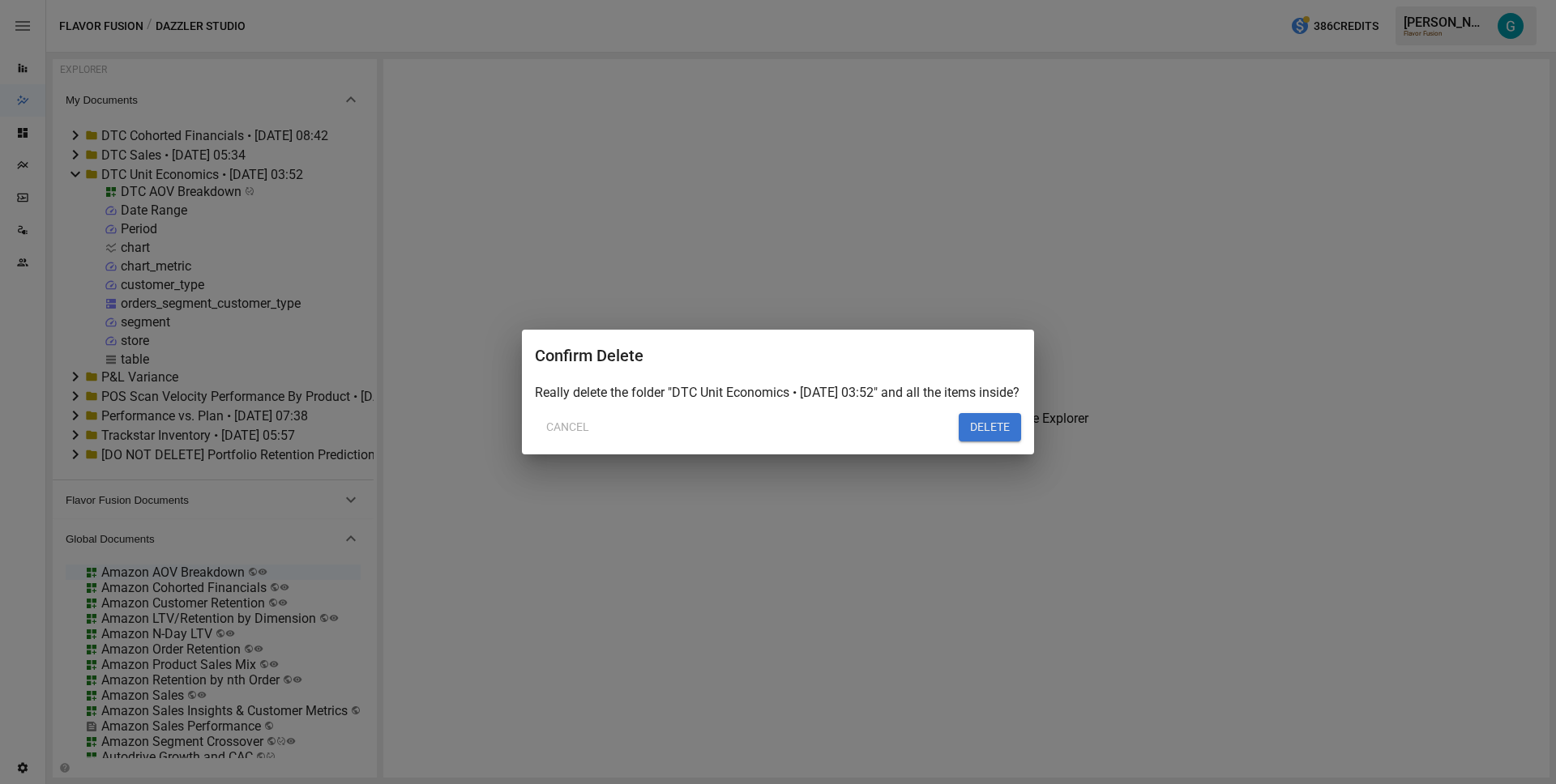
click at [968, 430] on button "DELETE" at bounding box center [990, 428] width 62 height 30
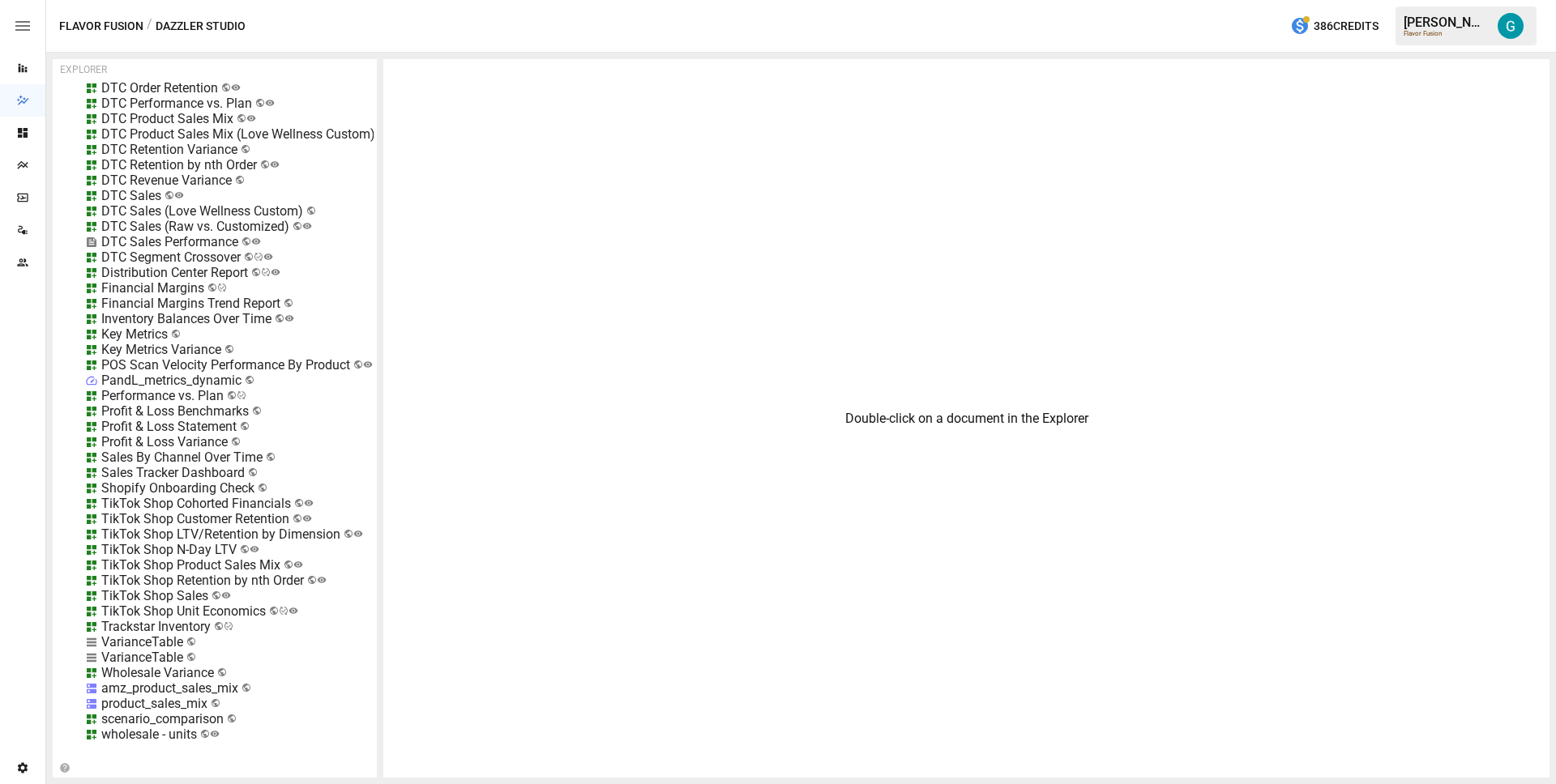
scroll to position [791, 0]
click at [168, 588] on div "TikTok Shop Sales" at bounding box center [155, 596] width 107 height 15
click at [215, 676] on li "Edit" at bounding box center [216, 674] width 111 height 32
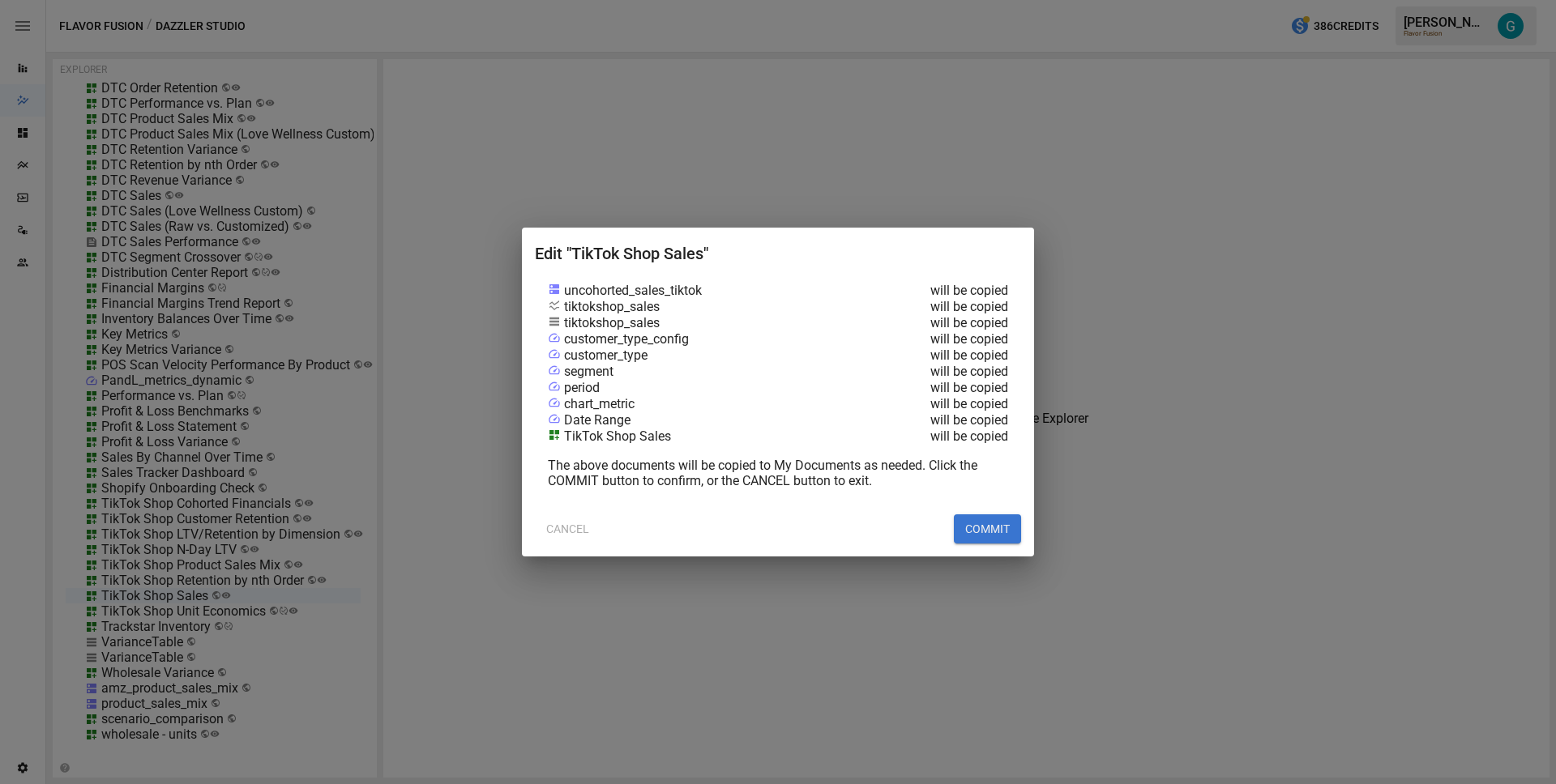
click at [999, 517] on button "COMMIT" at bounding box center [988, 529] width 68 height 30
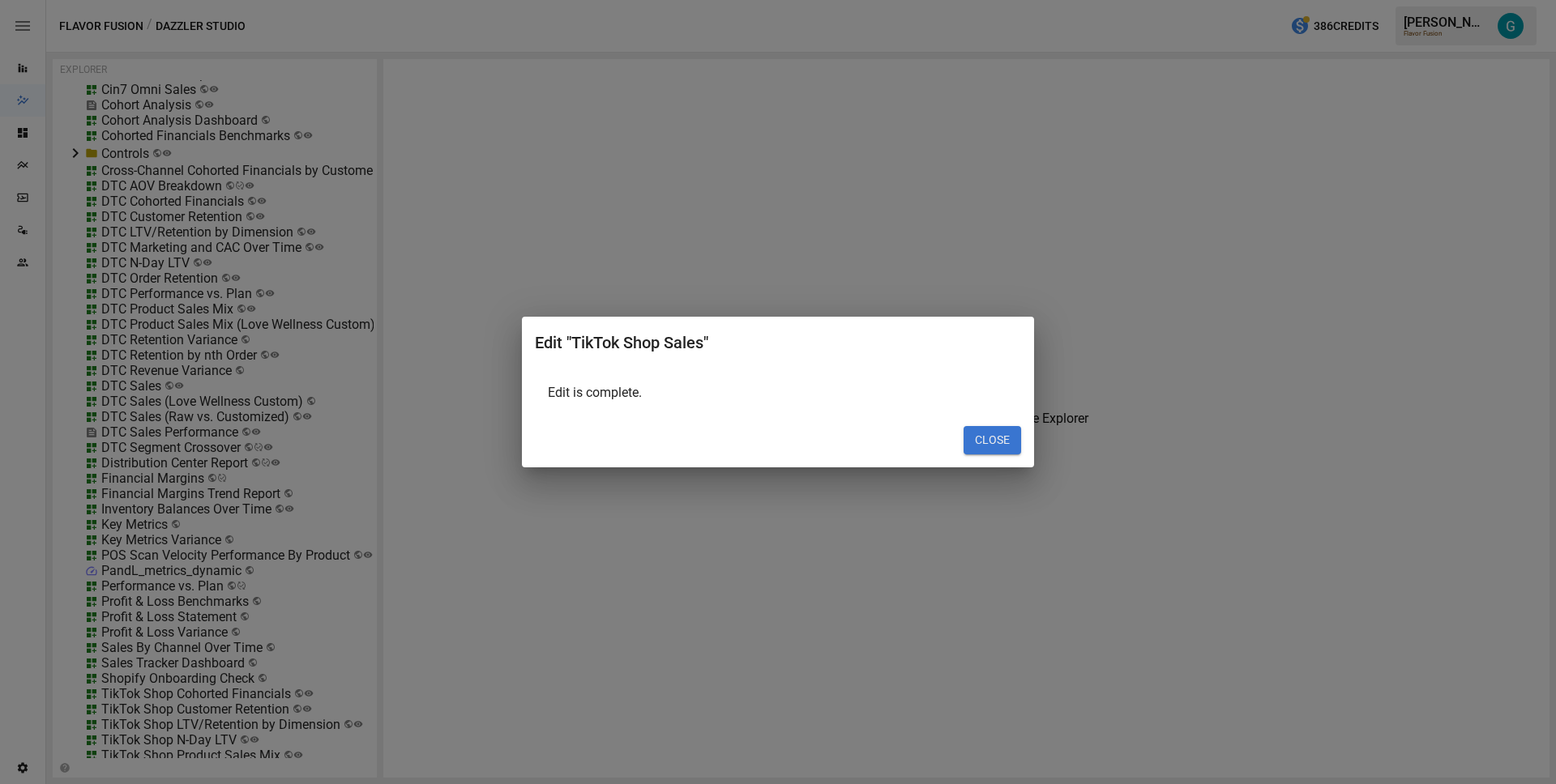
click at [1011, 435] on button "CLOSE" at bounding box center [993, 441] width 57 height 30
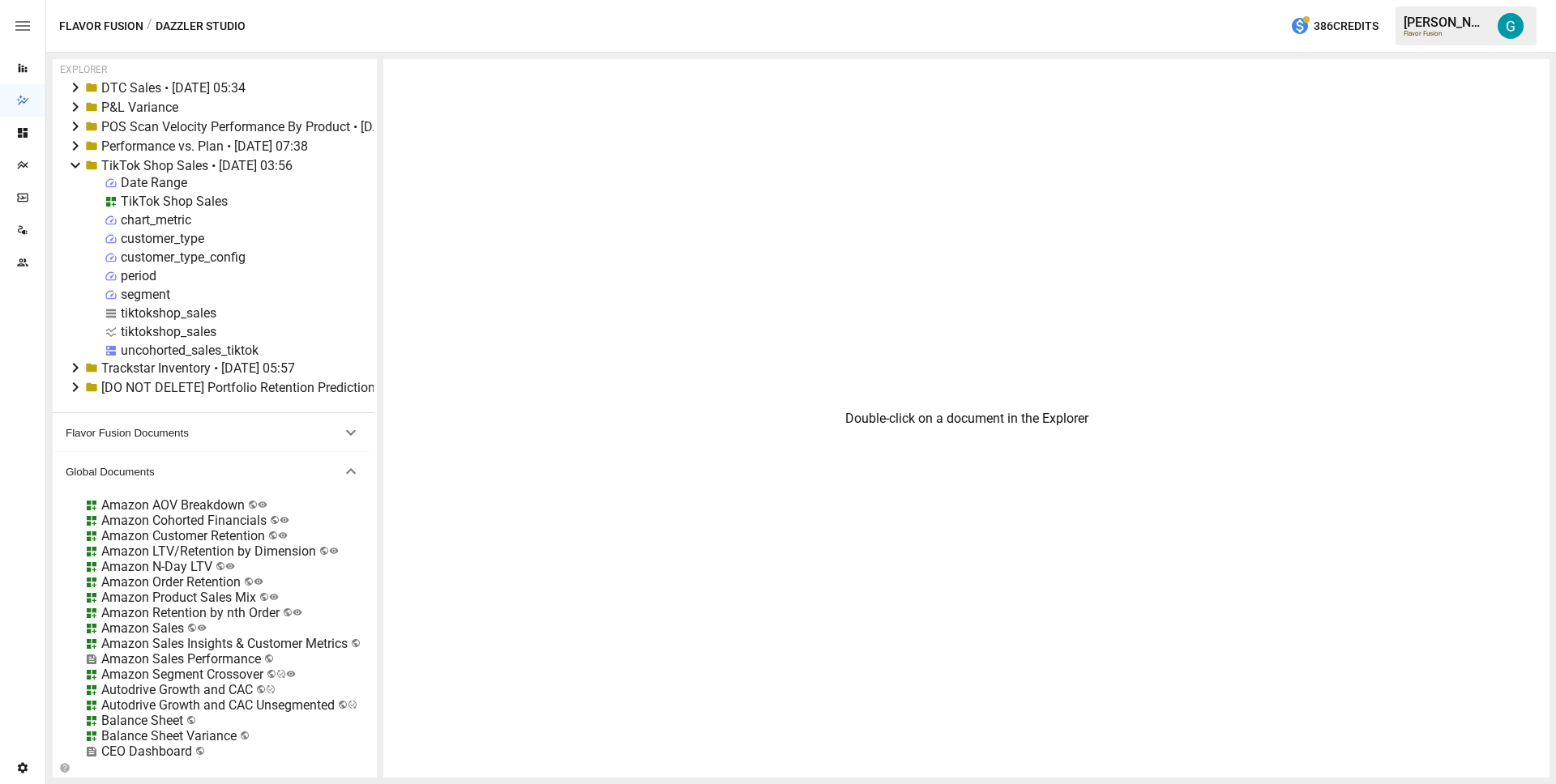
scroll to position [0, 0]
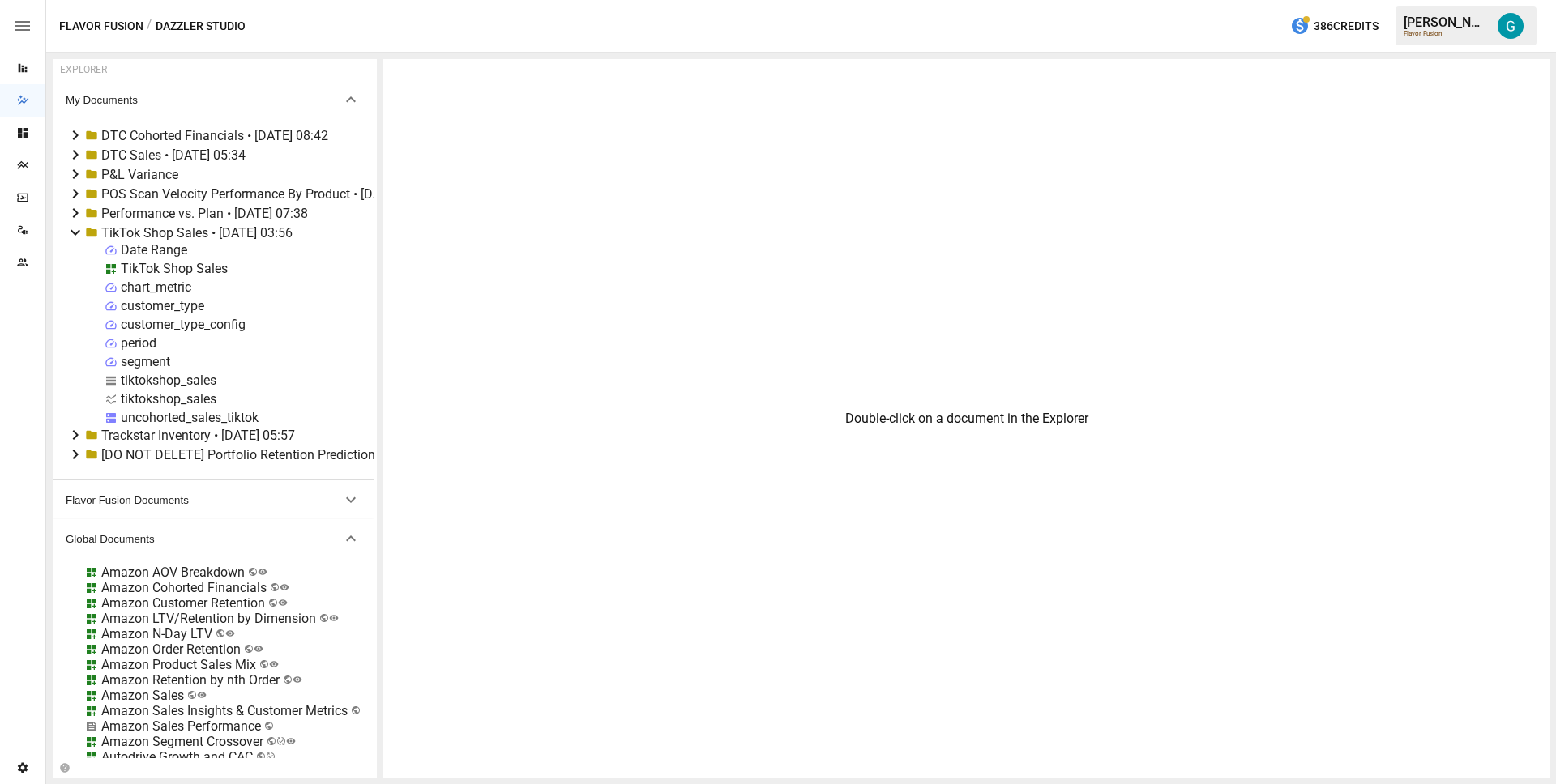
click at [170, 267] on div "TikTok Shop Sales" at bounding box center [174, 268] width 107 height 15
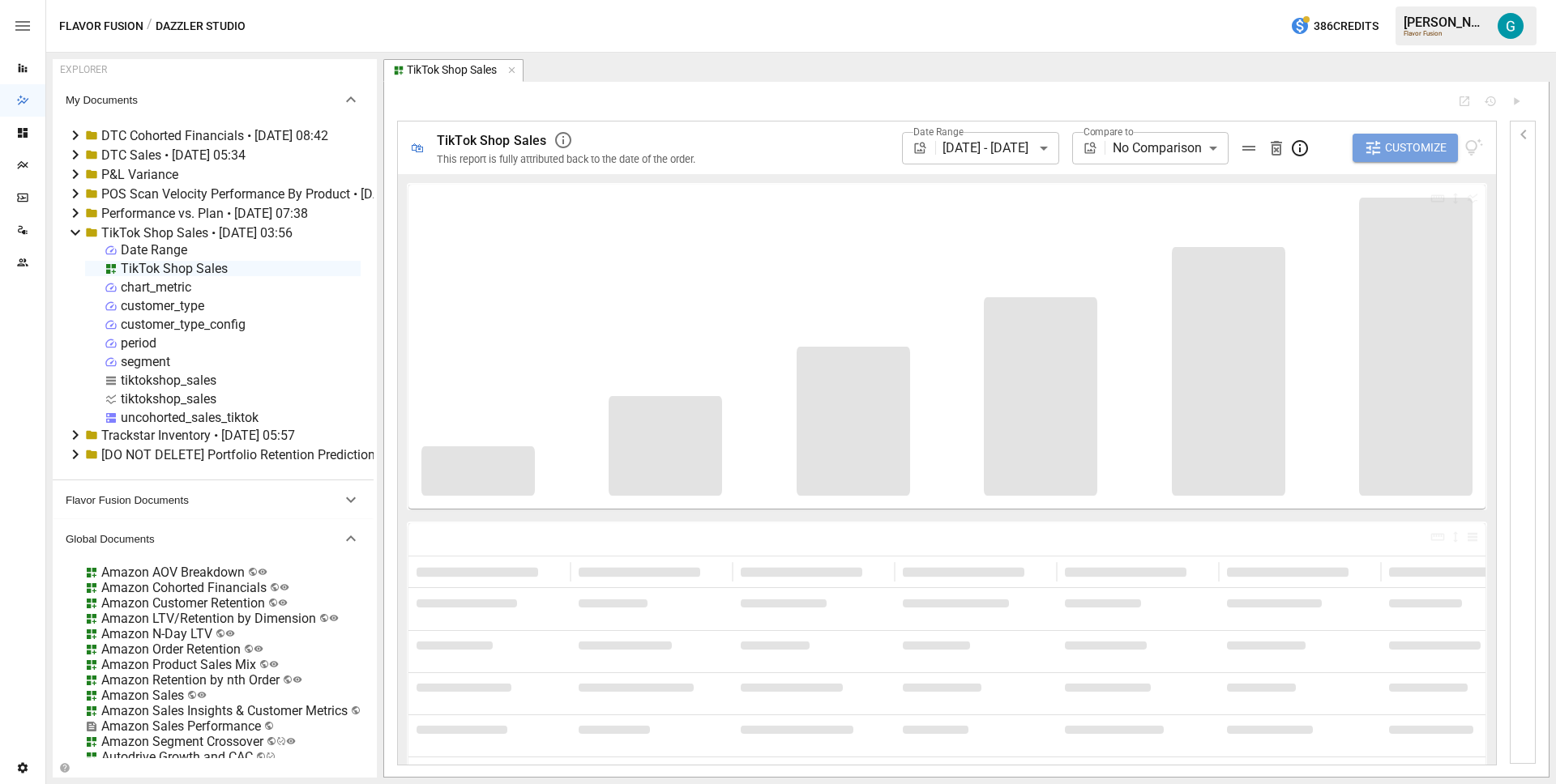
click at [1423, 152] on span "Customize" at bounding box center [1416, 148] width 62 height 20
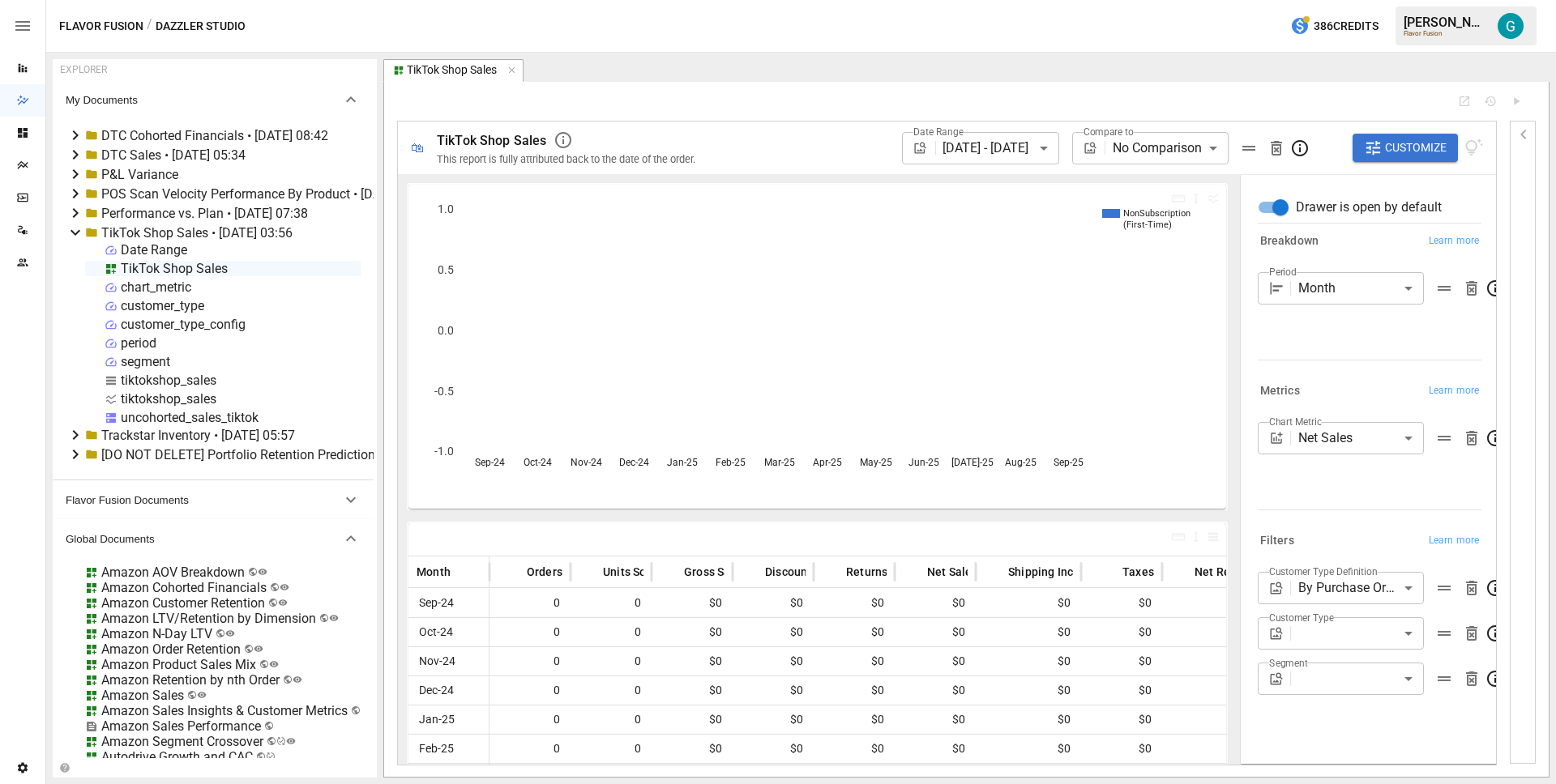
click at [149, 343] on div "period" at bounding box center [138, 343] width 35 height 15
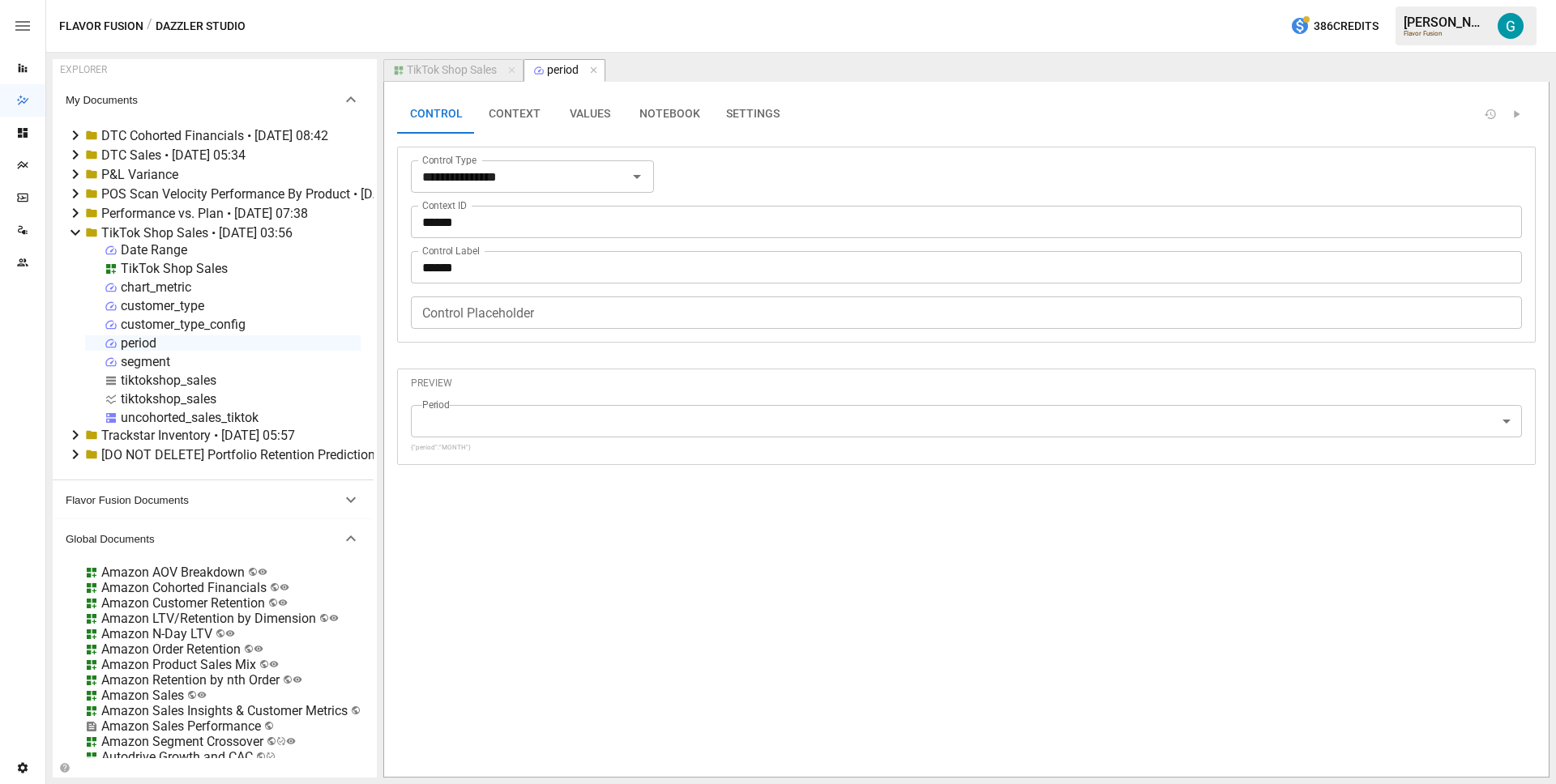
click at [572, 111] on button "VALUES" at bounding box center [590, 114] width 73 height 39
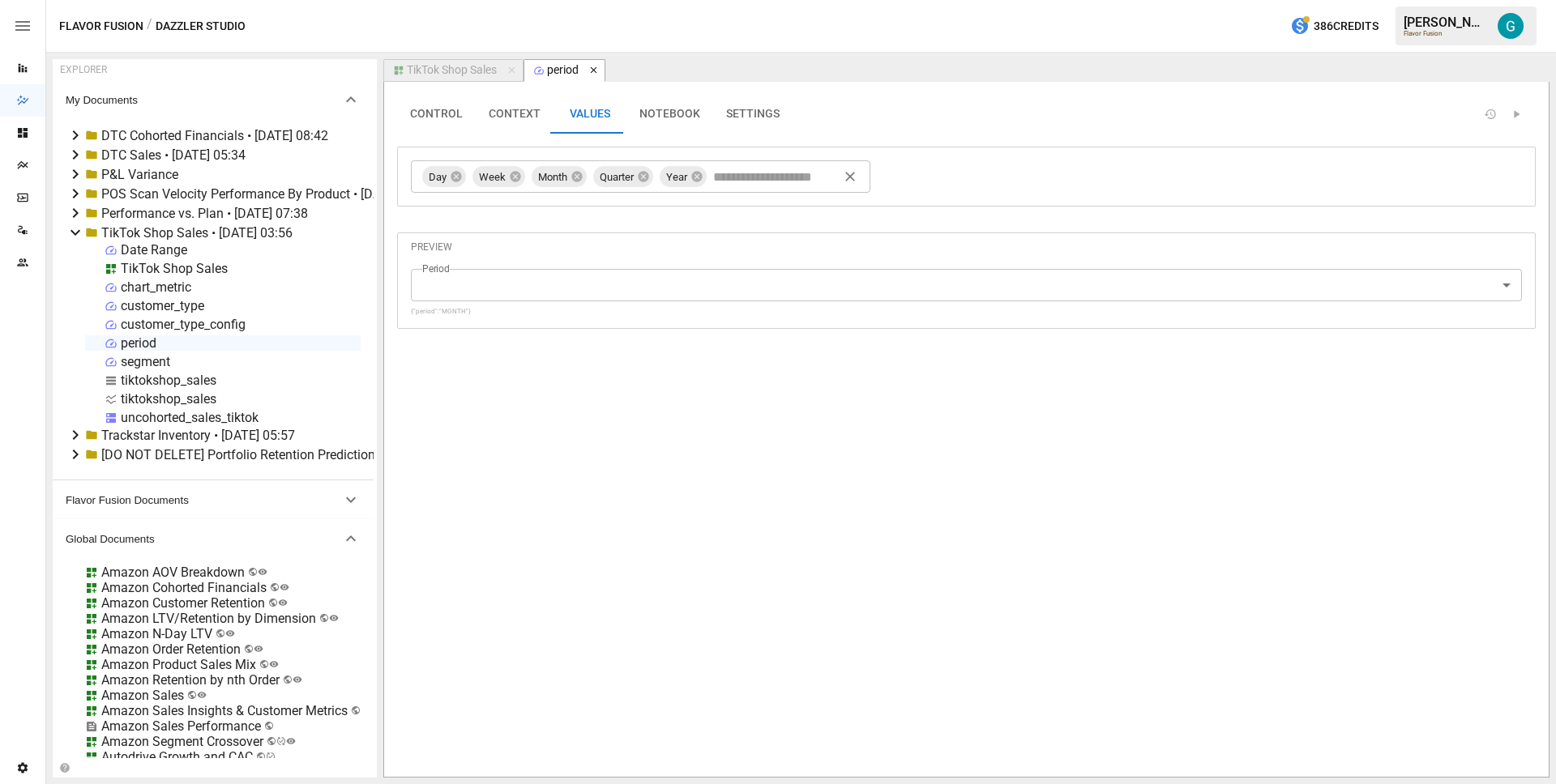
click at [593, 73] on icon "button" at bounding box center [594, 70] width 11 height 11
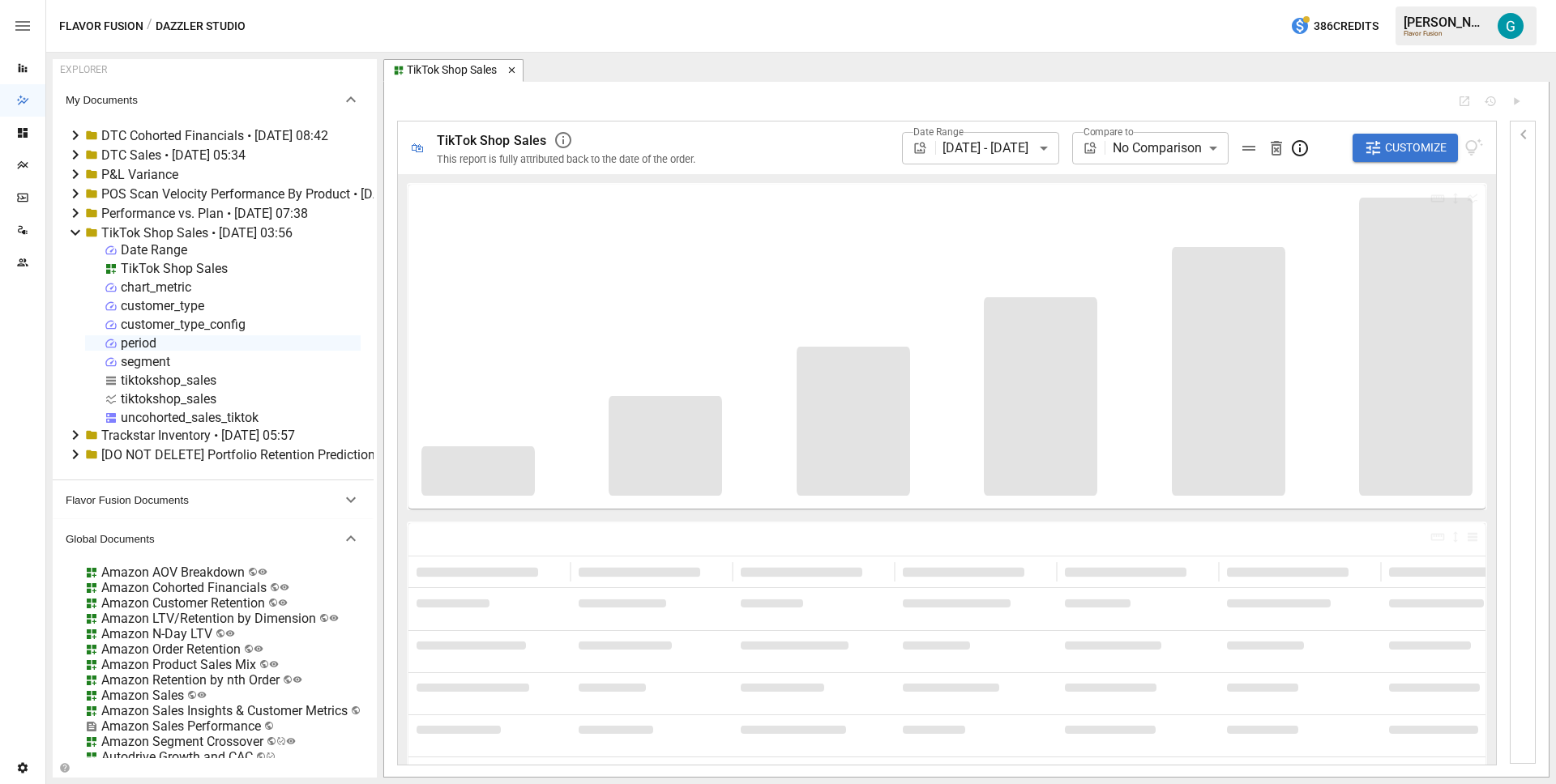
click at [512, 71] on icon "button" at bounding box center [512, 70] width 11 height 11
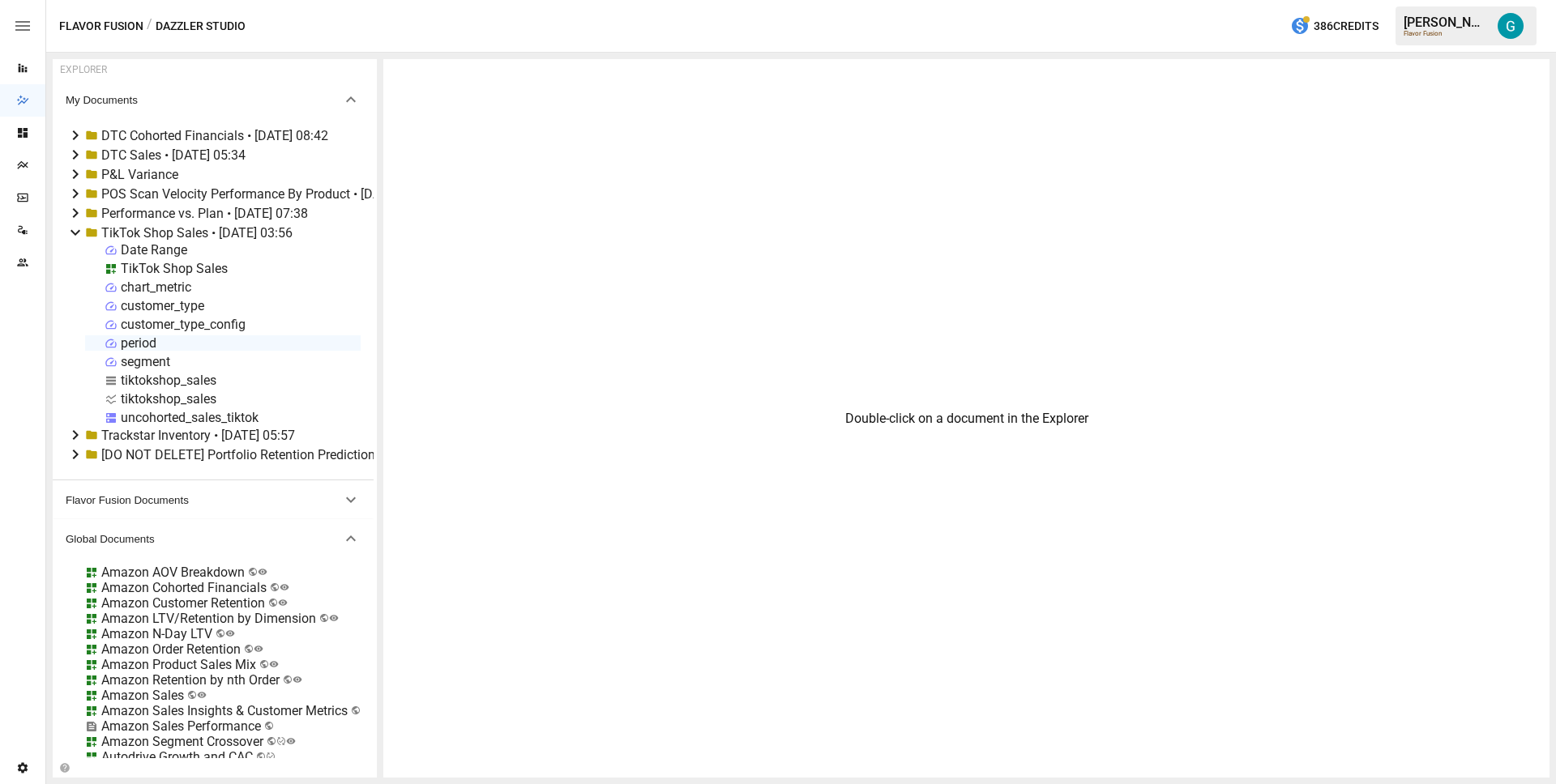
click at [194, 230] on div "TikTok Shop Sales • [DATE] 03:56" at bounding box center [197, 233] width 192 height 15
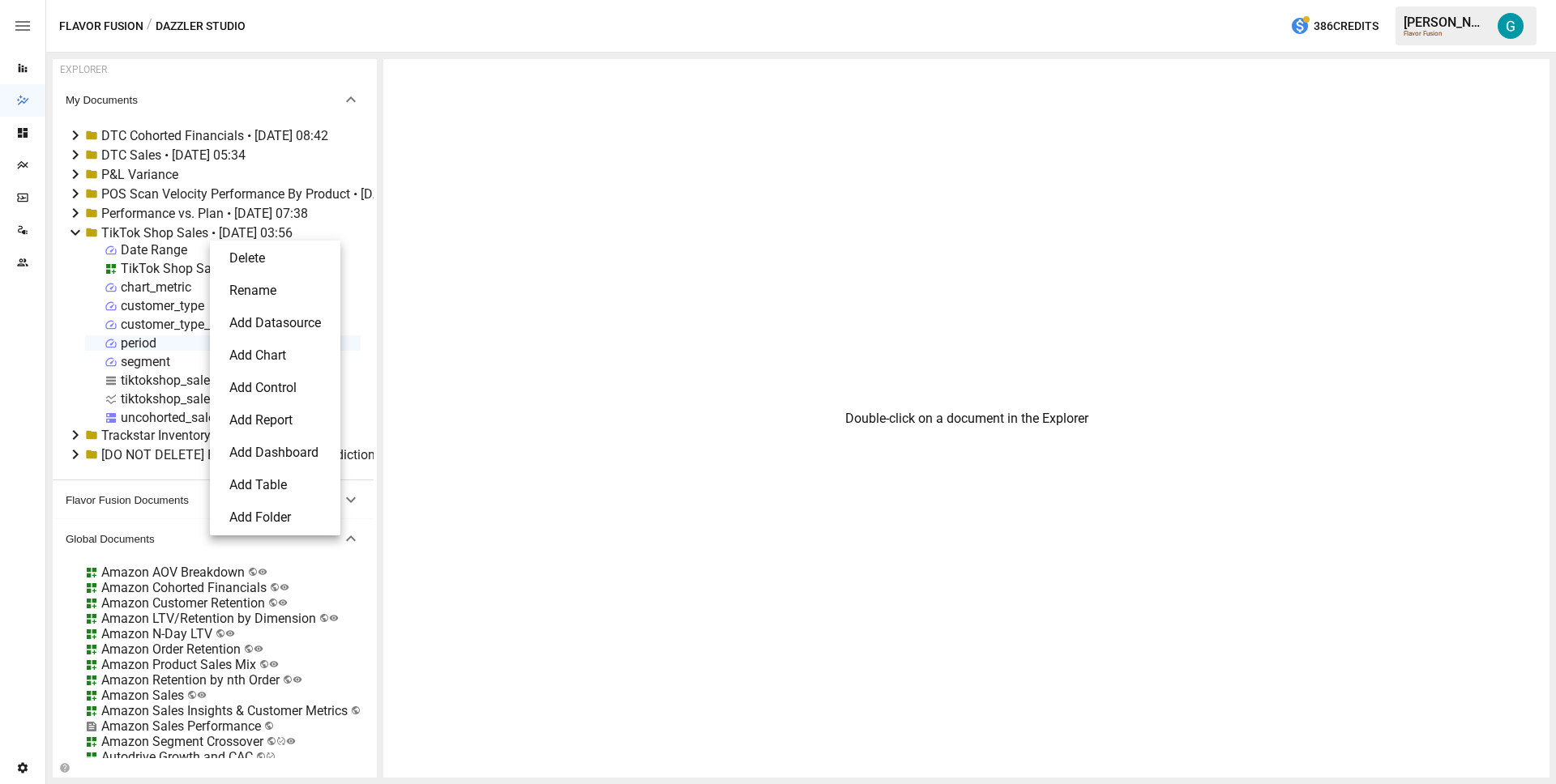
click at [283, 255] on li "Delete" at bounding box center [274, 258] width 117 height 32
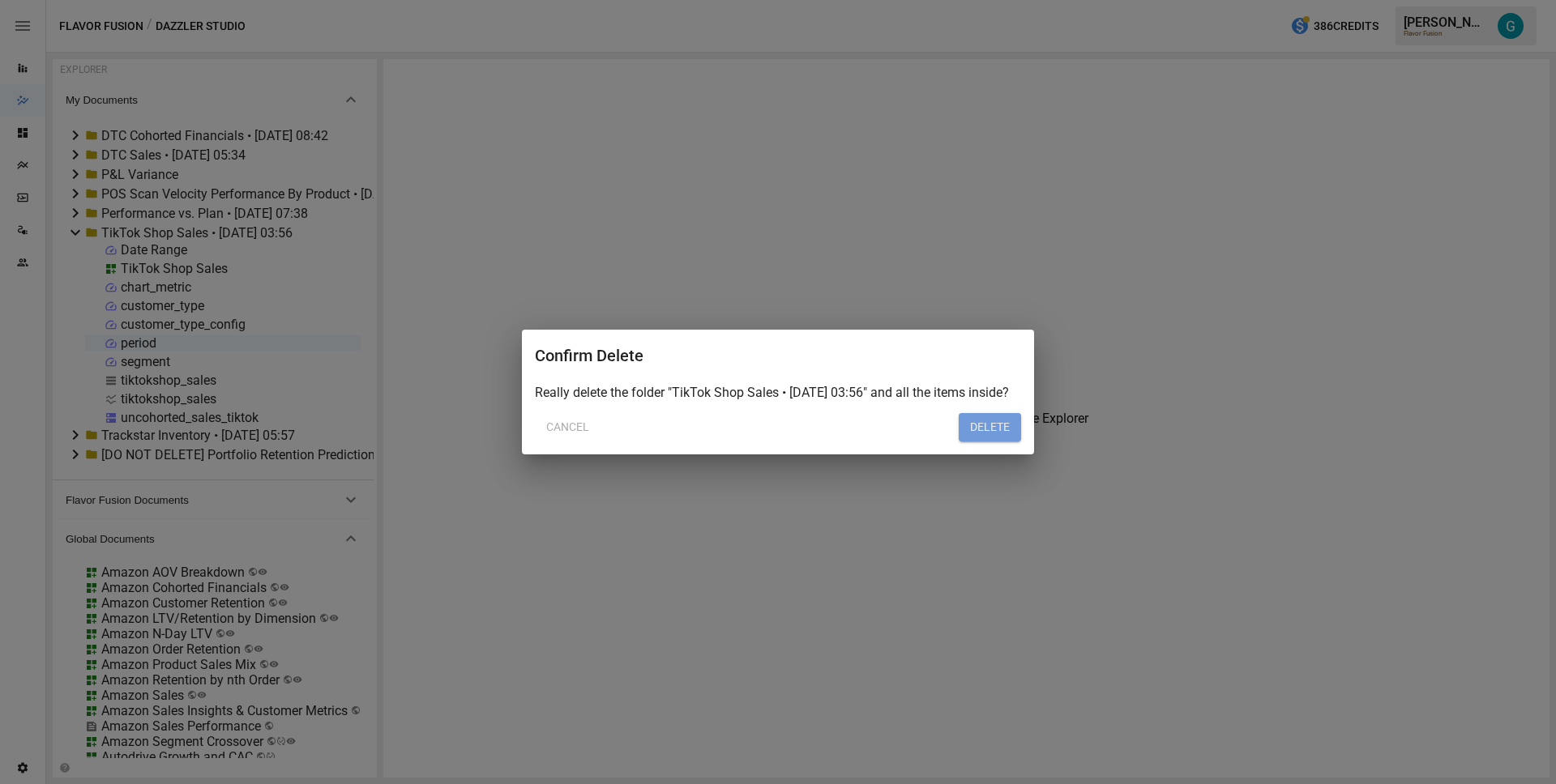
click at [998, 425] on button "DELETE" at bounding box center [990, 428] width 62 height 30
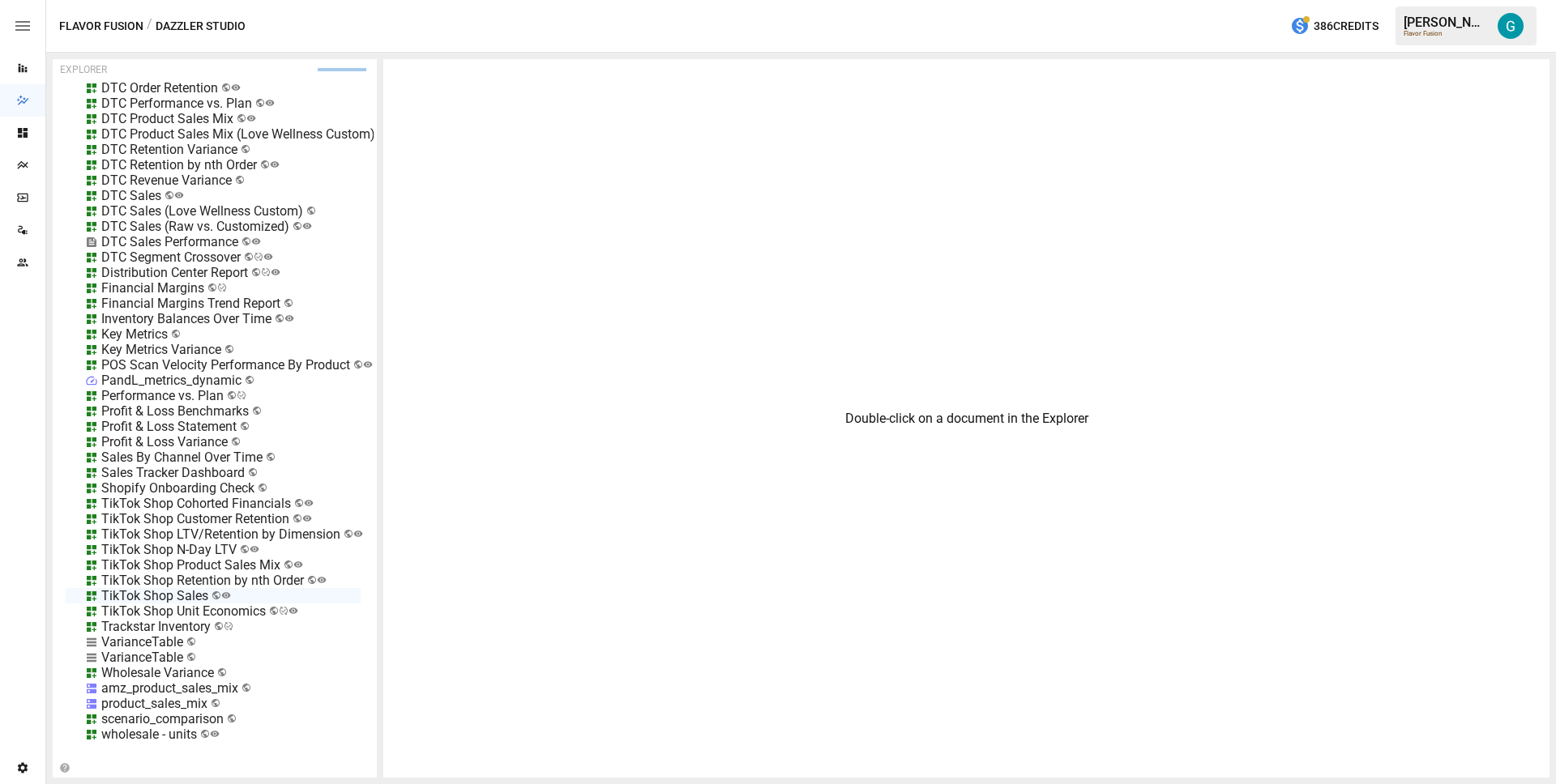
scroll to position [993, 0]
click at [162, 603] on div "TikTok Shop Unit Economics" at bounding box center [183, 611] width 165 height 15
click at [245, 688] on li "Edit" at bounding box center [247, 689] width 111 height 32
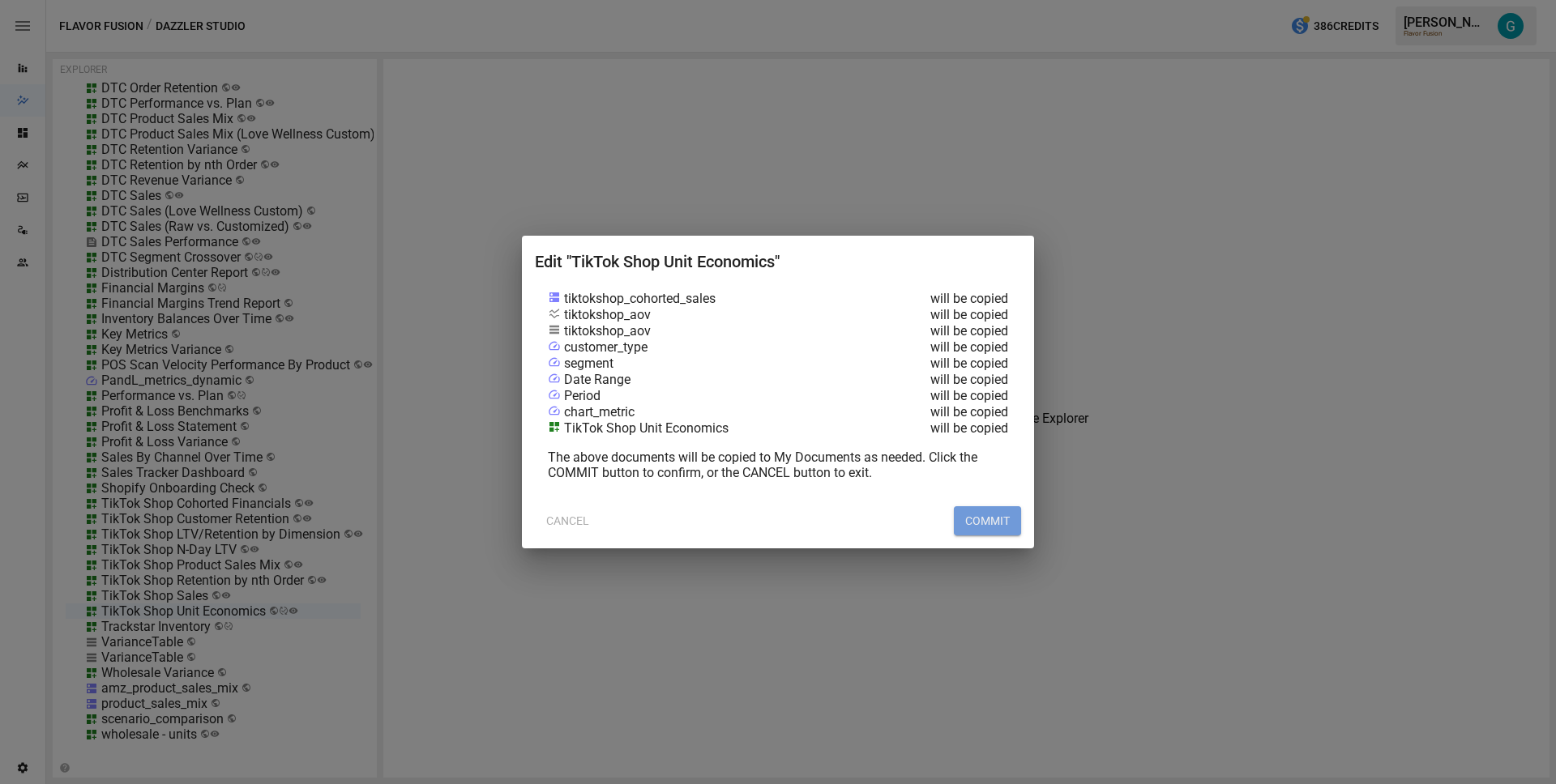
click at [987, 516] on button "COMMIT" at bounding box center [988, 521] width 68 height 30
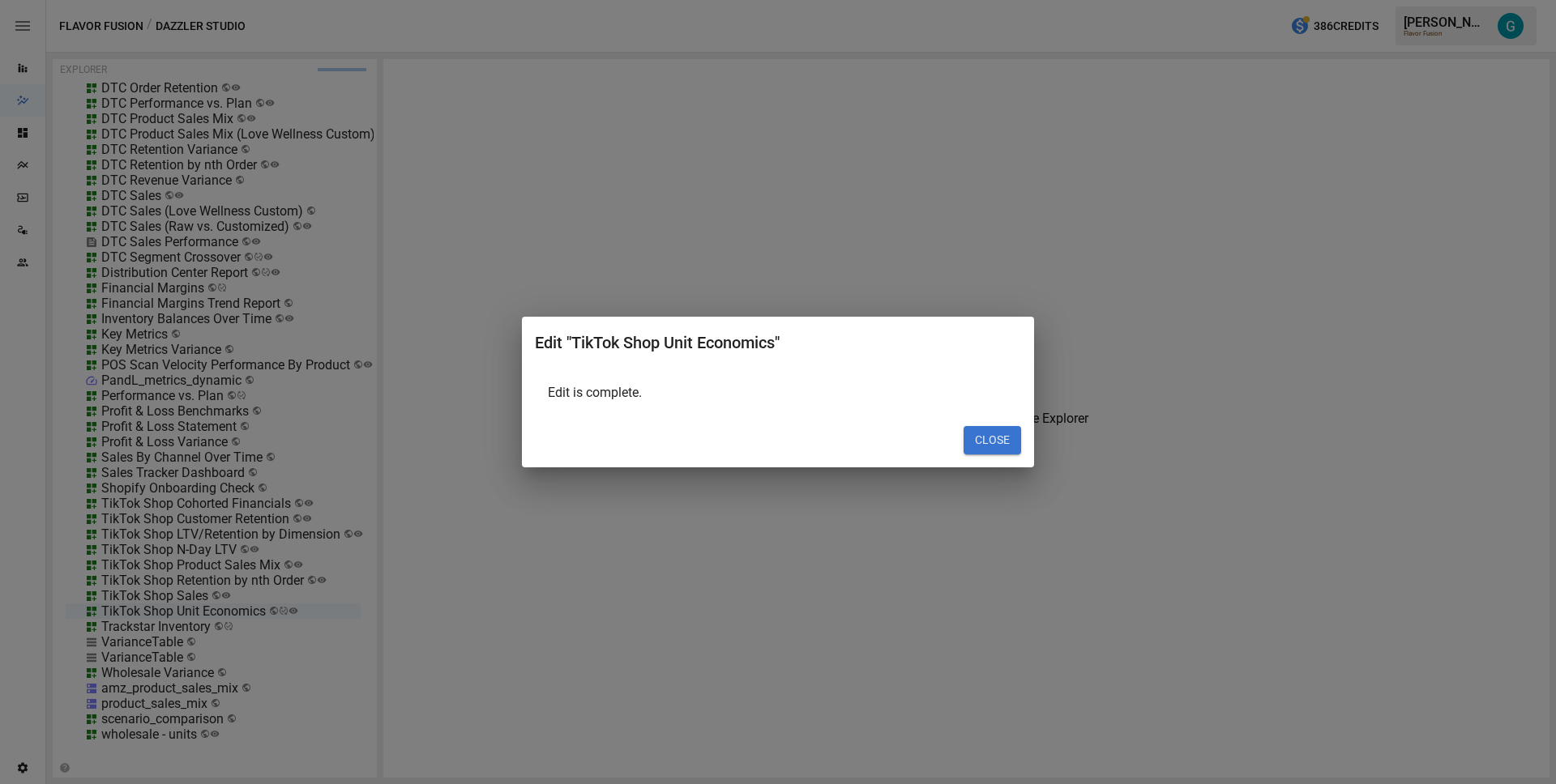
click at [1008, 436] on button "CLOSE" at bounding box center [993, 441] width 57 height 30
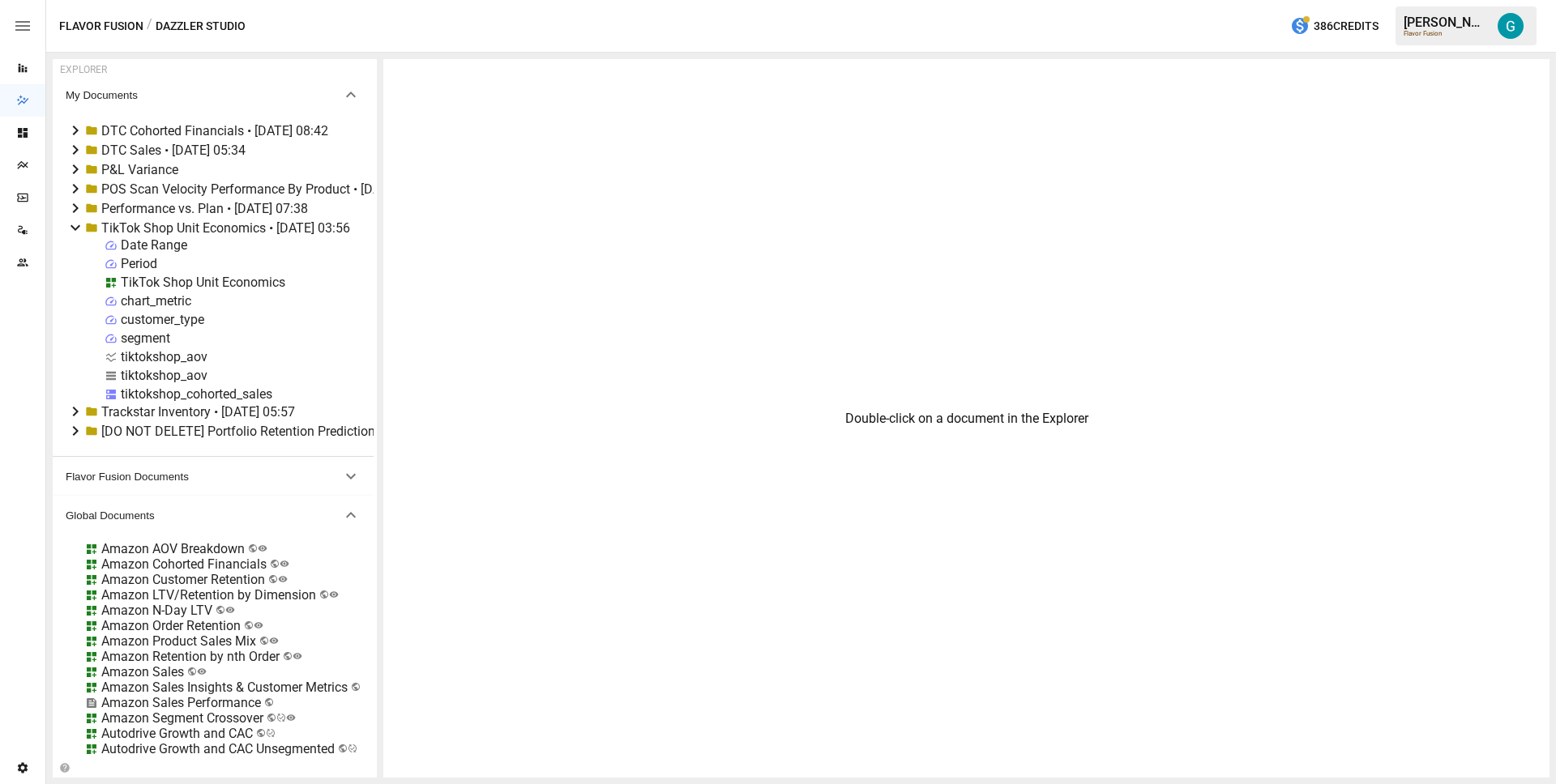
scroll to position [0, 0]
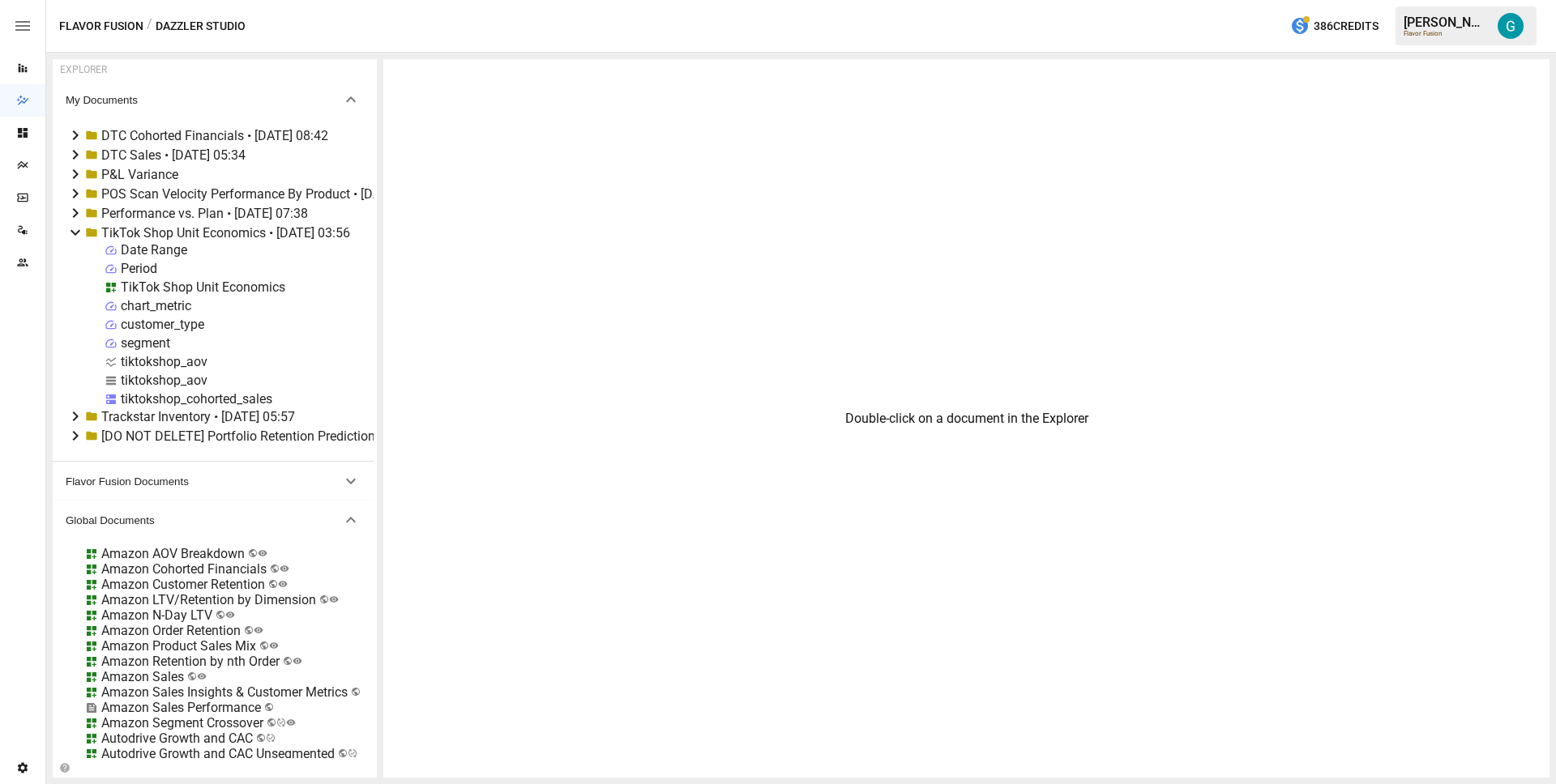
click at [193, 288] on div "TikTok Shop Unit Economics" at bounding box center [203, 287] width 165 height 15
click at [263, 355] on li "Rename" at bounding box center [301, 345] width 183 height 32
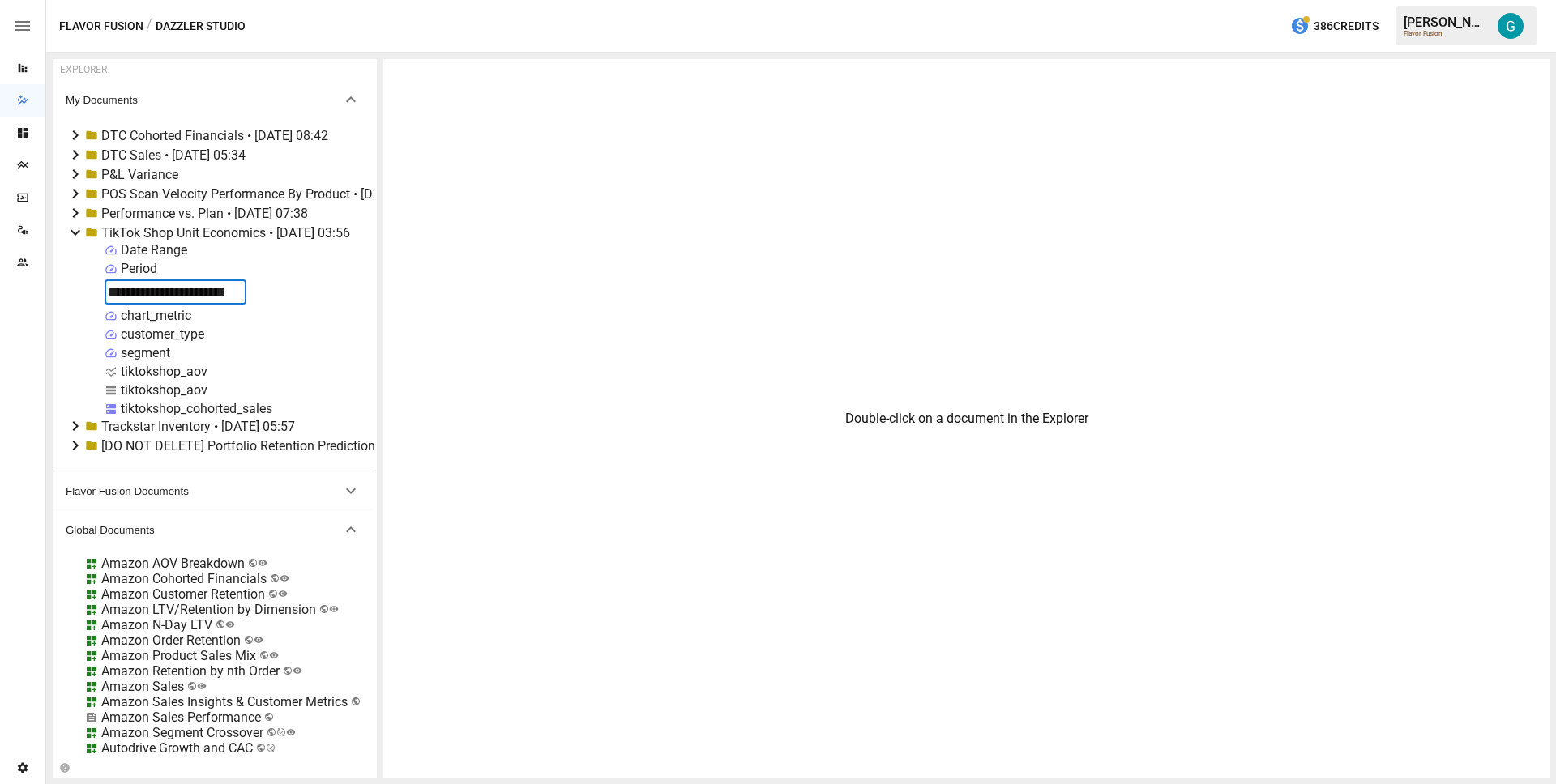
type input "**********"
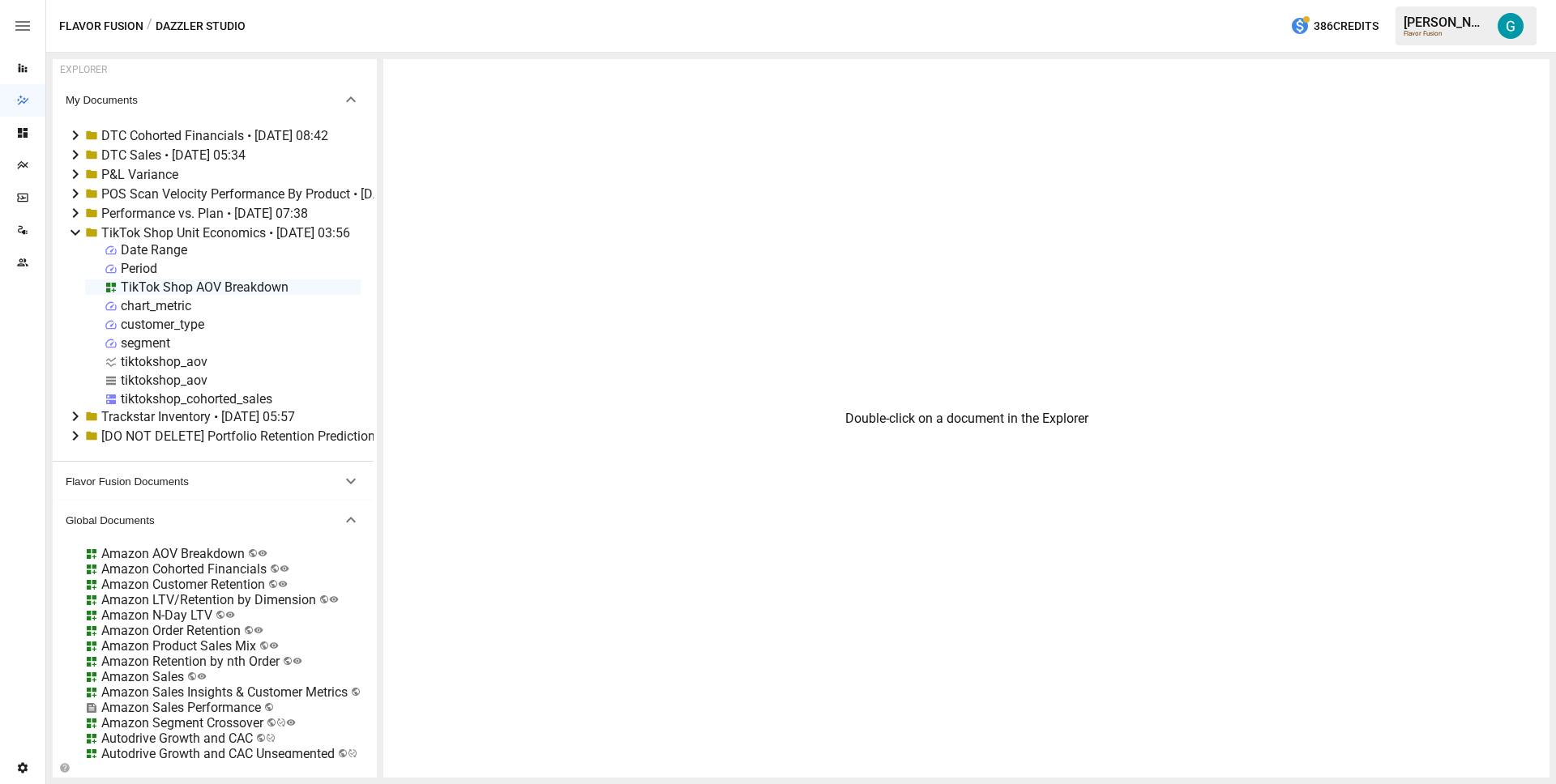
click at [159, 285] on div "TikTok Shop AOV Breakdown" at bounding box center [204, 287] width 168 height 15
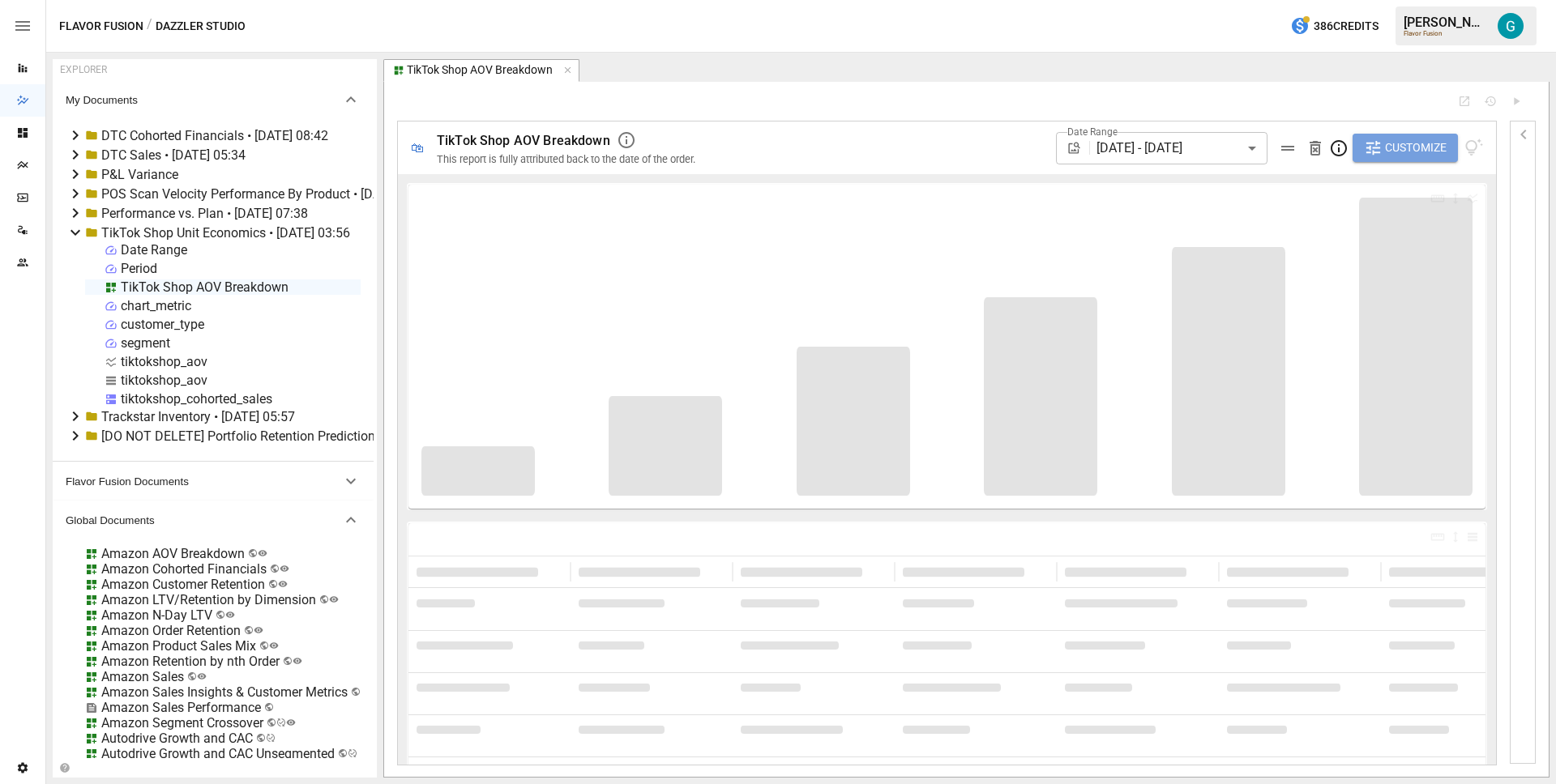
click at [1412, 151] on span "Customize" at bounding box center [1416, 148] width 62 height 20
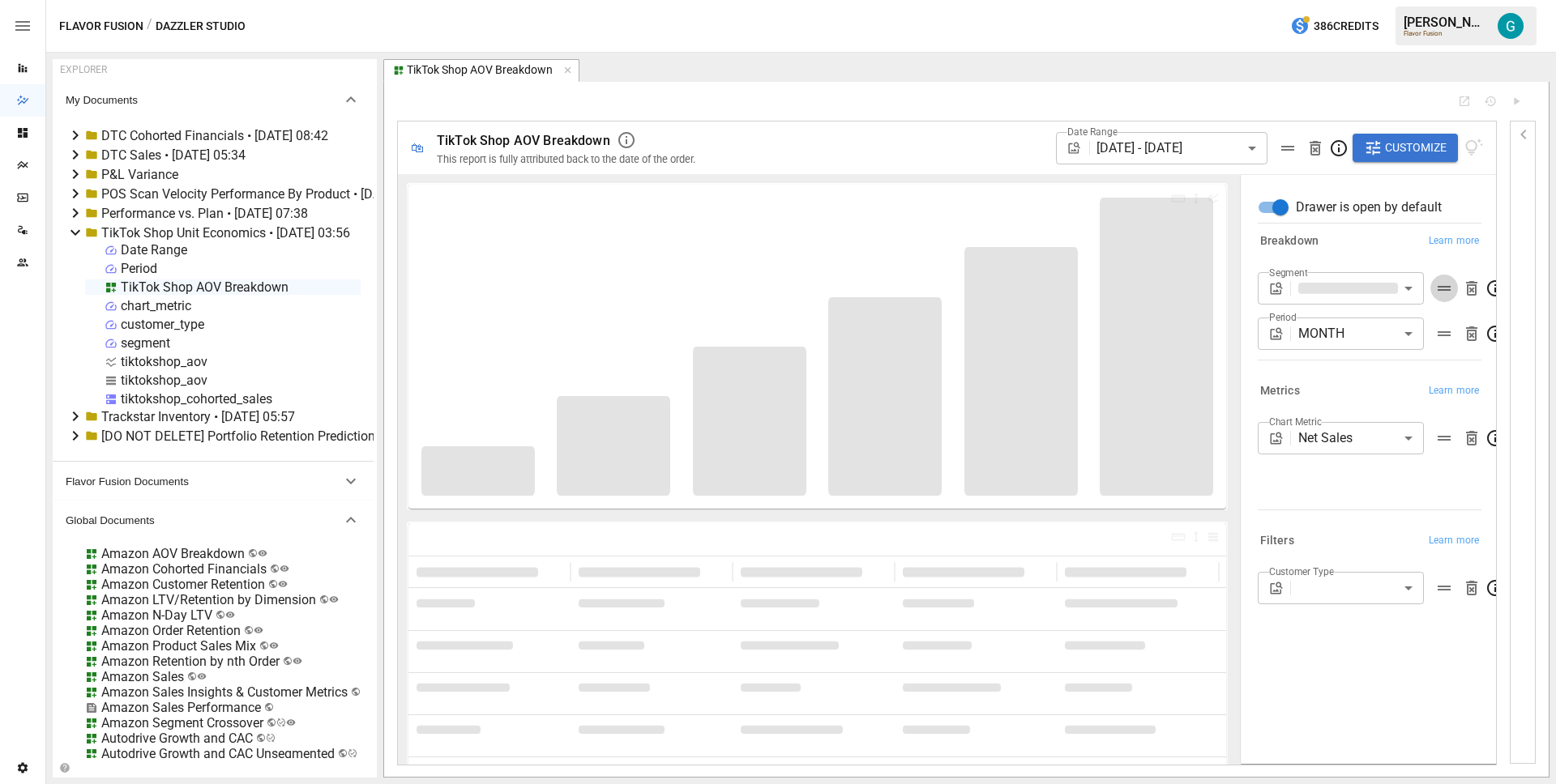
click at [1435, 288] on icon "button" at bounding box center [1444, 288] width 19 height 19
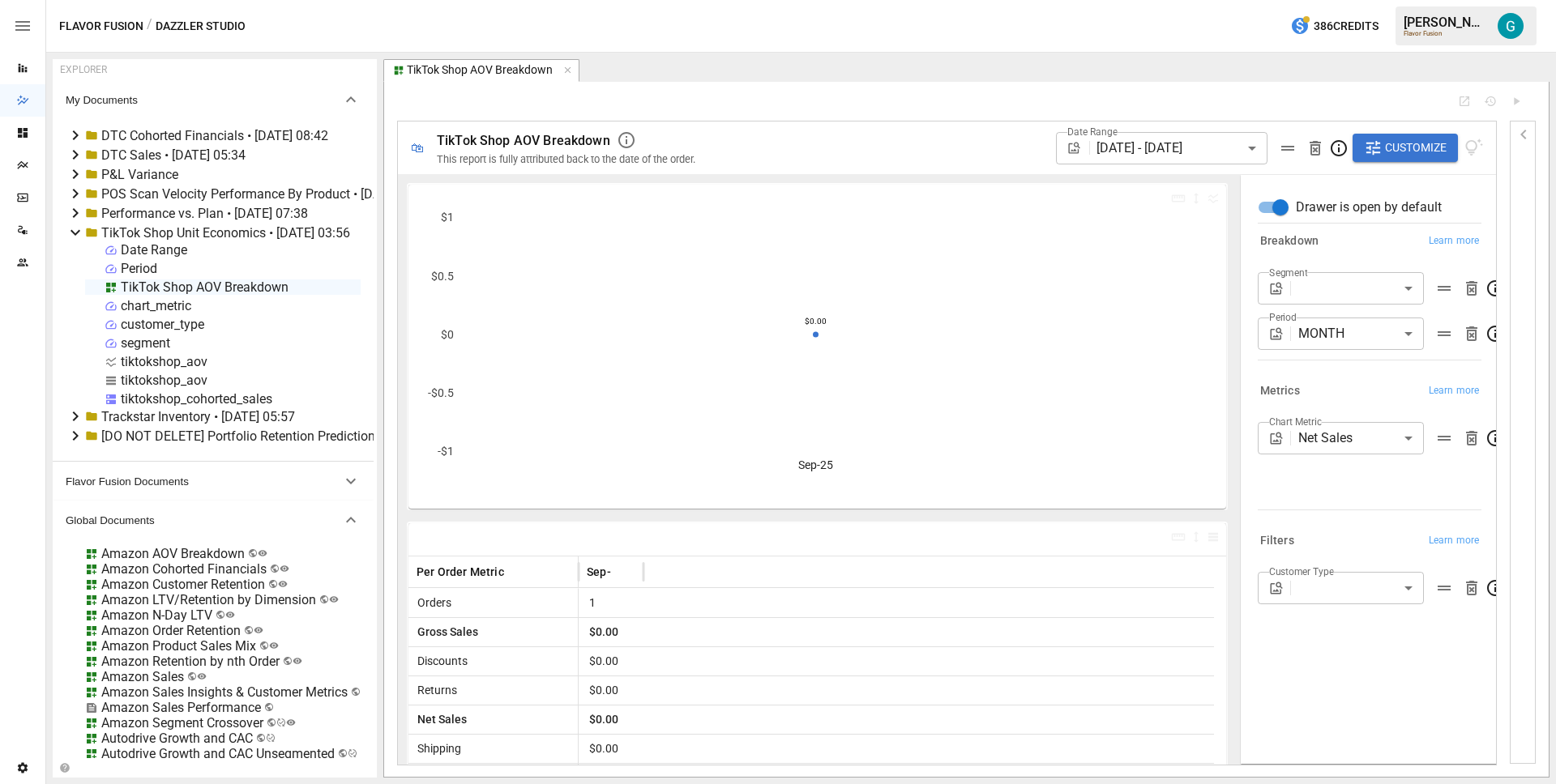
drag, startPoint x: 1435, startPoint y: 288, endPoint x: 1437, endPoint y: 311, distance: 23.1
click at [1437, 311] on div "Segment ​ Period MONTH ***** ​" at bounding box center [1369, 313] width 224 height 81
drag, startPoint x: 1440, startPoint y: 289, endPoint x: 1442, endPoint y: 620, distance: 331.0
click at [1442, 625] on div "Drawer is open by default Breakdown Learn more Segment ​ Period MONTH ***** ​ M…" at bounding box center [1366, 419] width 256 height 494
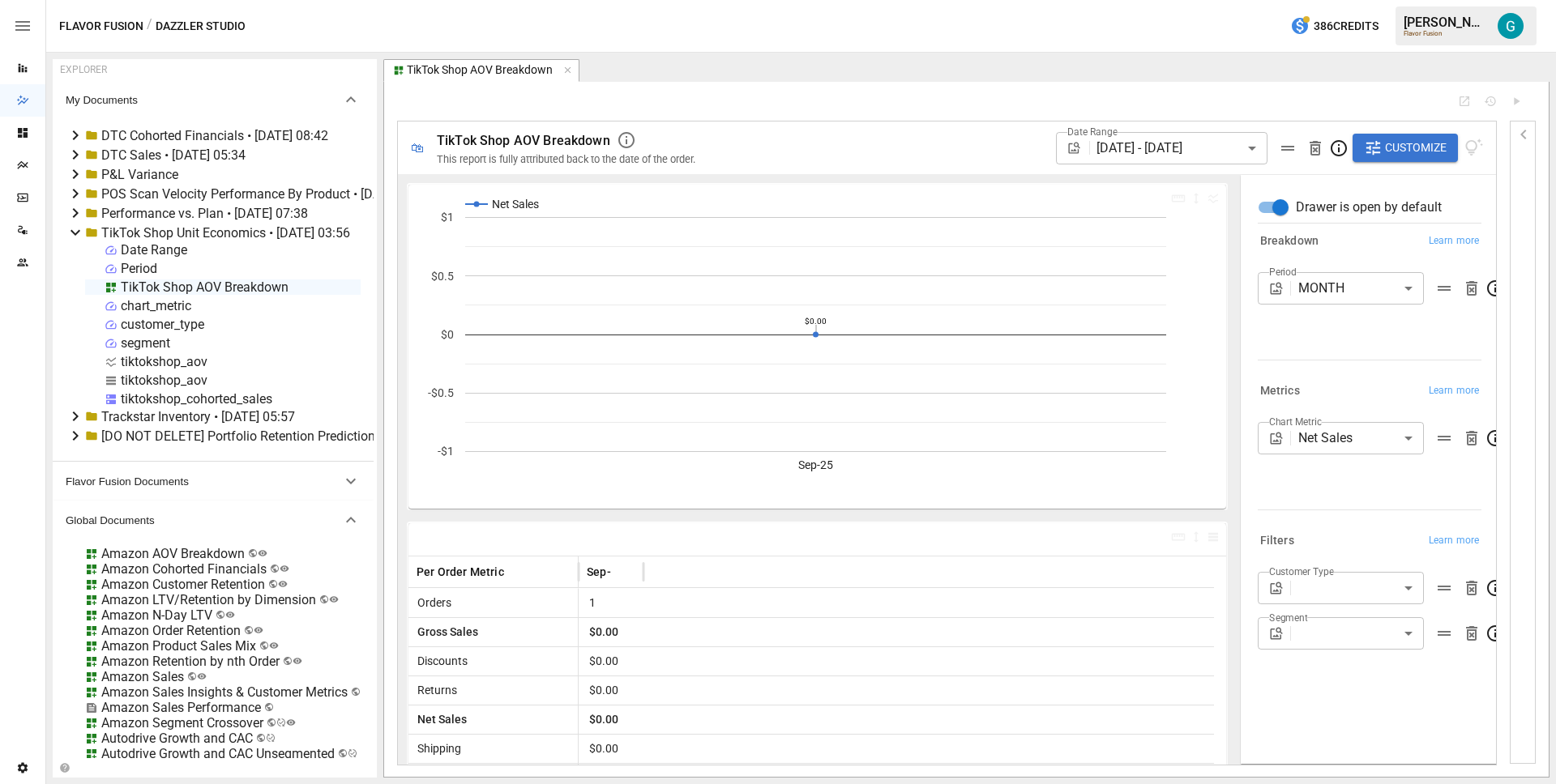
click at [132, 267] on div "Period" at bounding box center [138, 268] width 36 height 15
click at [133, 267] on div "Period" at bounding box center [138, 268] width 36 height 15
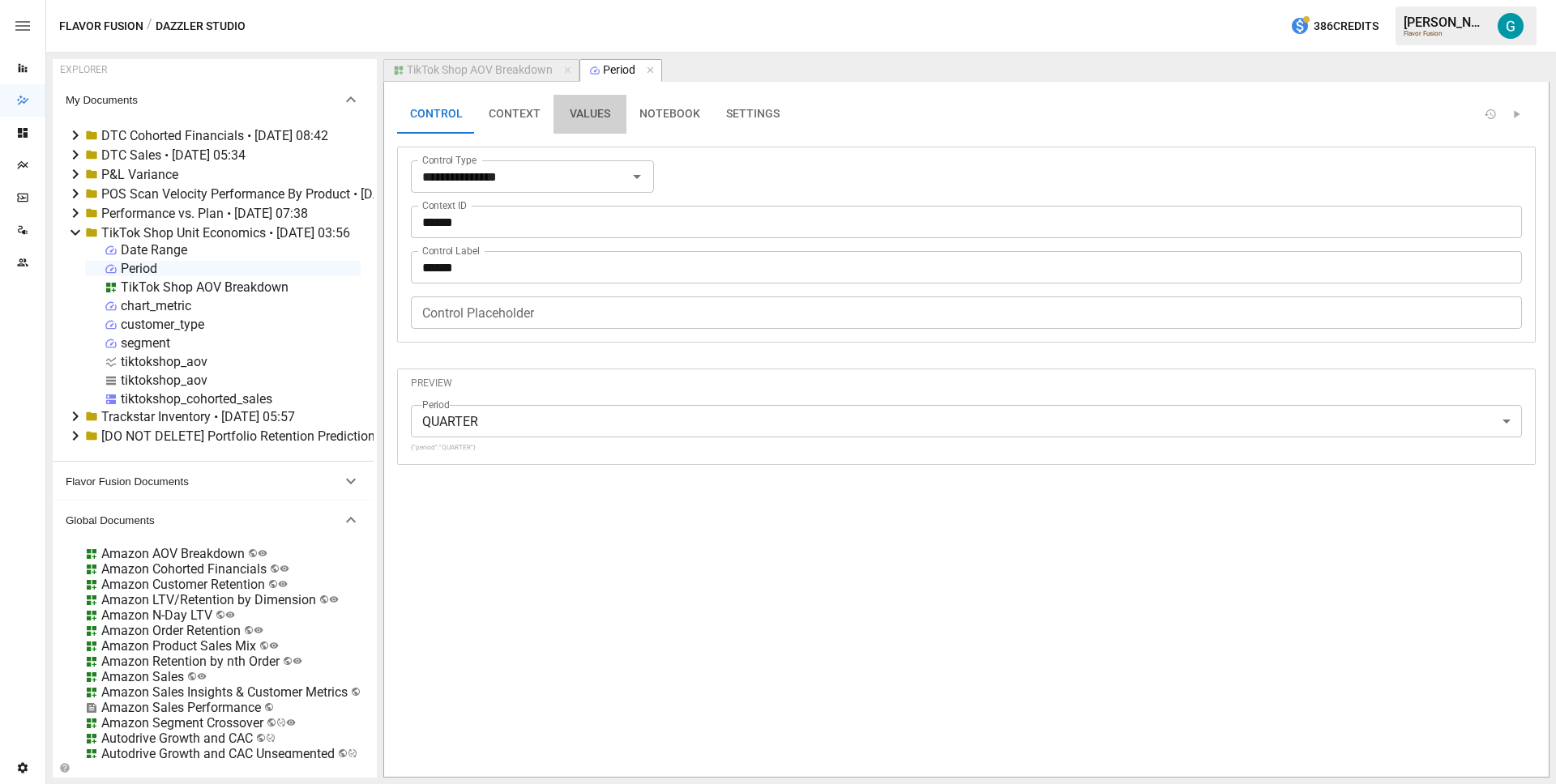
click at [583, 127] on button "VALUES" at bounding box center [590, 114] width 73 height 39
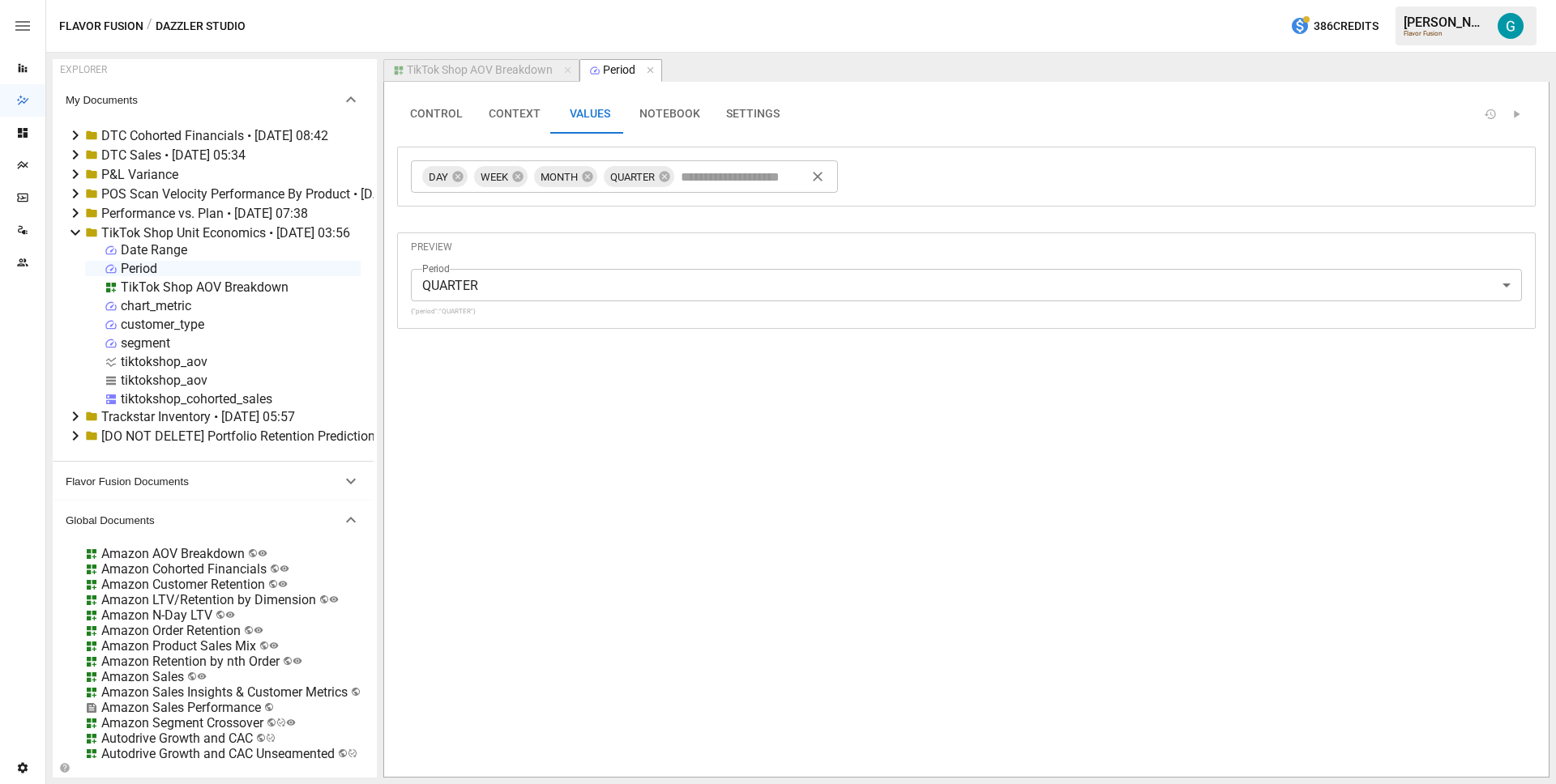
click at [731, 193] on div "DAY WEEK MONTH QUARTER ​" at bounding box center [966, 176] width 1139 height 60
click at [730, 182] on input "text" at bounding box center [745, 176] width 136 height 24
type input "*********"
click at [459, 176] on icon at bounding box center [458, 176] width 10 height 10
click at [492, 79] on button "TikTok Shop AOV Breakdown" at bounding box center [481, 70] width 196 height 23
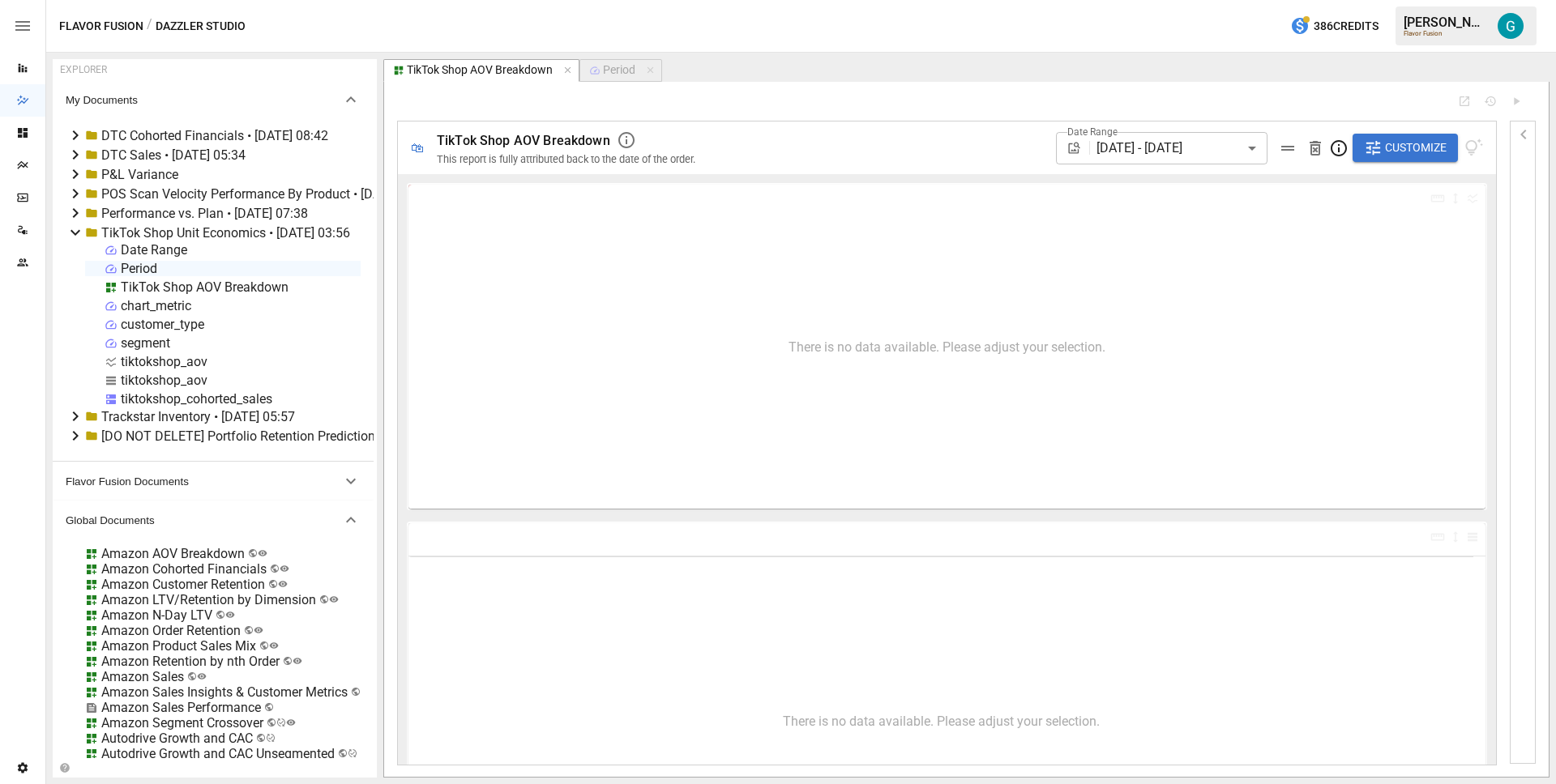
click at [1484, 154] on div "🛍 TikTok Shop AOV Breakdown This report is fully attributed back to the date of…" at bounding box center [946, 148] width 1098 height 52
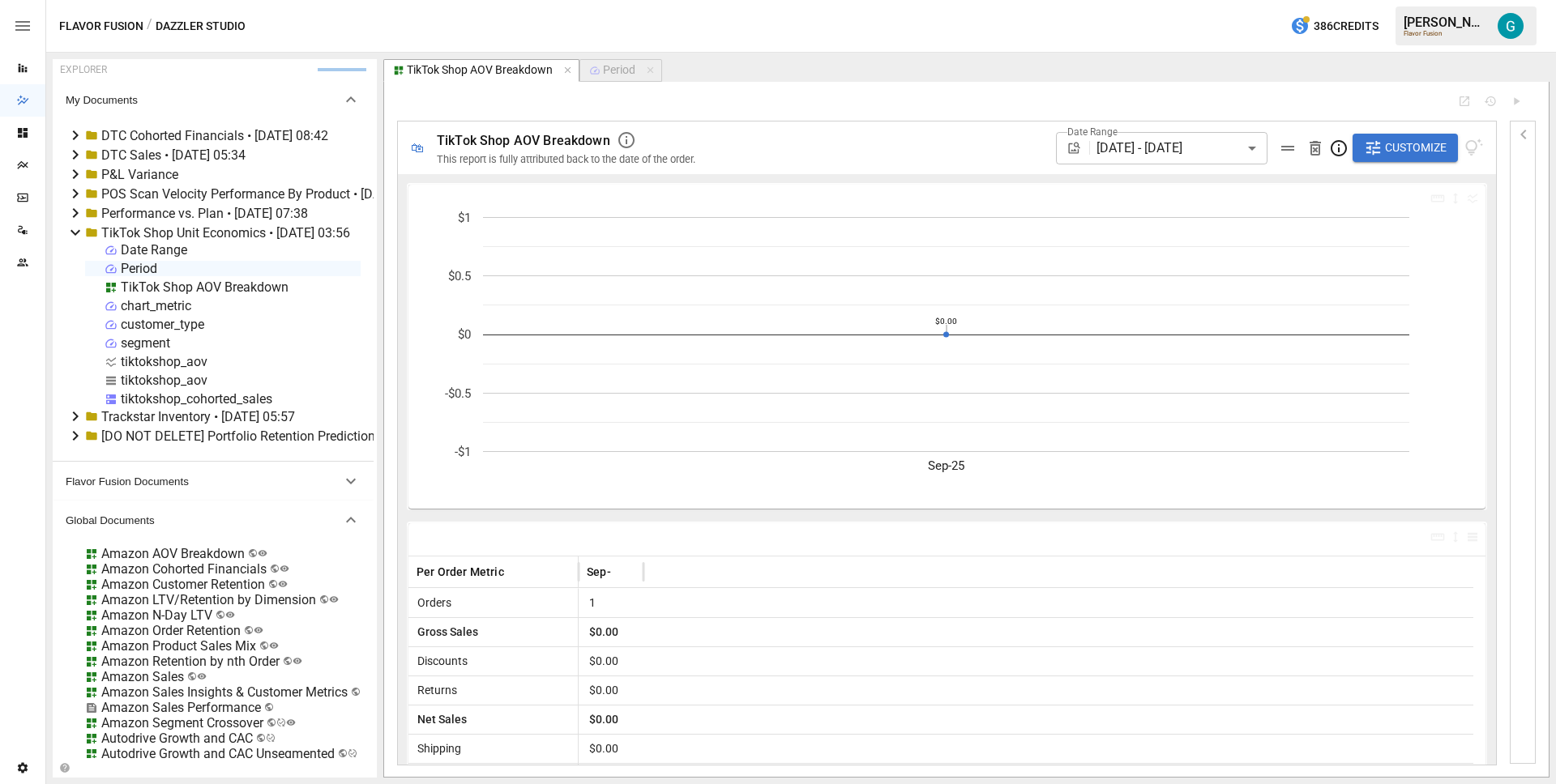
click at [1385, 139] on span "Customize" at bounding box center [1416, 148] width 62 height 20
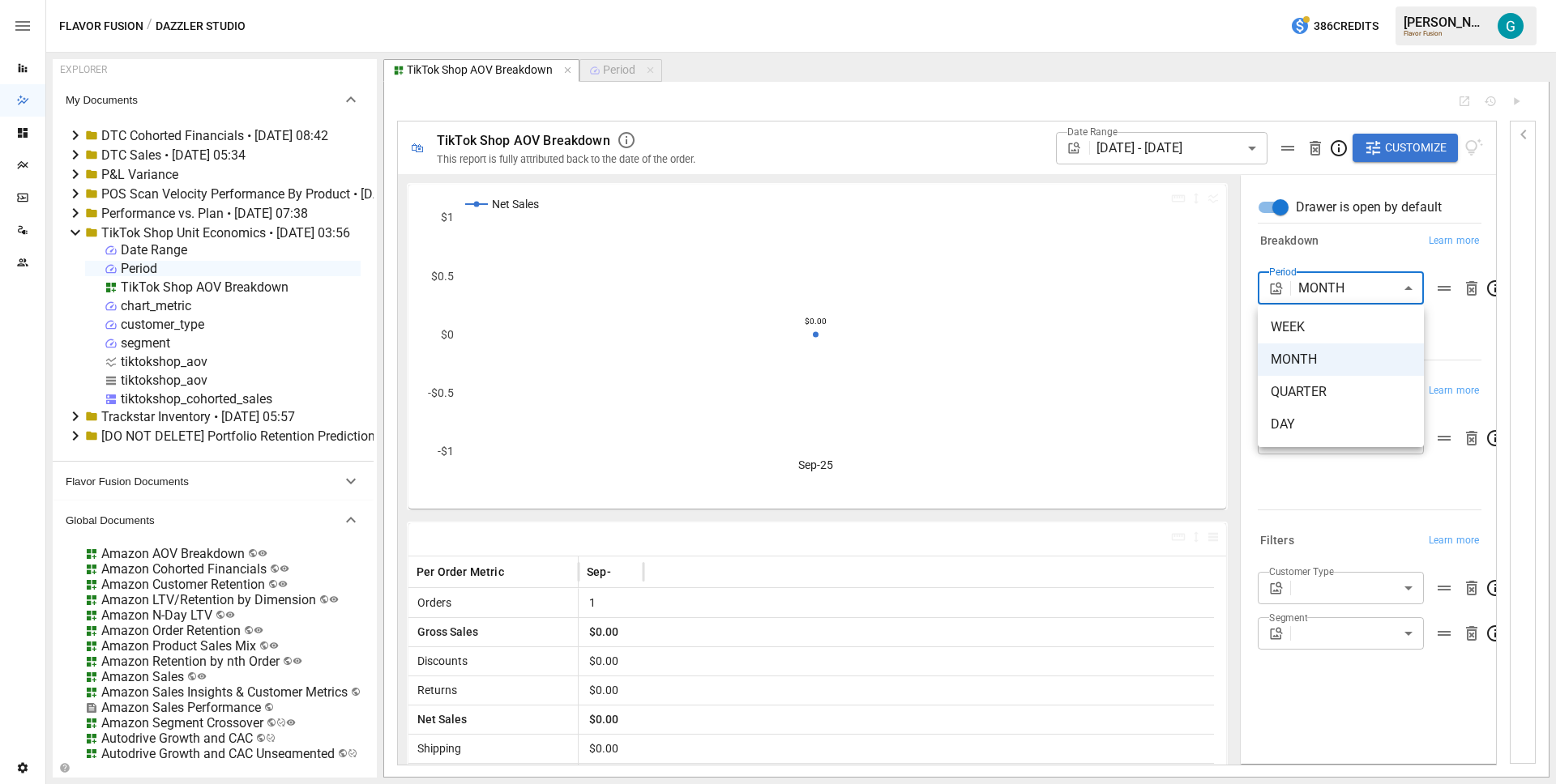
click at [1398, 0] on body "Reports Dazzler Studio Dashboards Plans SmartModel ™ Data Sources Team Settings…" at bounding box center [778, 0] width 1556 height 0
click at [1385, 259] on div at bounding box center [778, 392] width 1556 height 784
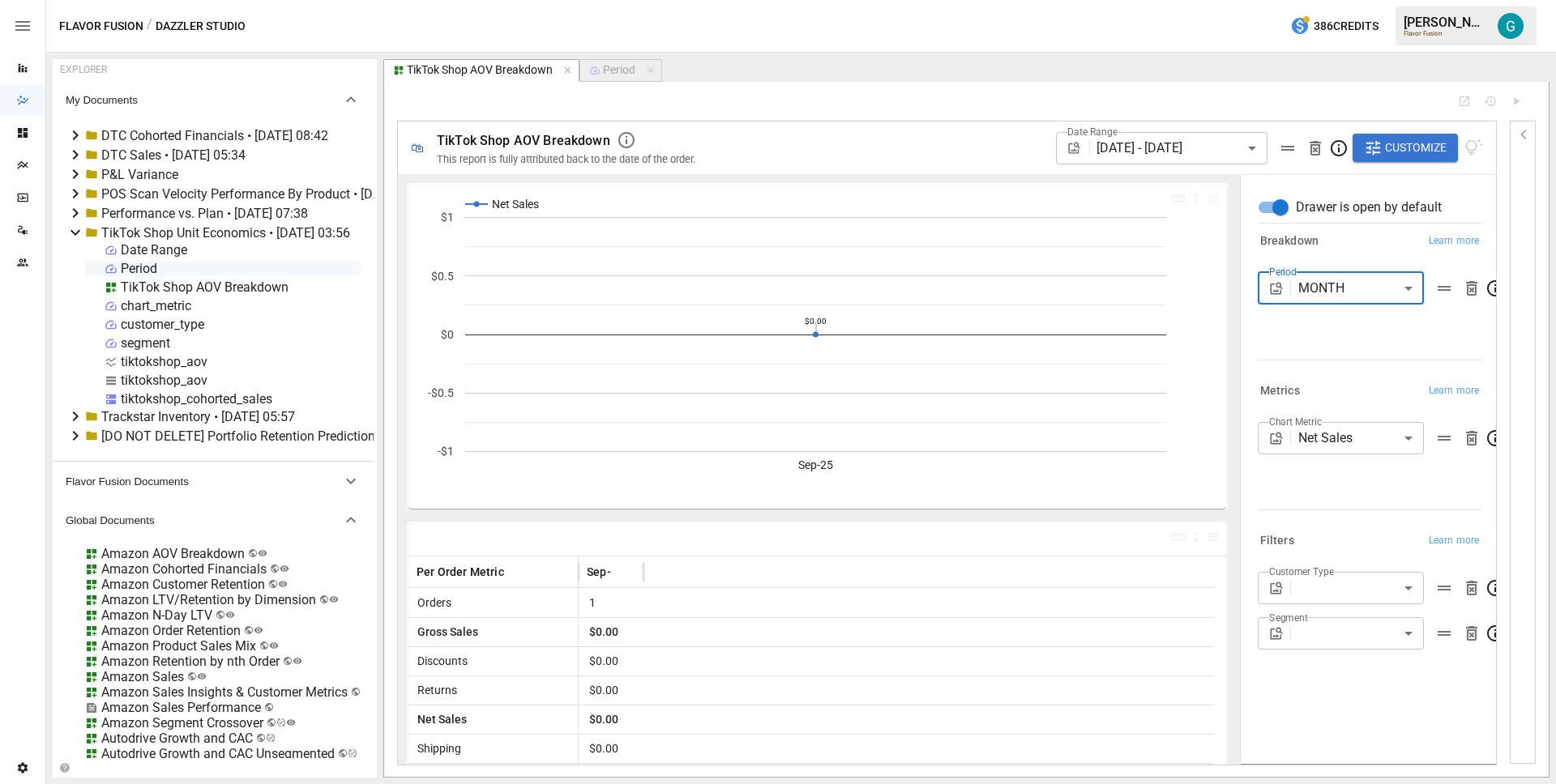
click at [608, 73] on div "Period" at bounding box center [619, 70] width 32 height 14
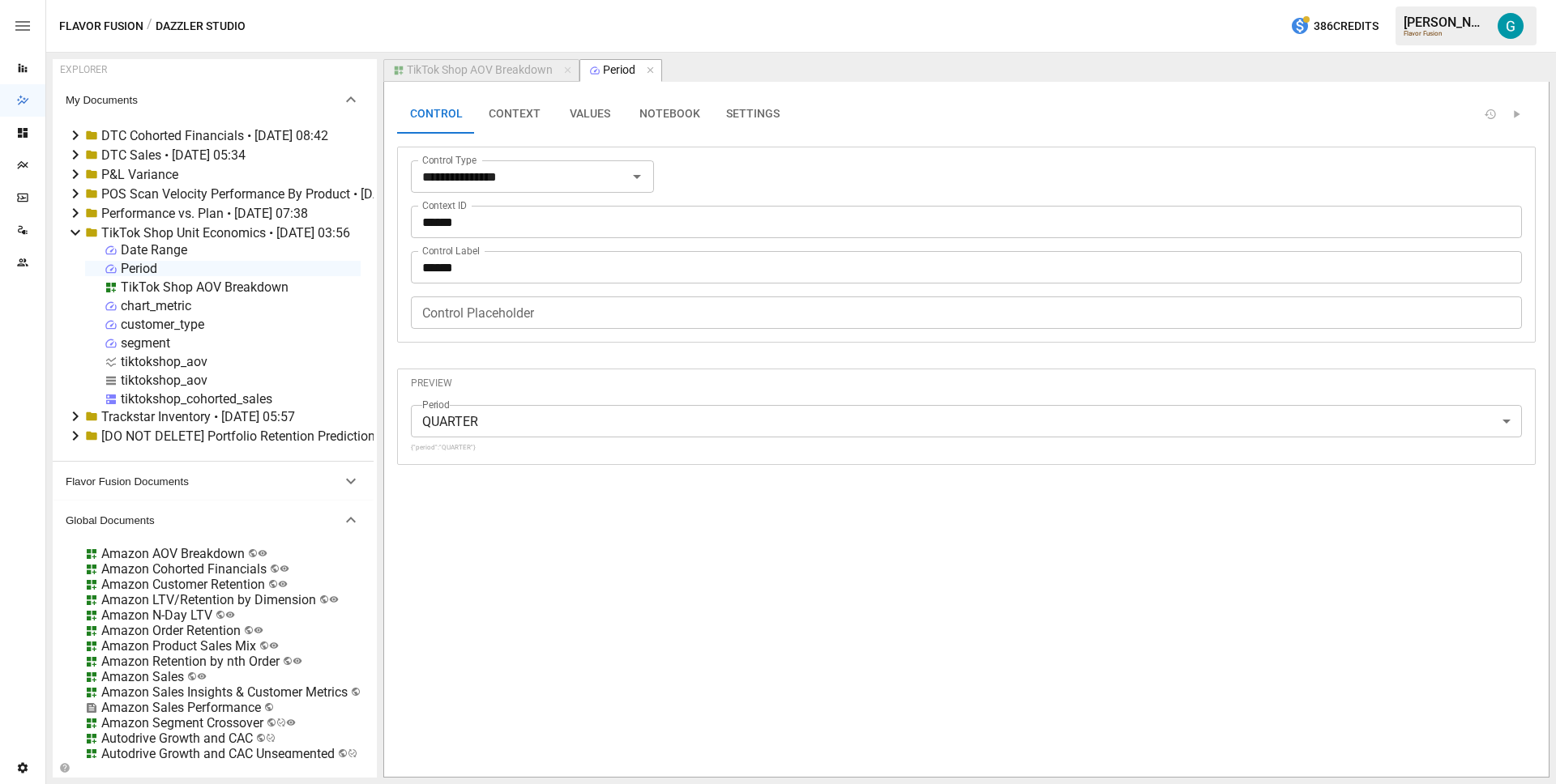
click at [595, 121] on button "VALUES" at bounding box center [590, 114] width 73 height 39
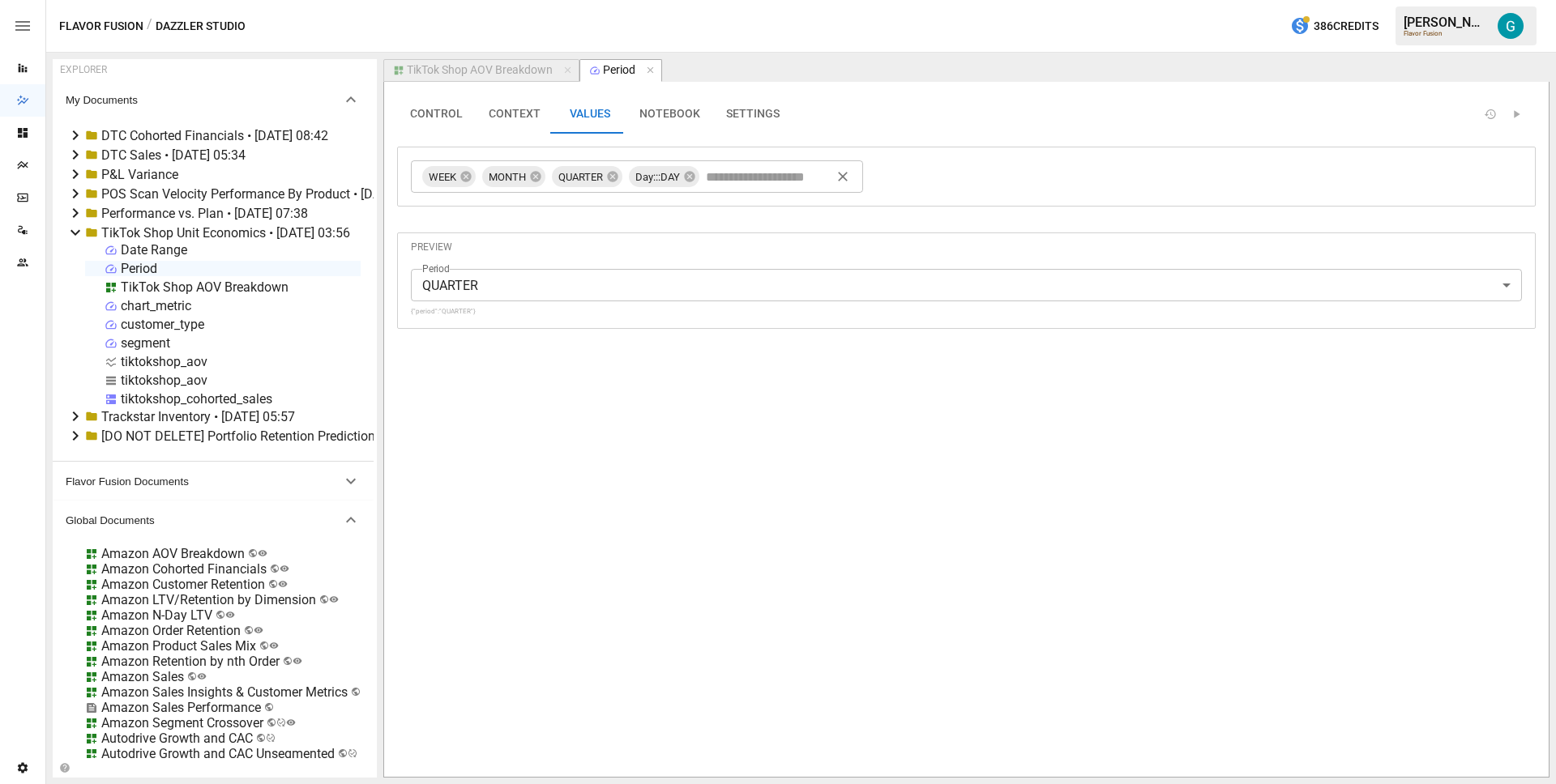
click at [740, 191] on div "WEEK MONTH QUARTER Day:::DAY ​" at bounding box center [637, 176] width 453 height 32
click at [686, 174] on icon at bounding box center [689, 176] width 13 height 13
click at [691, 175] on input "text" at bounding box center [693, 176] width 136 height 24
type input "*********"
type input "**********"
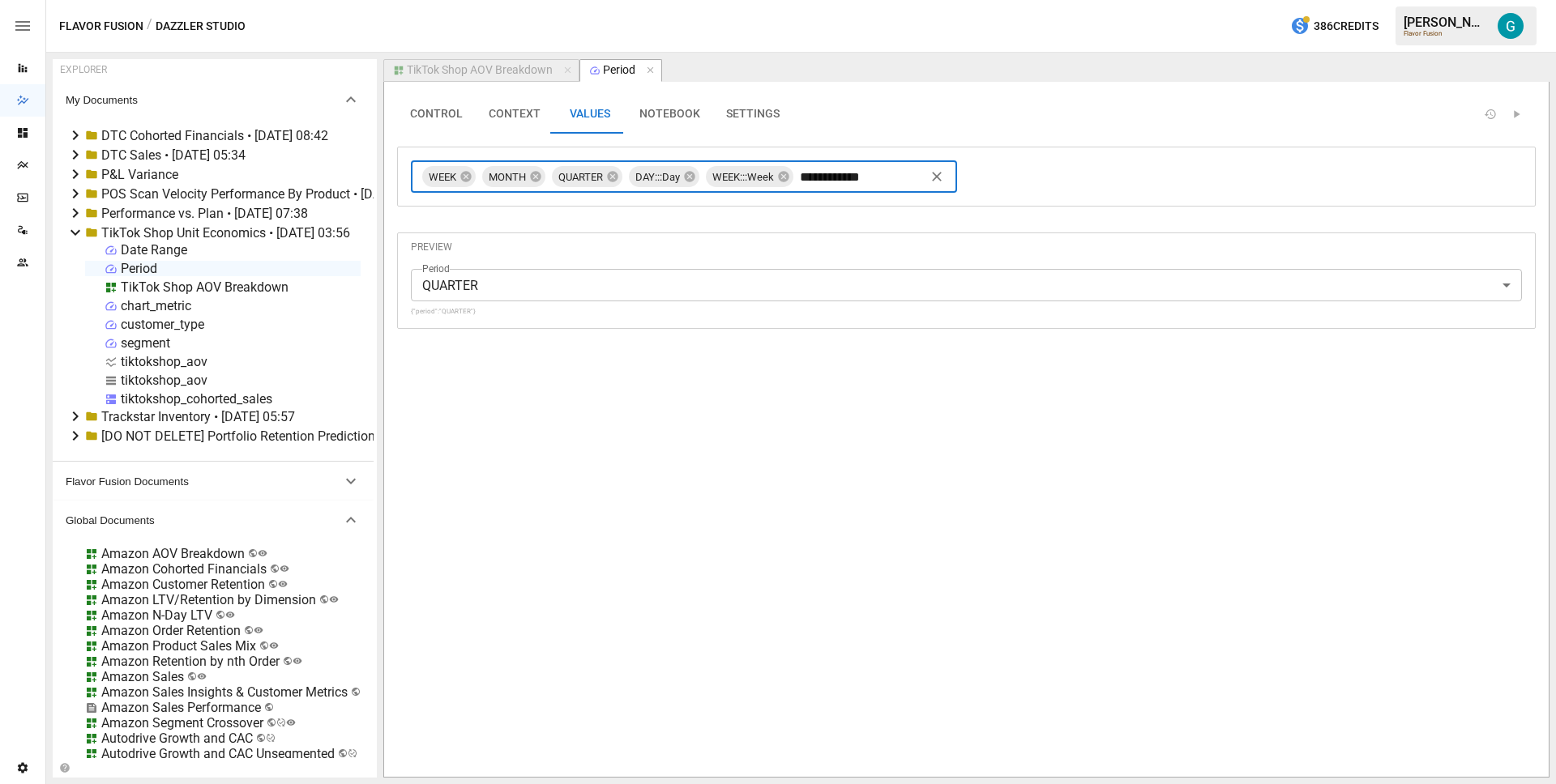
type input "**********"
click at [468, 172] on icon at bounding box center [465, 176] width 10 height 10
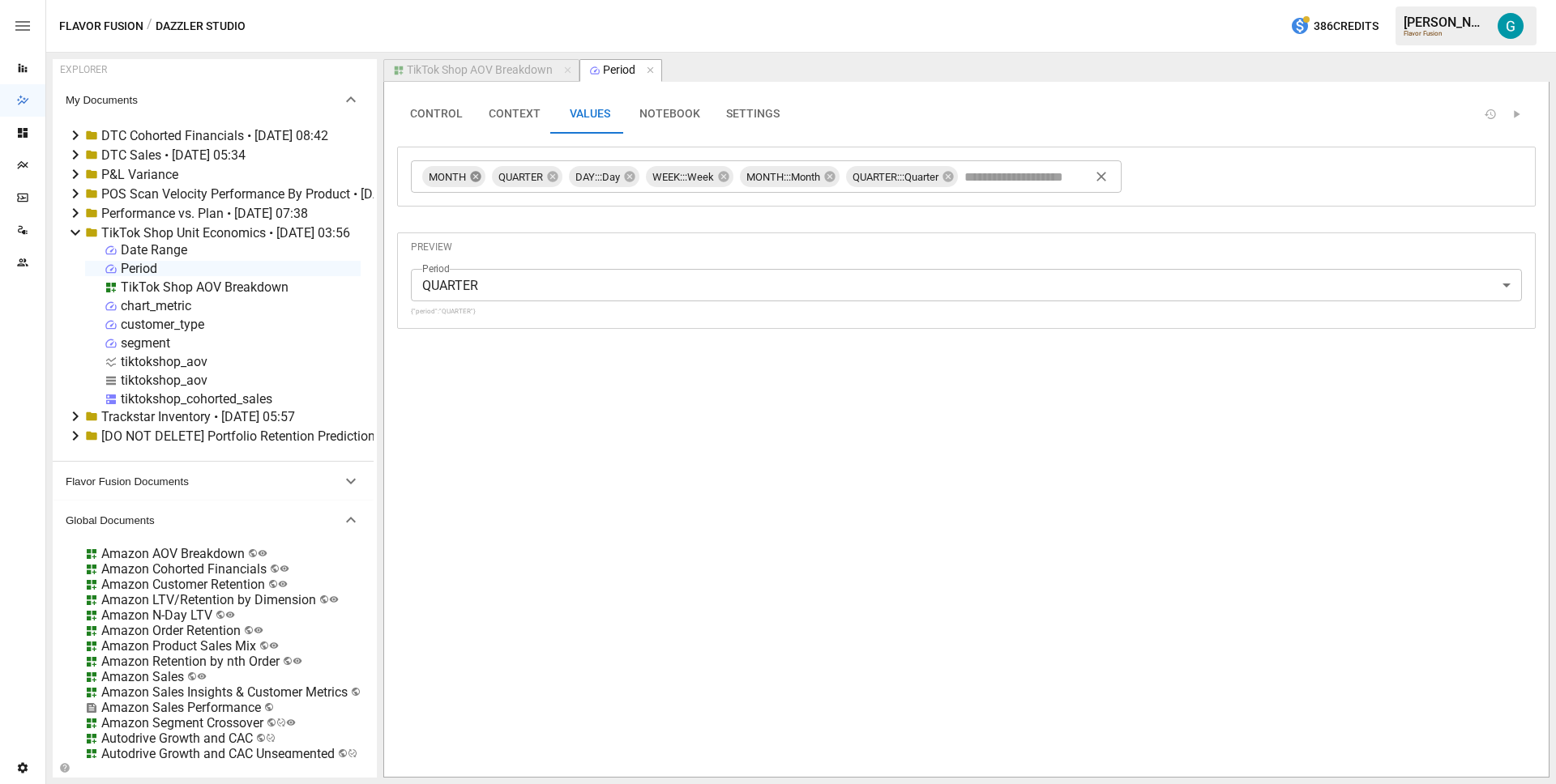
click at [478, 176] on icon at bounding box center [475, 176] width 10 height 10
click at [480, 175] on icon at bounding box center [482, 176] width 10 height 10
click at [518, 74] on div "TikTok Shop AOV Breakdown" at bounding box center [480, 70] width 146 height 14
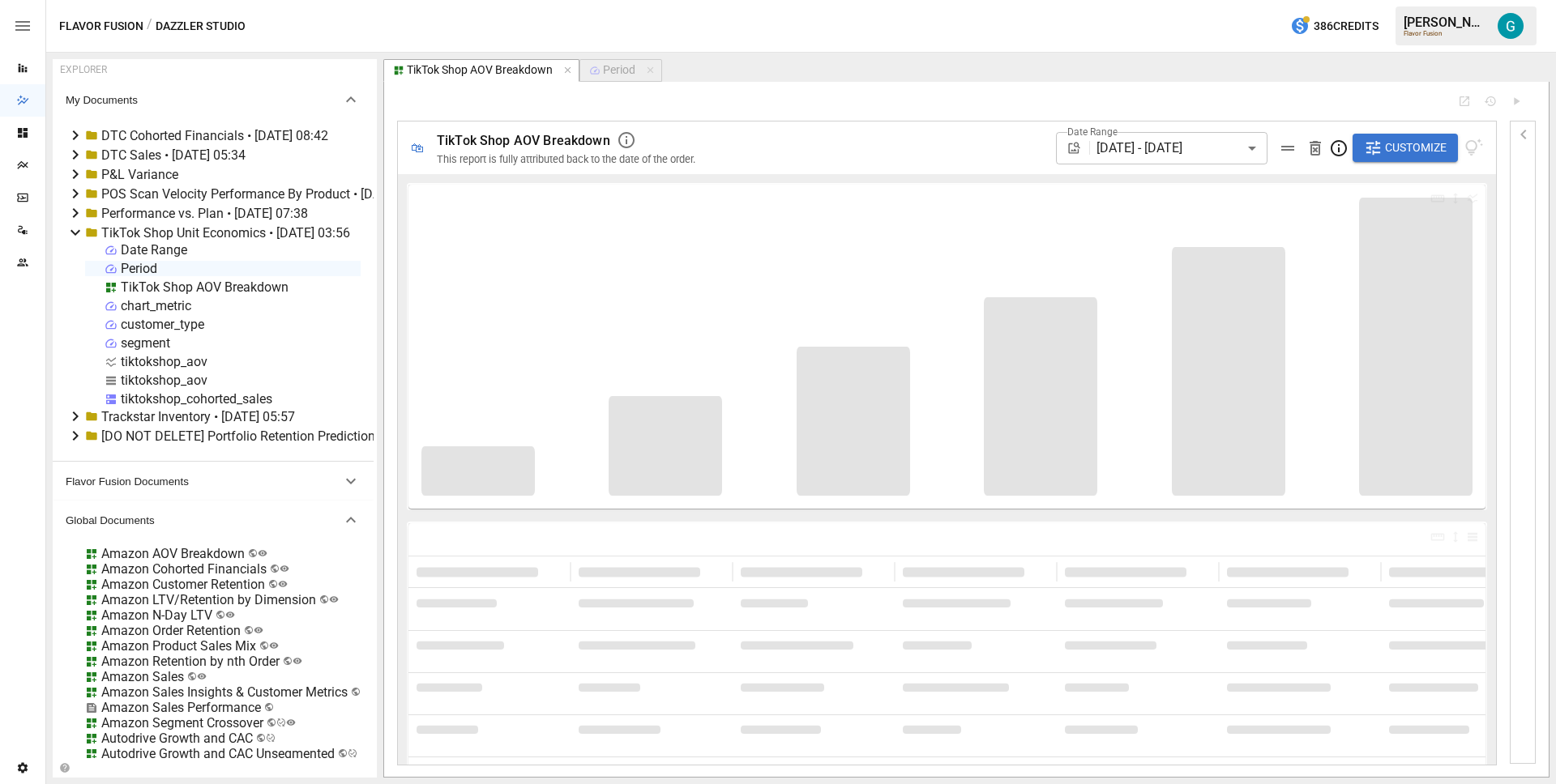
click at [1363, 157] on button "Customize" at bounding box center [1405, 148] width 106 height 30
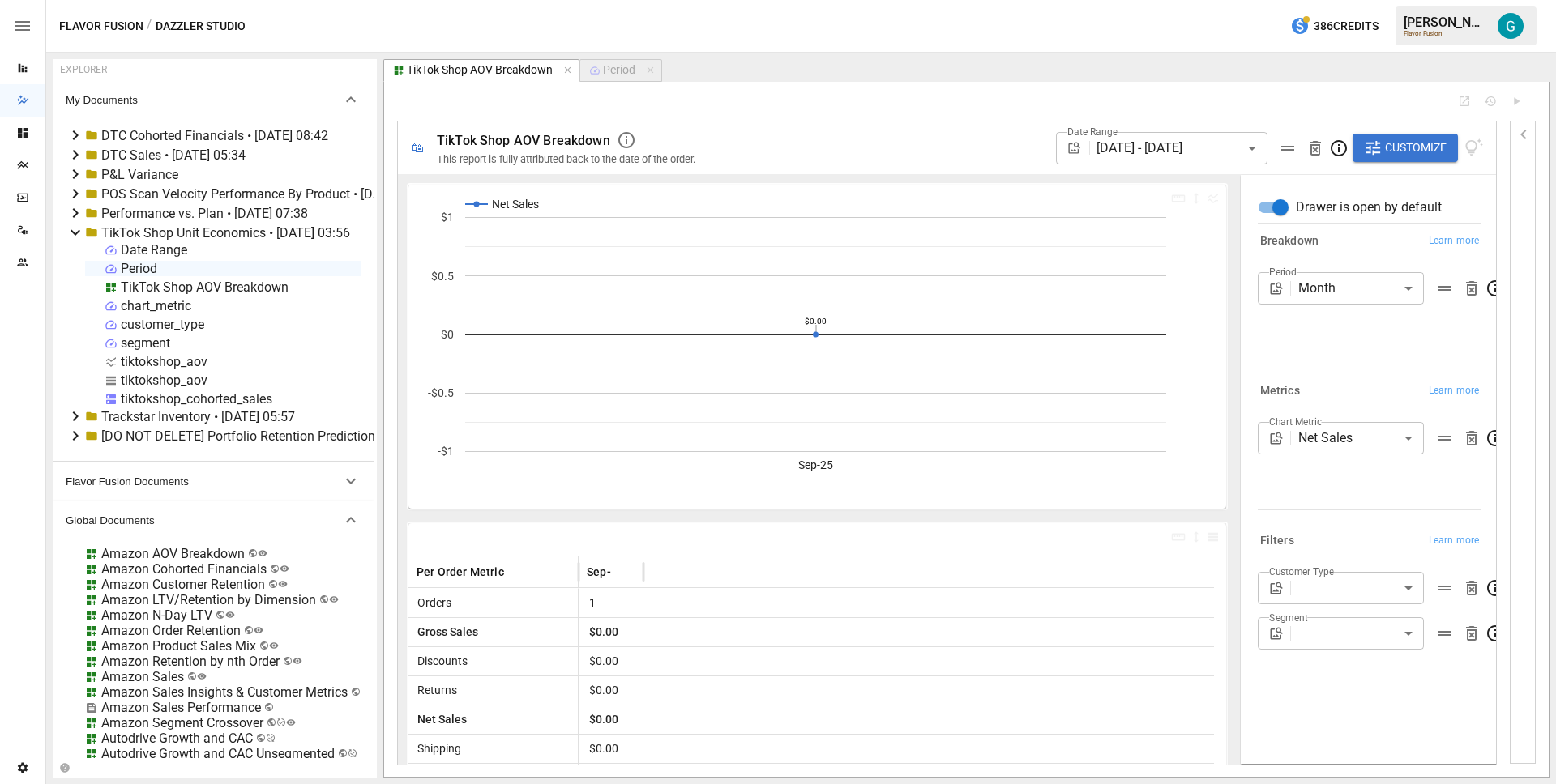
click at [1373, 0] on body "Reports Dazzler Studio Dashboards Plans SmartModel ™ Data Sources Team Settings…" at bounding box center [778, 0] width 1556 height 0
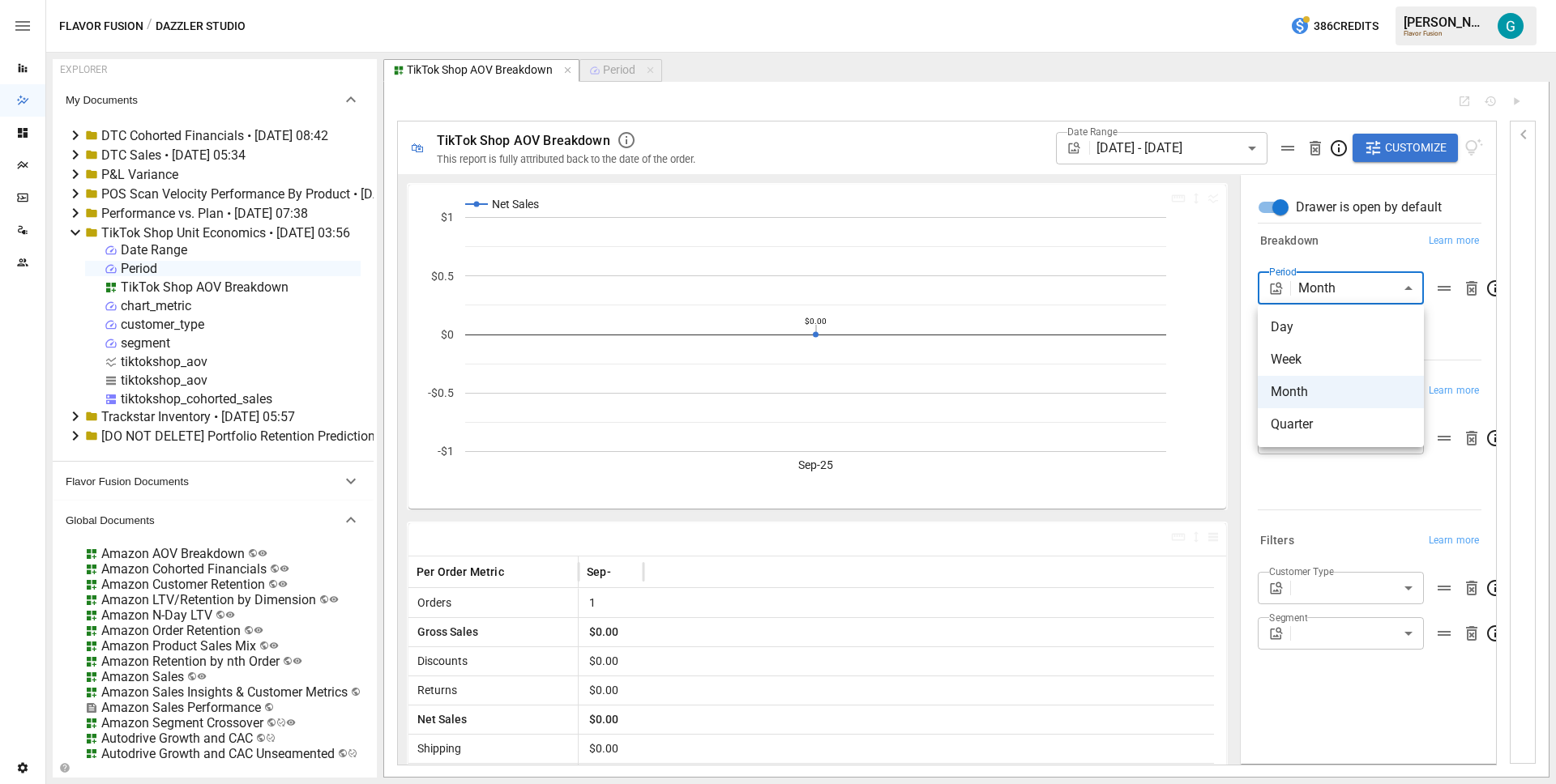
click at [1373, 253] on div at bounding box center [778, 392] width 1556 height 784
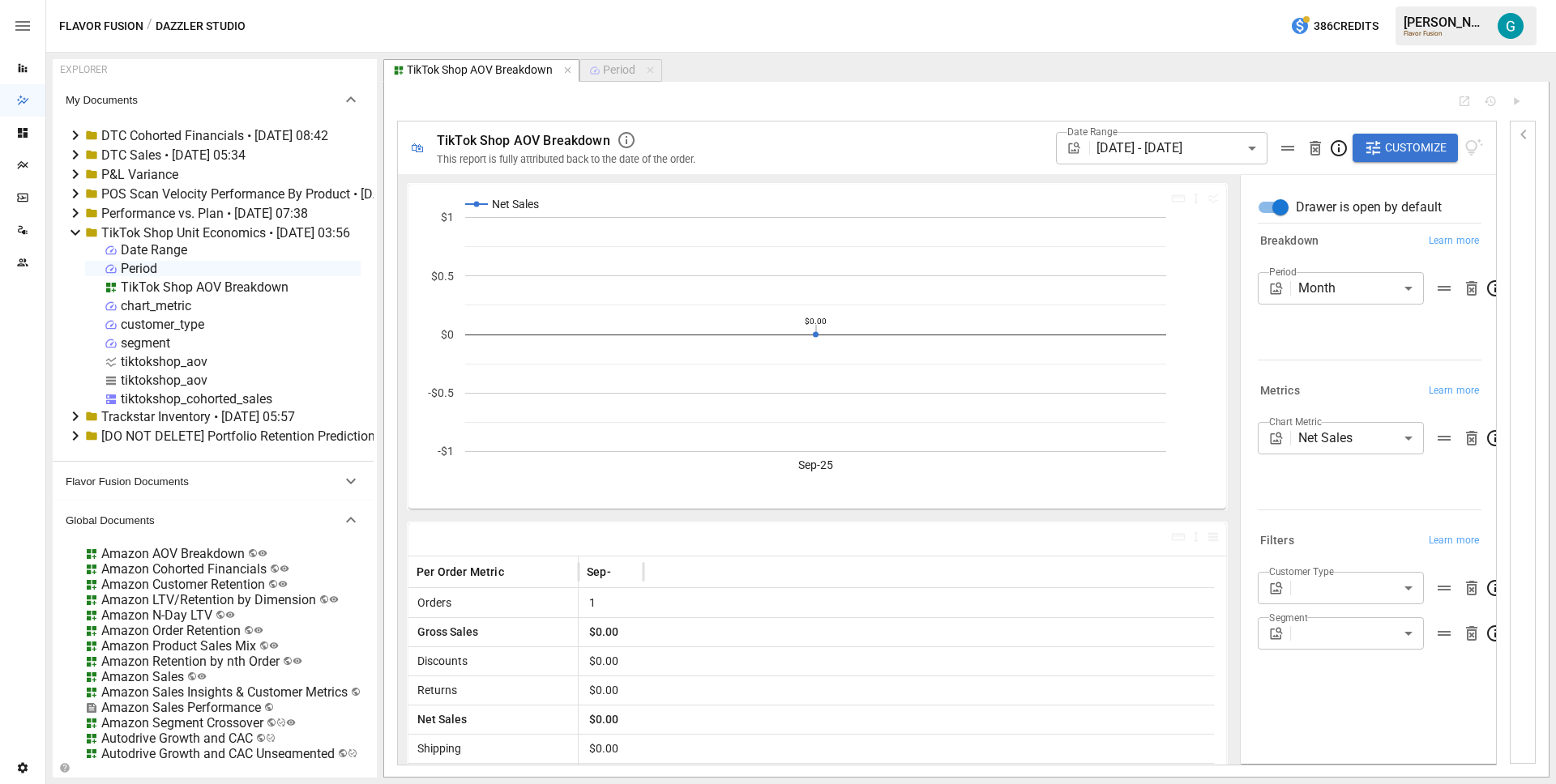
click at [245, 278] on div "Date Range Period TikTok Shop AOV Breakdown chart_metric customer_type segment …" at bounding box center [223, 324] width 275 height 165
click at [246, 285] on div "TikTok Shop AOV Breakdown" at bounding box center [204, 287] width 168 height 15
click at [306, 397] on li "Publish Globally" at bounding box center [302, 410] width 183 height 32
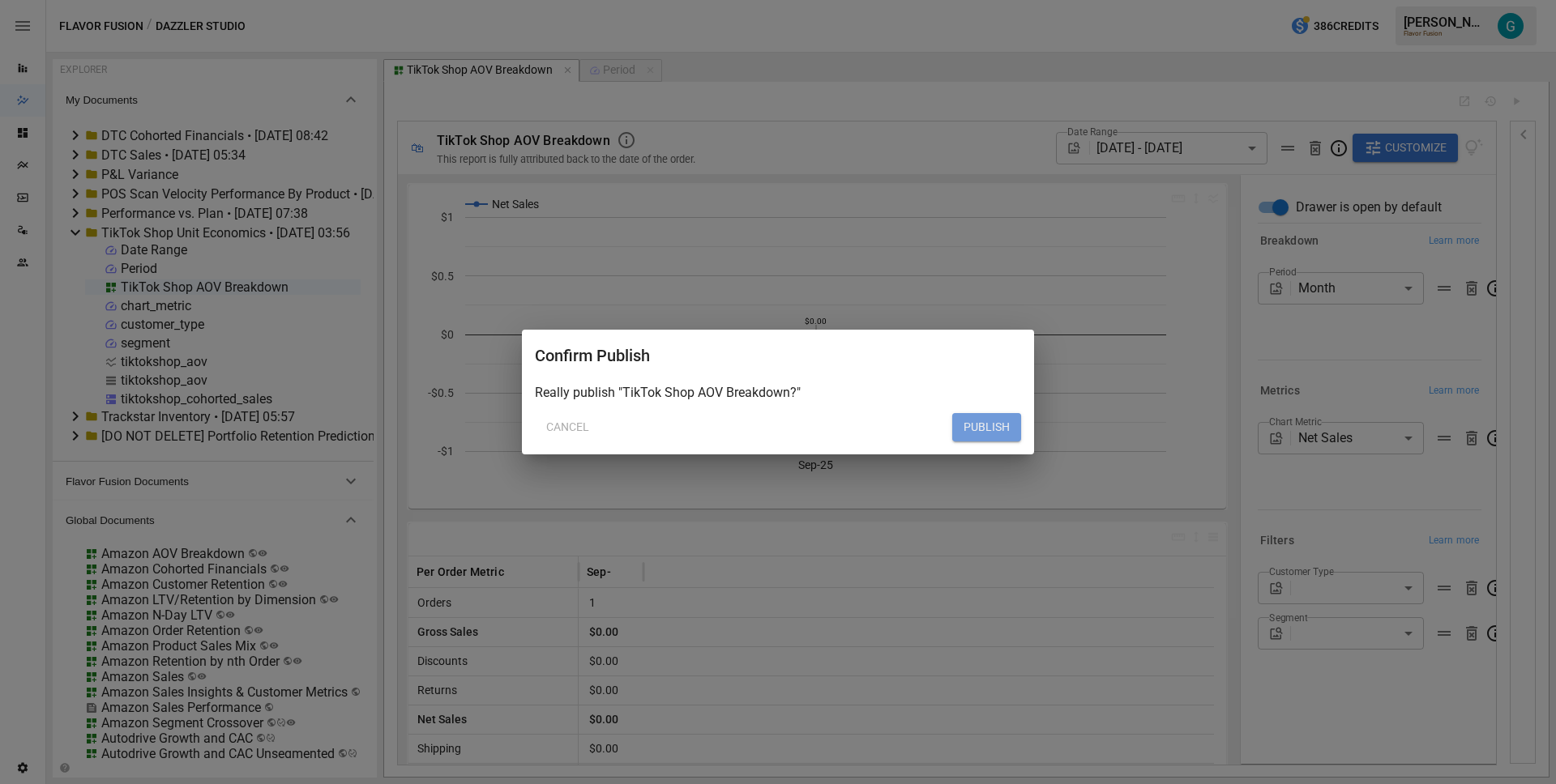
click at [972, 439] on button "PUBLISH" at bounding box center [987, 428] width 69 height 30
click at [996, 436] on button "PUBLISH" at bounding box center [987, 428] width 69 height 30
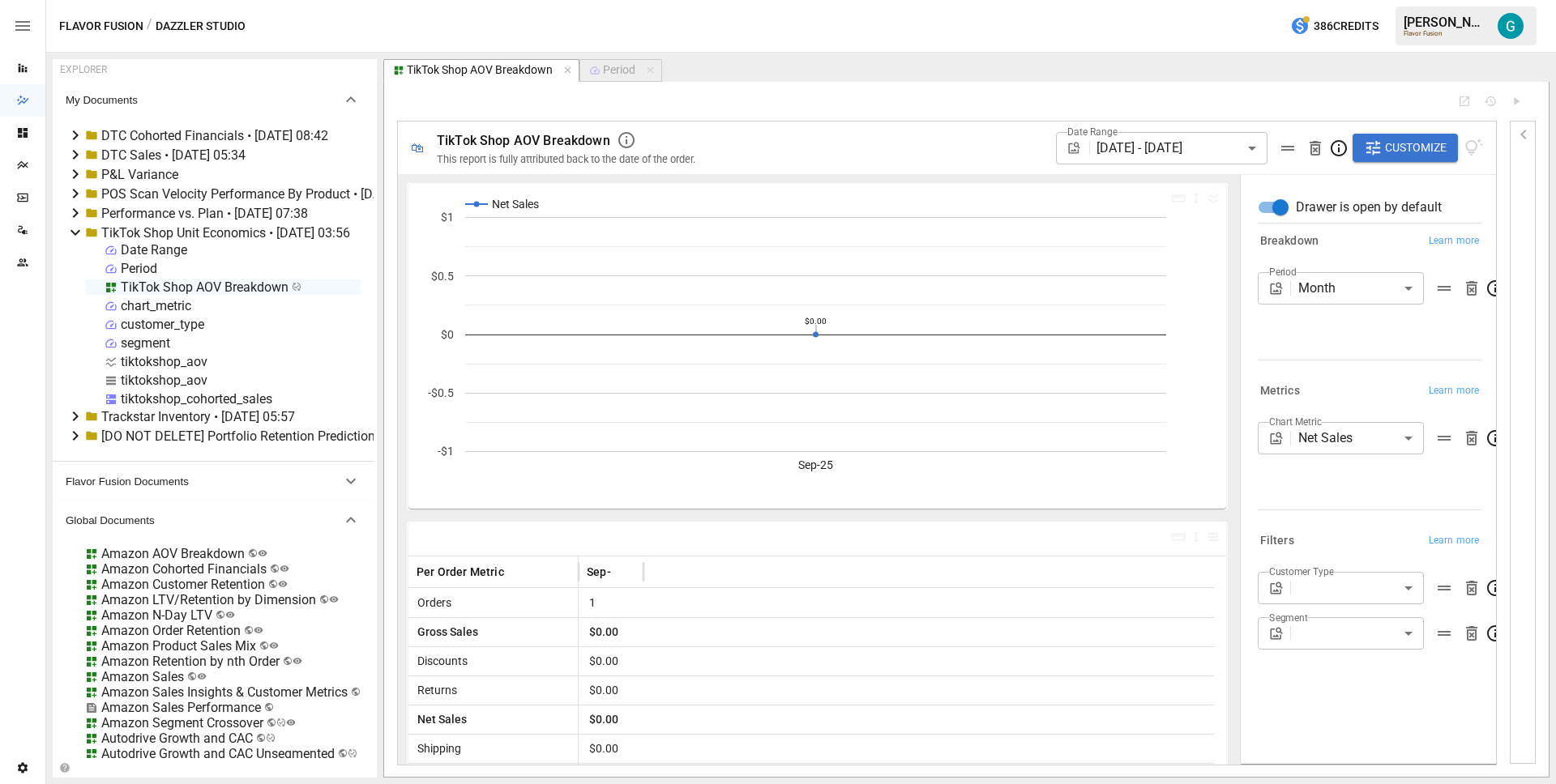
click at [214, 233] on div "TikTok Shop Unit Economics • [DATE] 03:56" at bounding box center [225, 233] width 249 height 15
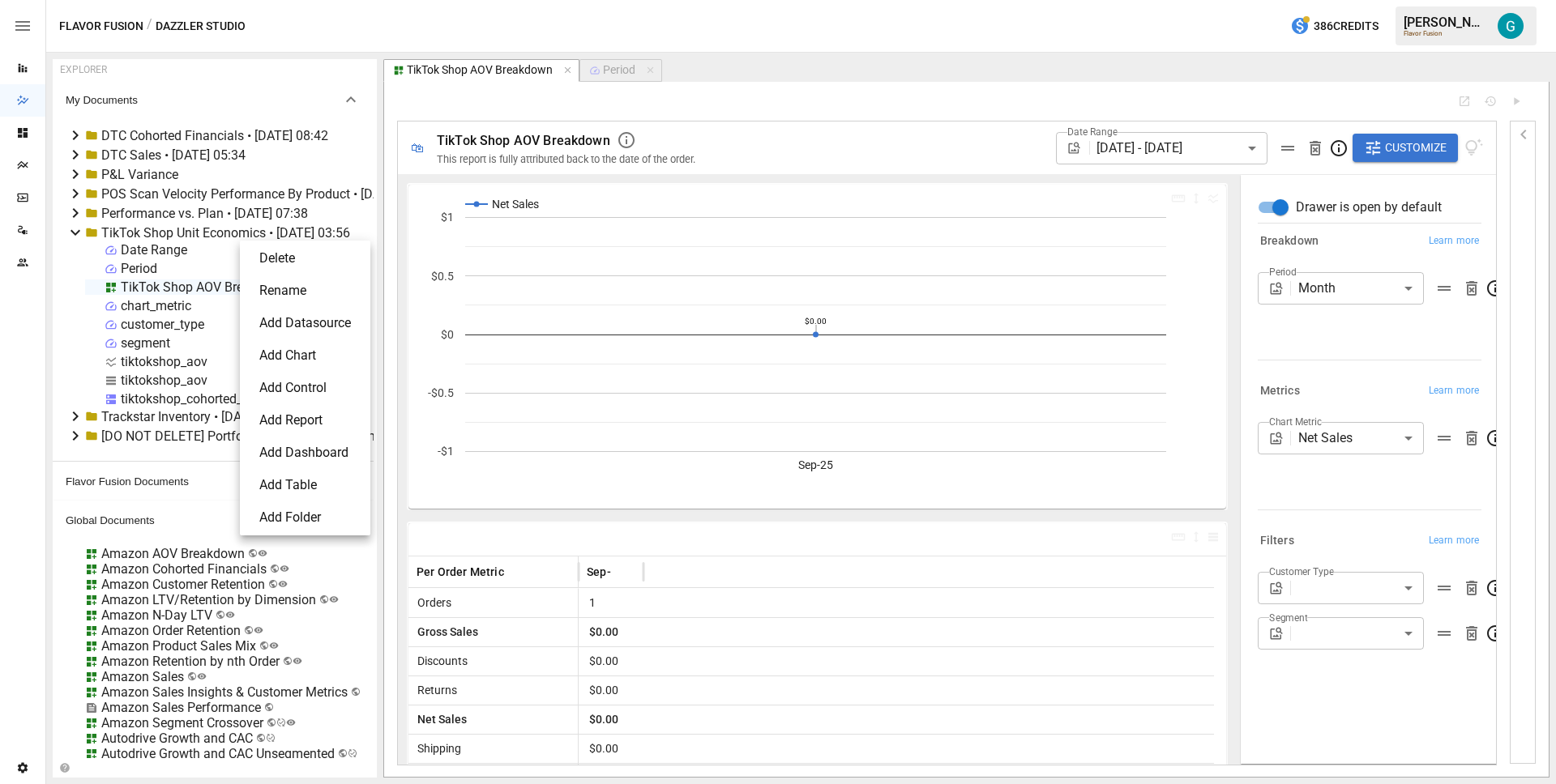
click at [288, 261] on li "Delete" at bounding box center [305, 258] width 117 height 32
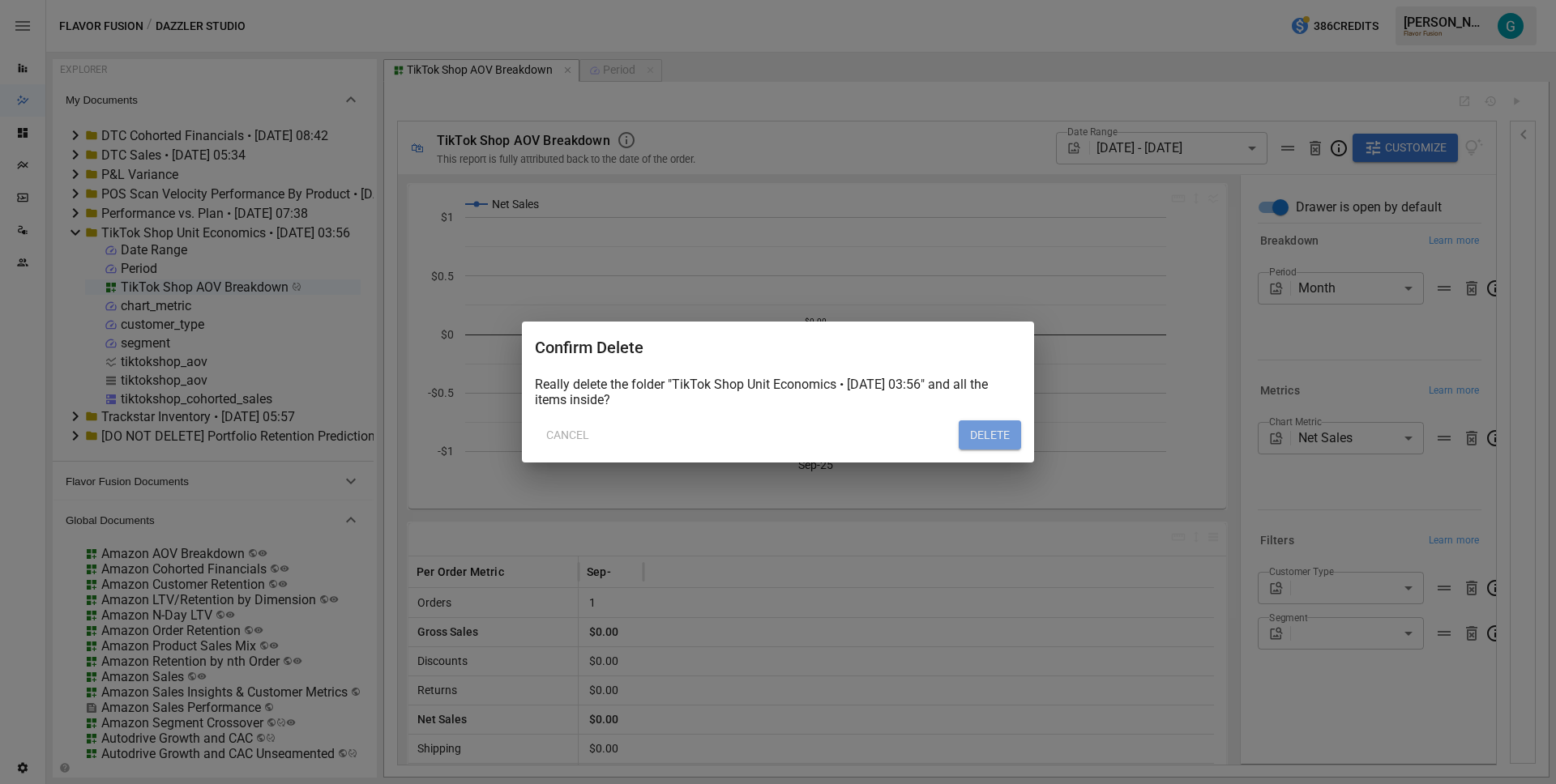
click at [997, 432] on button "DELETE" at bounding box center [990, 435] width 62 height 30
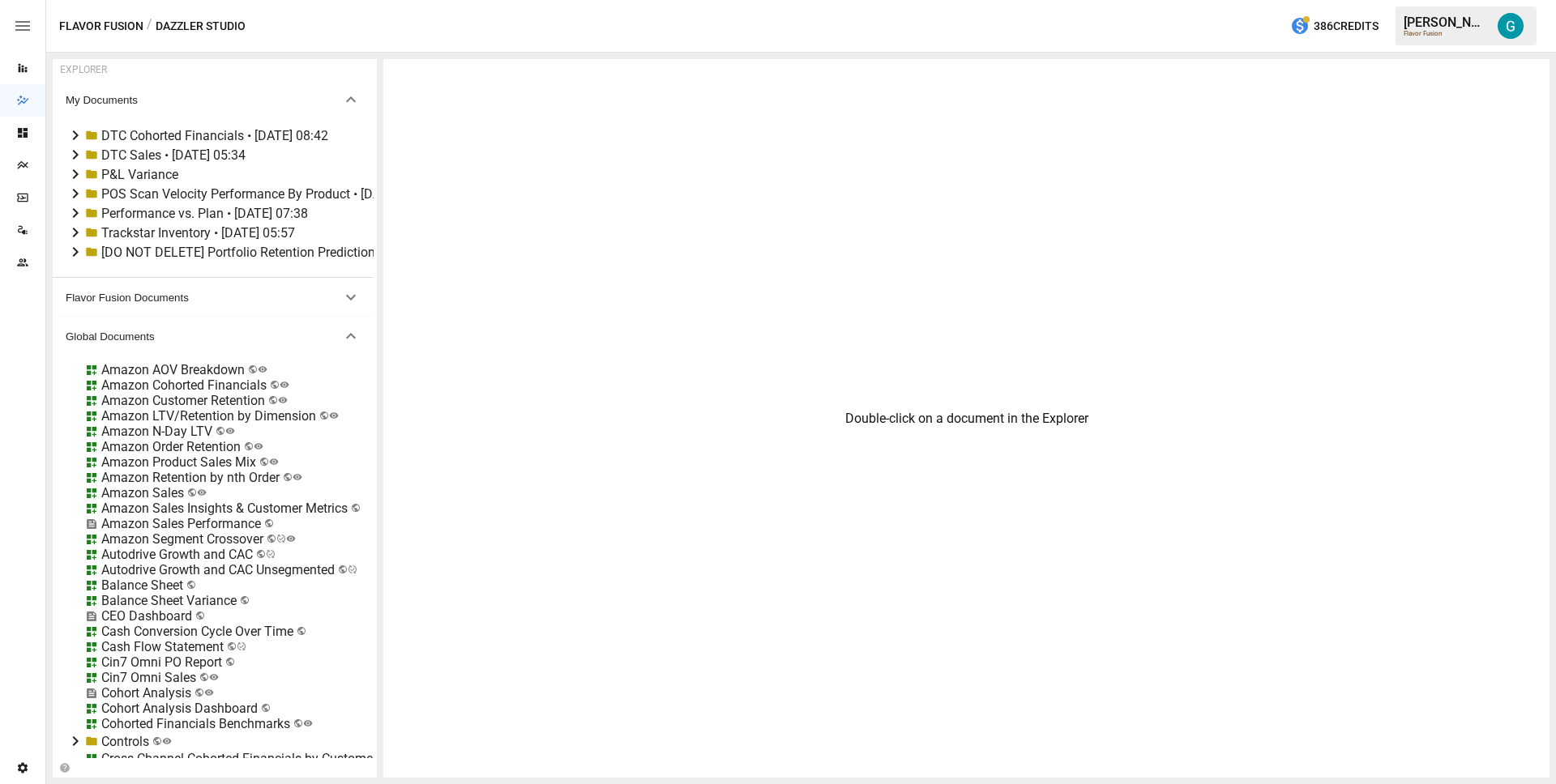
scroll to position [791, 0]
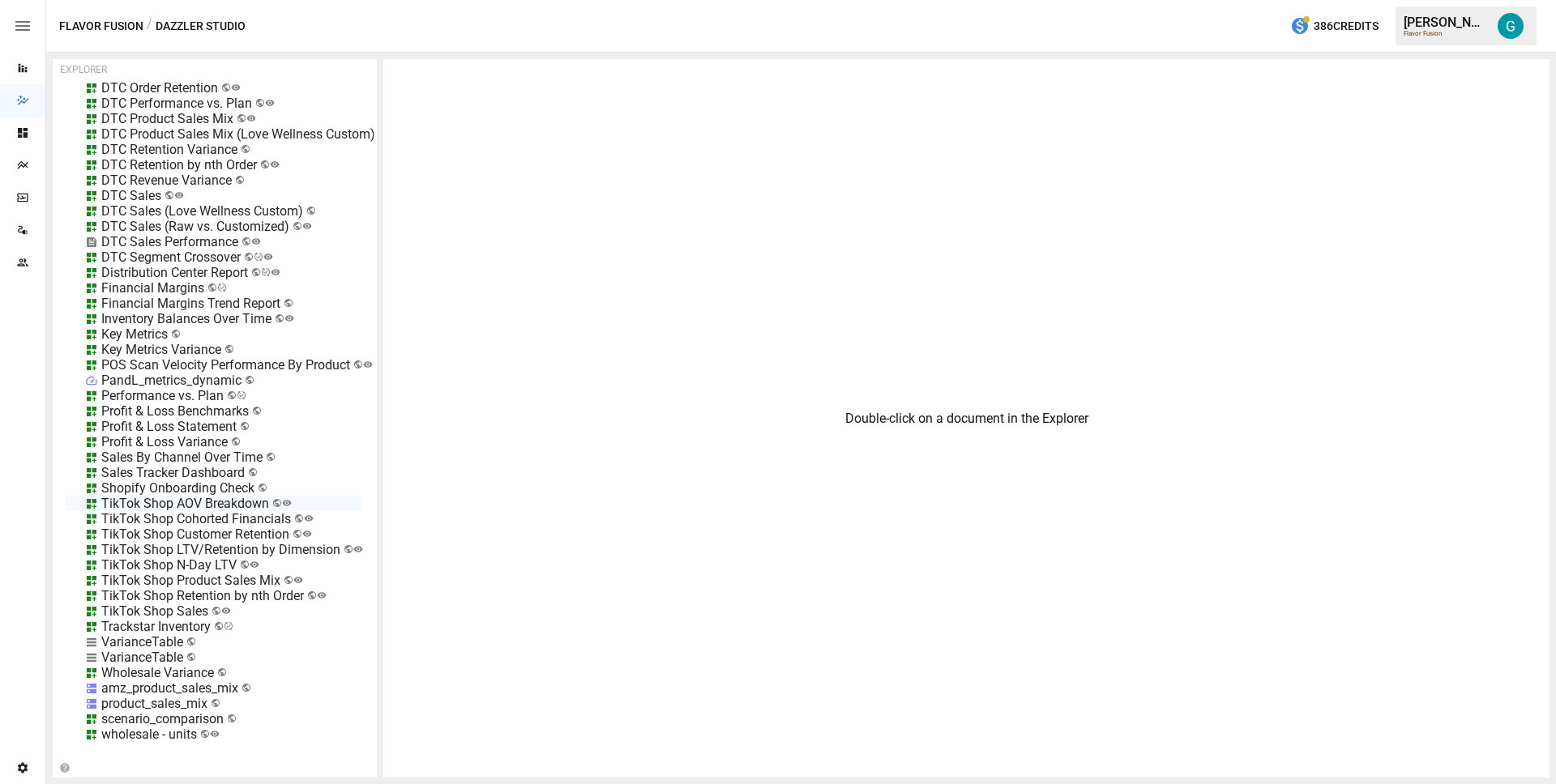
click at [207, 573] on div "TikTok Shop Product Sales Mix" at bounding box center [191, 581] width 179 height 15
click at [236, 603] on div "TikTok Shop Sales" at bounding box center [213, 611] width 295 height 15
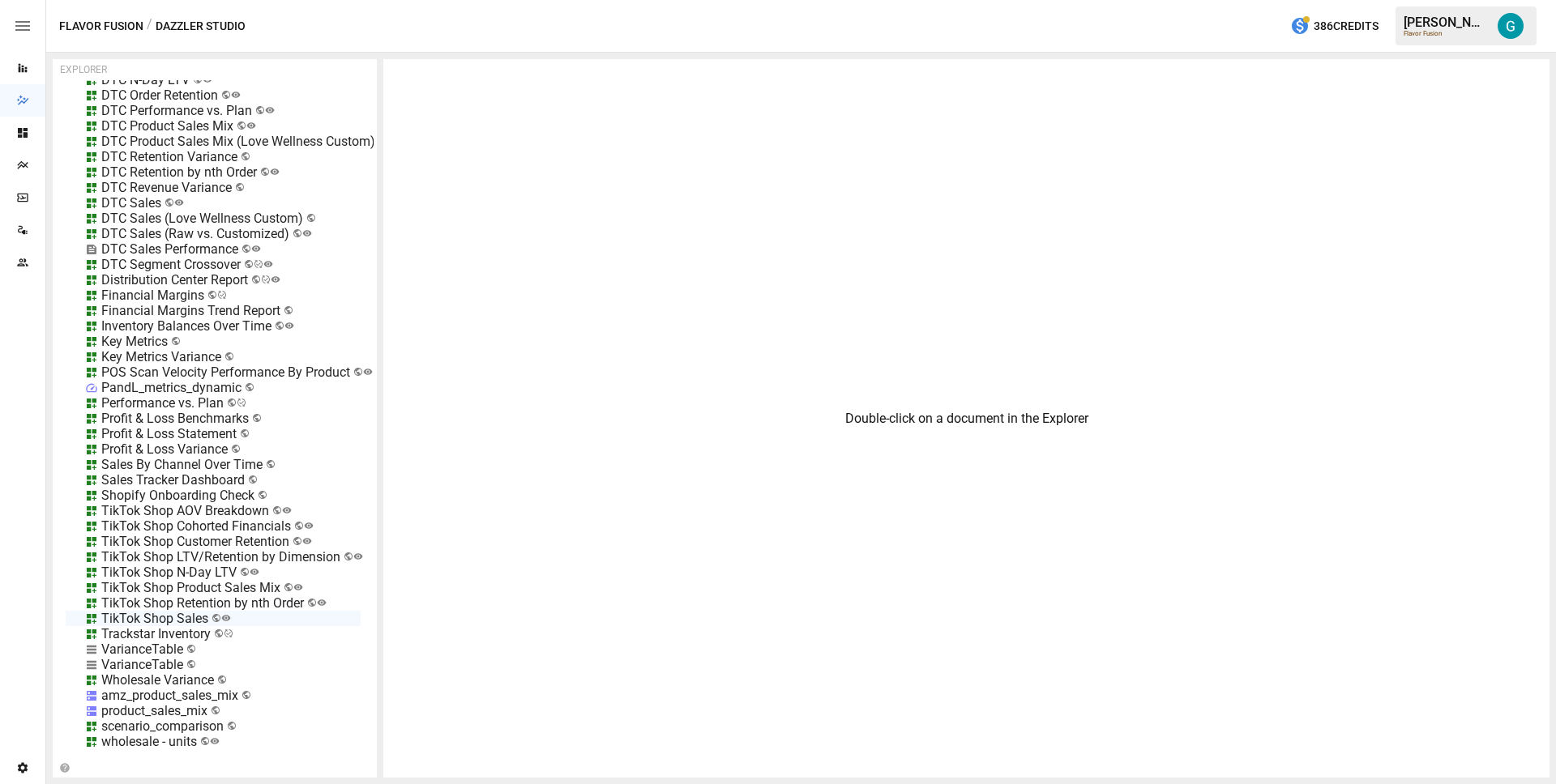
scroll to position [770, 0]
click at [180, 373] on div "POS Scan Velocity Performance By Product" at bounding box center [225, 373] width 249 height 15
click at [306, 462] on li "Edit" at bounding box center [289, 463] width 111 height 32
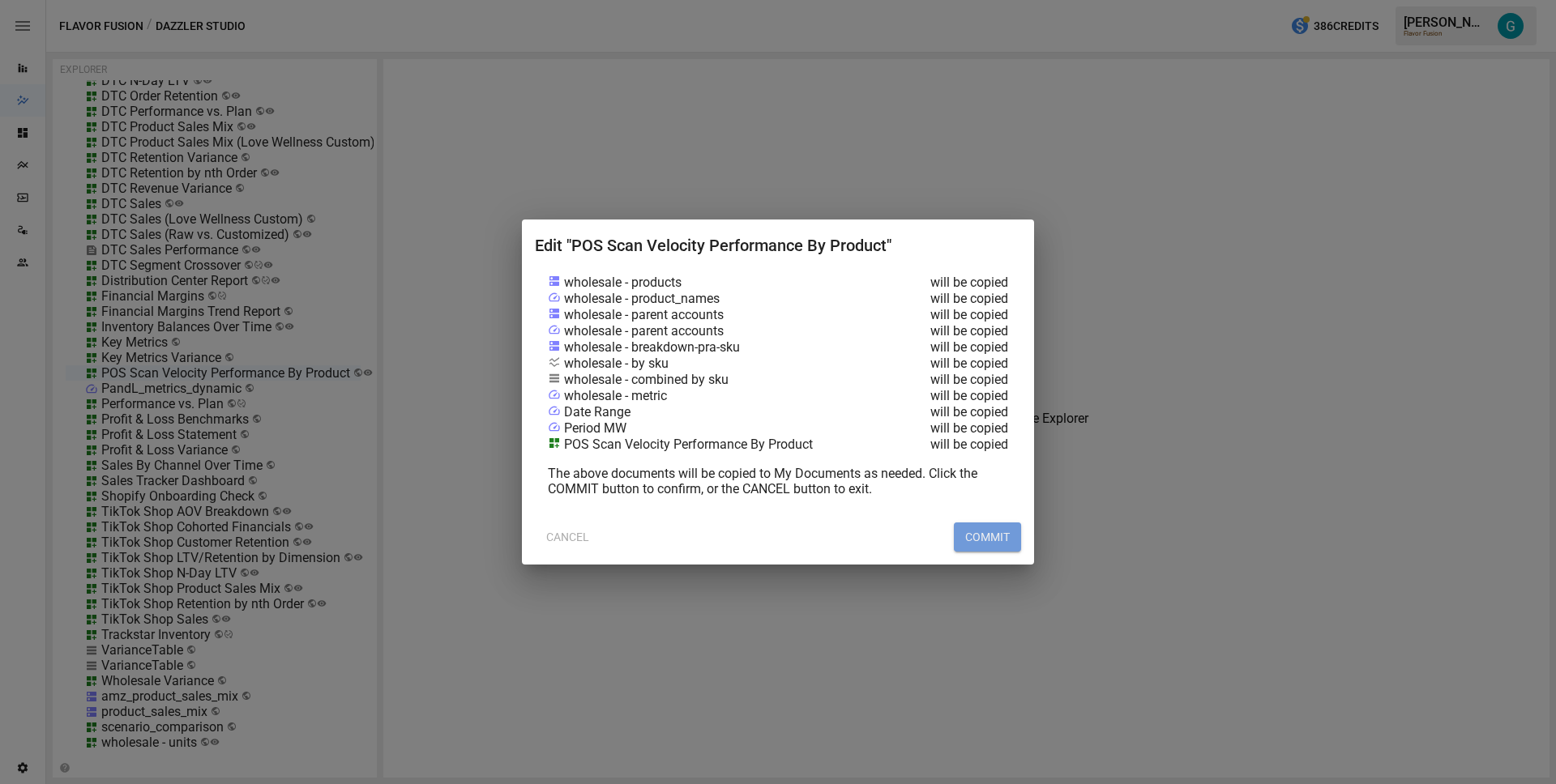
click at [981, 549] on button "COMMIT" at bounding box center [988, 537] width 68 height 30
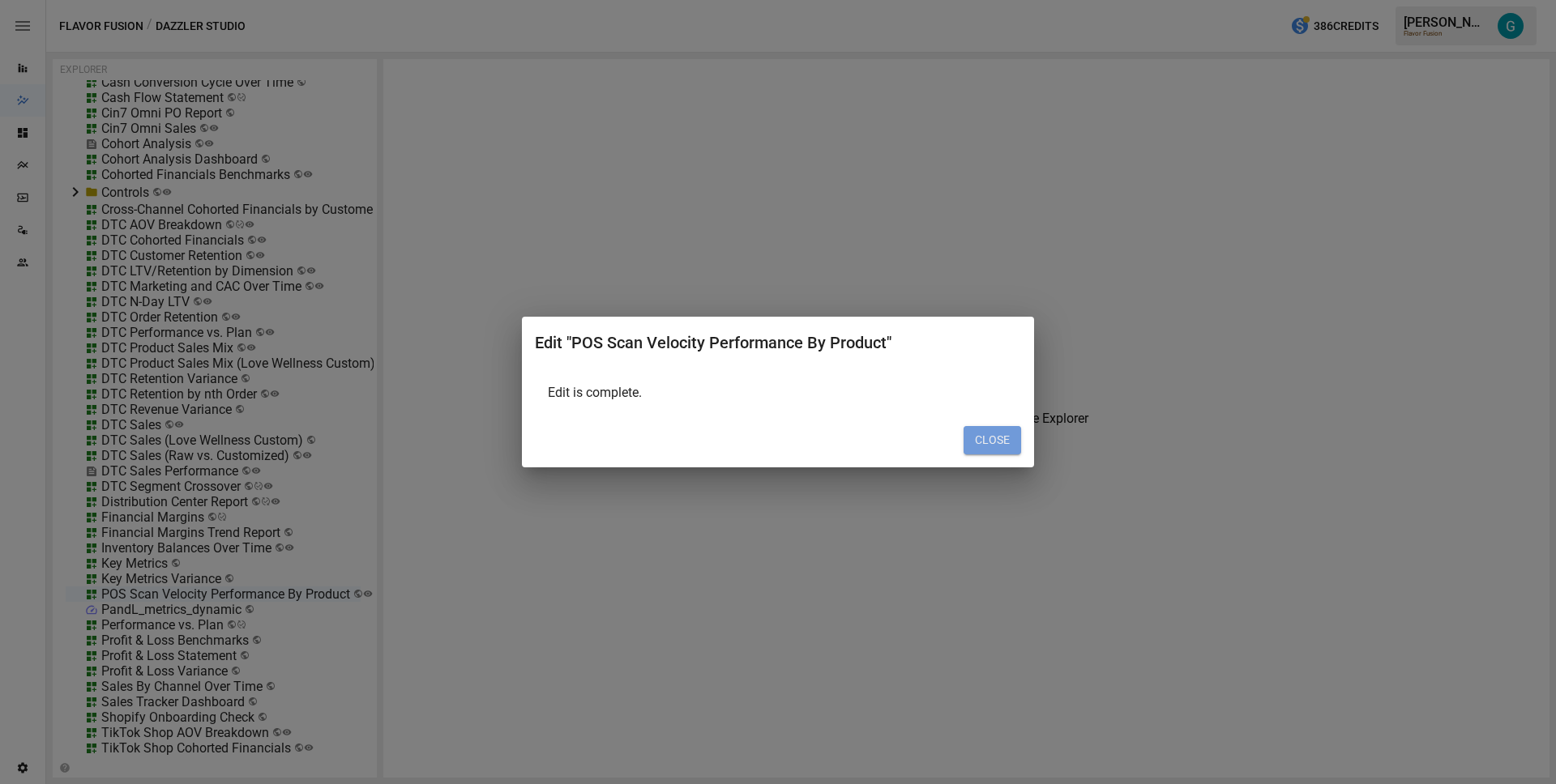
click at [1008, 447] on button "CLOSE" at bounding box center [993, 441] width 57 height 30
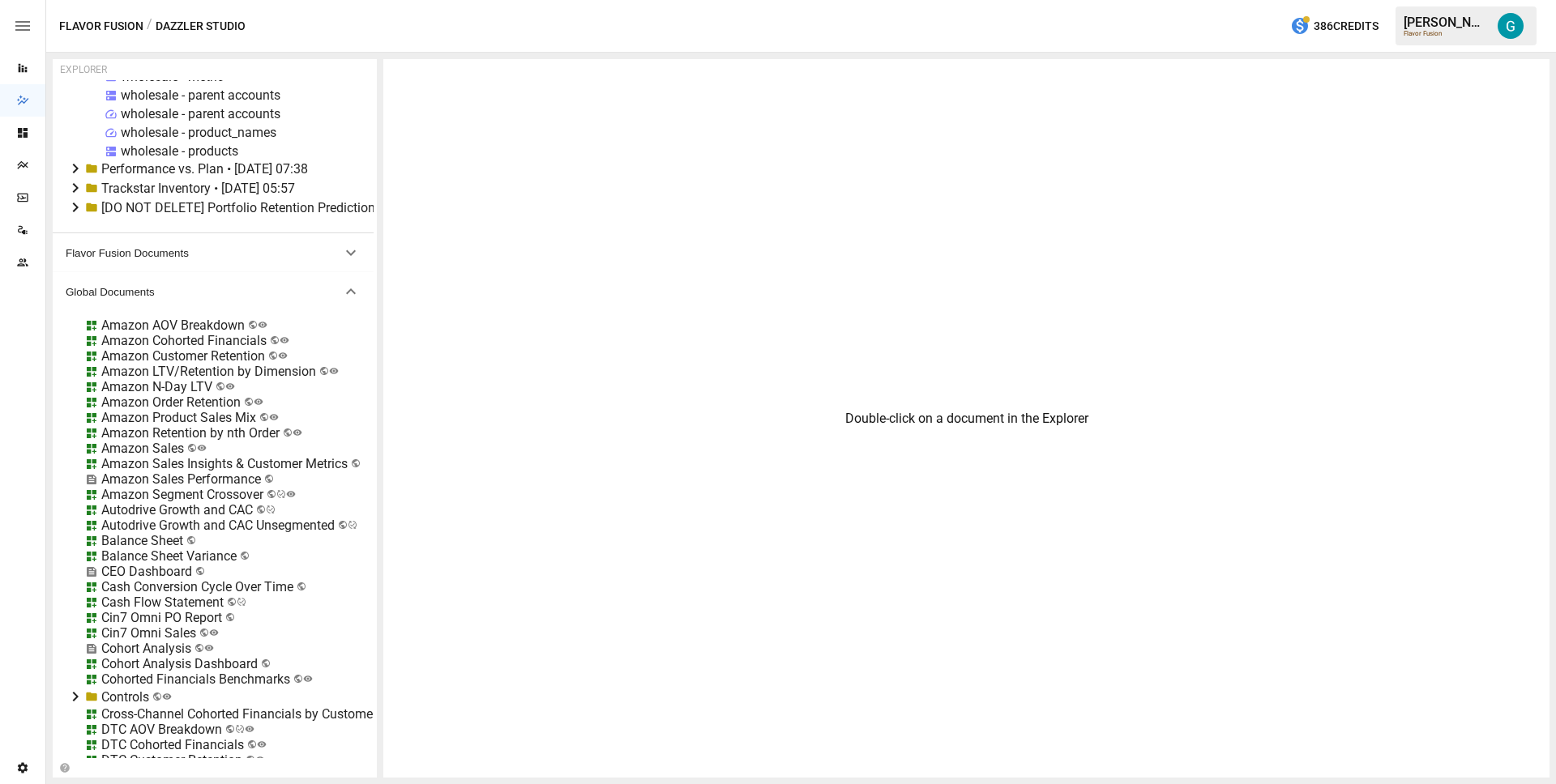
scroll to position [0, 0]
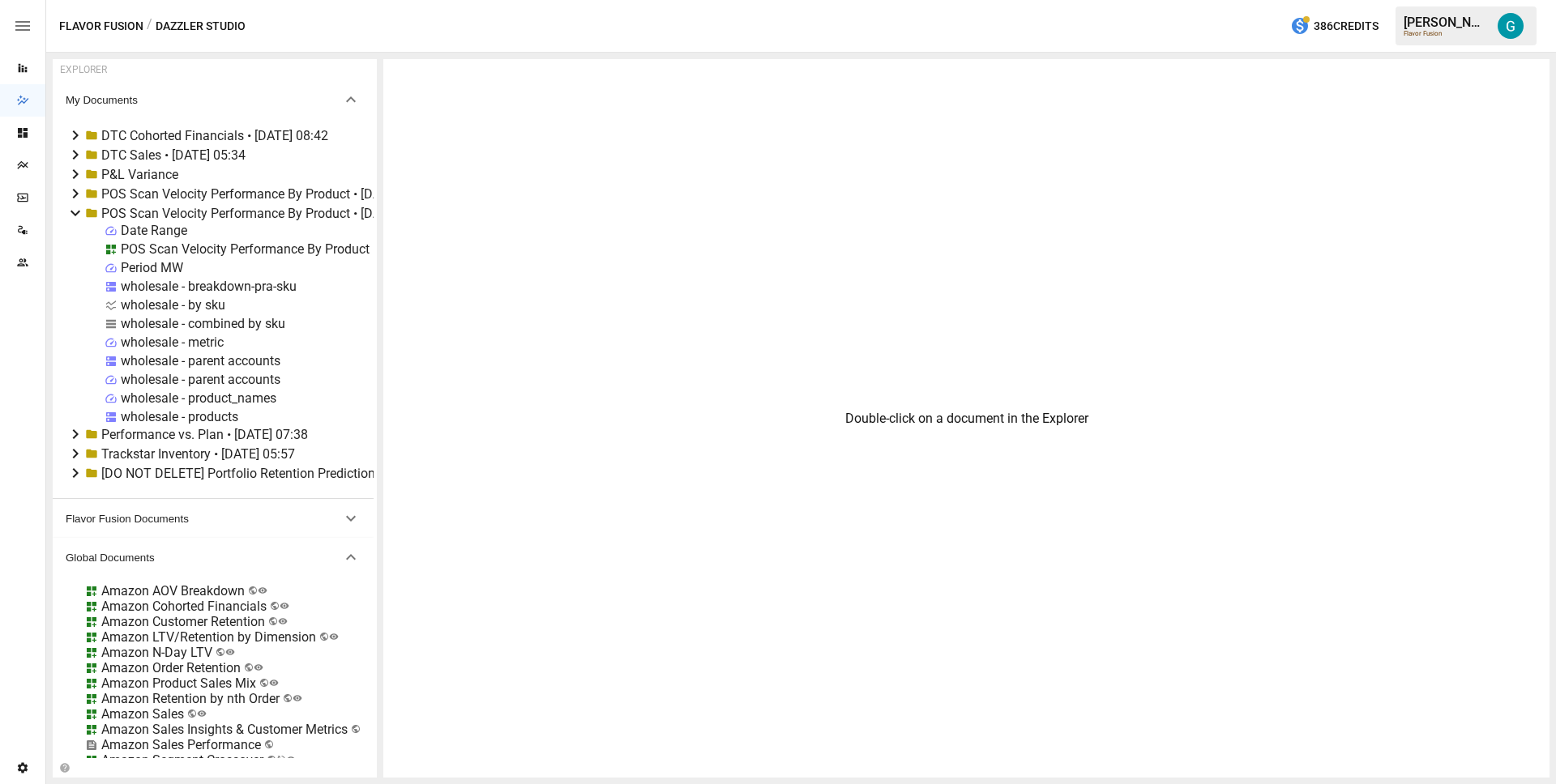
click at [165, 269] on div "Period MW" at bounding box center [152, 268] width 62 height 15
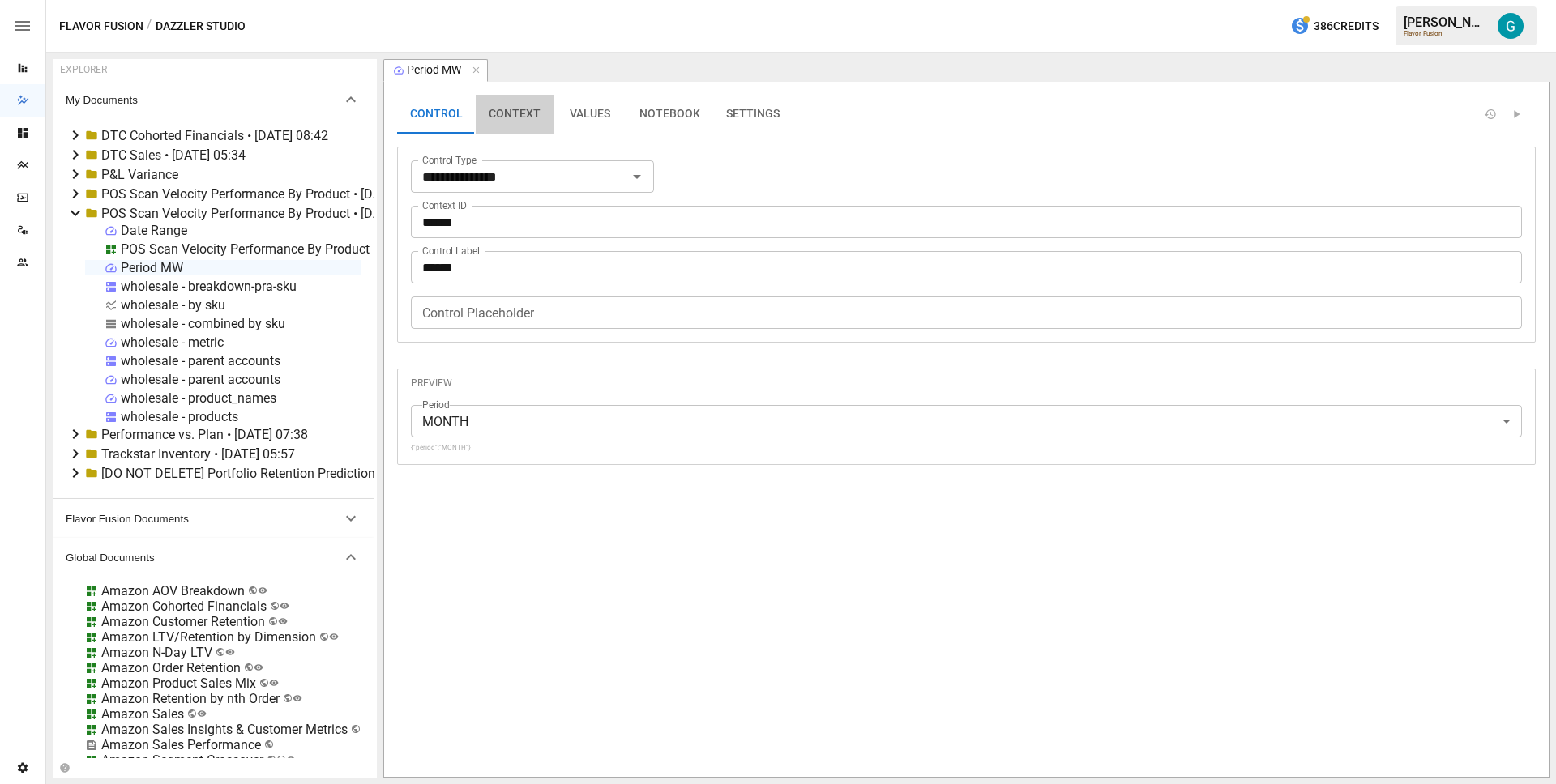
click at [521, 113] on button "CONTEXT" at bounding box center [515, 114] width 78 height 39
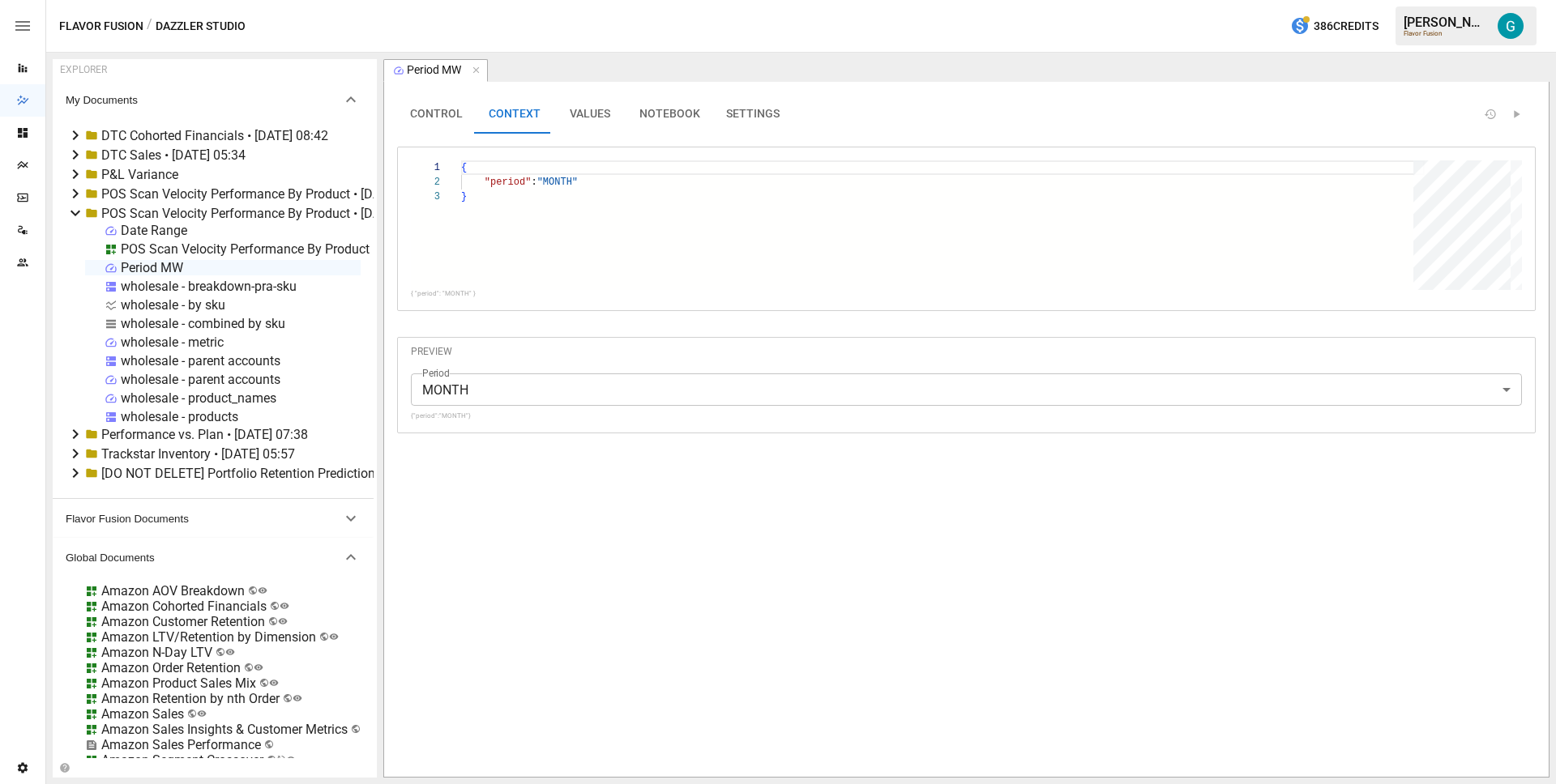
click at [577, 123] on button "VALUES" at bounding box center [590, 114] width 73 height 39
click at [607, 186] on input "text" at bounding box center [616, 176] width 136 height 24
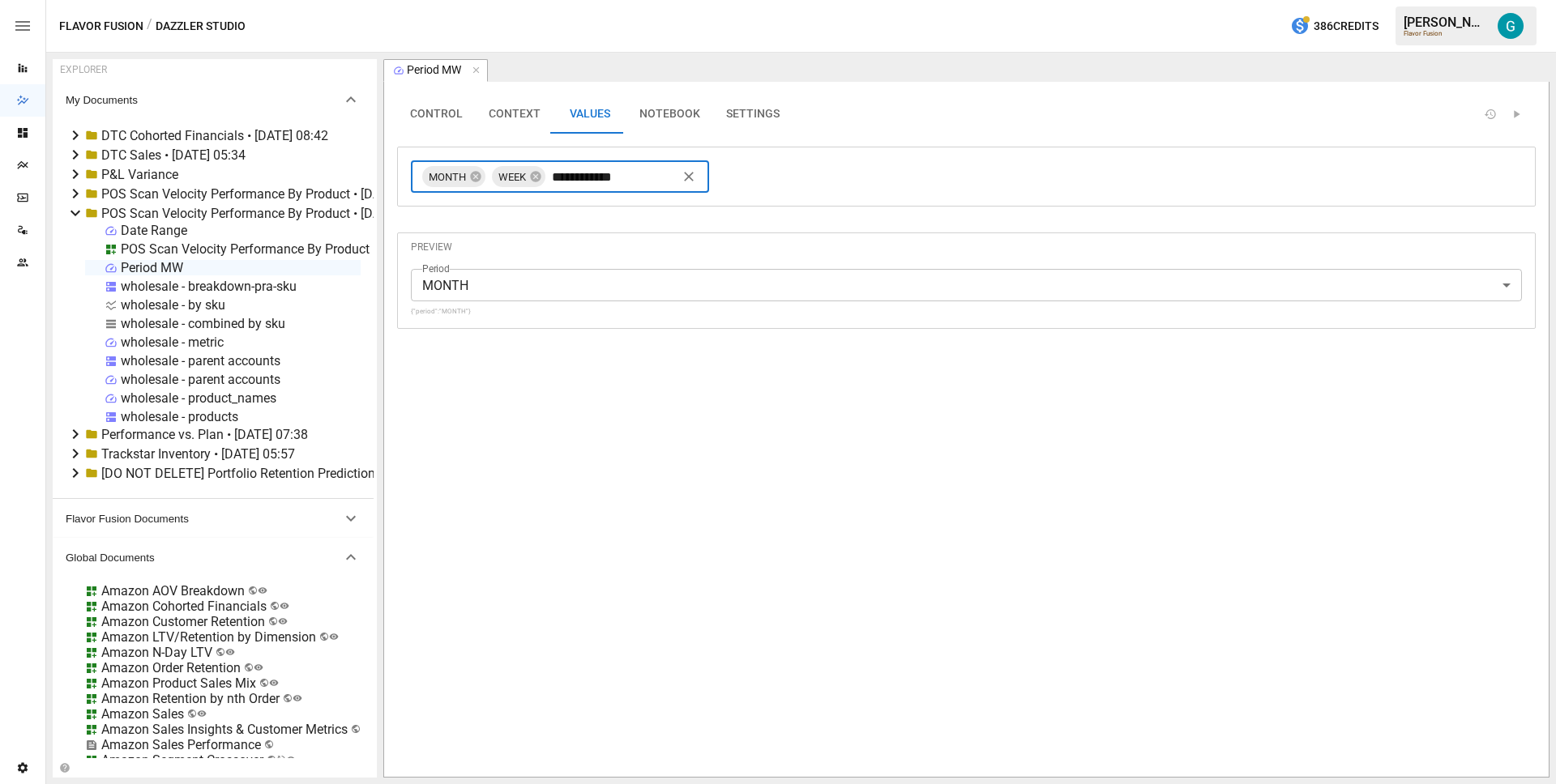
type input "**********"
click at [474, 174] on icon at bounding box center [475, 176] width 13 height 13
click at [468, 175] on icon at bounding box center [465, 176] width 10 height 10
click at [138, 251] on div "POS Scan Velocity Performance By Product" at bounding box center [245, 249] width 249 height 15
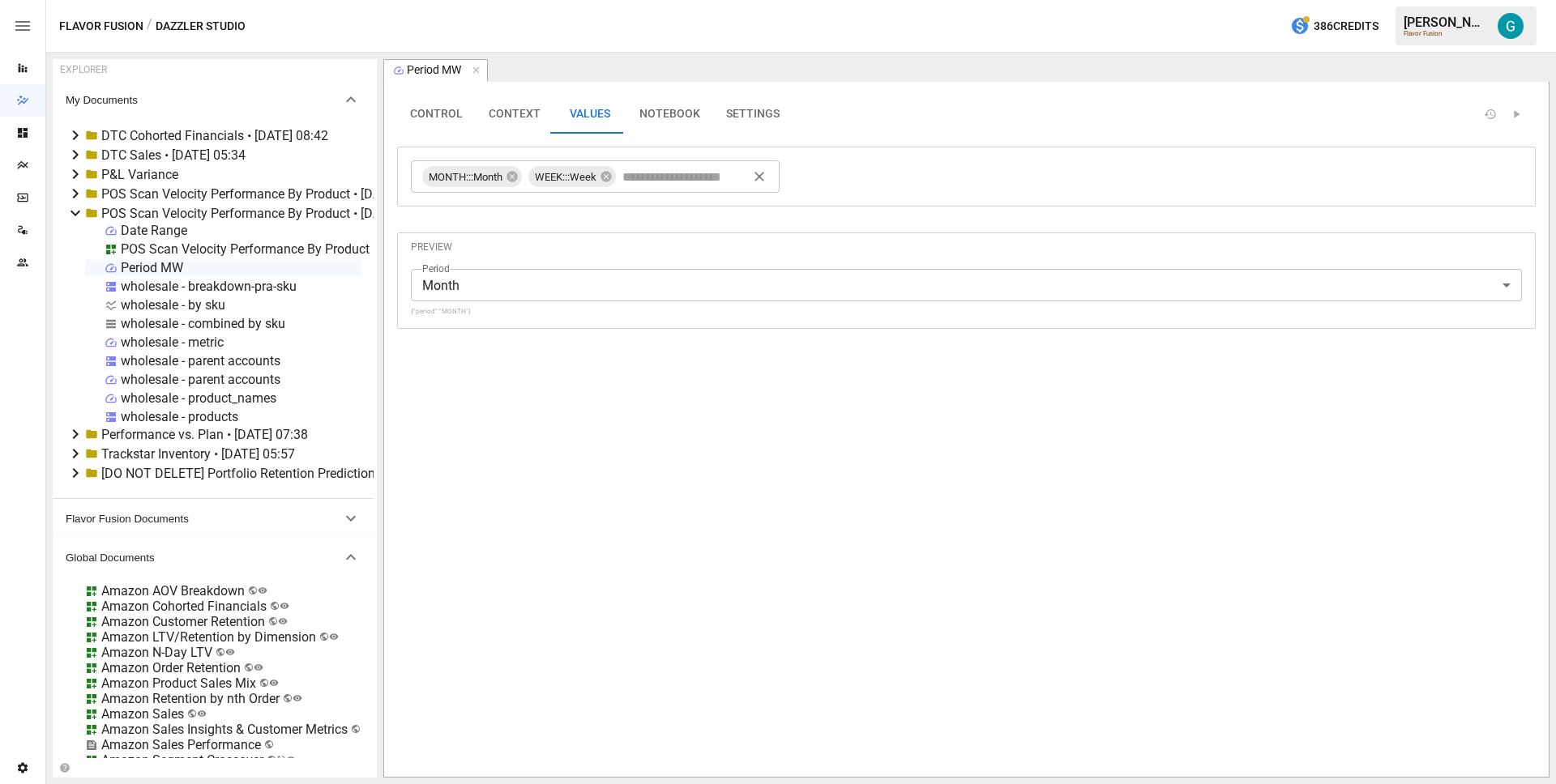
click at [138, 251] on div "POS Scan Velocity Performance By Product" at bounding box center [245, 249] width 249 height 15
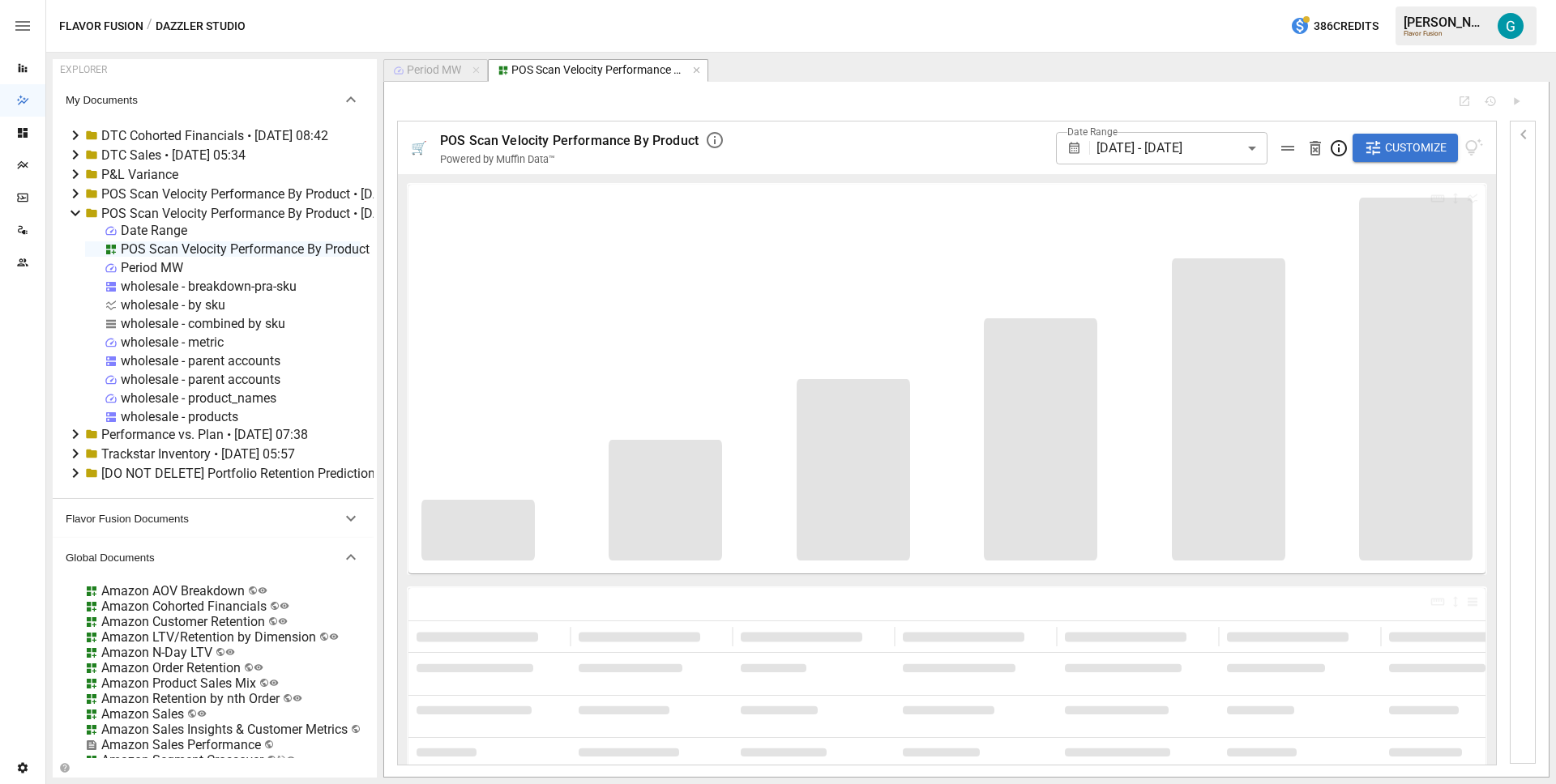
click at [1396, 148] on span "Customize" at bounding box center [1416, 148] width 62 height 20
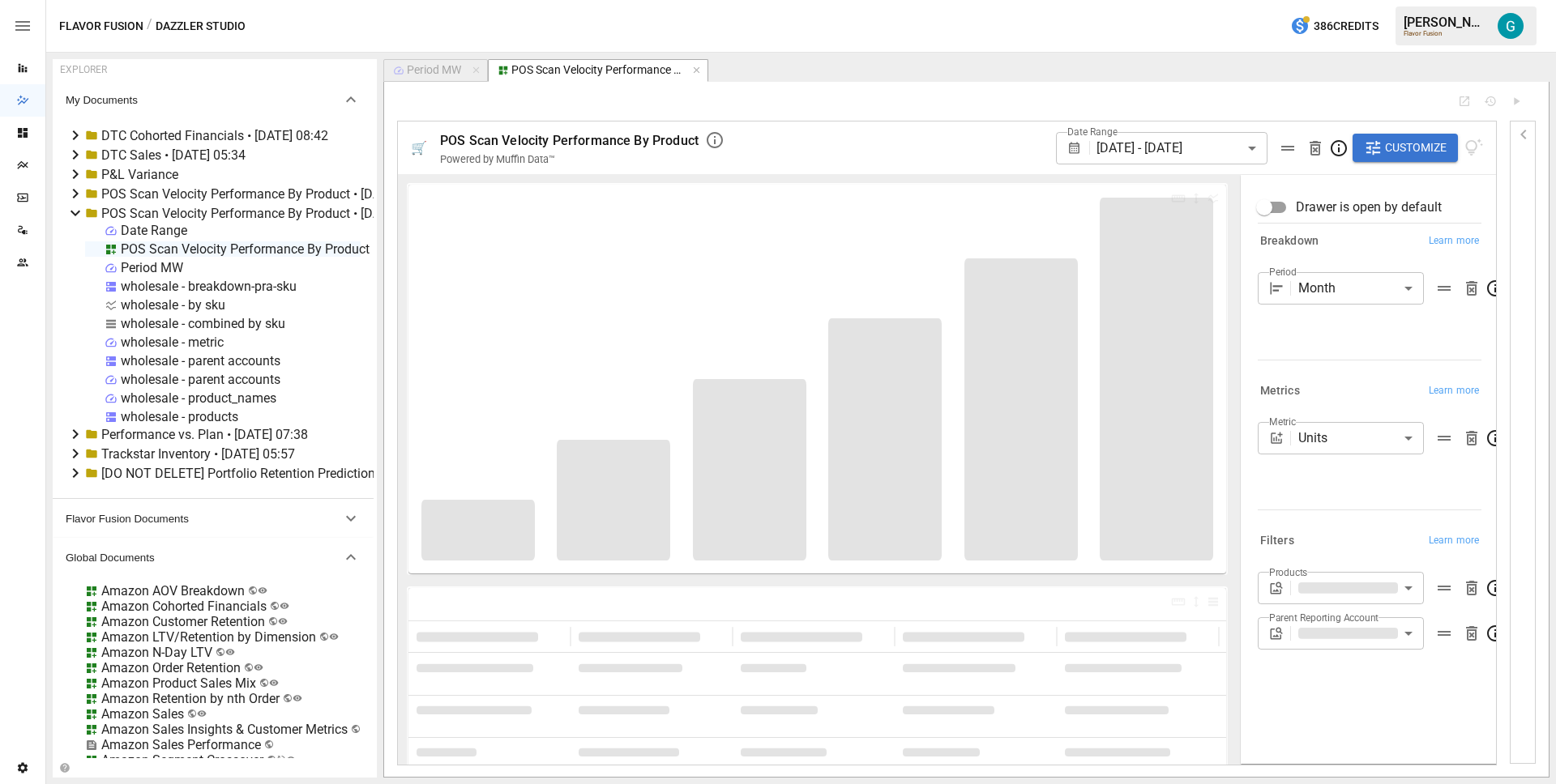
click at [1319, 0] on body "Reports Dazzler Studio Dashboards Plans SmartModel ™ Data Sources Team Settings…" at bounding box center [778, 0] width 1556 height 0
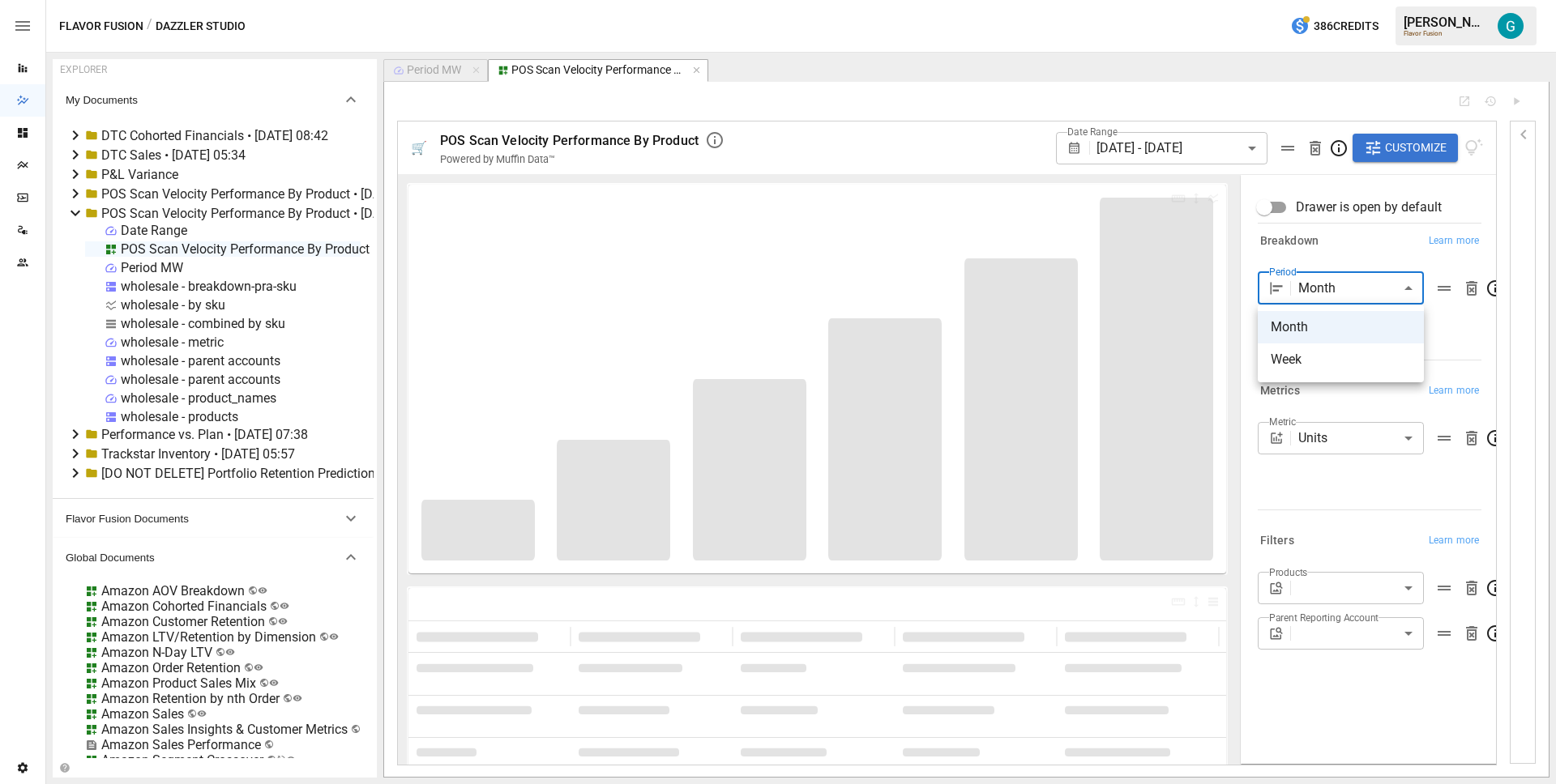
click at [1362, 252] on div at bounding box center [778, 392] width 1556 height 784
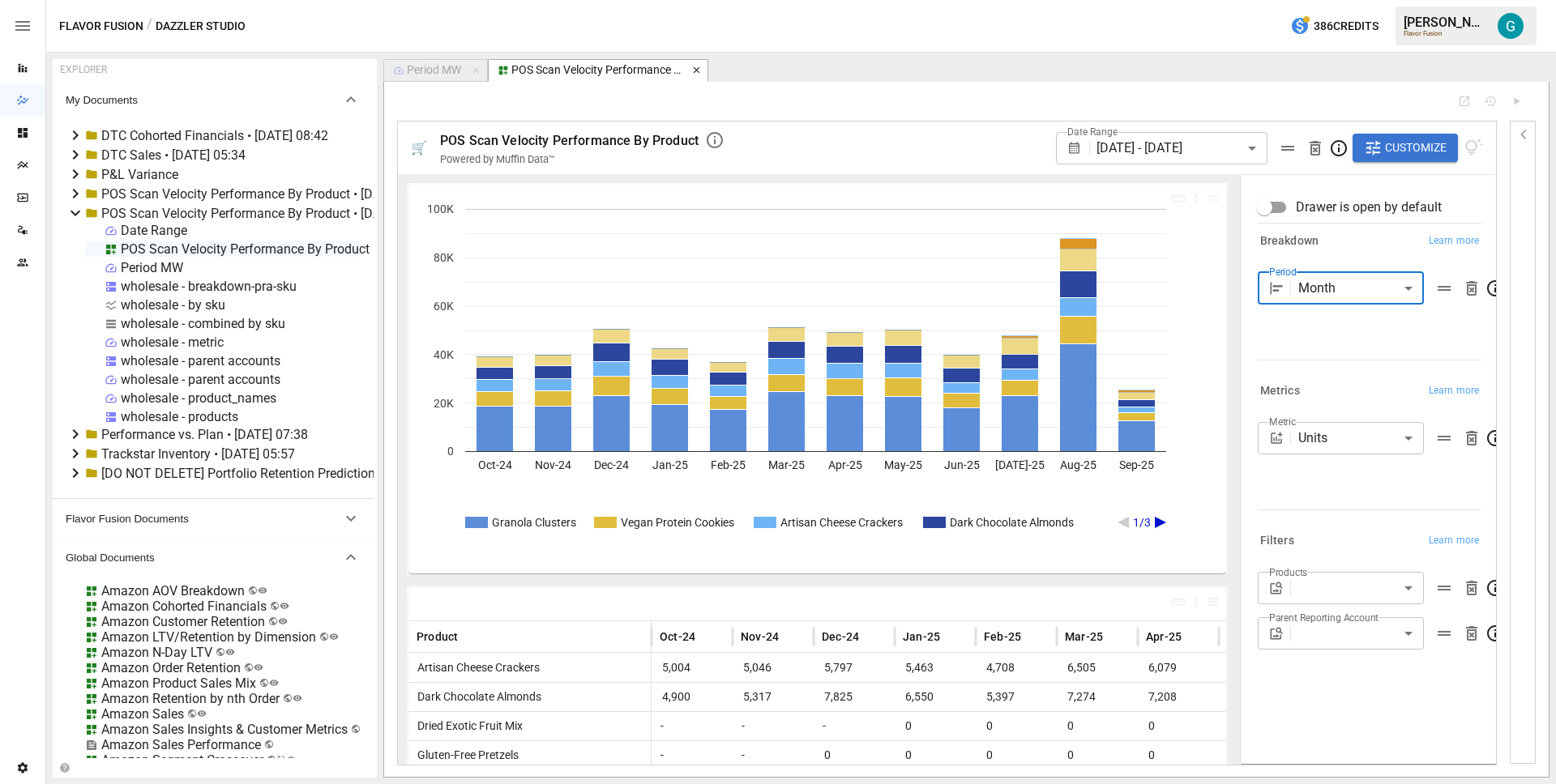
click at [698, 70] on icon "button" at bounding box center [697, 71] width 7 height 7
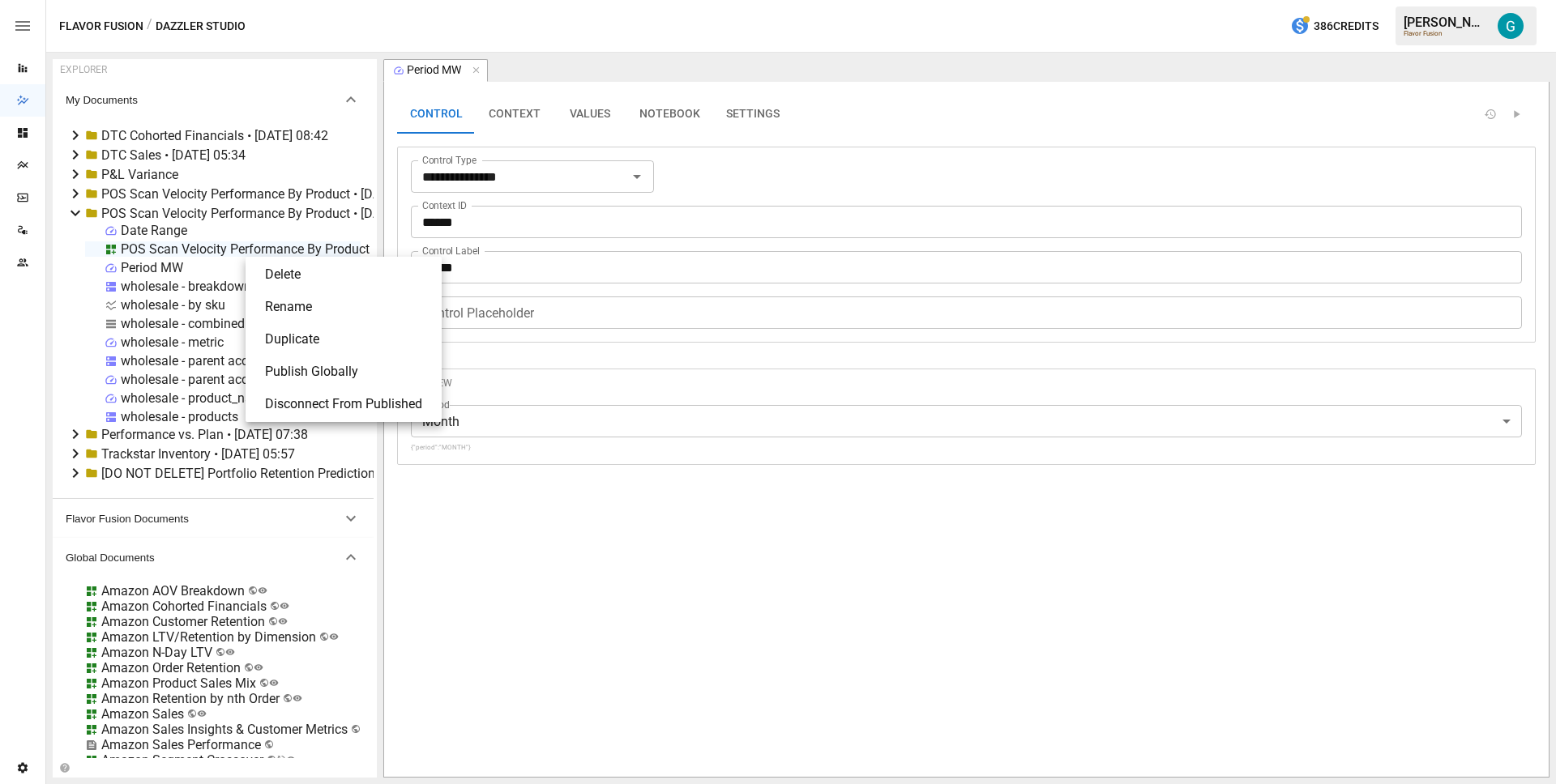
click at [369, 371] on li "Publish Globally" at bounding box center [344, 371] width 183 height 32
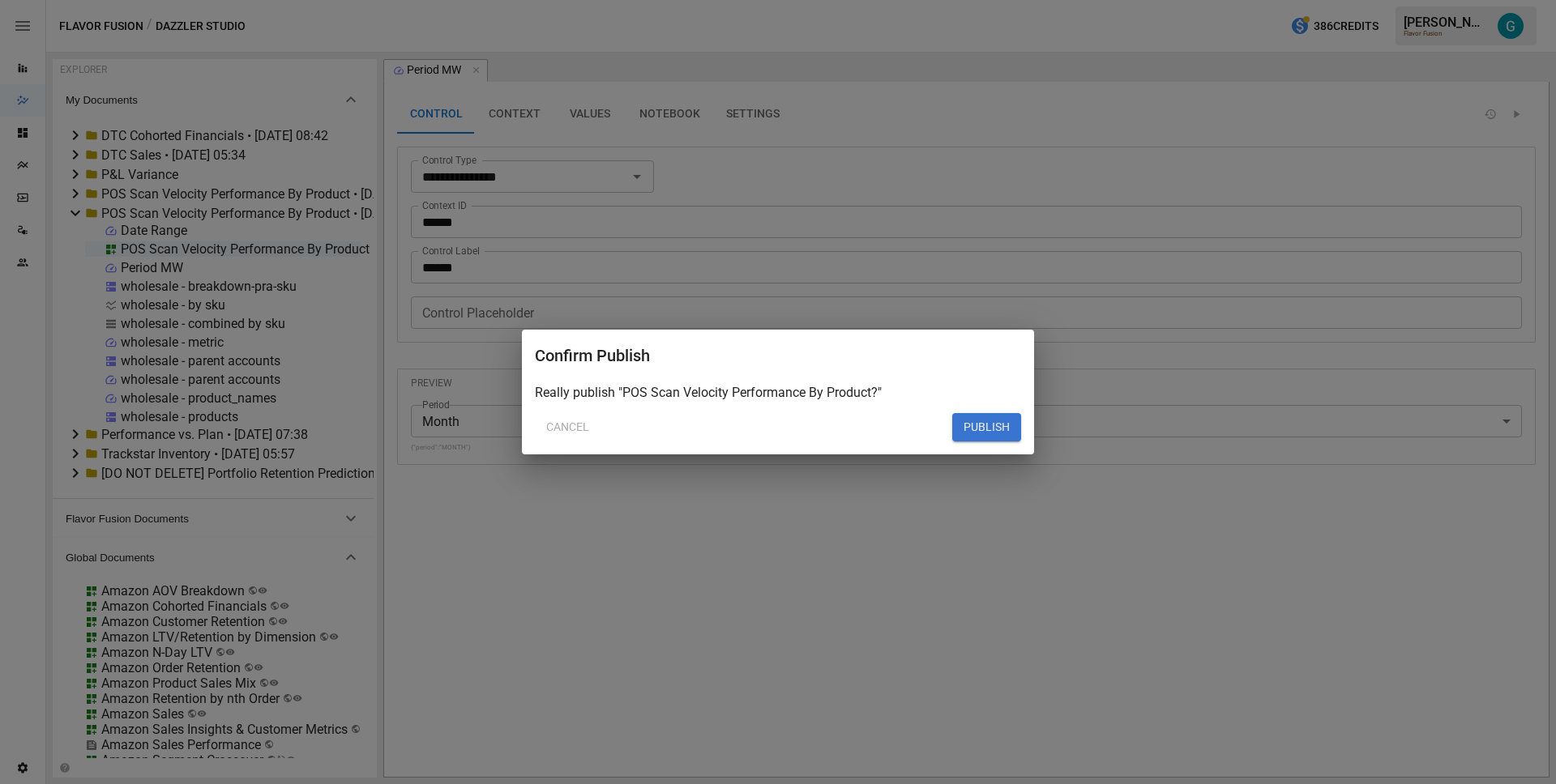
click at [993, 433] on button "PUBLISH" at bounding box center [987, 428] width 69 height 30
click at [974, 431] on button "PUBLISH" at bounding box center [987, 428] width 69 height 30
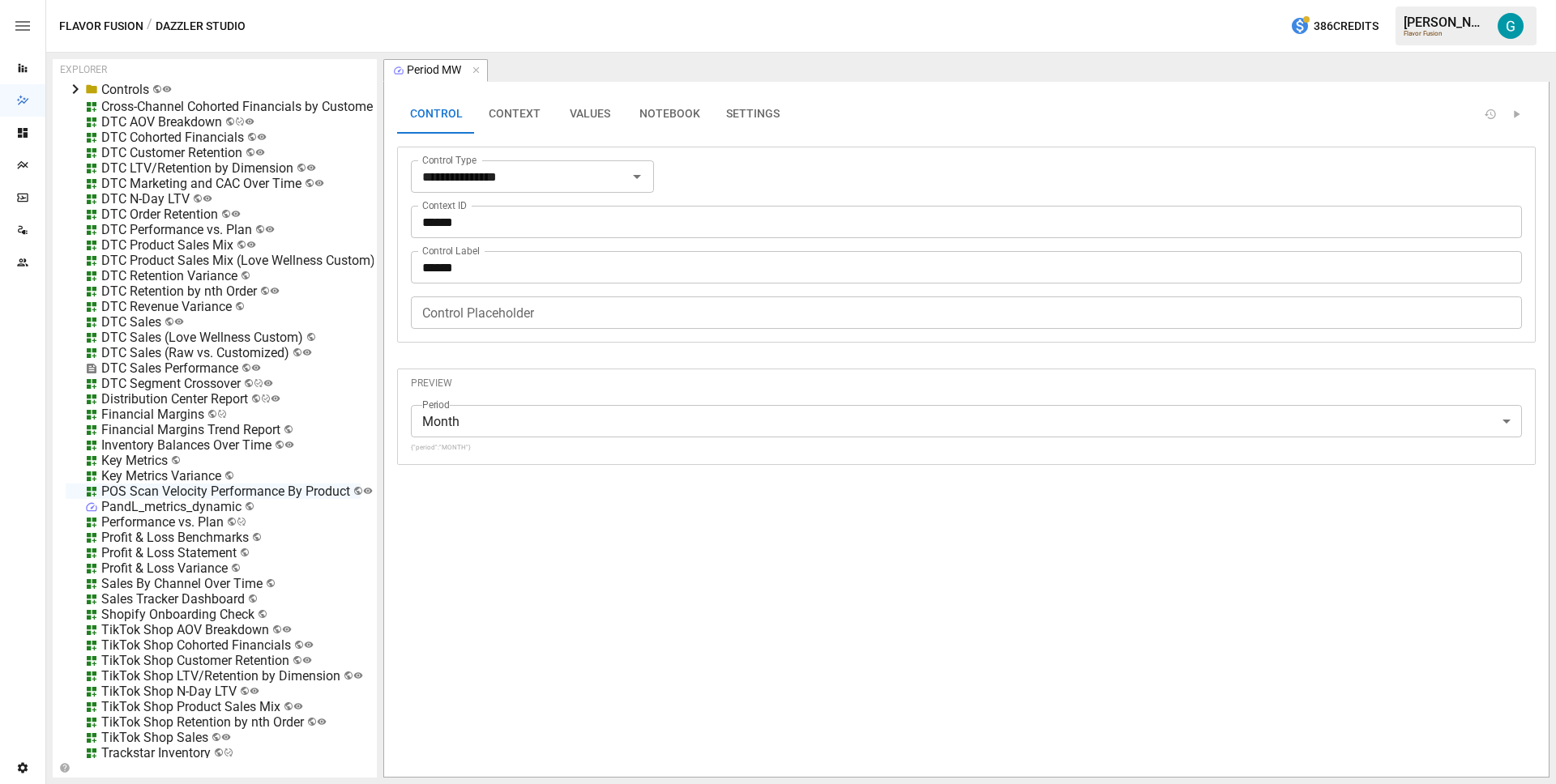
scroll to position [1012, 0]
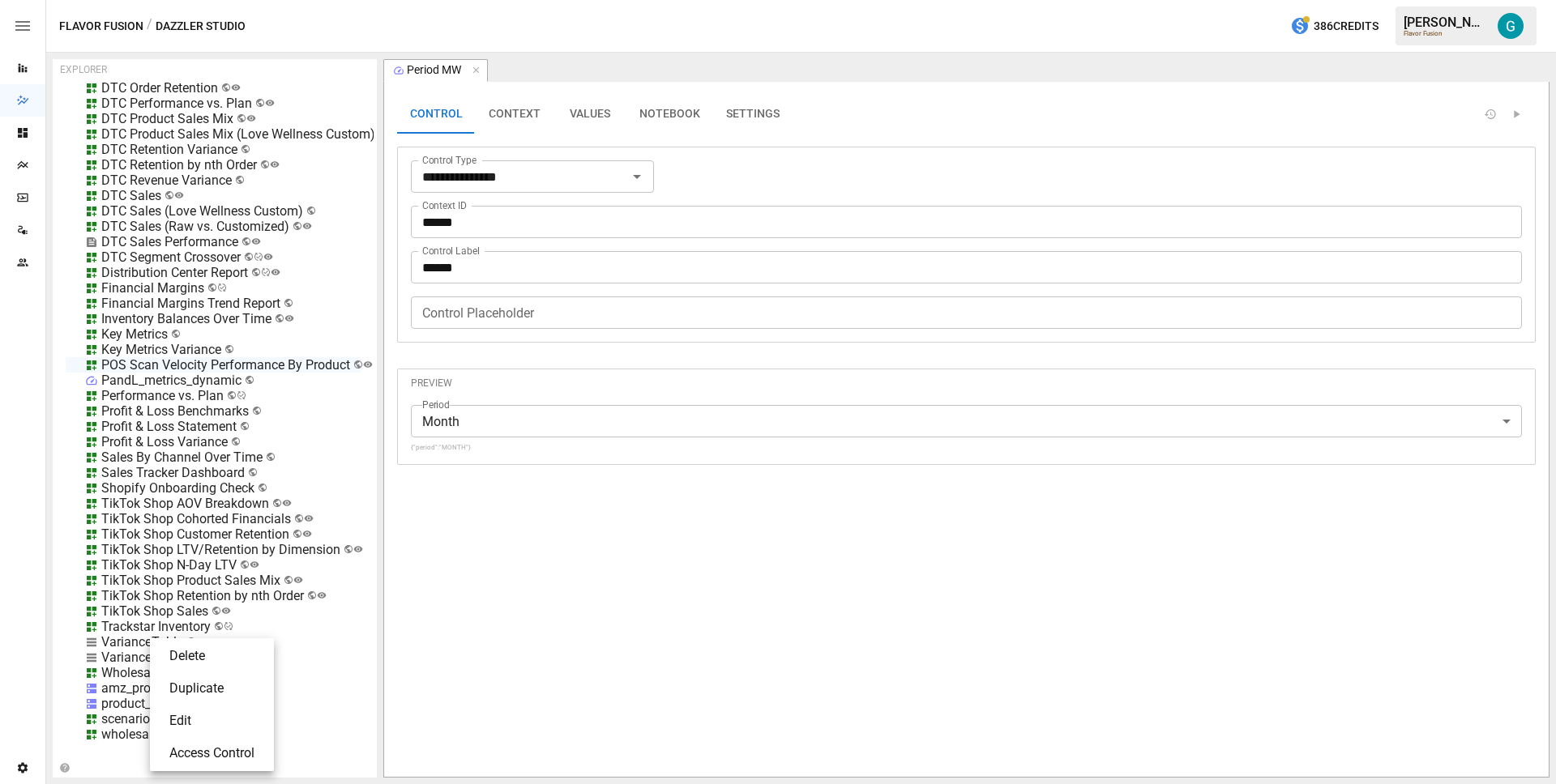
click at [175, 730] on li "Edit" at bounding box center [212, 721] width 111 height 32
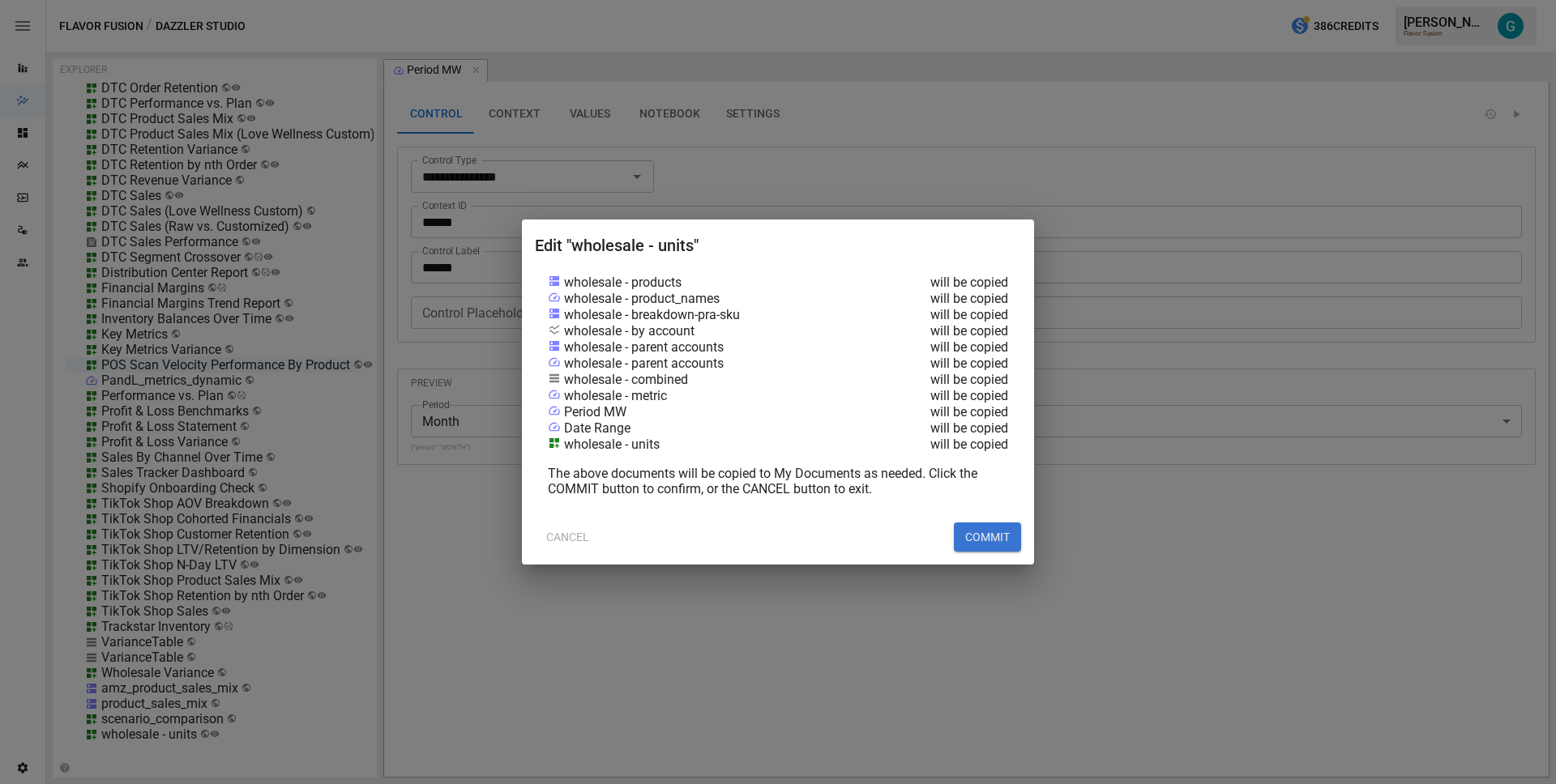
click at [998, 546] on button "COMMIT" at bounding box center [988, 537] width 68 height 30
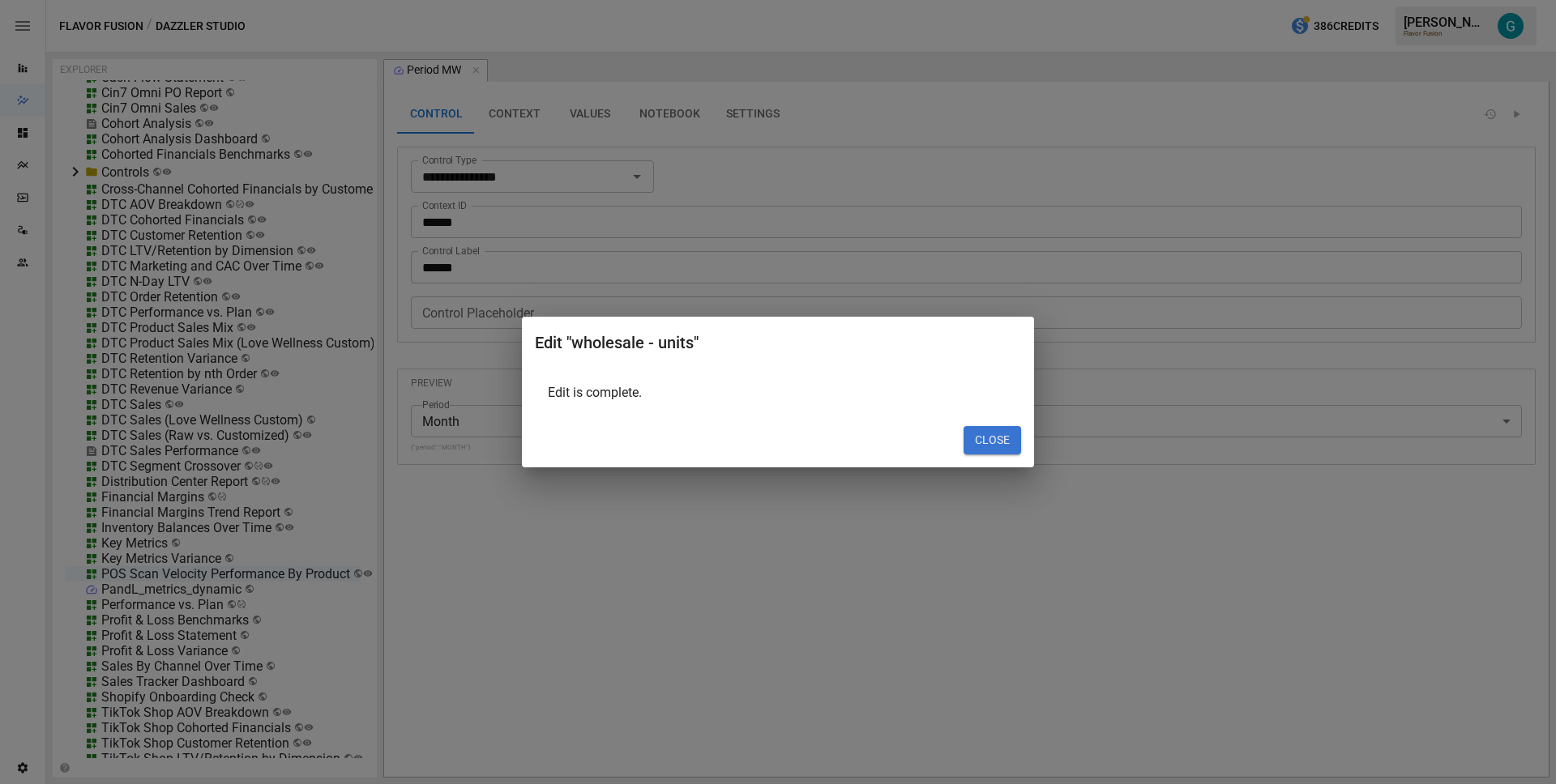
click at [1022, 443] on div "Edit "wholesale - units" Edit is complete. CLOSE" at bounding box center [778, 392] width 512 height 152
click at [1003, 441] on button "CLOSE" at bounding box center [993, 441] width 57 height 30
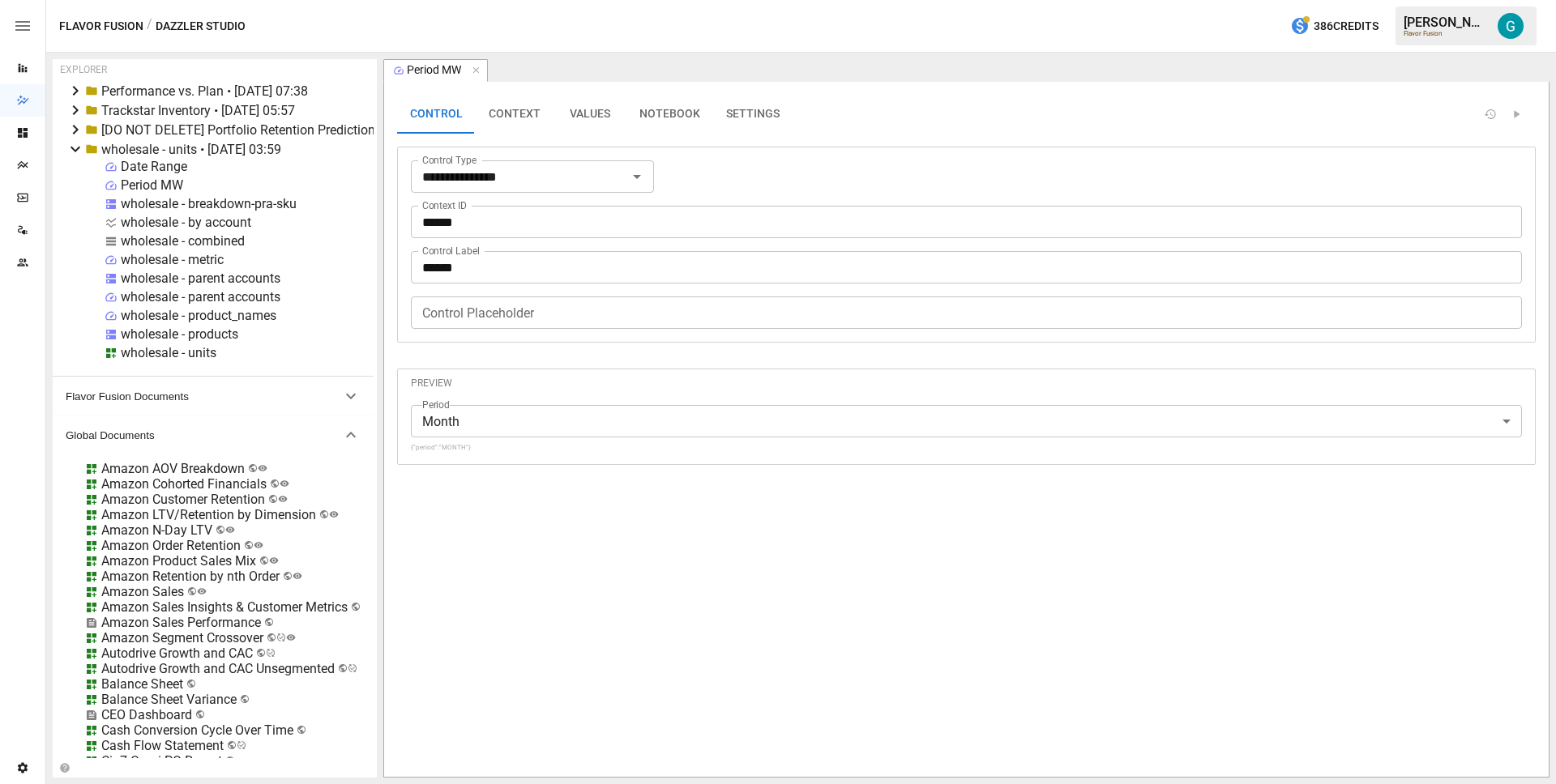
scroll to position [0, 0]
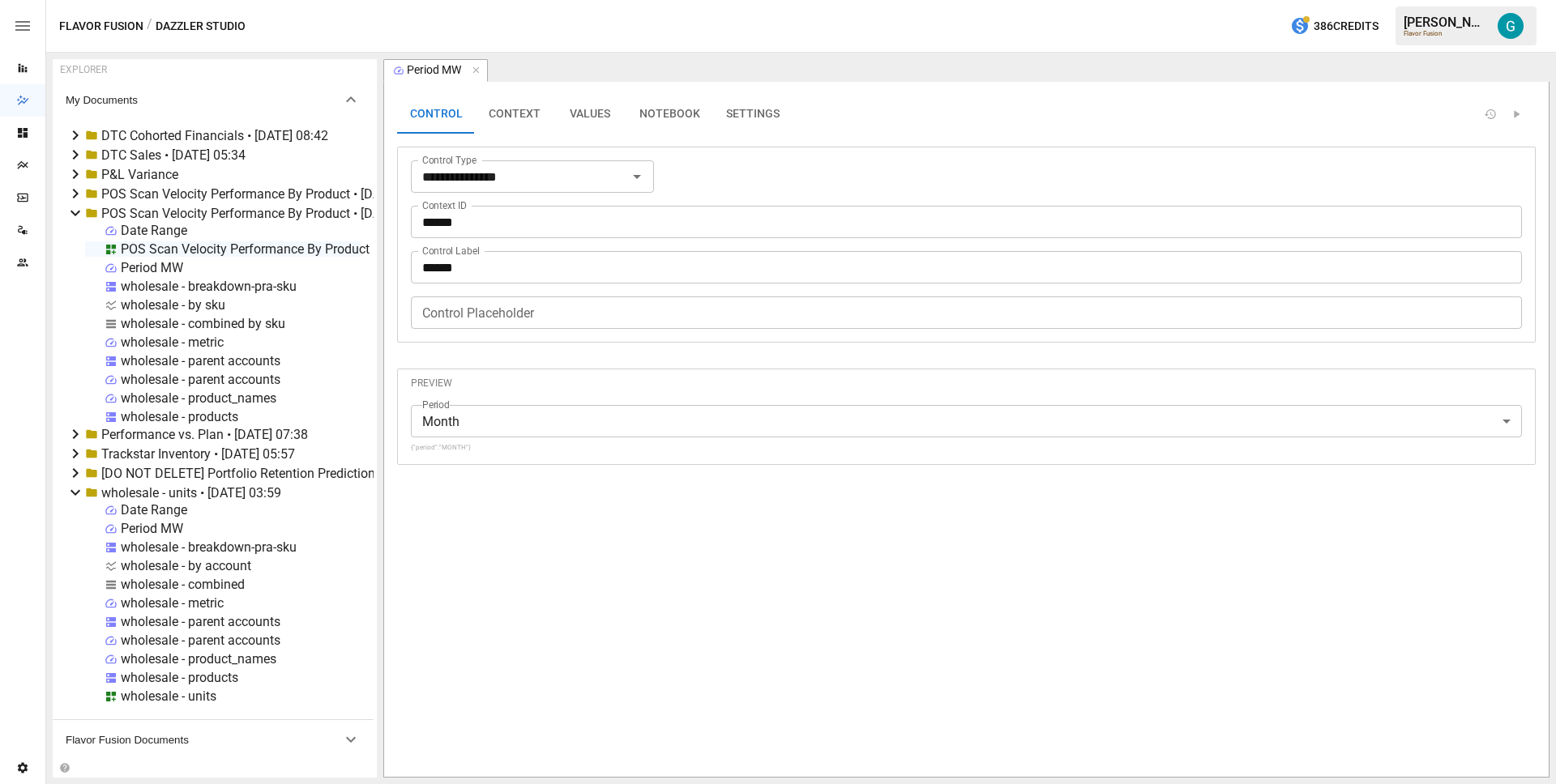
click at [165, 699] on div "wholesale - units" at bounding box center [168, 696] width 95 height 15
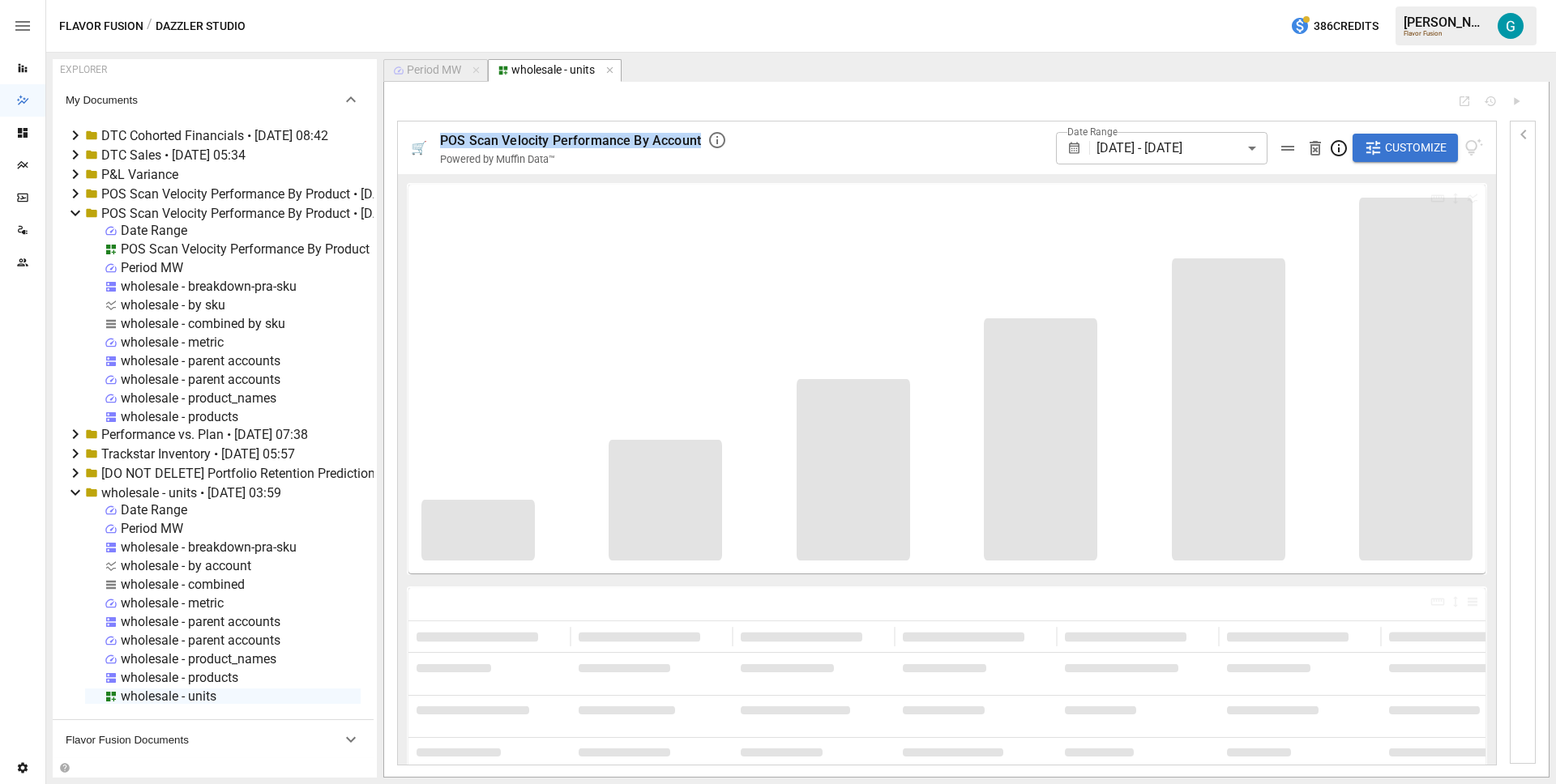
drag, startPoint x: 696, startPoint y: 144, endPoint x: 439, endPoint y: 142, distance: 257.0
click at [440, 142] on span "POS Scan Velocity Performance By Account" at bounding box center [570, 140] width 261 height 15
copy span "POS Scan Velocity Performance By Account"
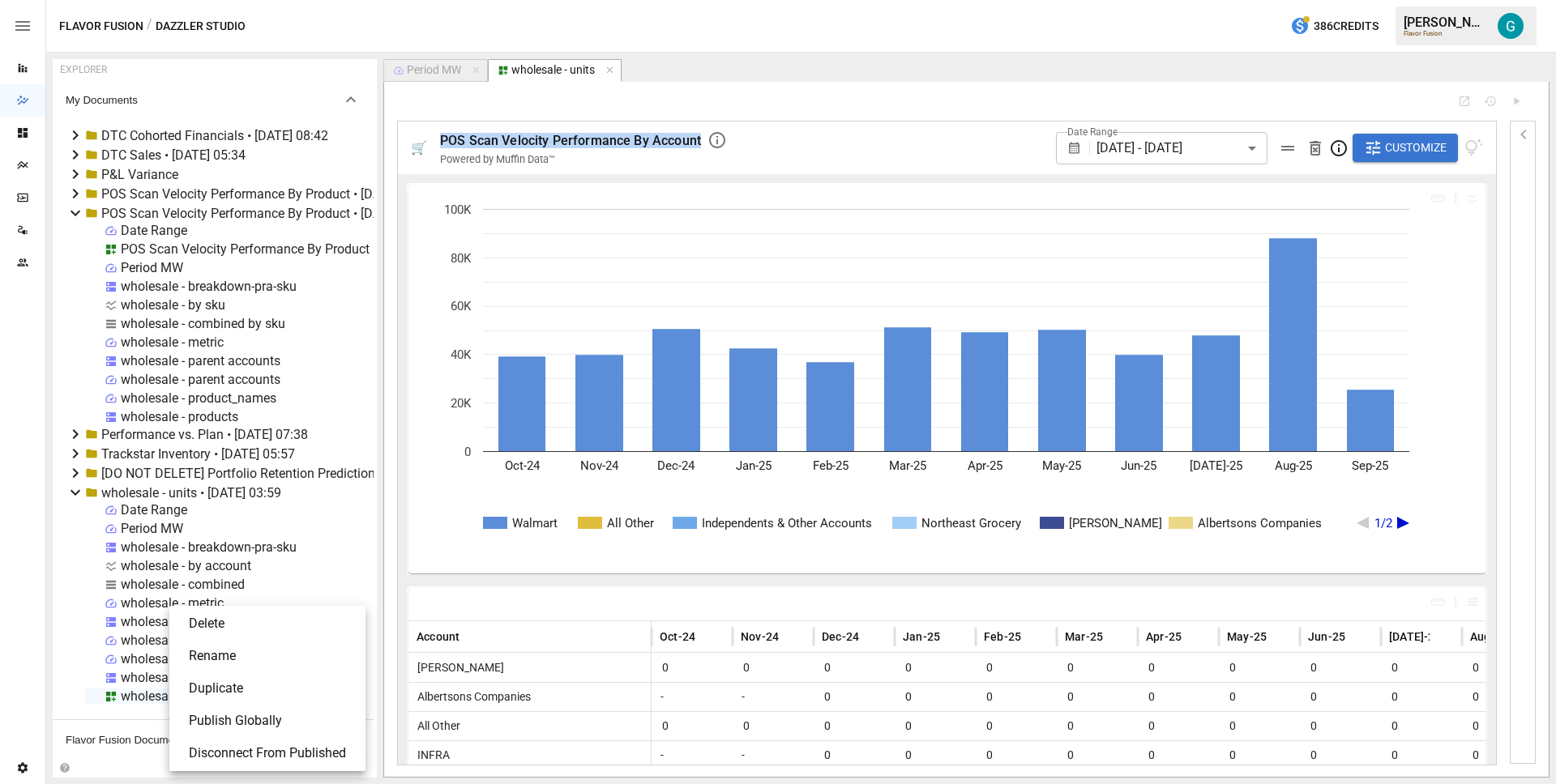
click at [254, 655] on li "Rename" at bounding box center [267, 656] width 183 height 32
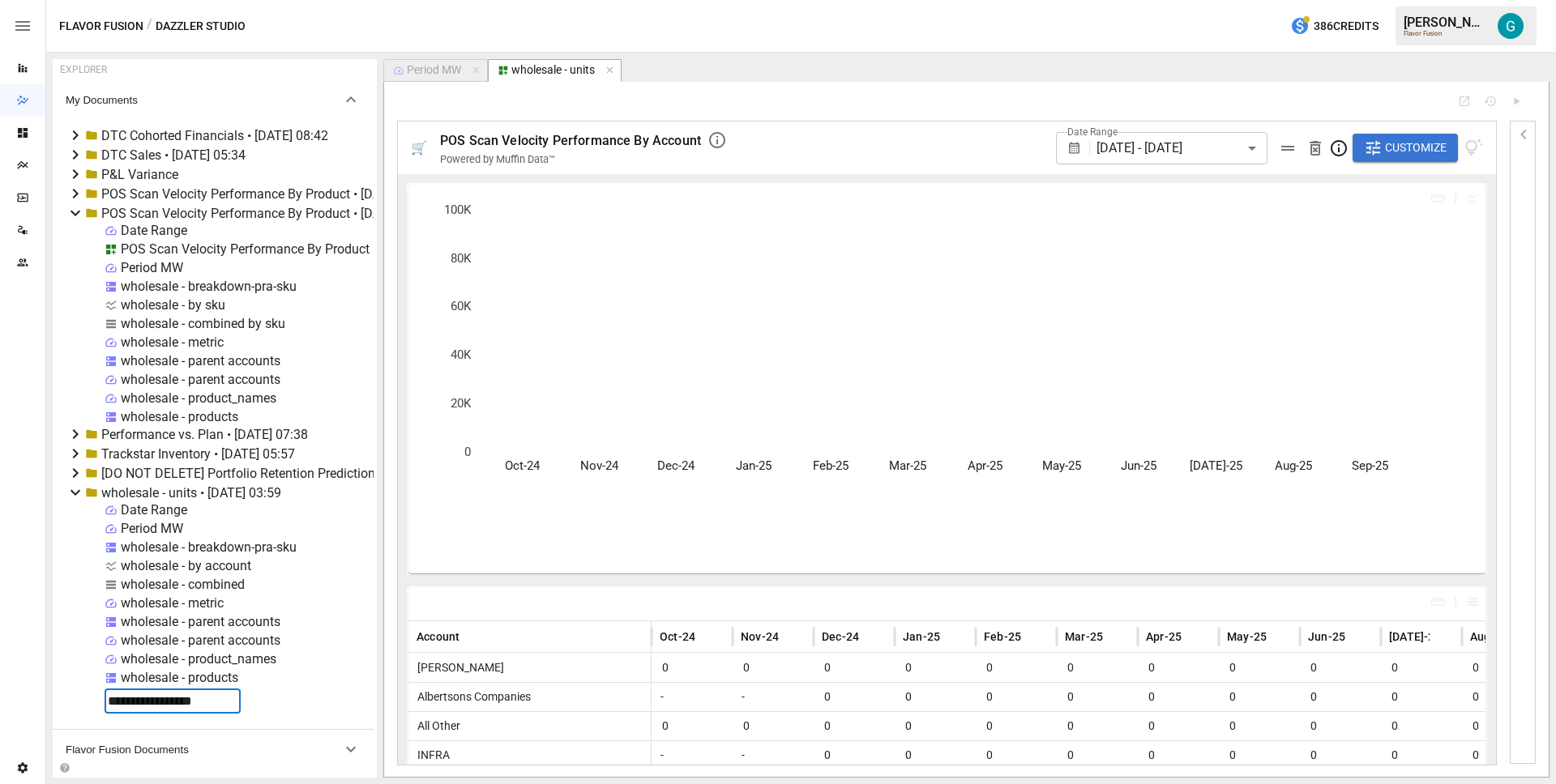
type input "**********"
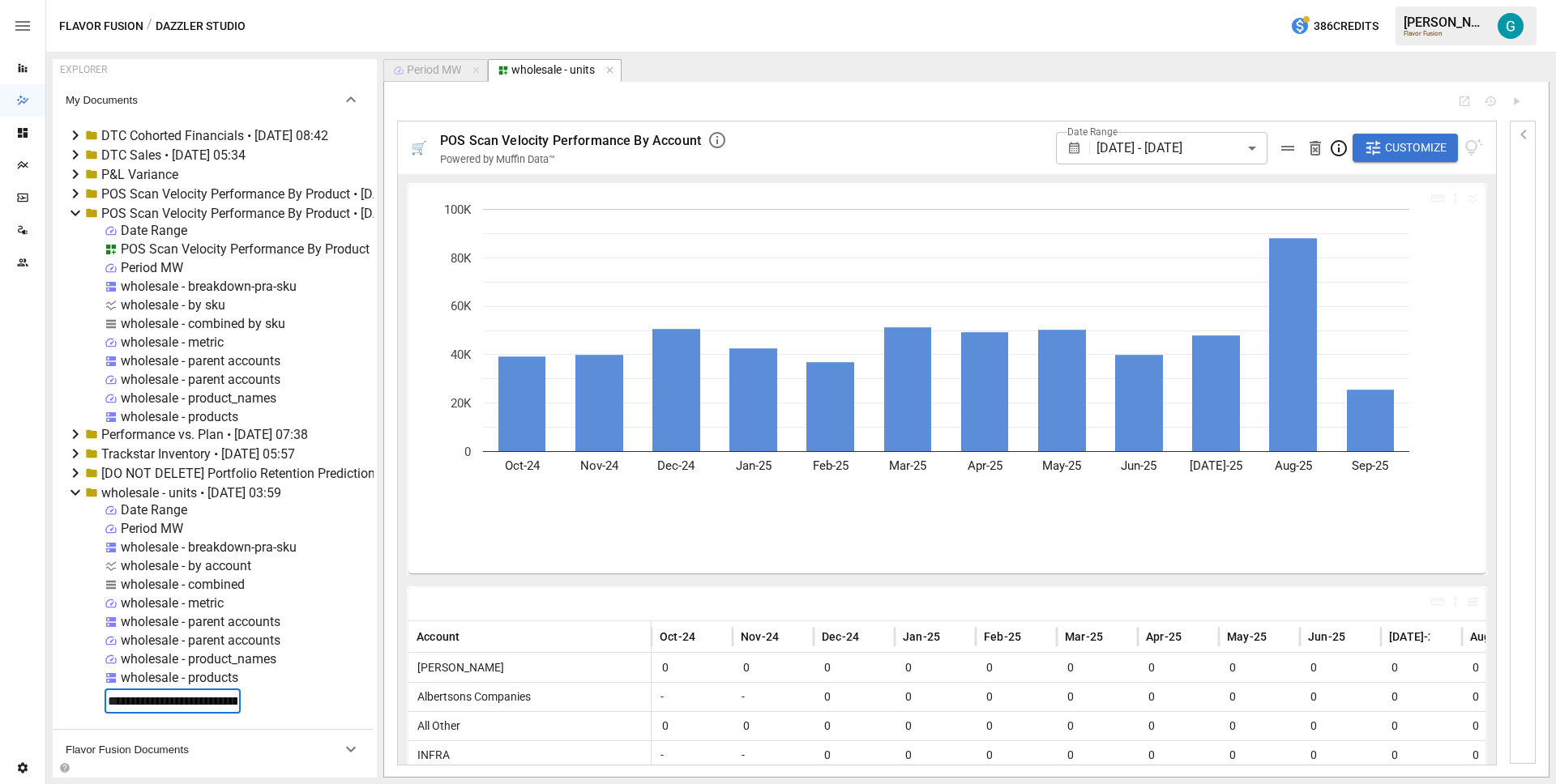
scroll to position [0, 117]
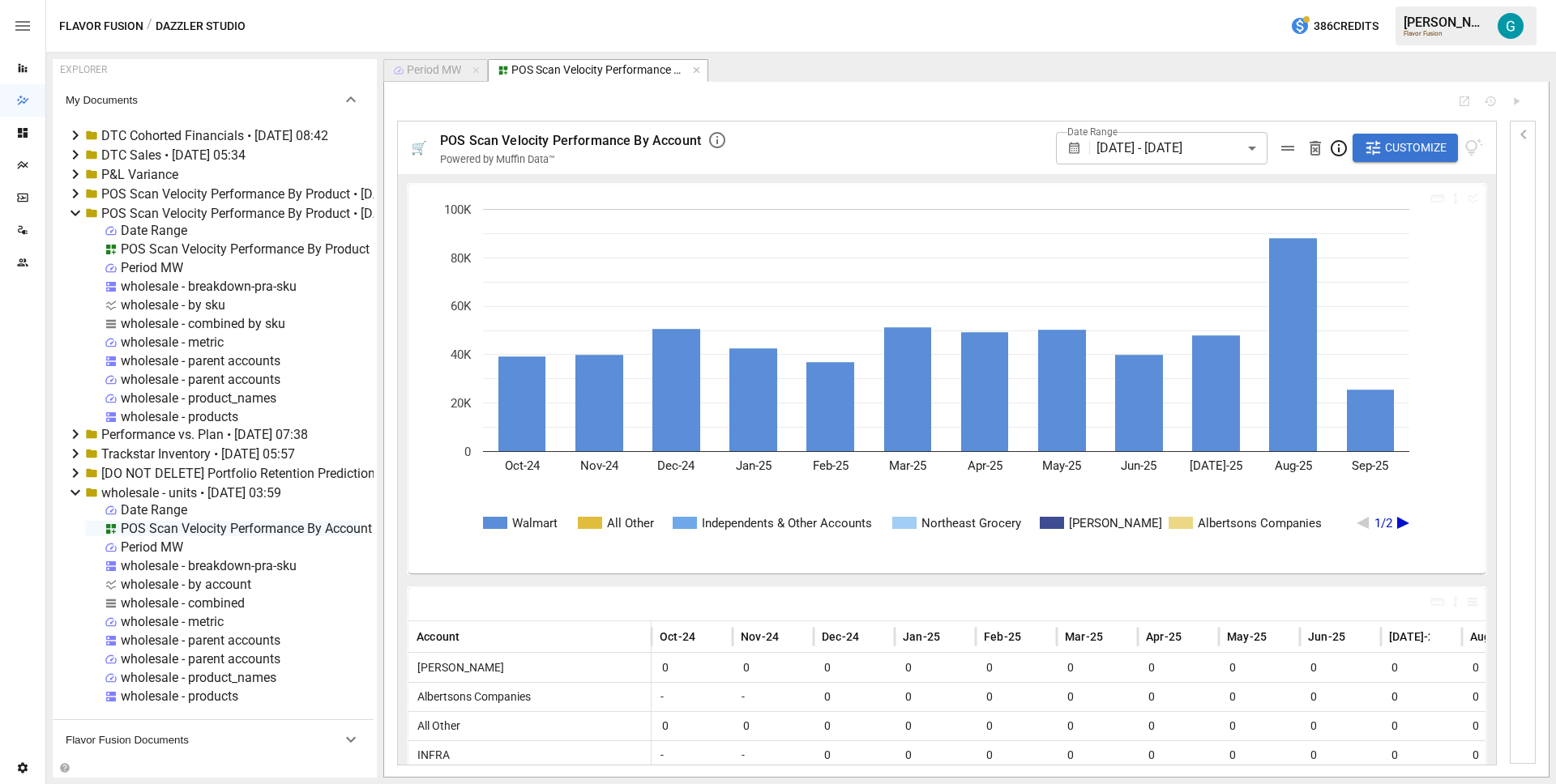
click at [1392, 142] on span "Customize" at bounding box center [1416, 148] width 62 height 20
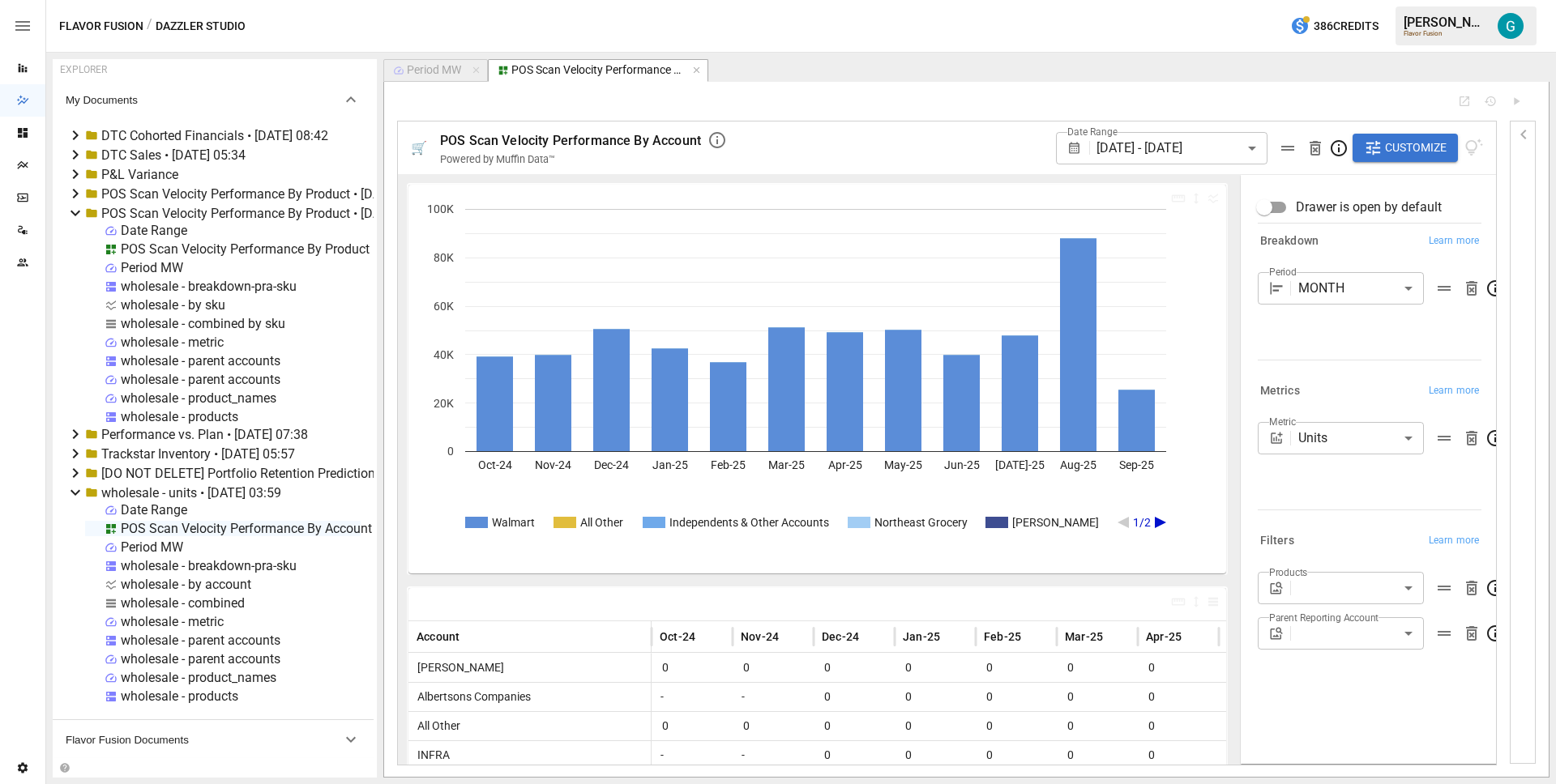
click at [480, 73] on icon "button" at bounding box center [476, 70] width 11 height 11
click at [209, 214] on div "POS Scan Velocity Performance By Product • [DATE] 03:58" at bounding box center [268, 214] width 333 height 15
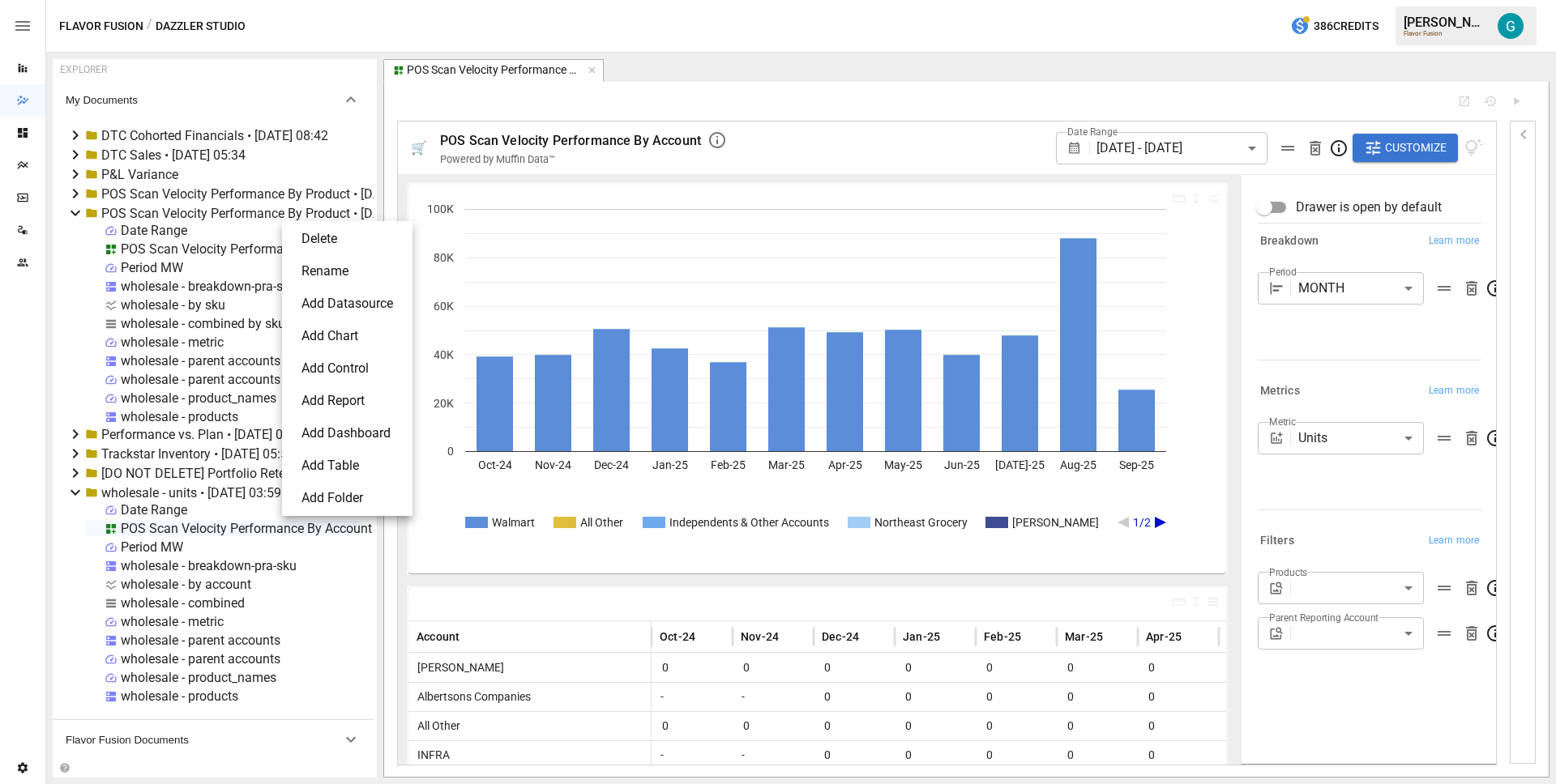
click at [334, 245] on li "Delete" at bounding box center [347, 239] width 117 height 32
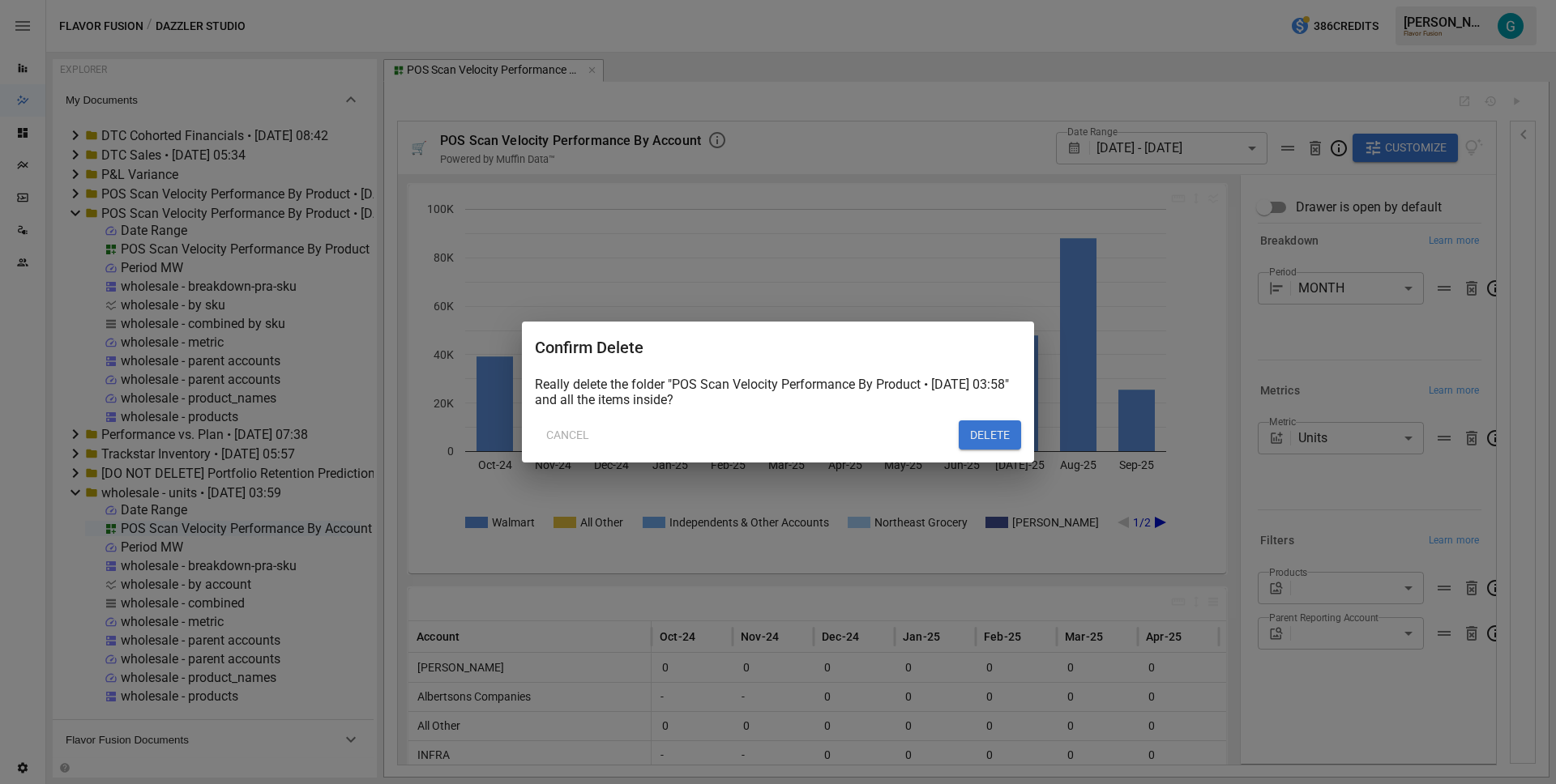
click at [996, 435] on button "DELETE" at bounding box center [990, 435] width 62 height 30
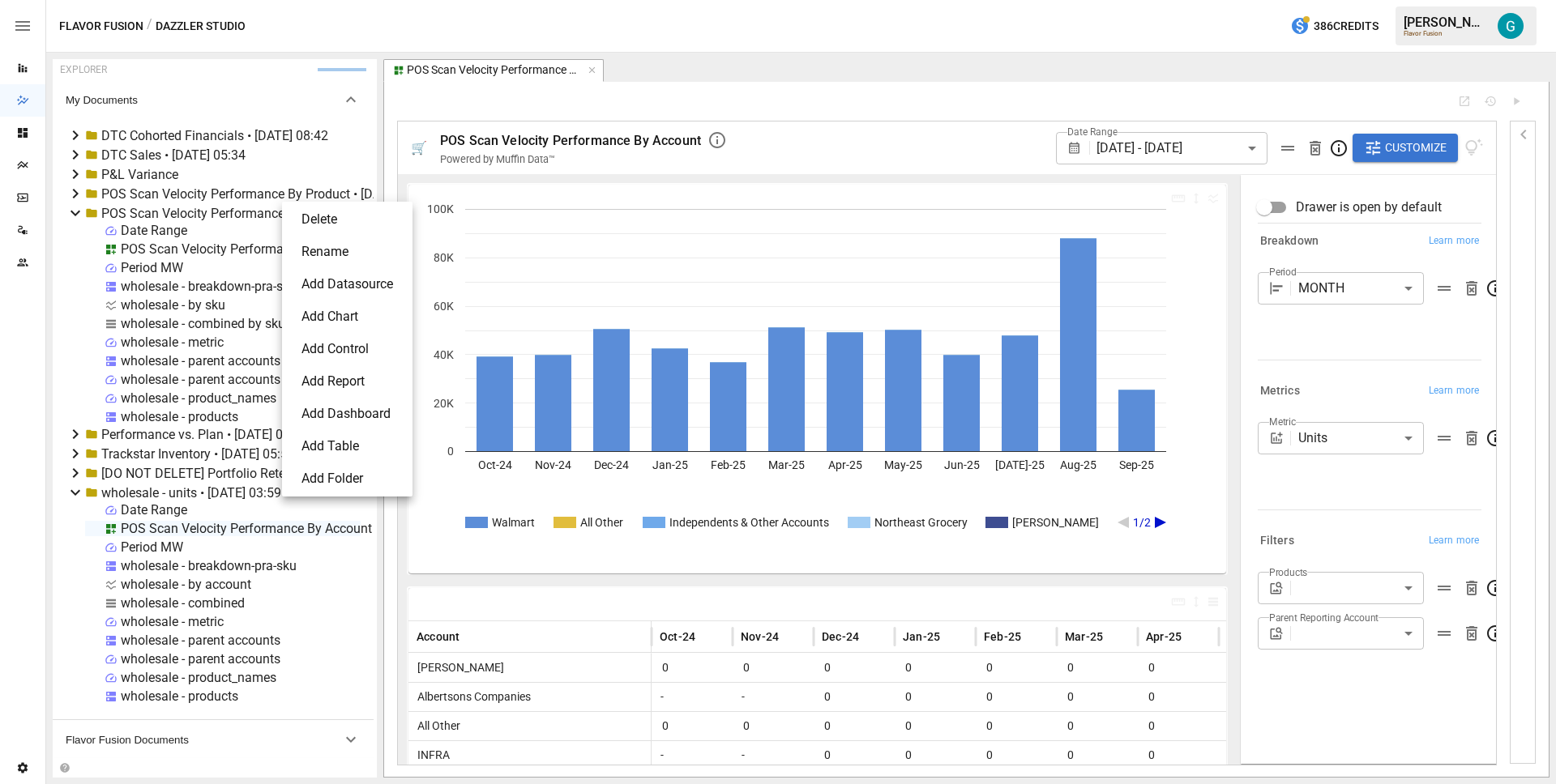
click at [350, 215] on li "Delete" at bounding box center [347, 219] width 117 height 32
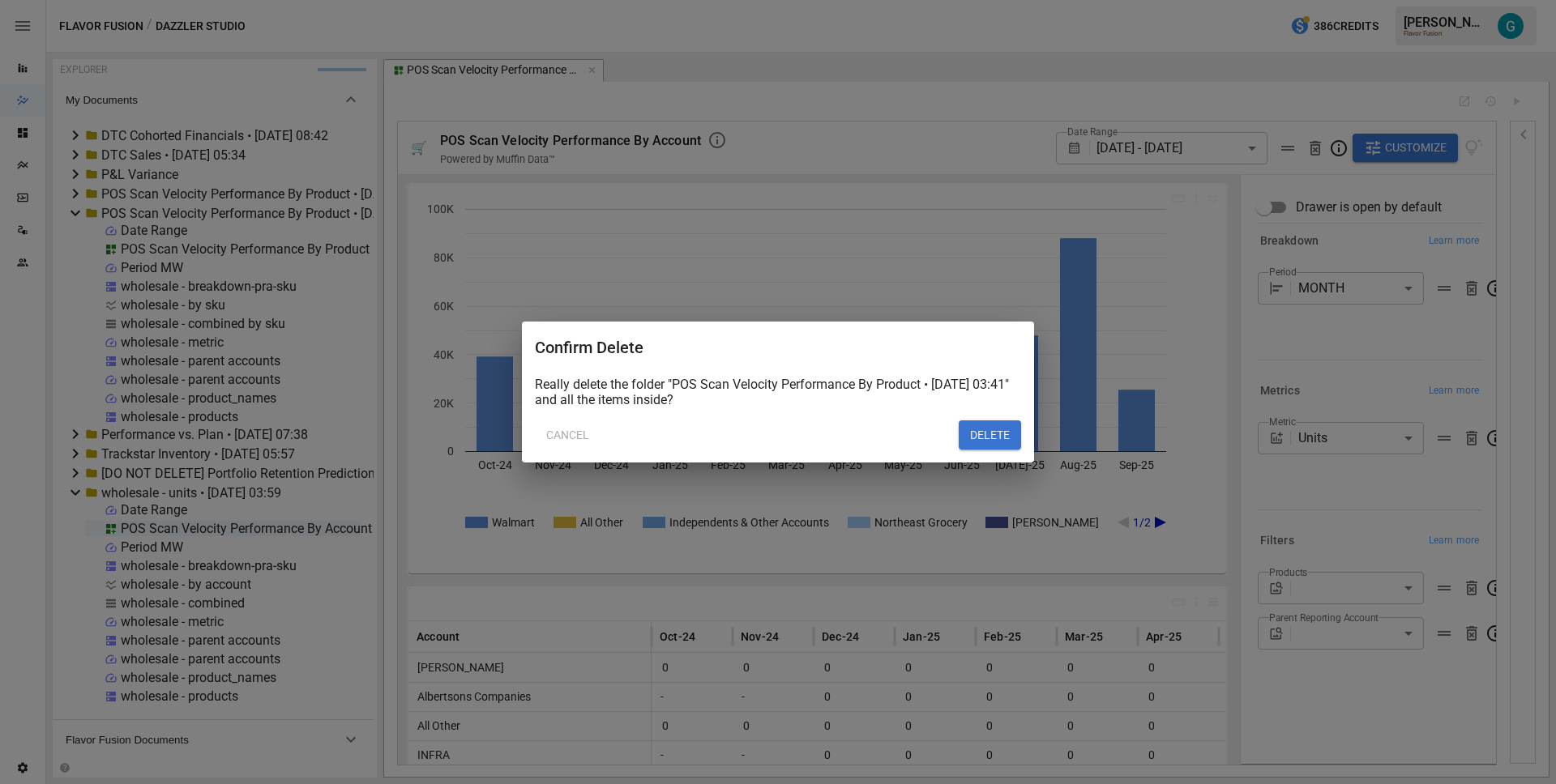
click at [985, 442] on button "DELETE" at bounding box center [990, 435] width 62 height 30
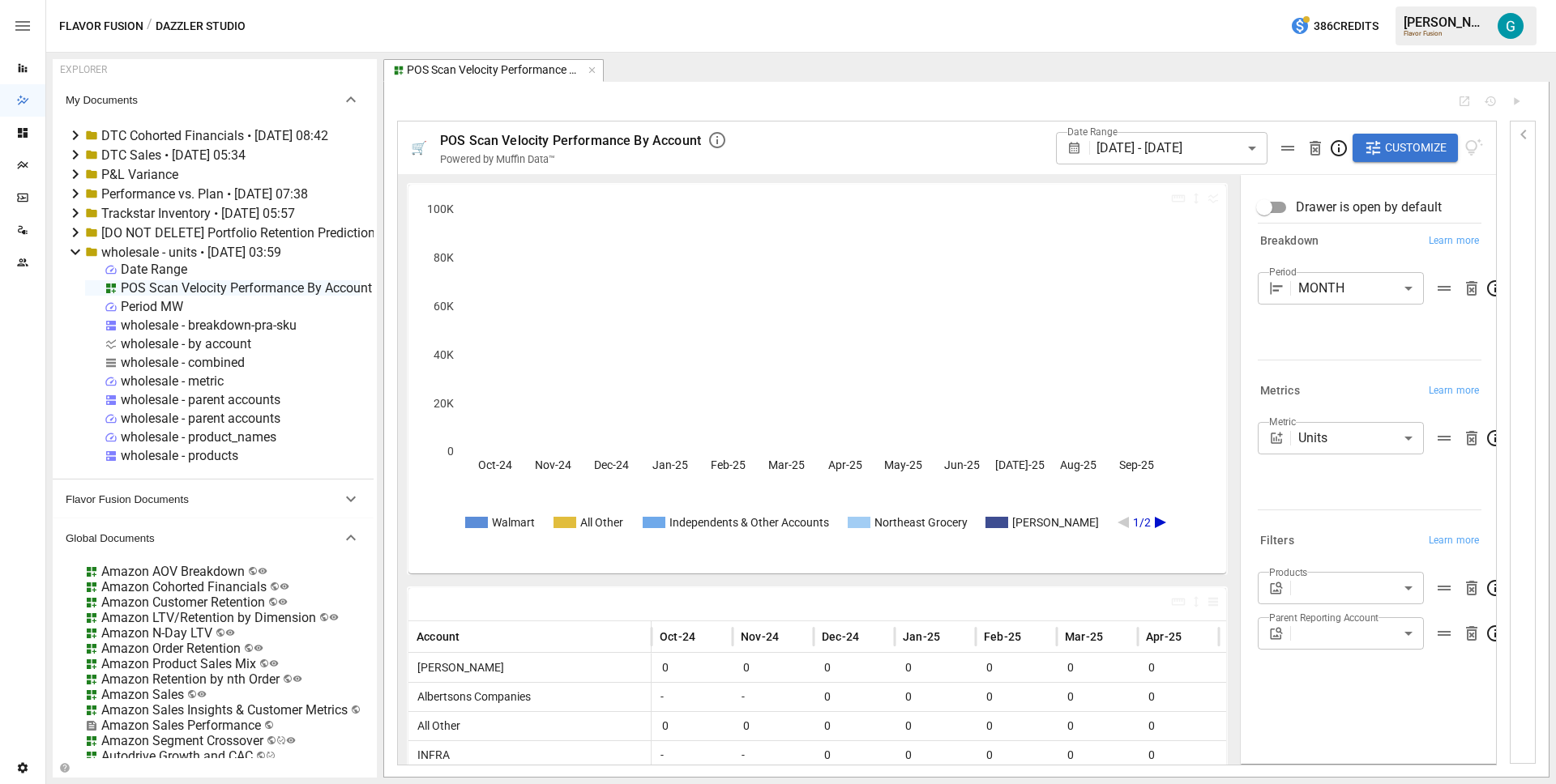
click at [144, 310] on div "Period MW" at bounding box center [152, 306] width 62 height 15
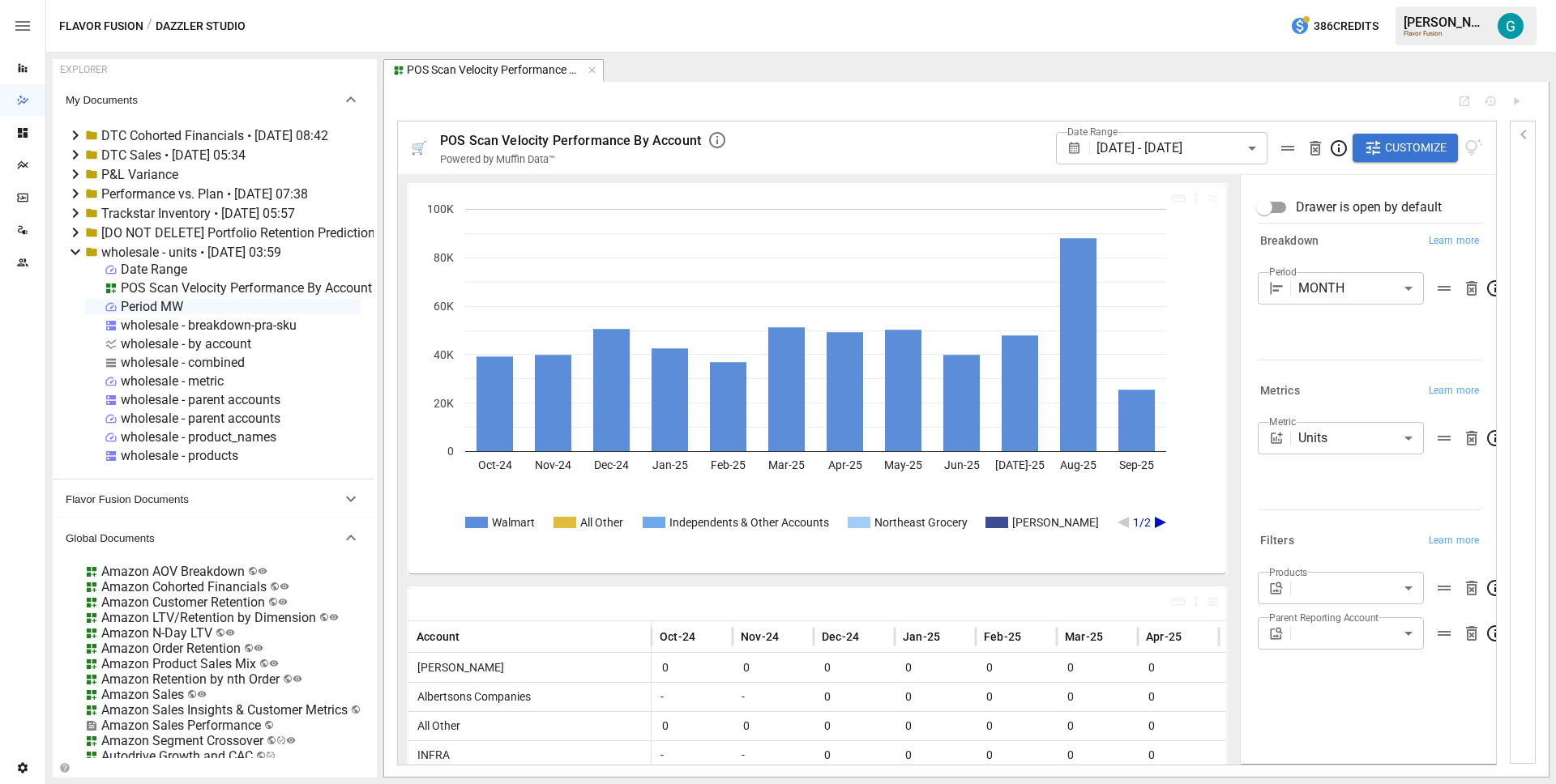
click at [144, 310] on div "Period MW" at bounding box center [152, 306] width 62 height 15
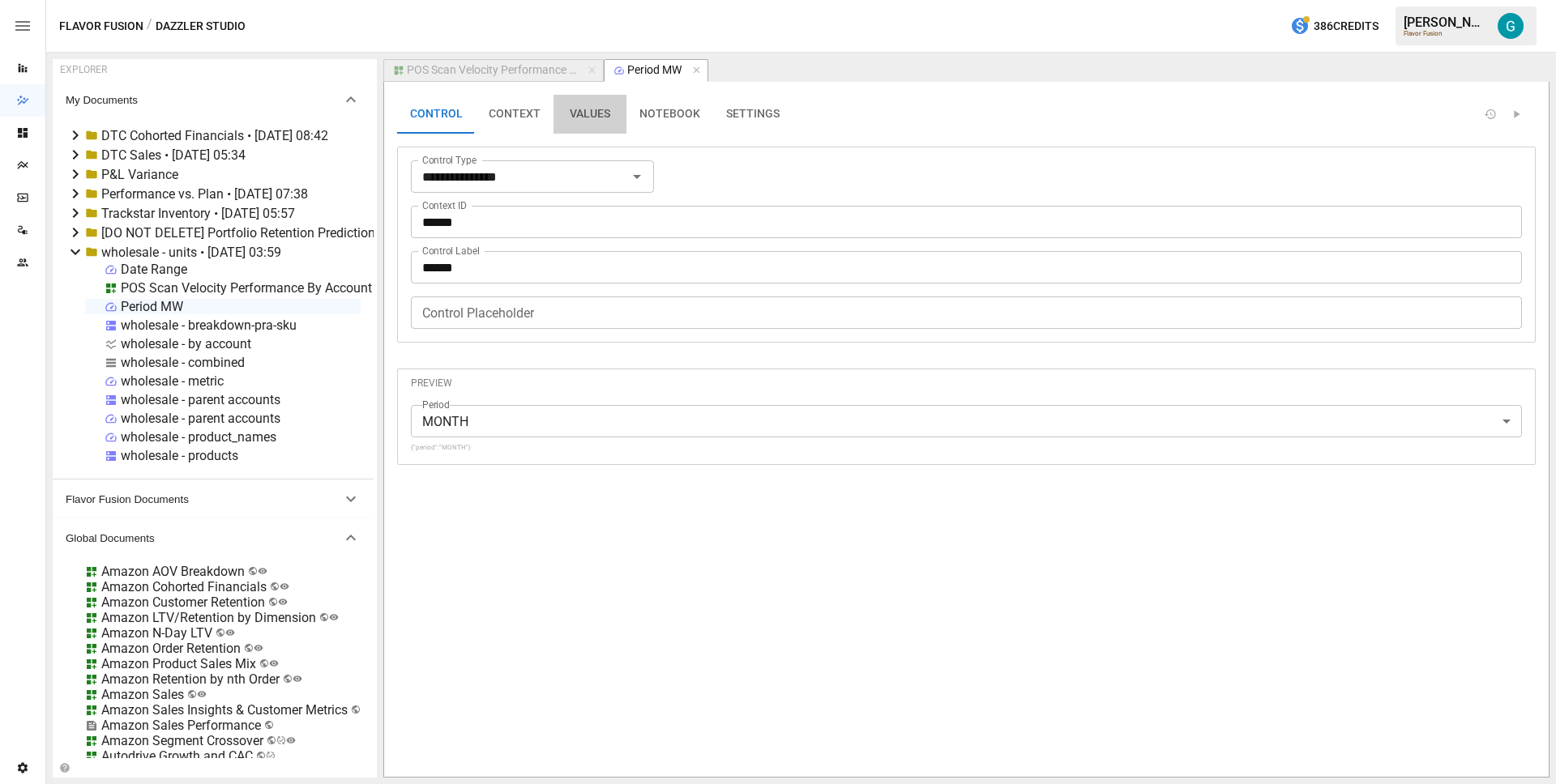
click at [614, 121] on button "VALUES" at bounding box center [590, 114] width 73 height 39
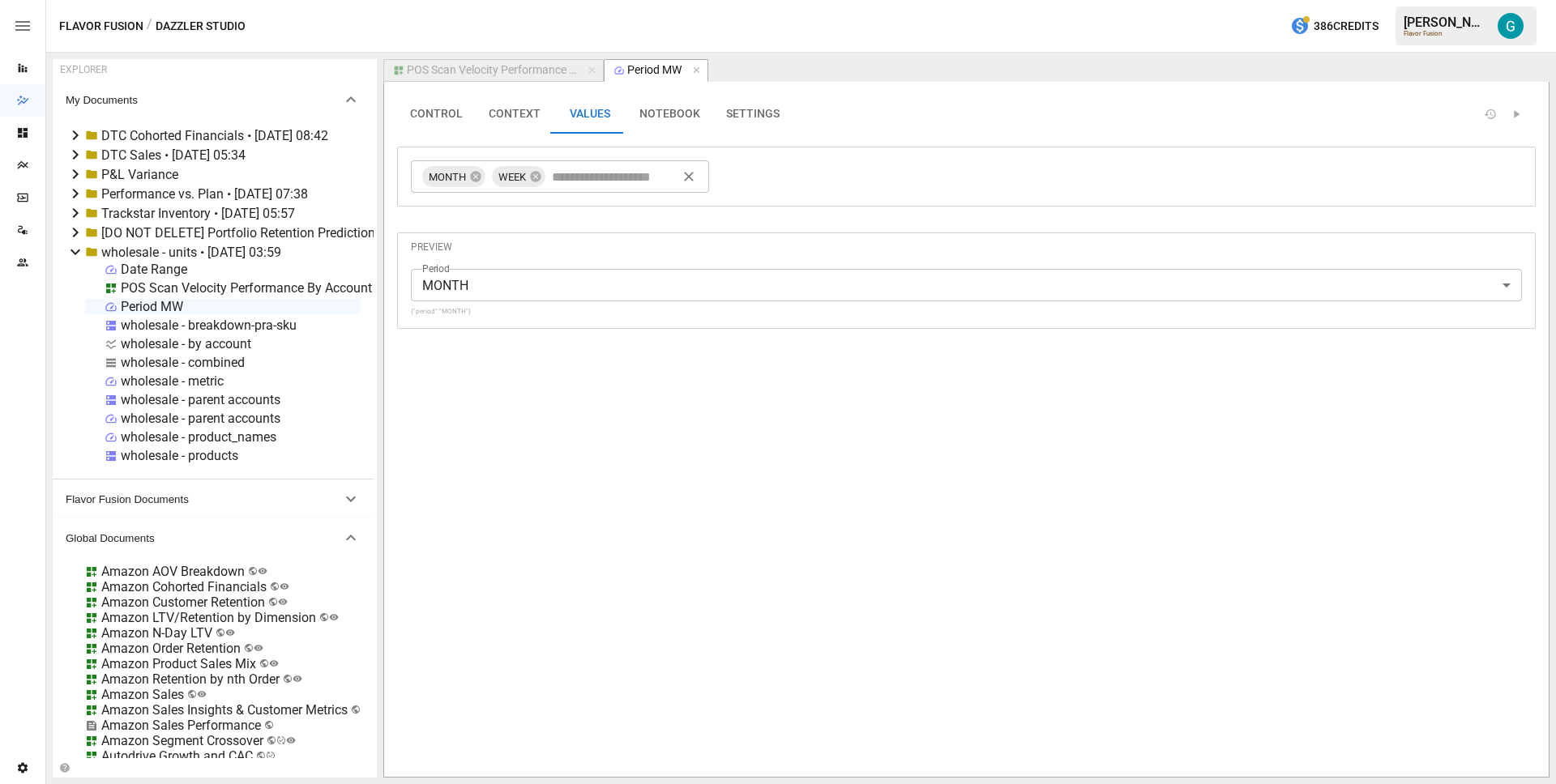
click at [599, 187] on input "text" at bounding box center [616, 176] width 136 height 24
type input "**********"
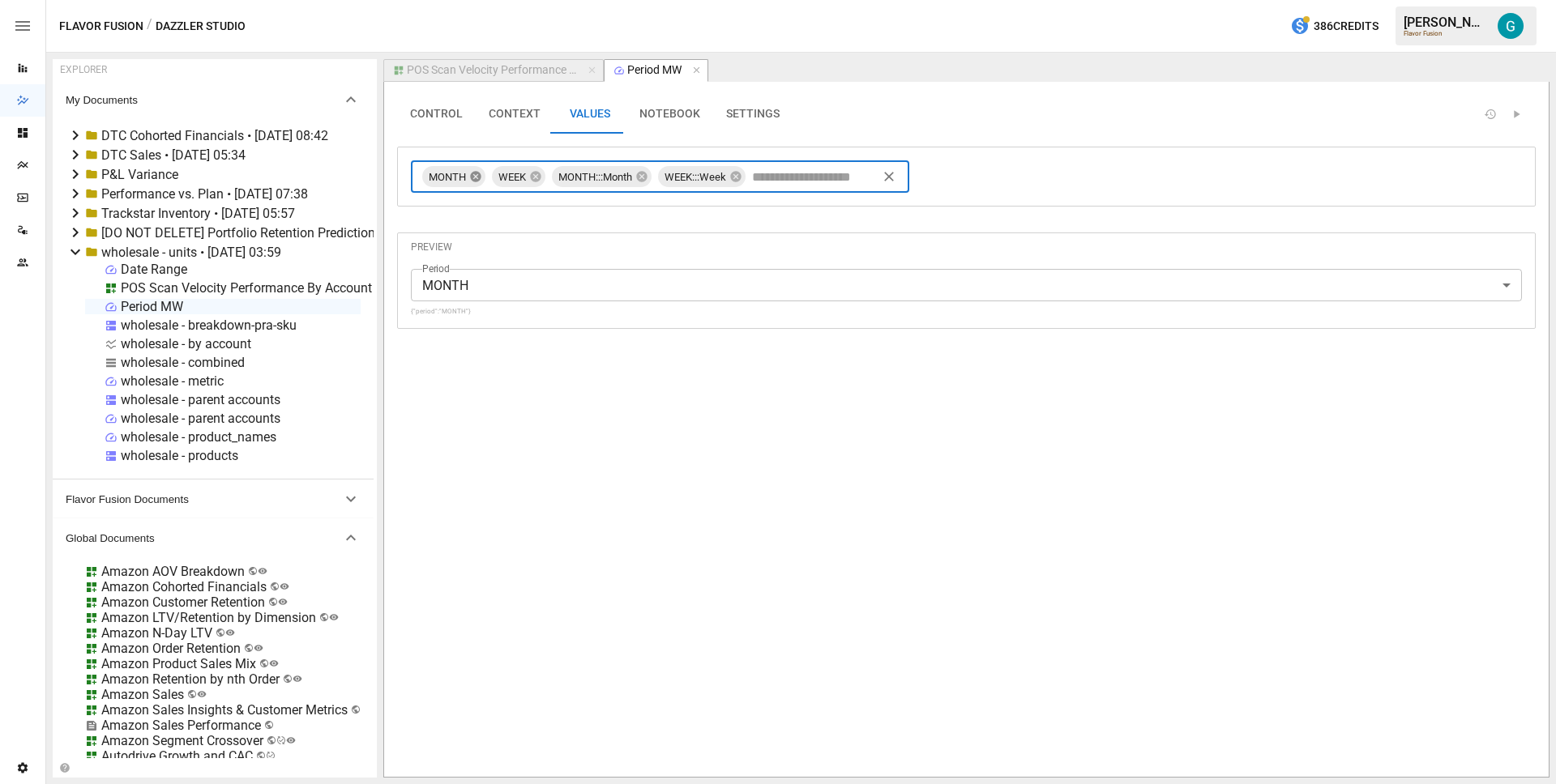
click at [476, 176] on icon at bounding box center [475, 176] width 13 height 13
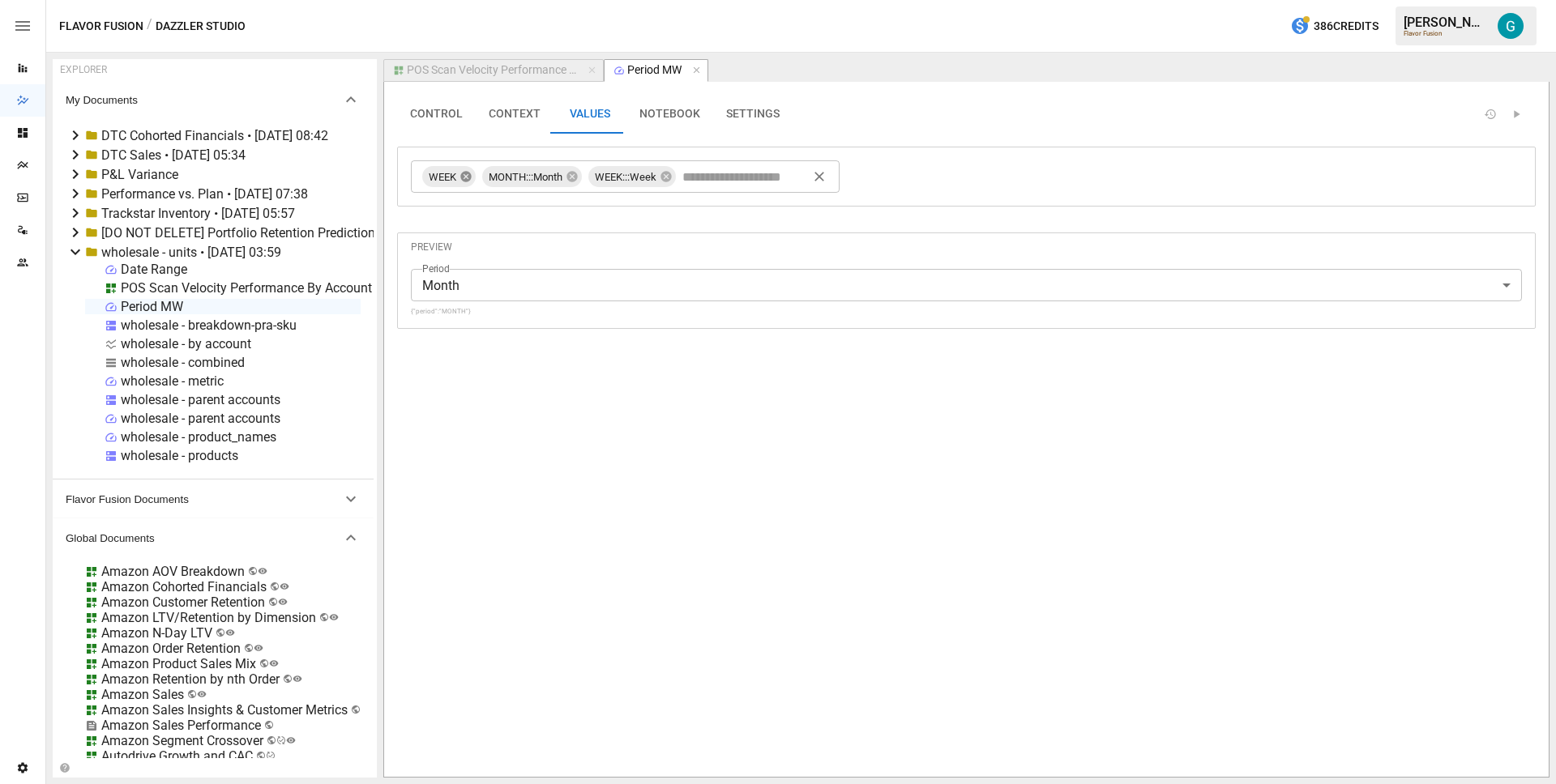
click at [469, 176] on icon at bounding box center [465, 176] width 10 height 10
click at [507, 71] on div "POS Scan Velocity Performance By Account" at bounding box center [492, 70] width 171 height 14
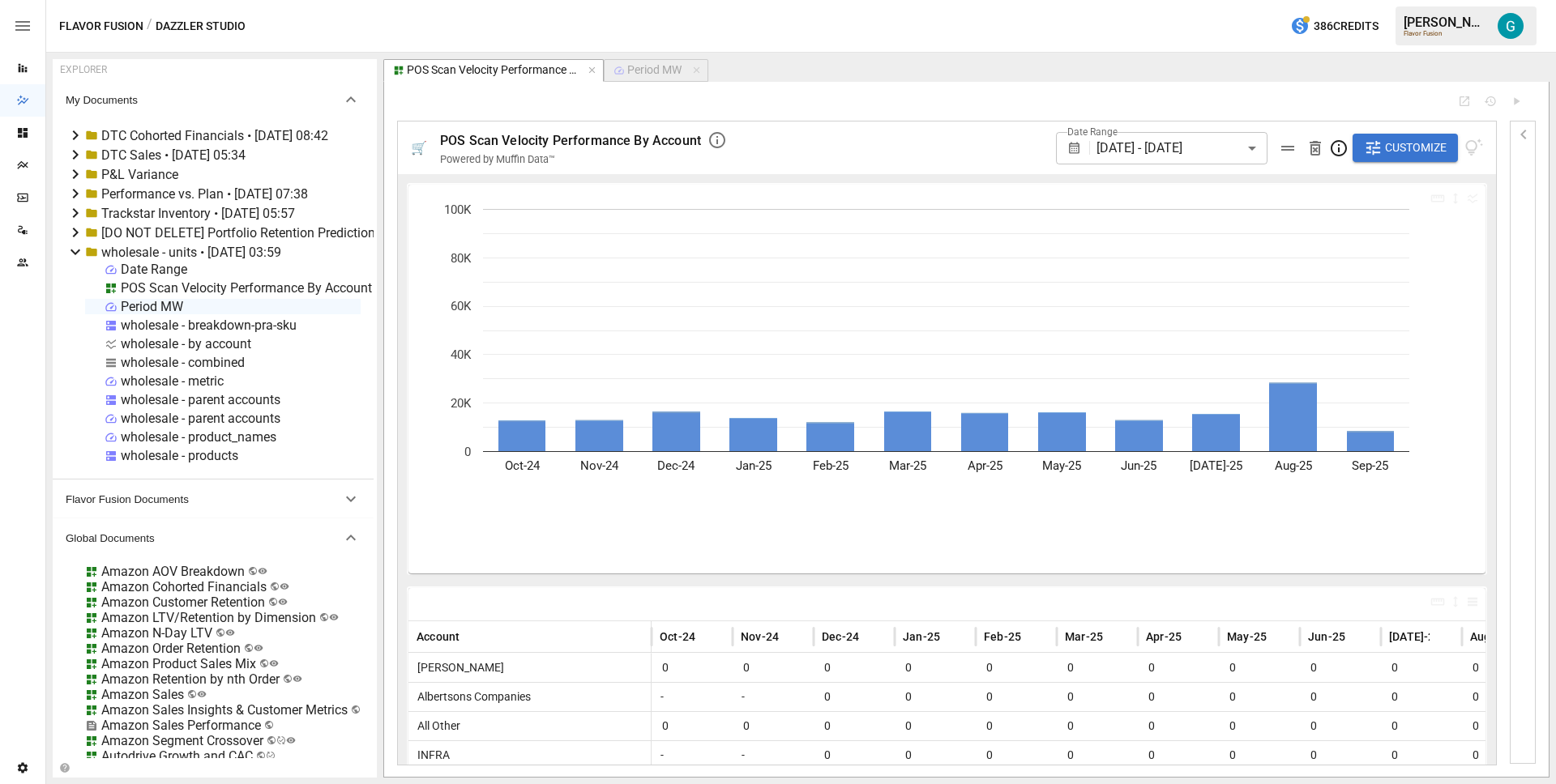
click at [1399, 144] on span "Customize" at bounding box center [1416, 148] width 62 height 20
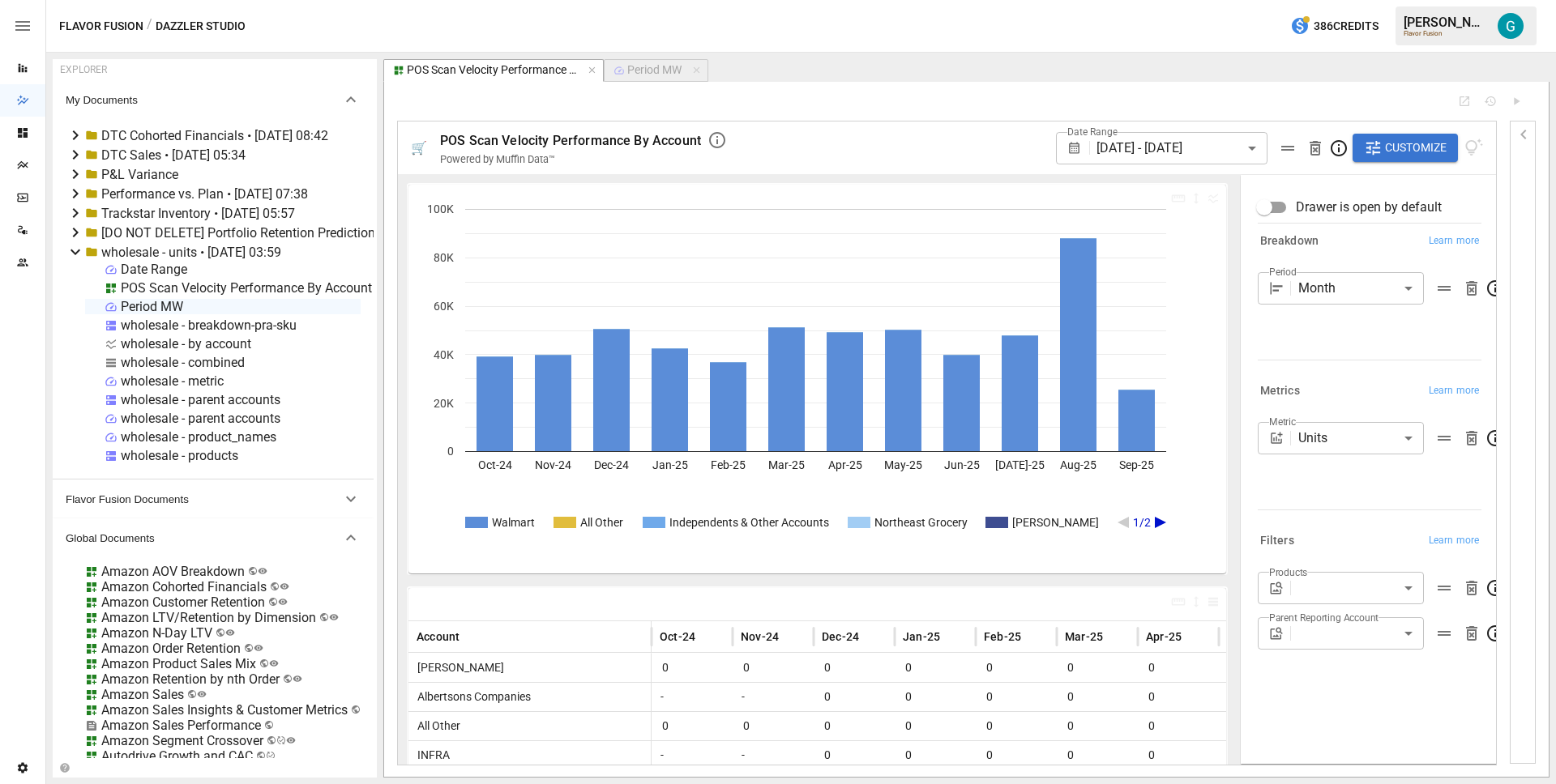
click at [1358, 0] on body "Reports Dazzler Studio Dashboards Plans SmartModel ™ Data Sources Team Settings…" at bounding box center [778, 0] width 1556 height 0
click at [1362, 250] on div at bounding box center [778, 392] width 1556 height 784
click at [1406, 152] on span "Customize" at bounding box center [1416, 148] width 62 height 20
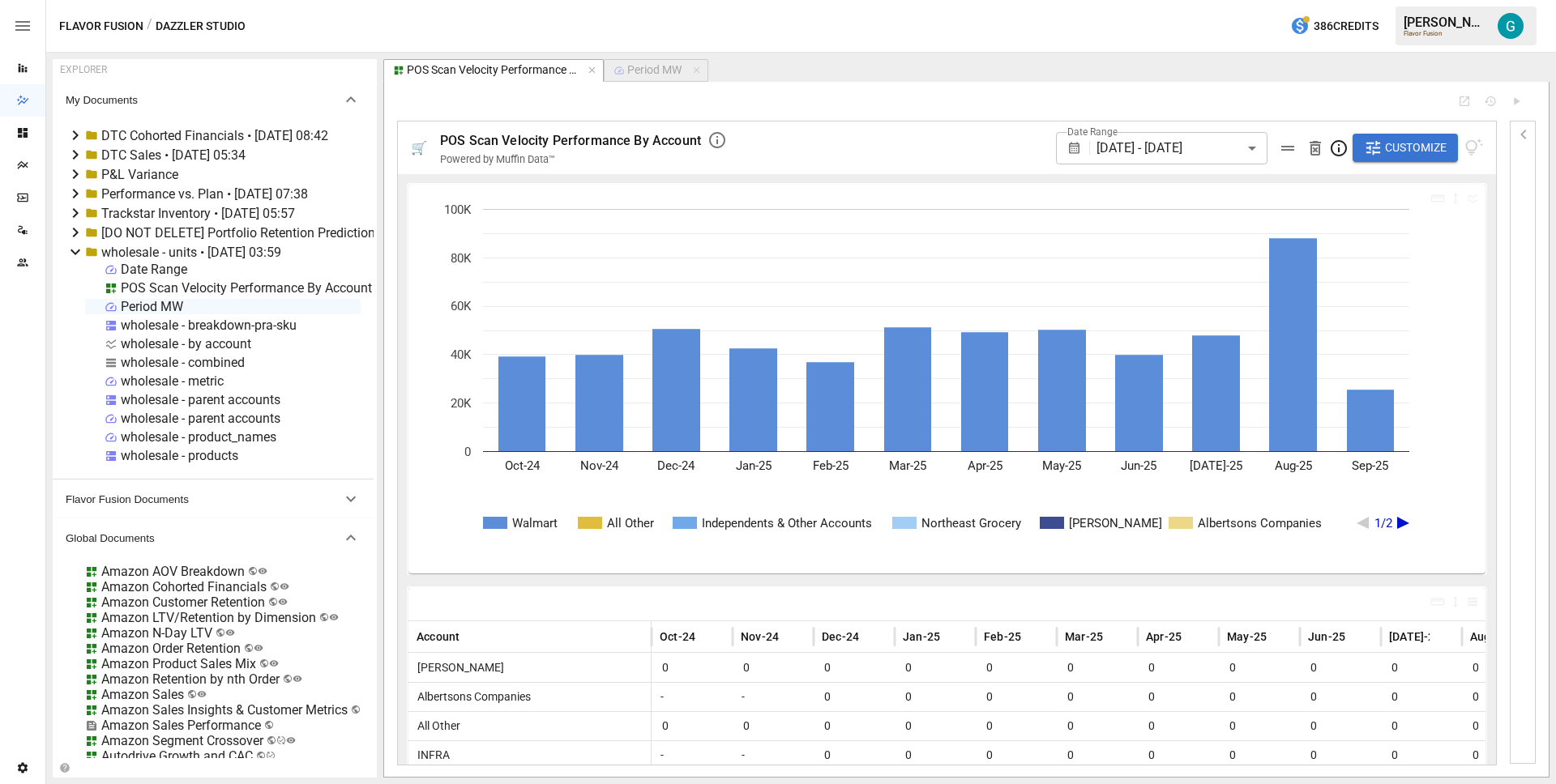
click at [193, 285] on div "POS Scan Velocity Performance By Account" at bounding box center [247, 288] width 252 height 15
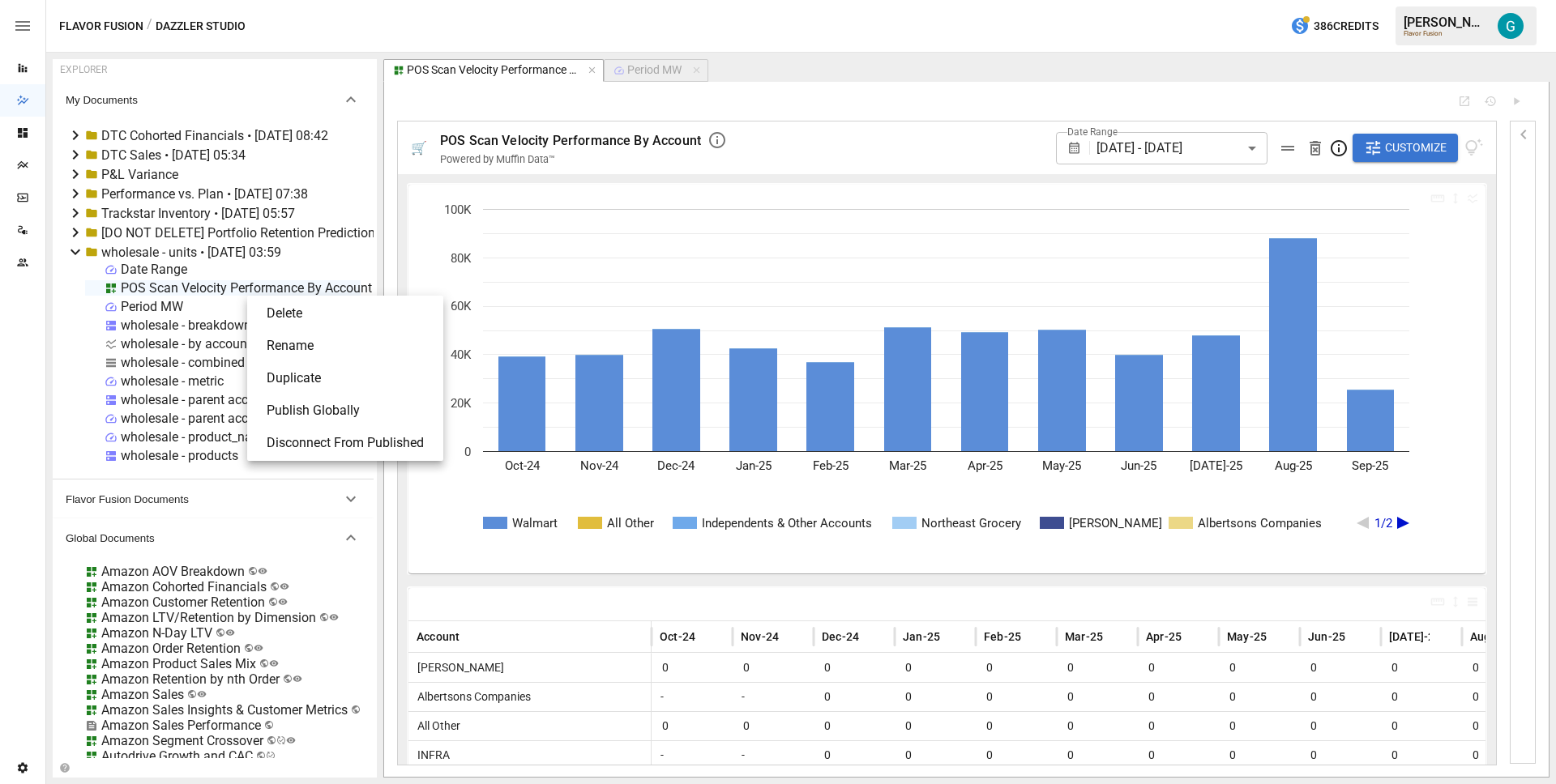
click at [326, 415] on li "Publish Globally" at bounding box center [345, 411] width 183 height 32
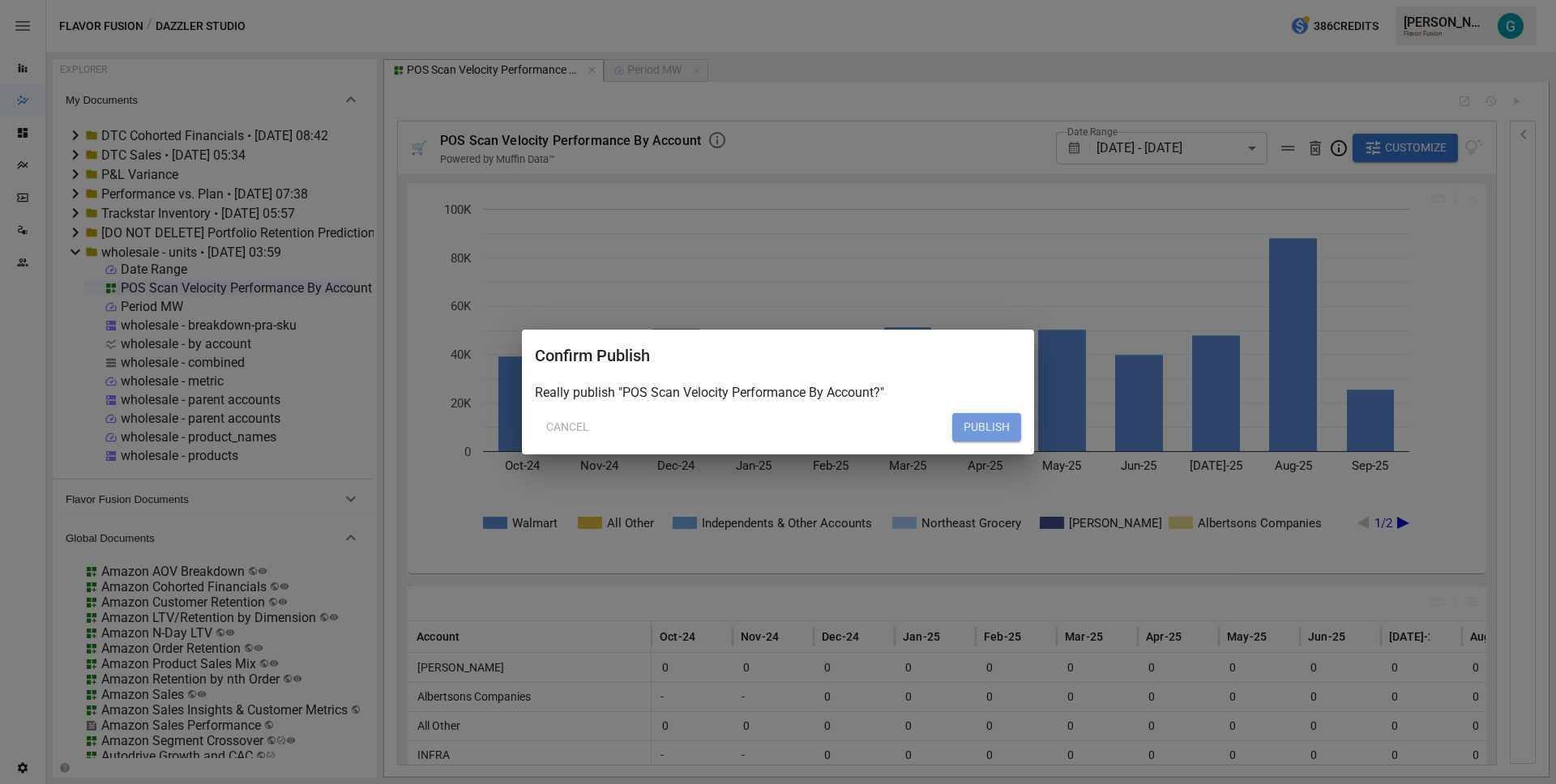
click at [979, 425] on button "PUBLISH" at bounding box center [987, 428] width 69 height 30
click at [963, 424] on button "PUBLISH" at bounding box center [987, 428] width 69 height 30
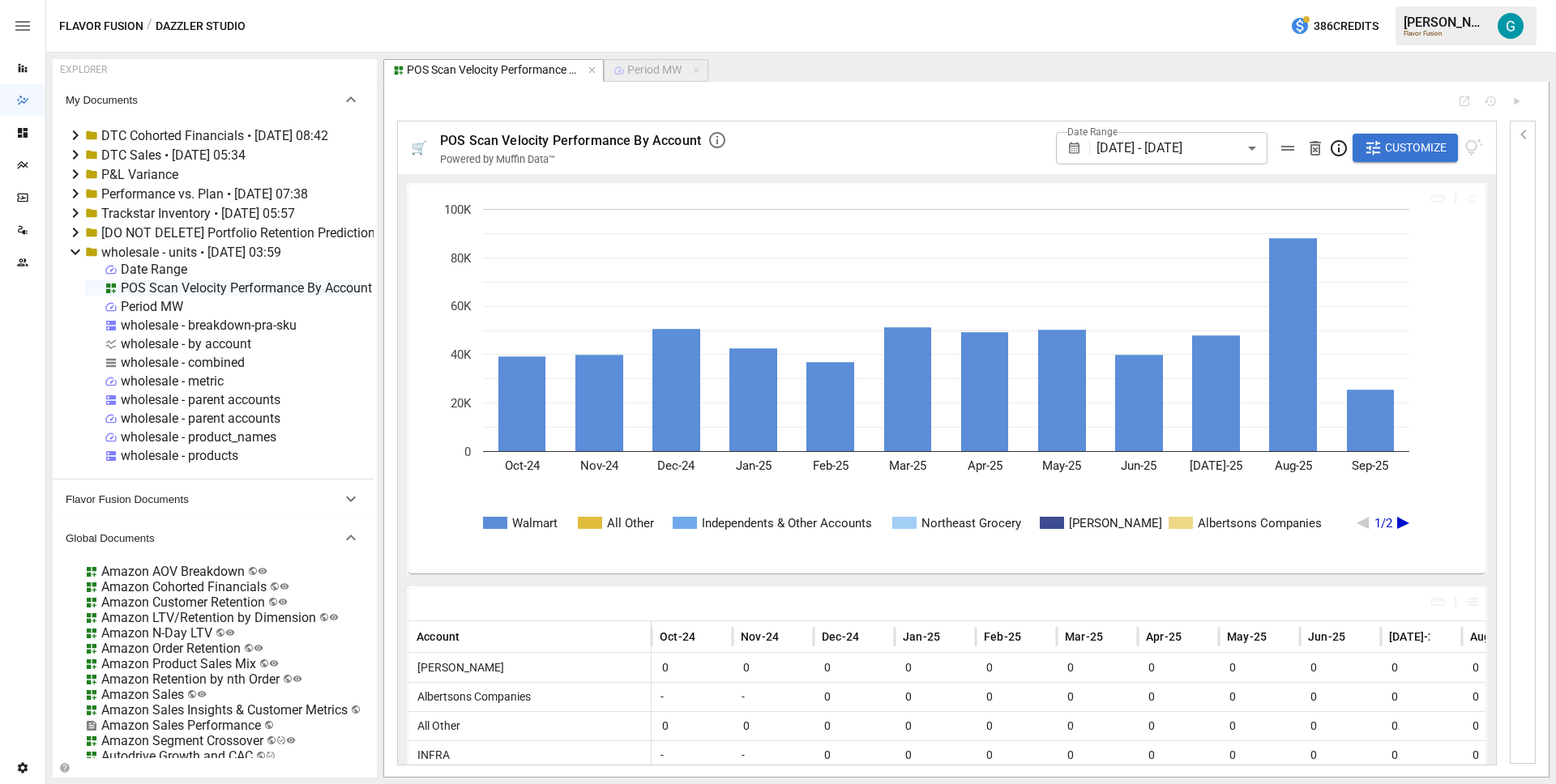
click at [1394, 152] on span "Customize" at bounding box center [1416, 148] width 62 height 20
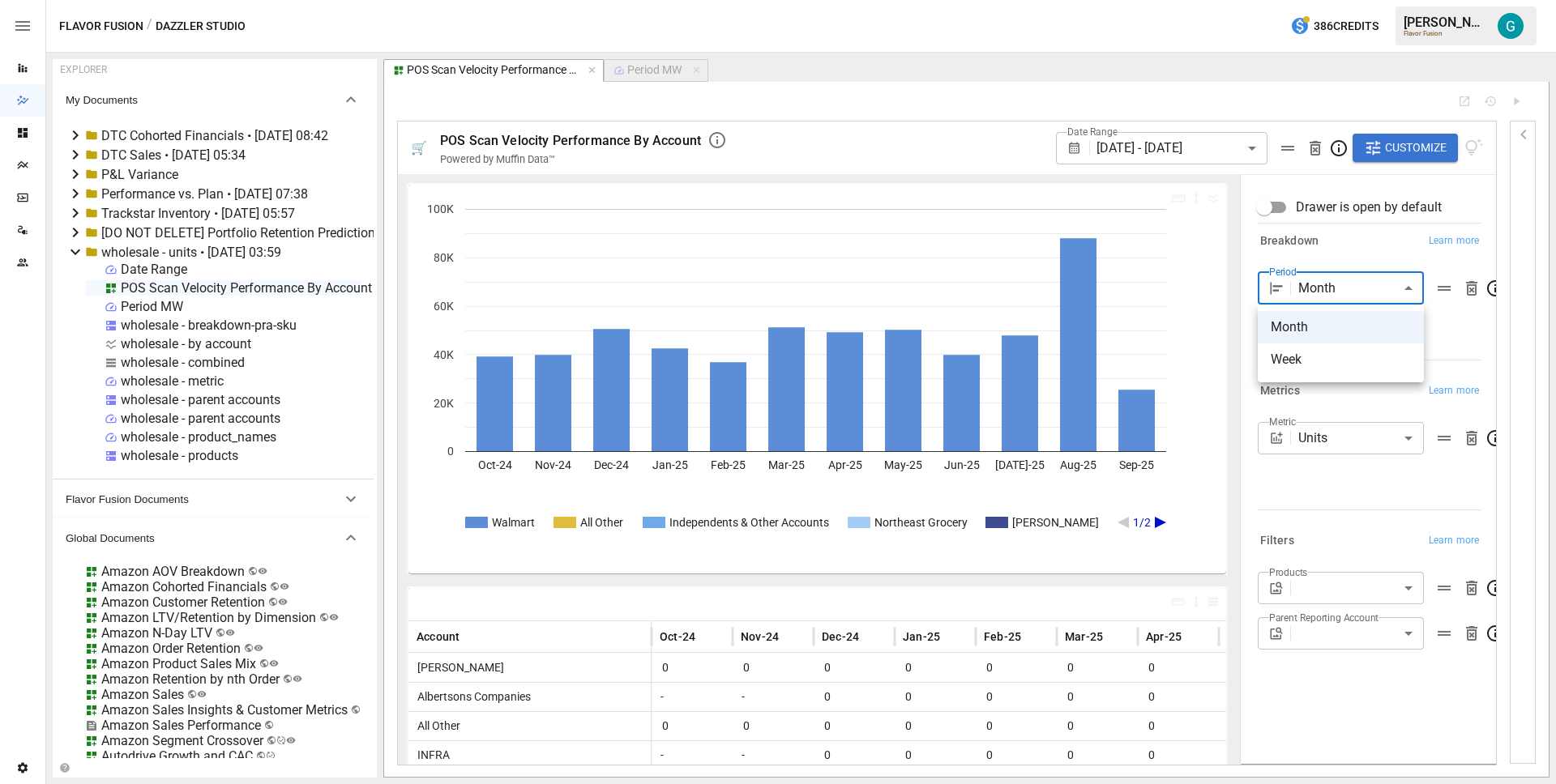
click at [1389, 0] on body "Reports Dazzler Studio Dashboards Plans SmartModel ™ Data Sources Team Settings…" at bounding box center [778, 0] width 1556 height 0
click at [255, 290] on div at bounding box center [778, 392] width 1556 height 784
click at [237, 289] on div "POS Scan Velocity Performance By Account" at bounding box center [247, 288] width 252 height 15
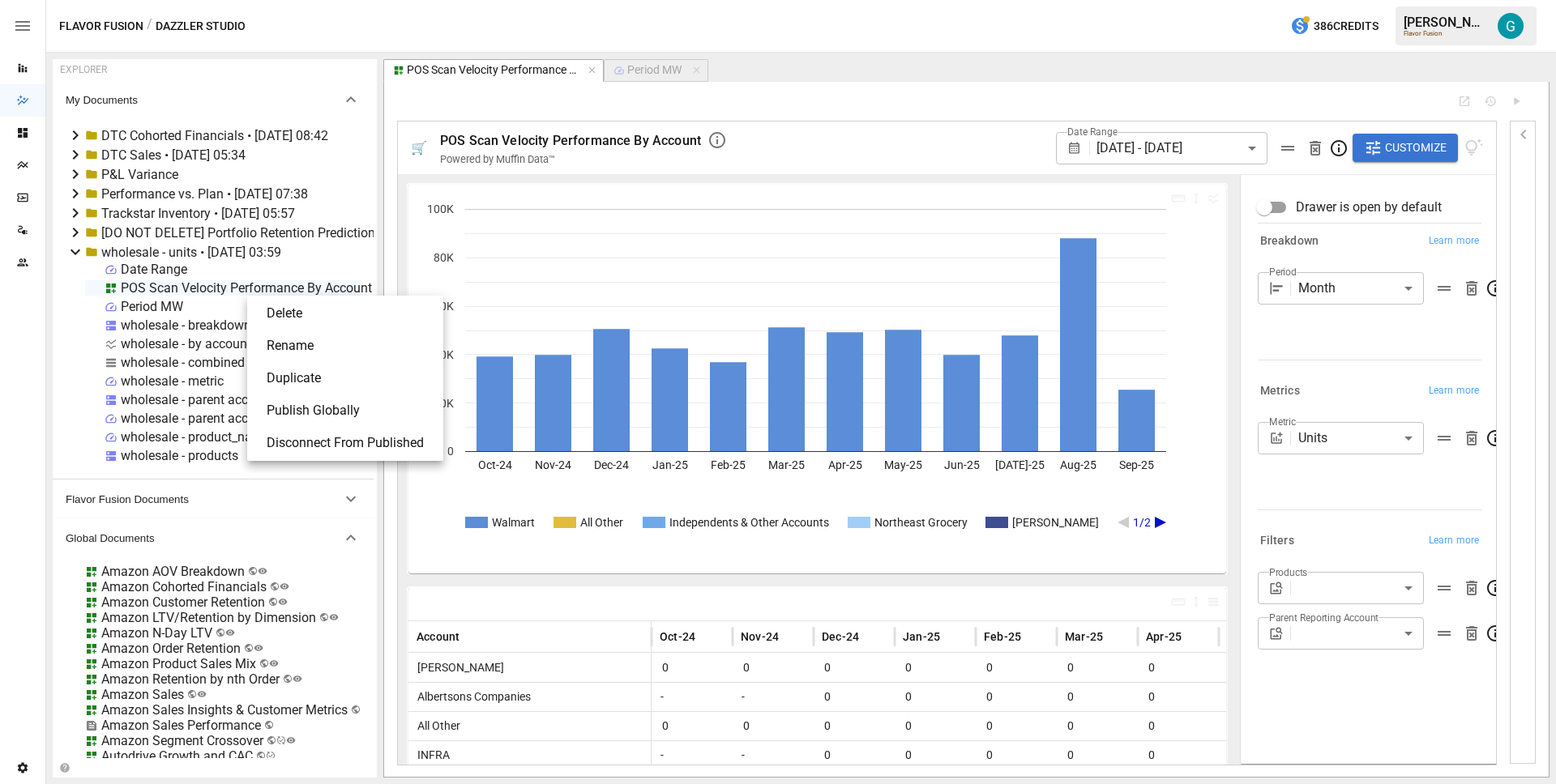
click at [317, 417] on li "Publish Globally" at bounding box center [345, 411] width 183 height 32
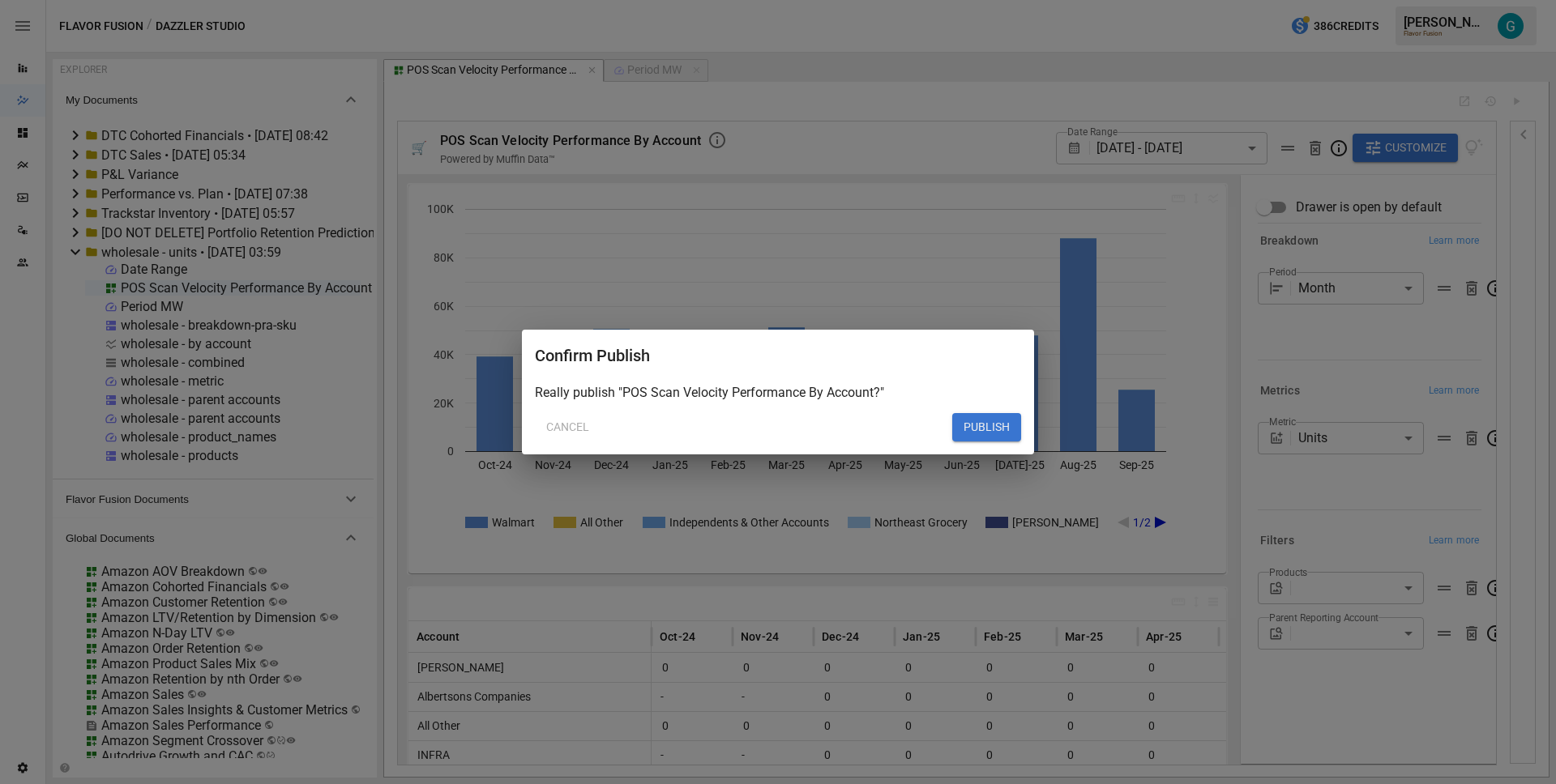
click at [971, 419] on button "PUBLISH" at bounding box center [987, 428] width 69 height 30
click at [992, 429] on button "PUBLISH" at bounding box center [987, 428] width 69 height 30
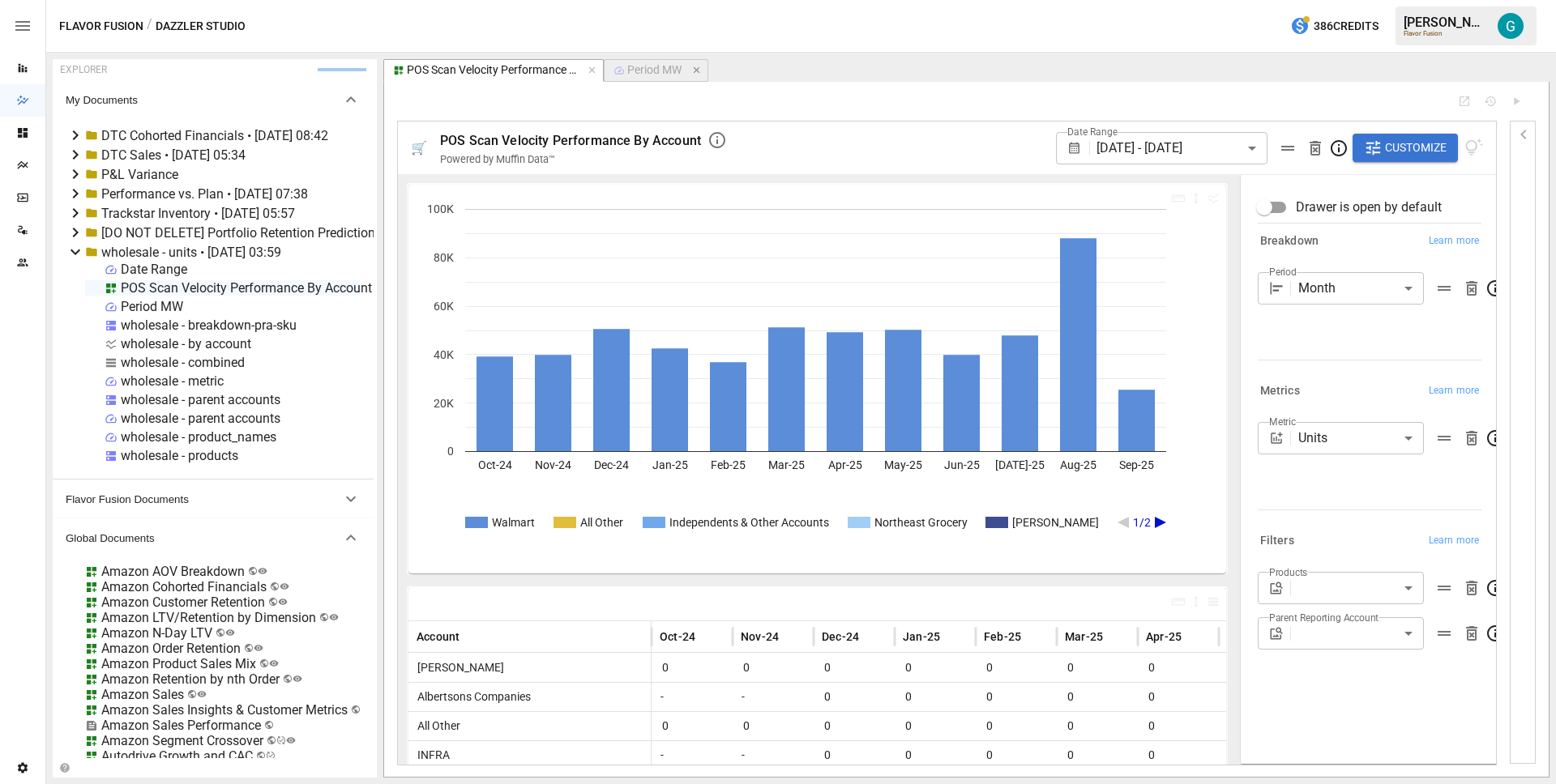
click at [699, 67] on icon "button" at bounding box center [697, 70] width 11 height 11
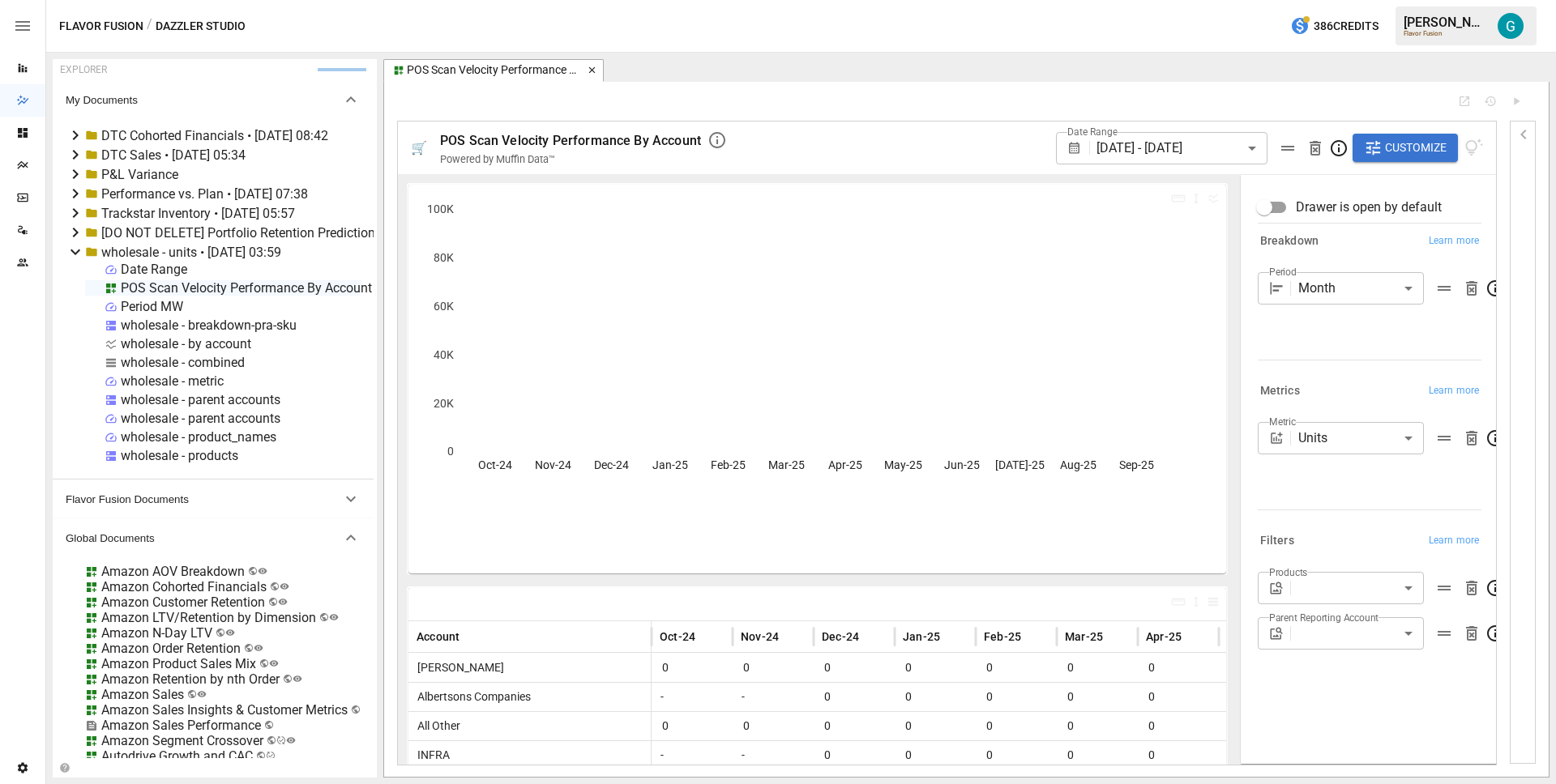
click at [594, 71] on icon "button" at bounding box center [592, 70] width 11 height 11
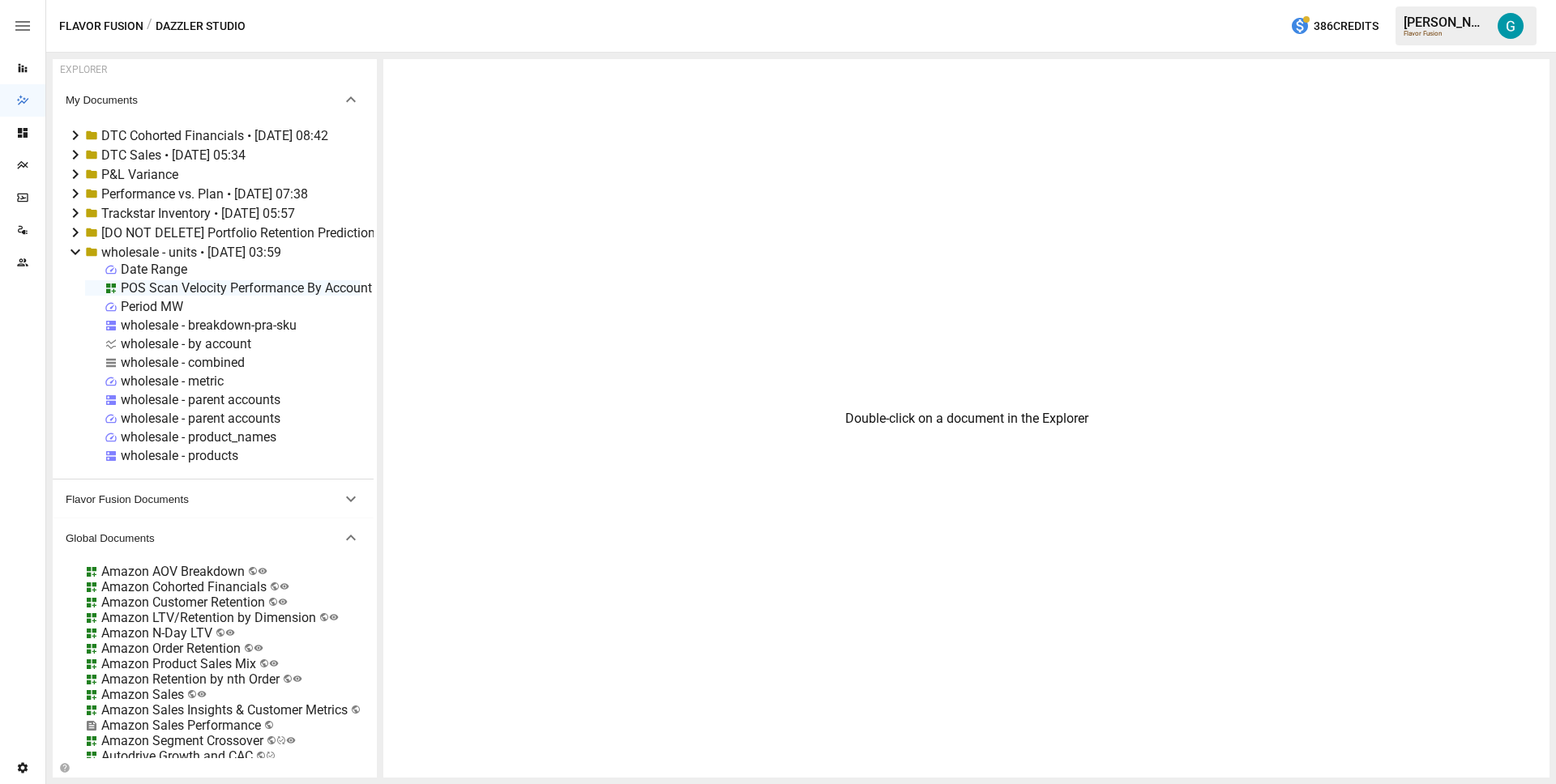
click at [216, 252] on div "wholesale - units • [DATE] 03:59" at bounding box center [191, 252] width 180 height 15
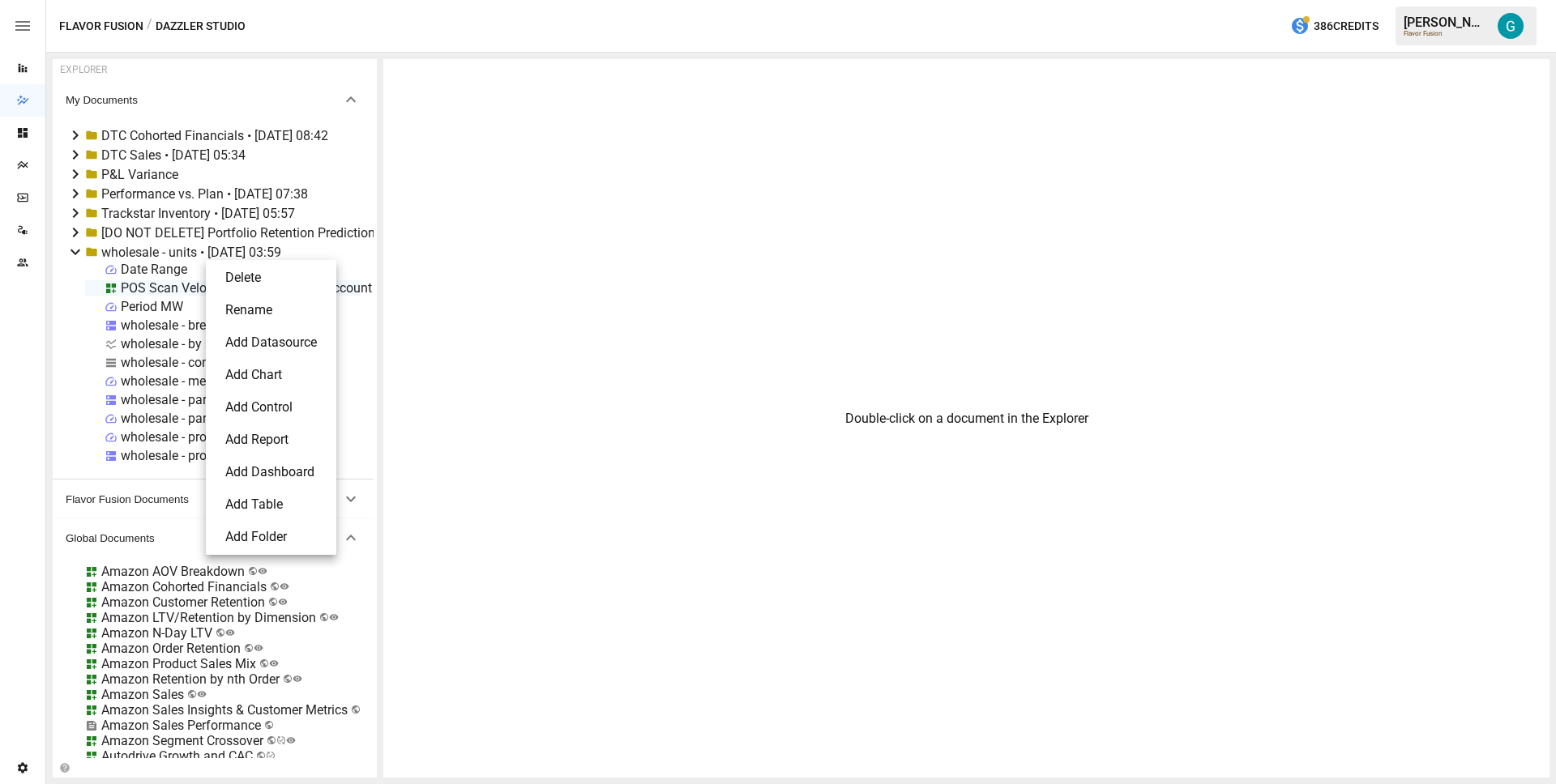
click at [262, 279] on li "Delete" at bounding box center [271, 278] width 117 height 32
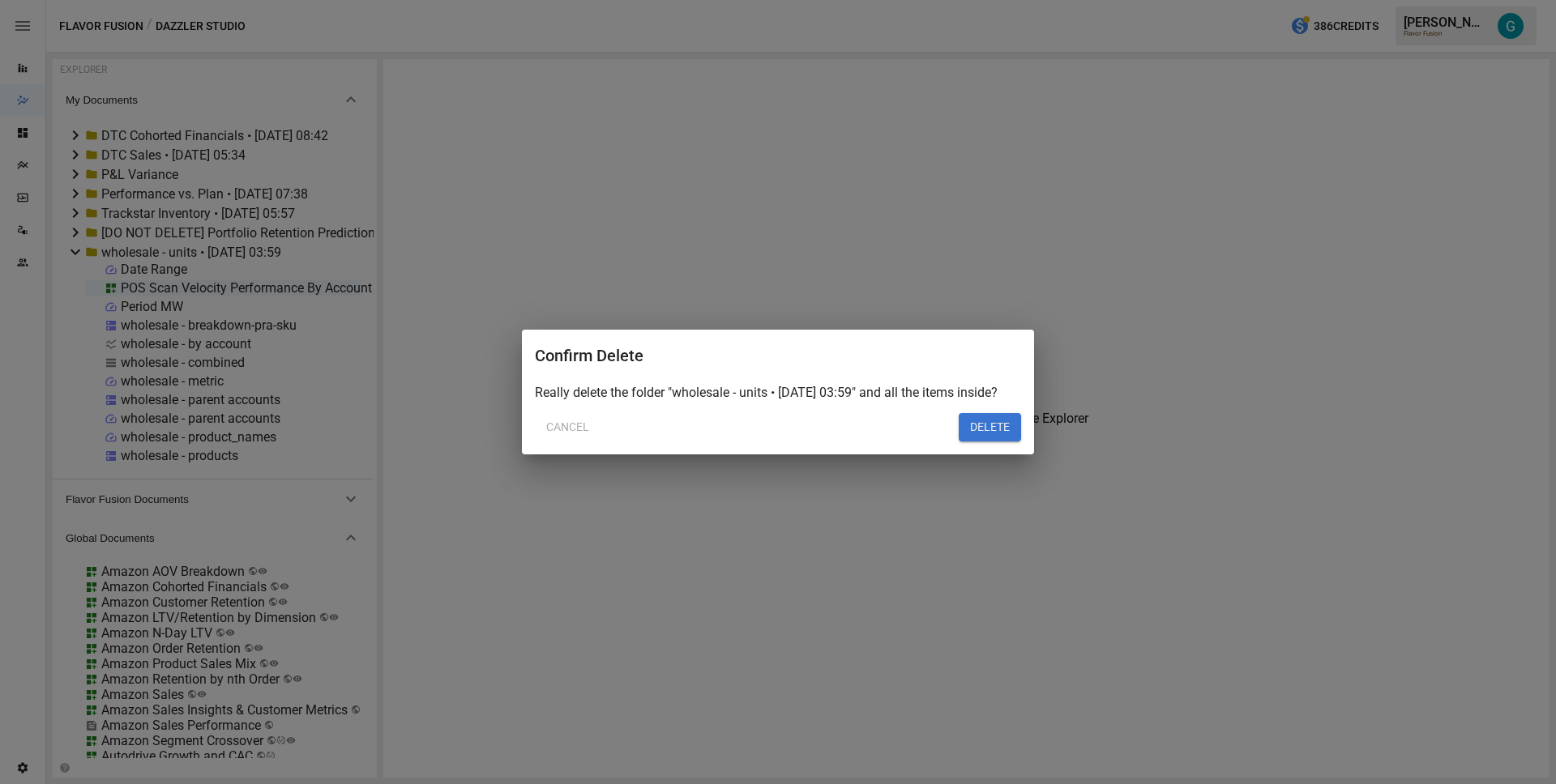
click at [974, 429] on button "DELETE" at bounding box center [990, 428] width 62 height 30
